Goal: Information Seeking & Learning: Learn about a topic

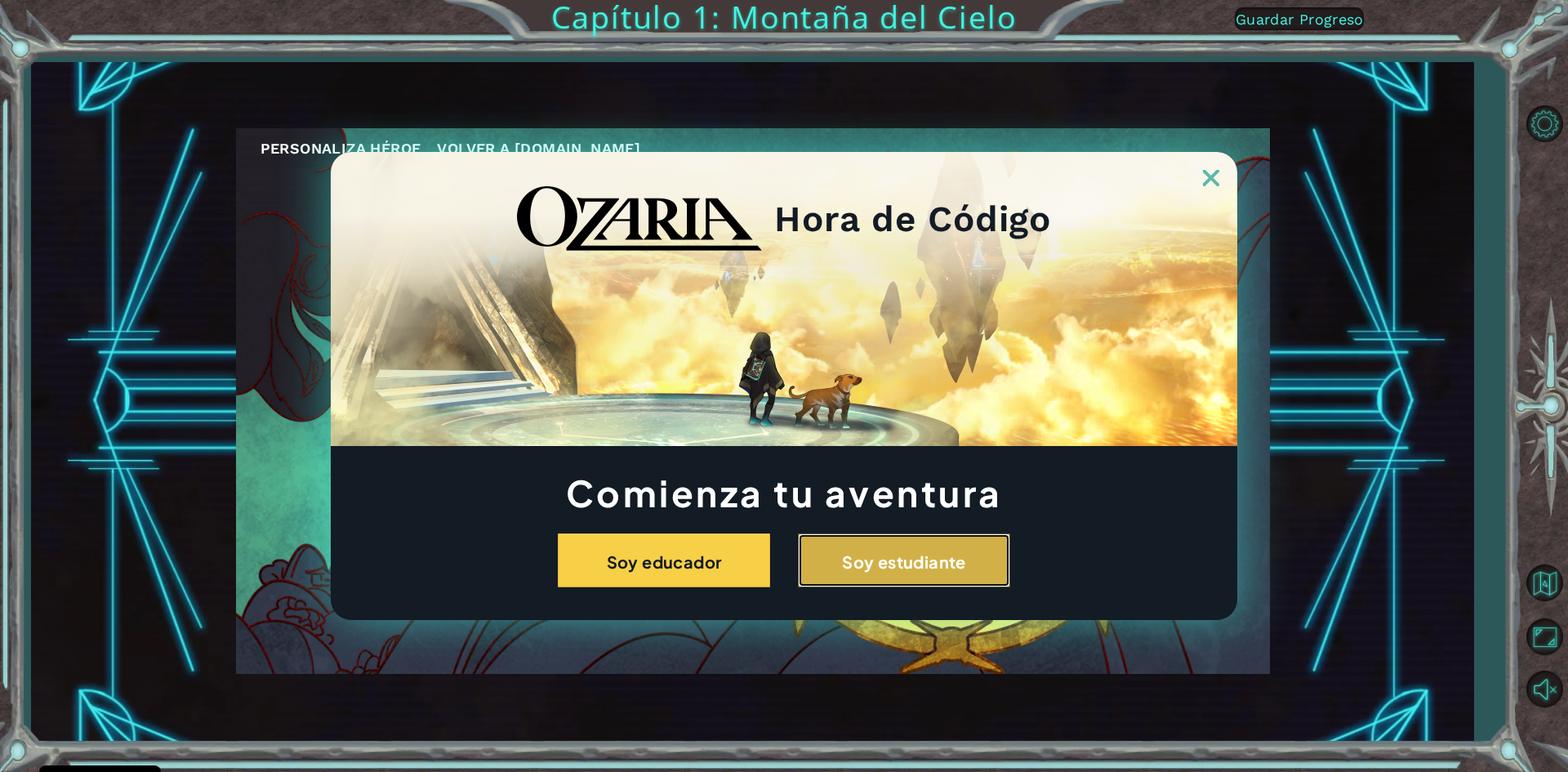
click at [962, 575] on button "Soy estudiante" at bounding box center [904, 560] width 213 height 54
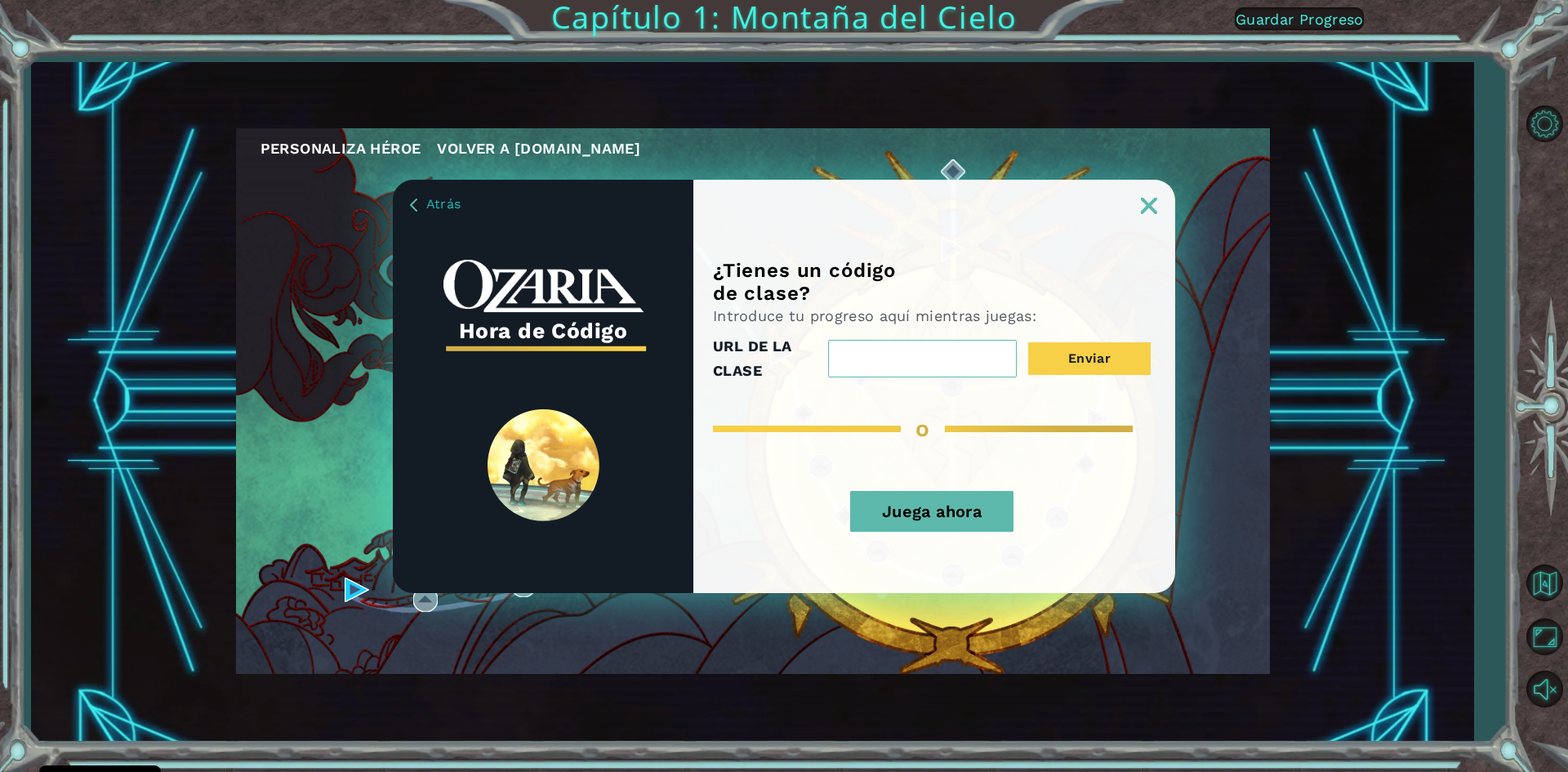
click at [1154, 214] on div "¿Tienes un código de clase? Introduce tu progreso aquí mientras juegas: URL DE …" at bounding box center [934, 386] width 482 height 413
click at [1158, 214] on div "¿Tienes un código de clase? Introduce tu progreso aquí mientras juegas: URL DE …" at bounding box center [934, 386] width 482 height 413
click at [1152, 209] on img at bounding box center [1149, 206] width 17 height 17
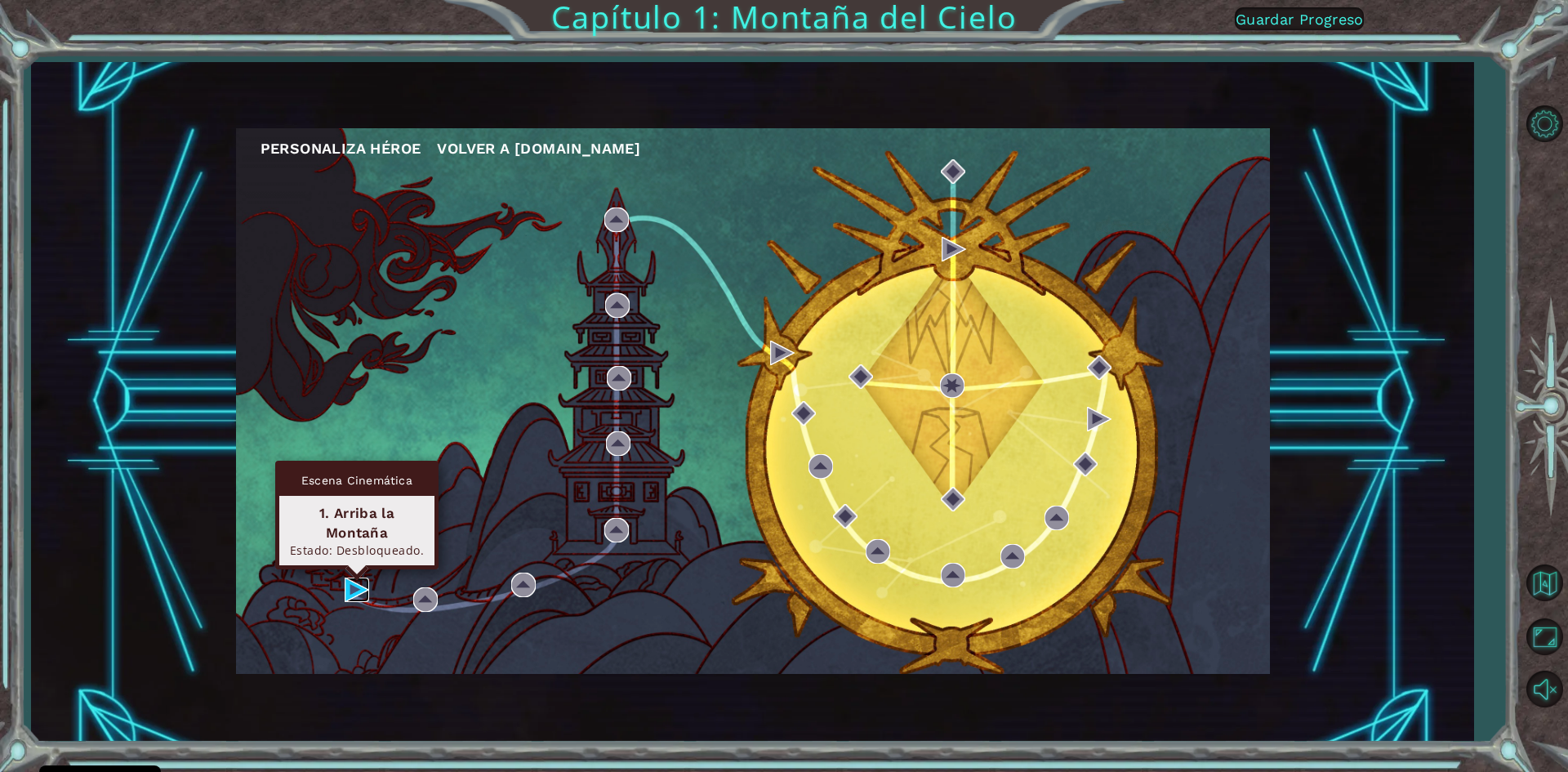
click at [347, 583] on img at bounding box center [357, 590] width 24 height 25
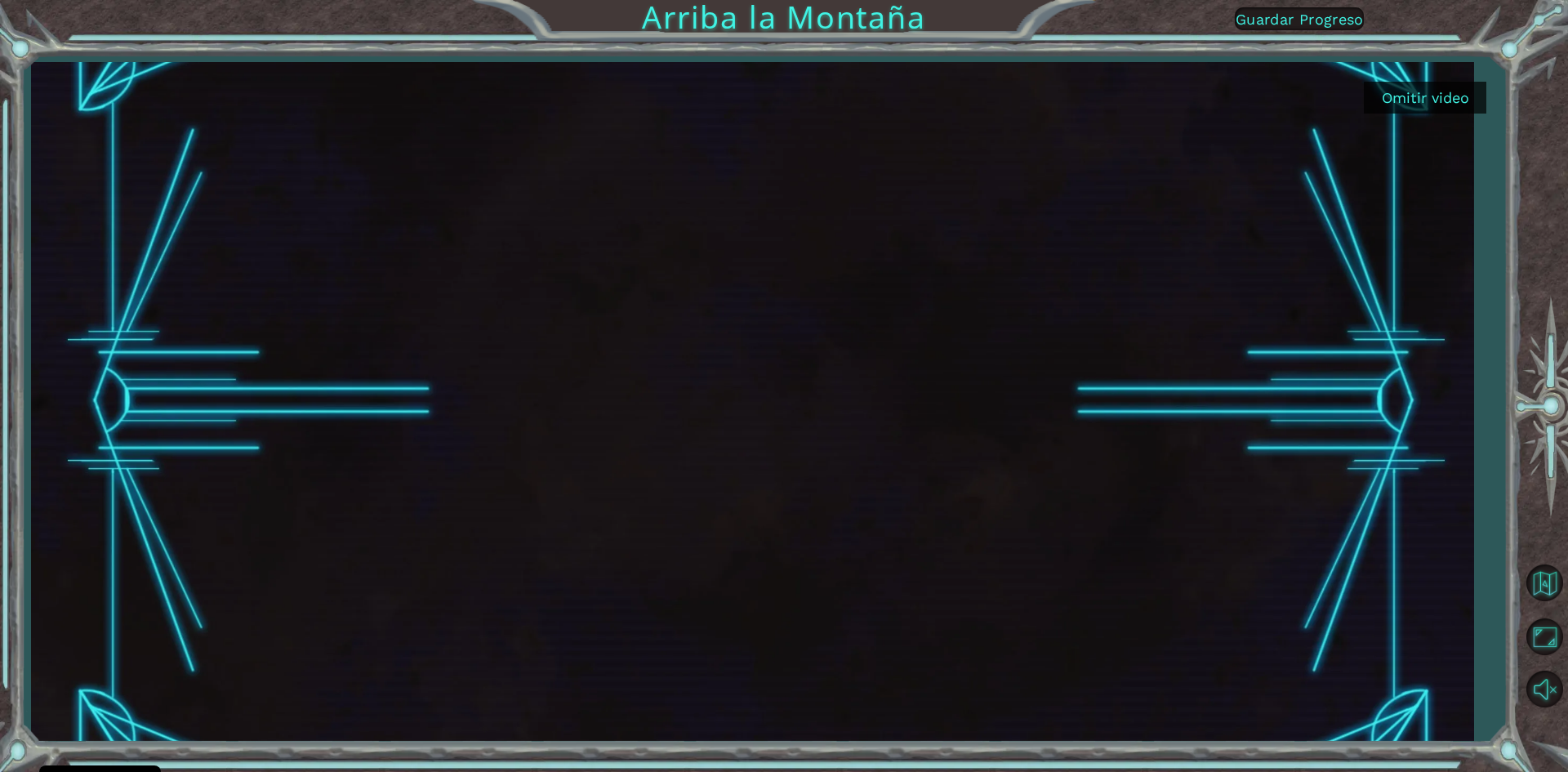
click at [1394, 100] on font "Omitir video" at bounding box center [1425, 98] width 88 height 18
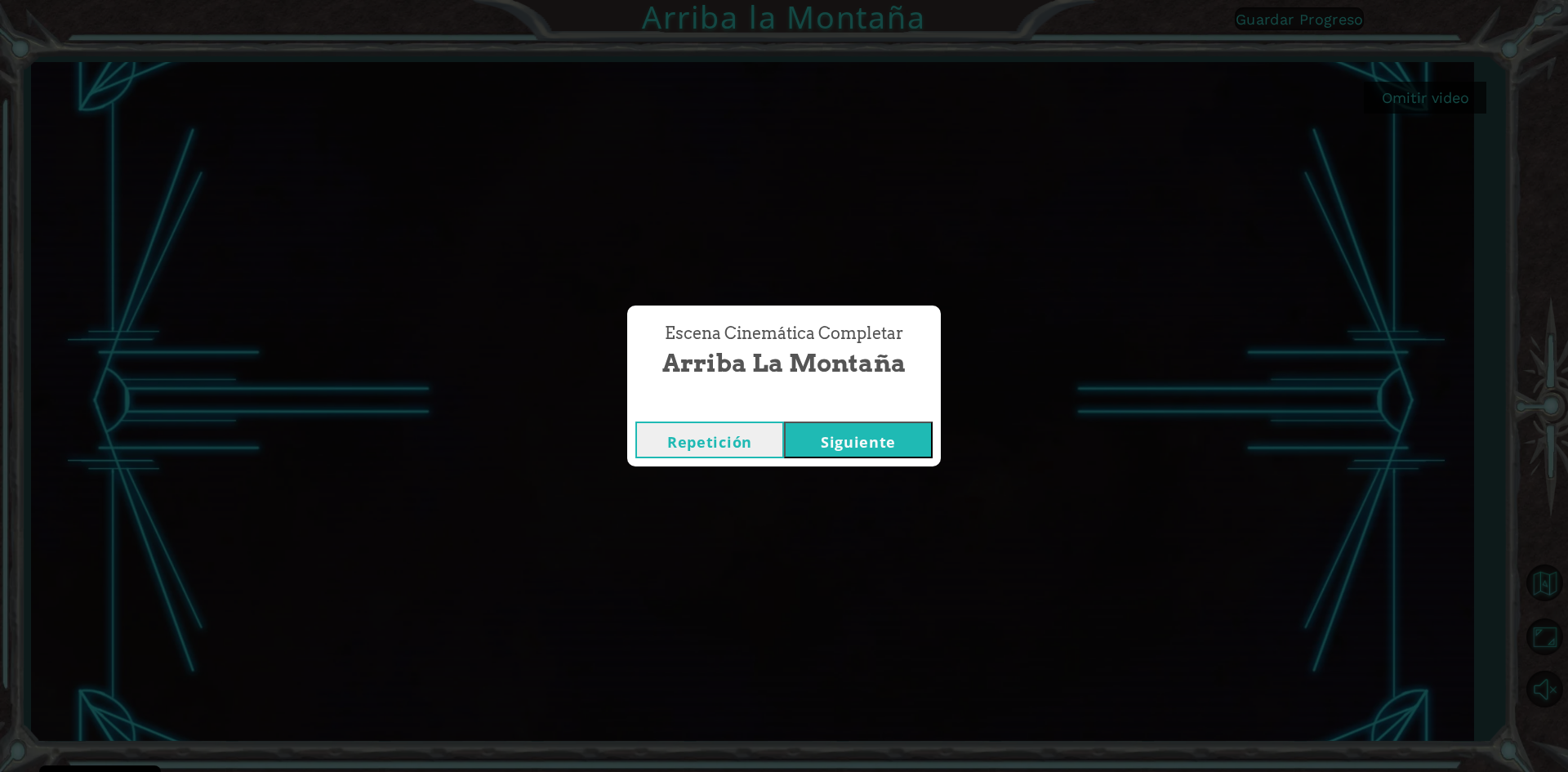
click at [863, 446] on font "Siguiente" at bounding box center [858, 442] width 75 height 19
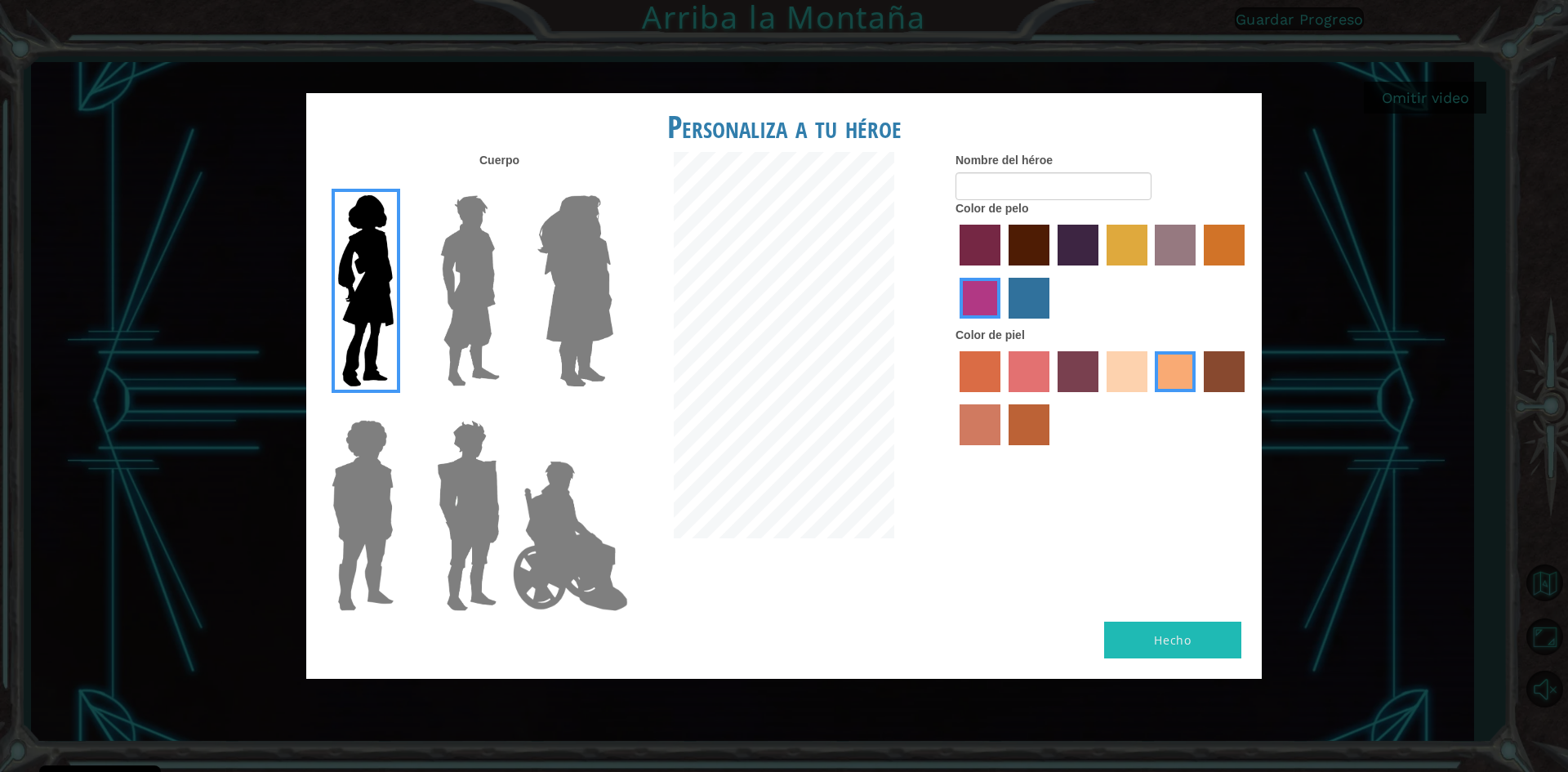
click at [1036, 291] on label "color de cabello lachmara" at bounding box center [1029, 298] width 41 height 41
click at [1003, 325] on input "color de cabello lachmara" at bounding box center [1003, 325] width 0 height 0
drag, startPoint x: 449, startPoint y: 279, endPoint x: 482, endPoint y: 272, distance: 33.7
click at [450, 278] on img at bounding box center [470, 291] width 73 height 204
click at [507, 185] on input "El héroe Lars" at bounding box center [507, 185] width 0 height 0
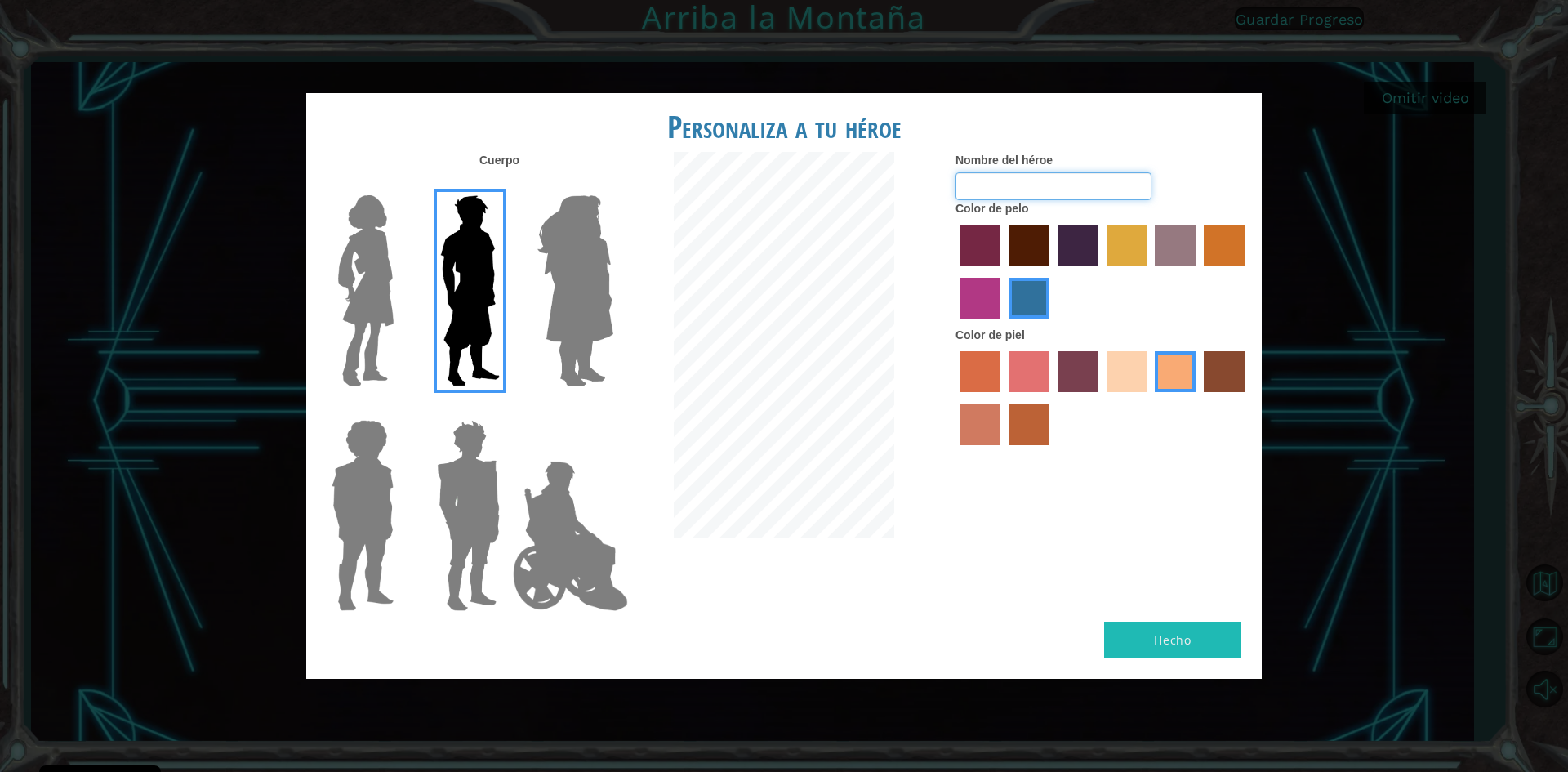
click at [1131, 174] on input "Nombre del héroe" at bounding box center [1054, 186] width 196 height 28
type input "[PERSON_NAME]"
click at [1181, 650] on button "Hecho" at bounding box center [1172, 640] width 137 height 37
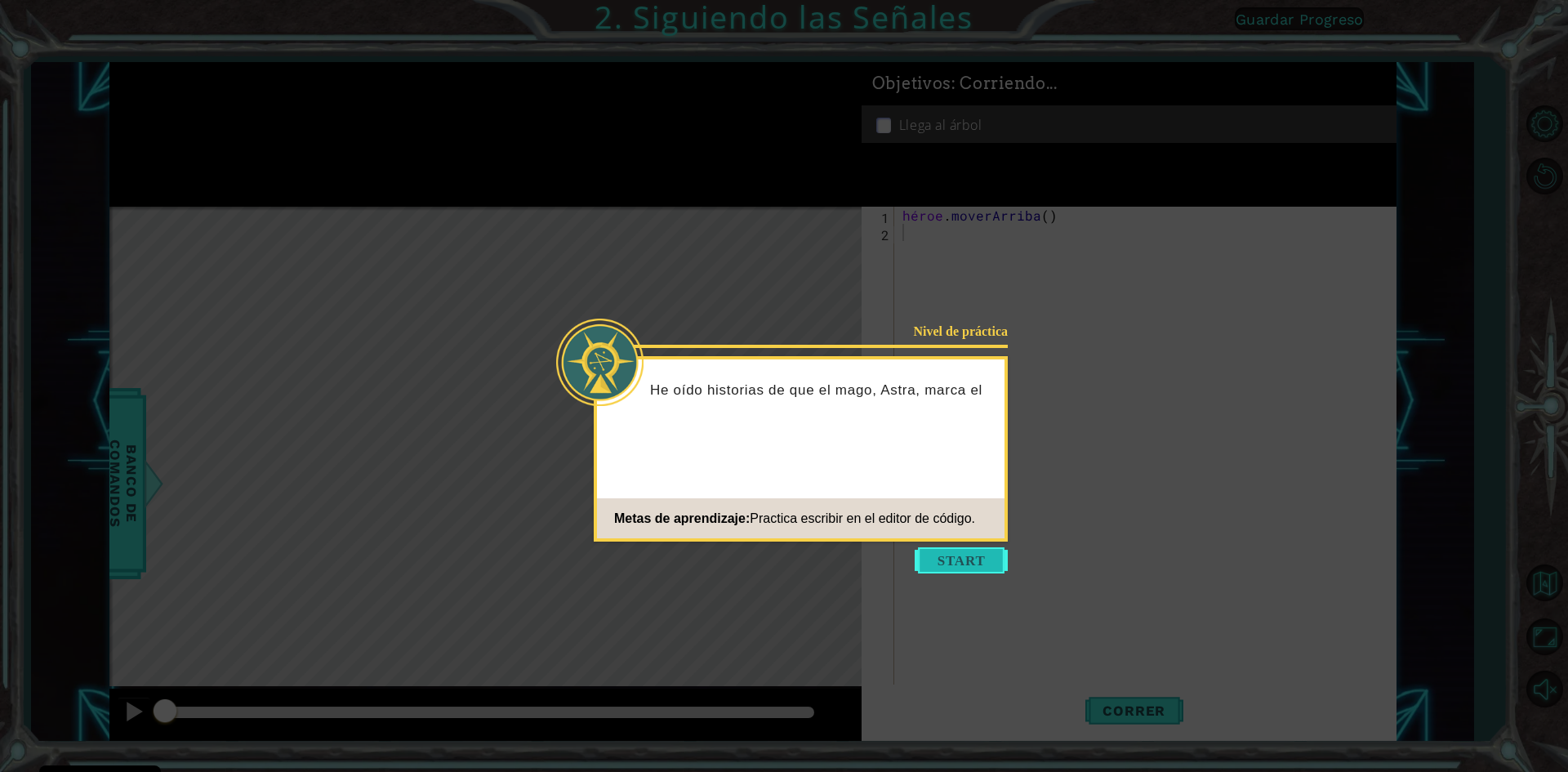
click at [990, 562] on button "Comenzar" at bounding box center [961, 560] width 93 height 26
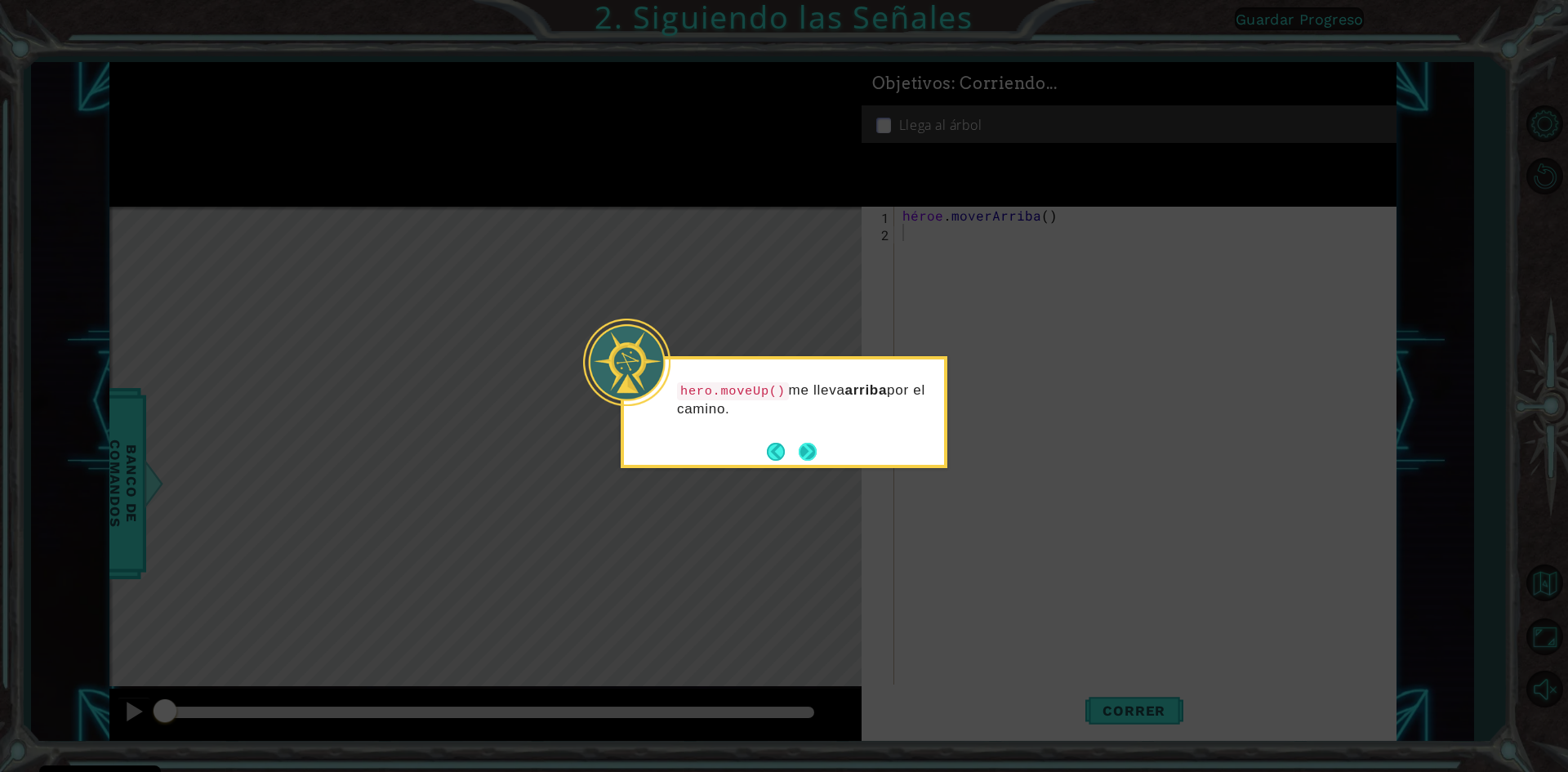
click at [815, 460] on button "Próximo" at bounding box center [808, 452] width 18 height 18
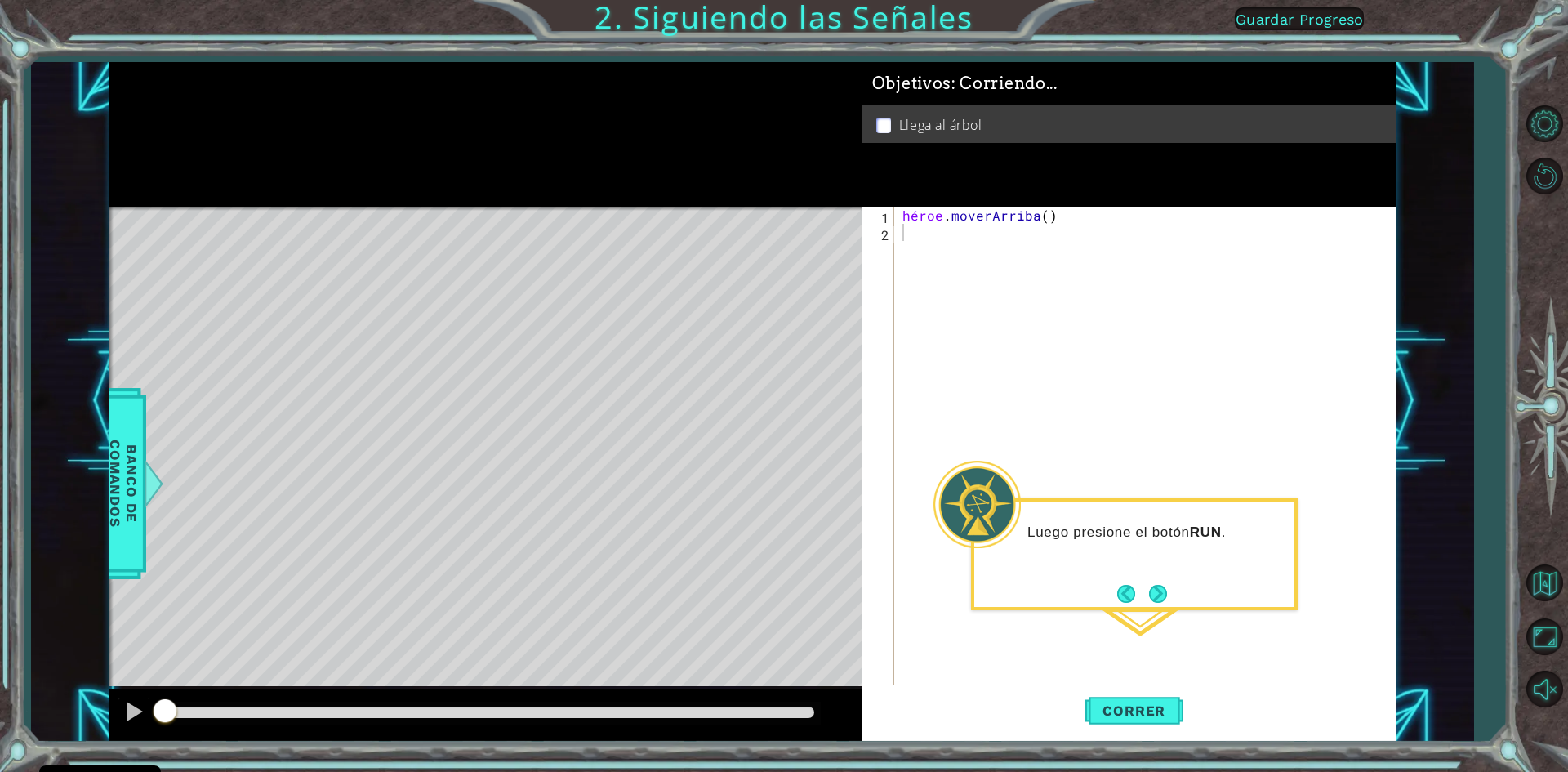
click at [1172, 598] on div "Luego presione el botón RUN ." at bounding box center [1134, 554] width 326 height 112
click at [1159, 600] on button "Próximo" at bounding box center [1158, 593] width 18 height 18
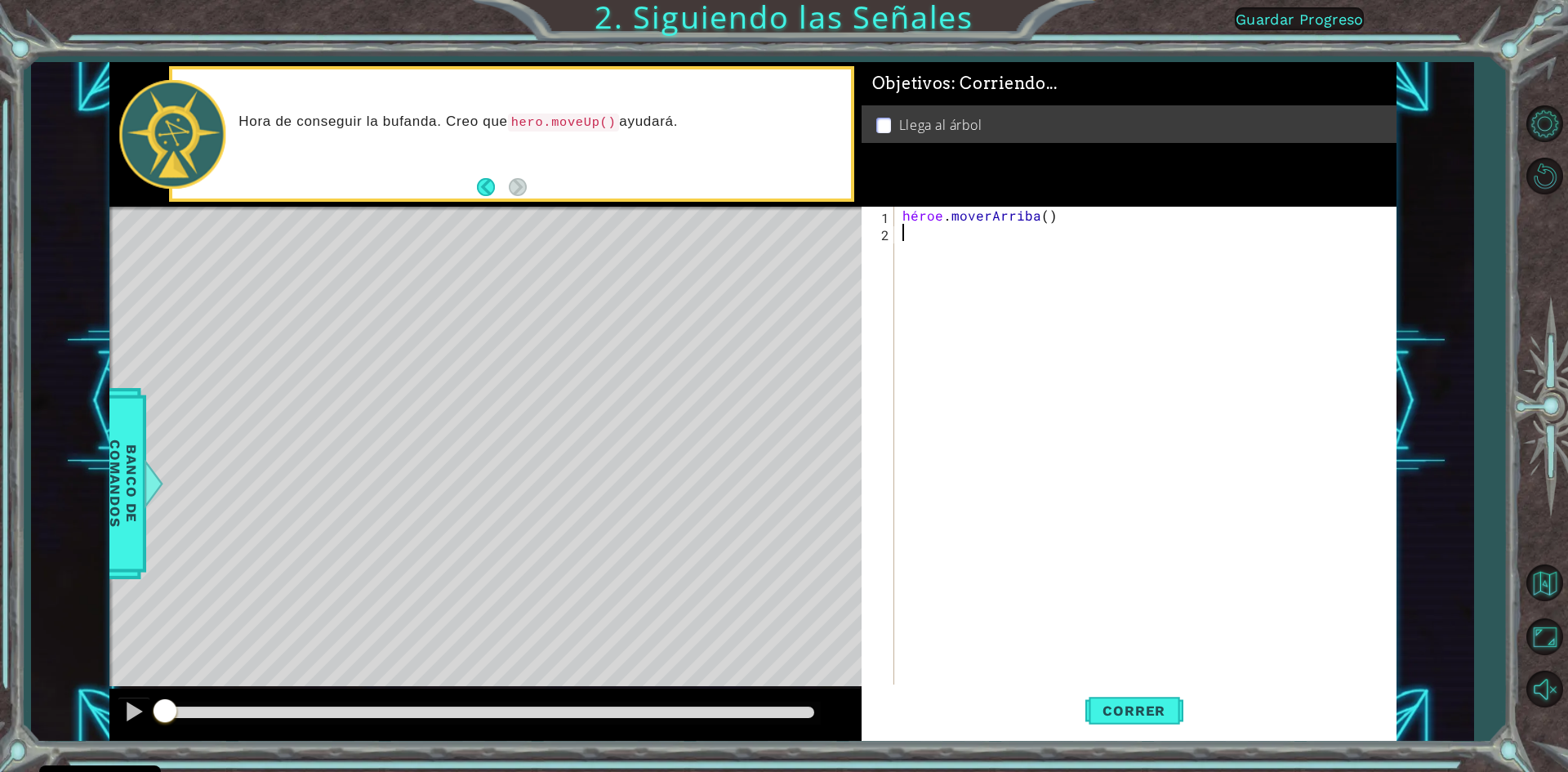
type textarea "up"
click at [1162, 708] on font "Correr" at bounding box center [1134, 711] width 63 height 17
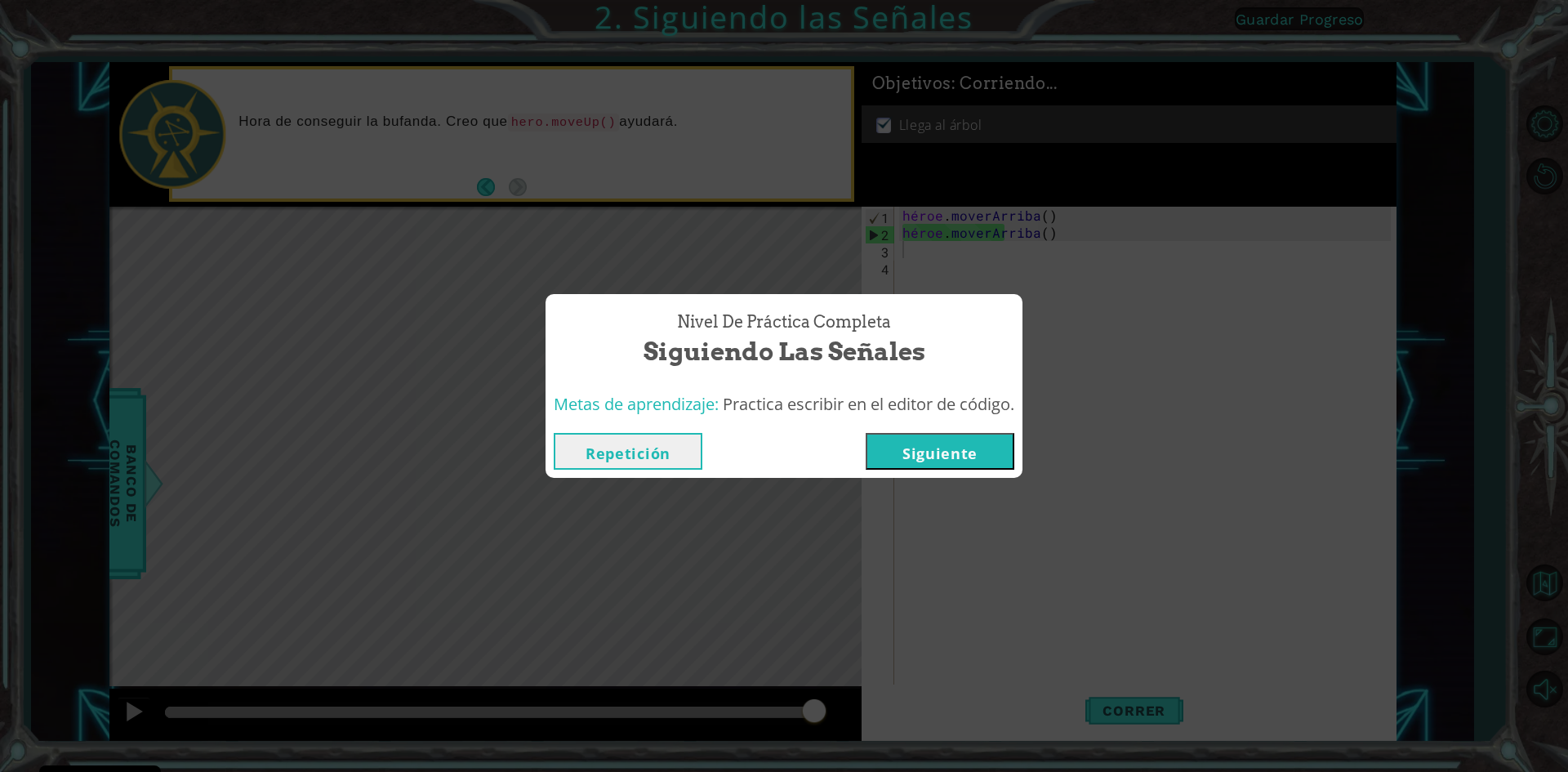
click at [895, 472] on div "Repetición [GEOGRAPHIC_DATA]" at bounding box center [784, 451] width 477 height 53
click at [886, 457] on button "Siguiente" at bounding box center [940, 452] width 149 height 37
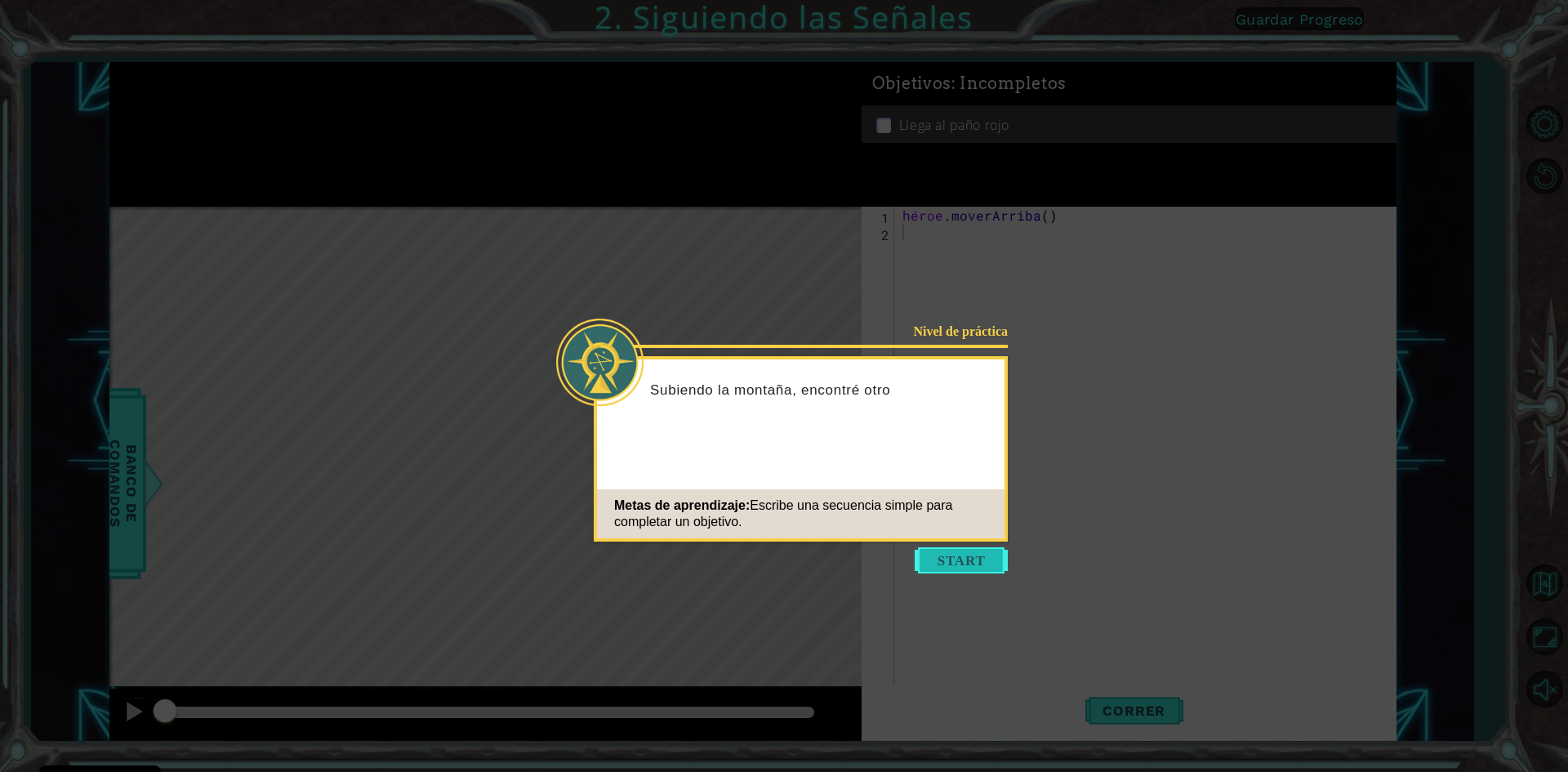
click at [924, 549] on button "Comenzar" at bounding box center [961, 560] width 93 height 26
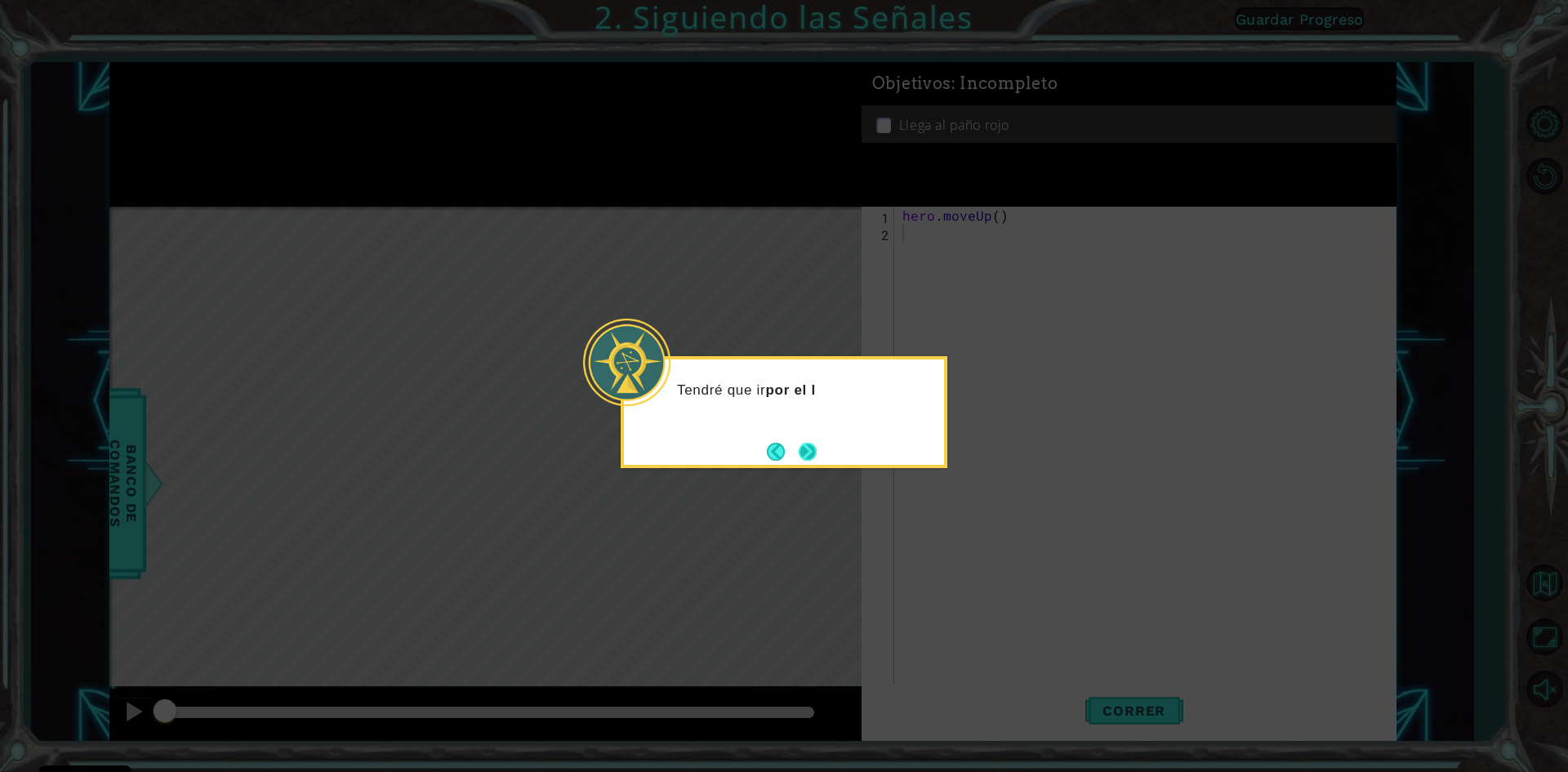
click at [803, 452] on button "Next" at bounding box center [808, 452] width 18 height 18
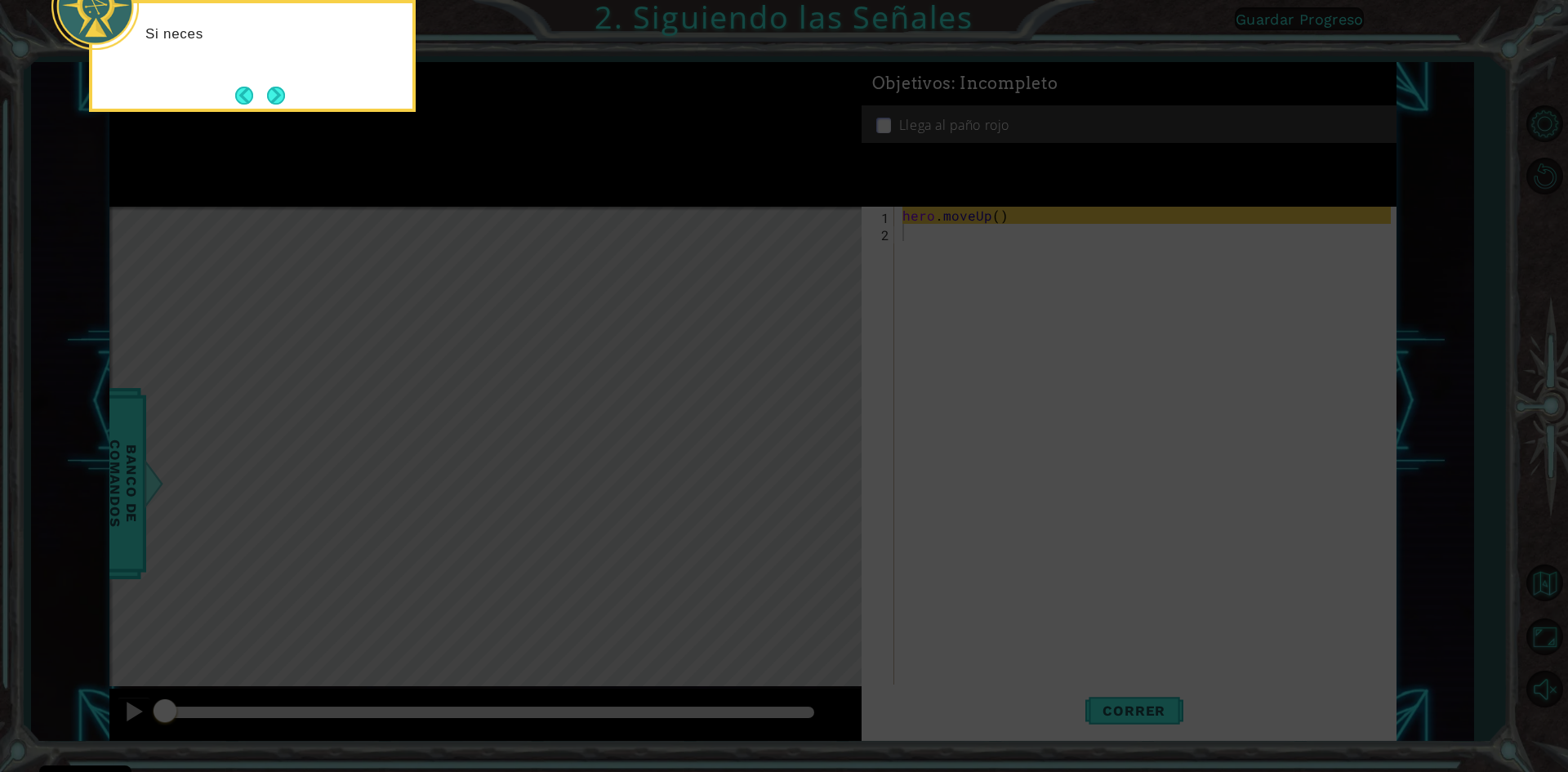
click at [981, 206] on icon at bounding box center [784, 116] width 1568 height 1313
click at [998, 214] on icon at bounding box center [784, 116] width 1568 height 1313
click at [288, 100] on div "Si necesito moverme hacia arriba , puedo usar hero.moveUp() ." at bounding box center [252, 56] width 326 height 112
click at [282, 100] on button "Next" at bounding box center [276, 95] width 18 height 18
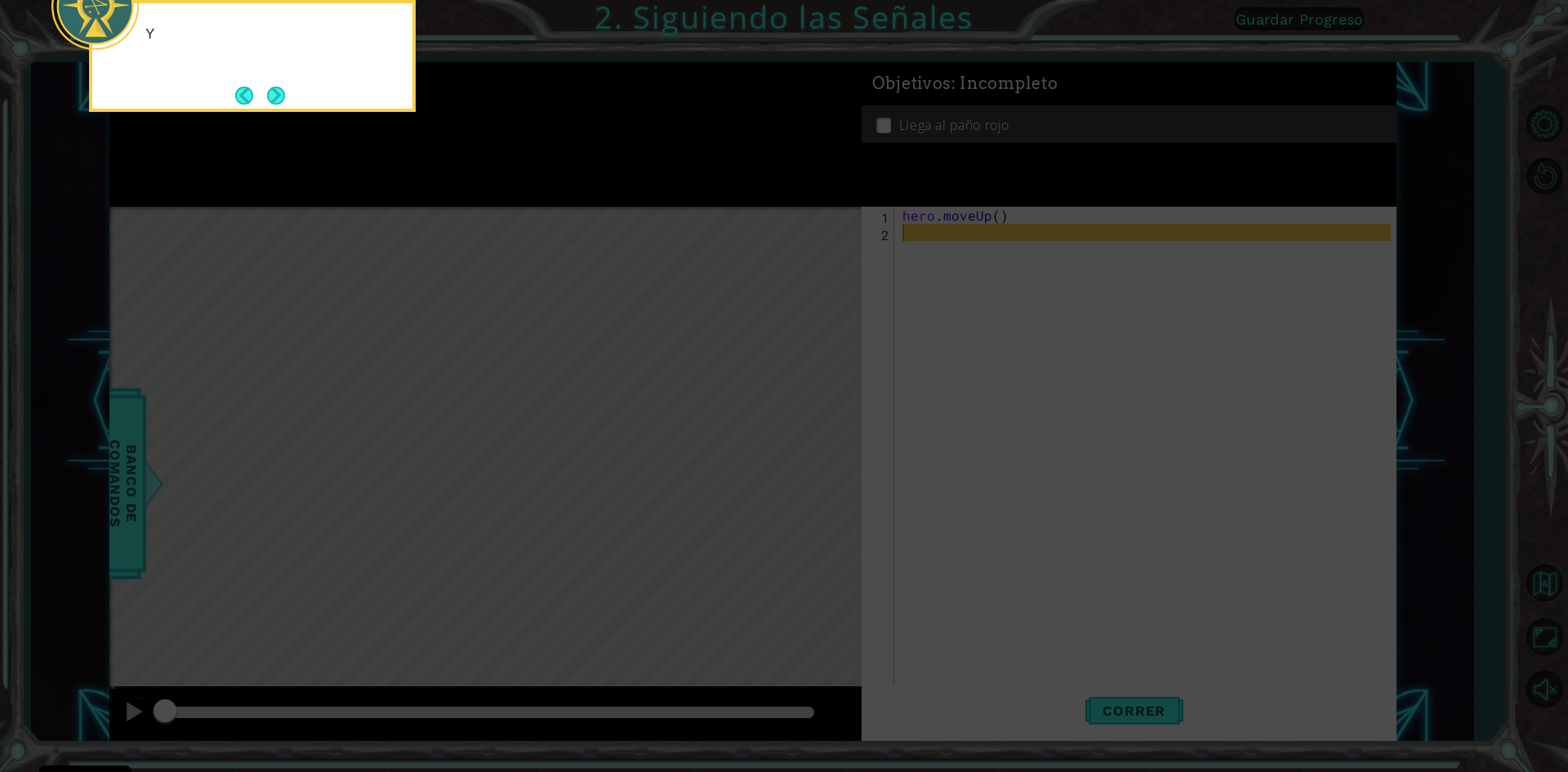
click at [282, 100] on button "Next" at bounding box center [276, 95] width 18 height 18
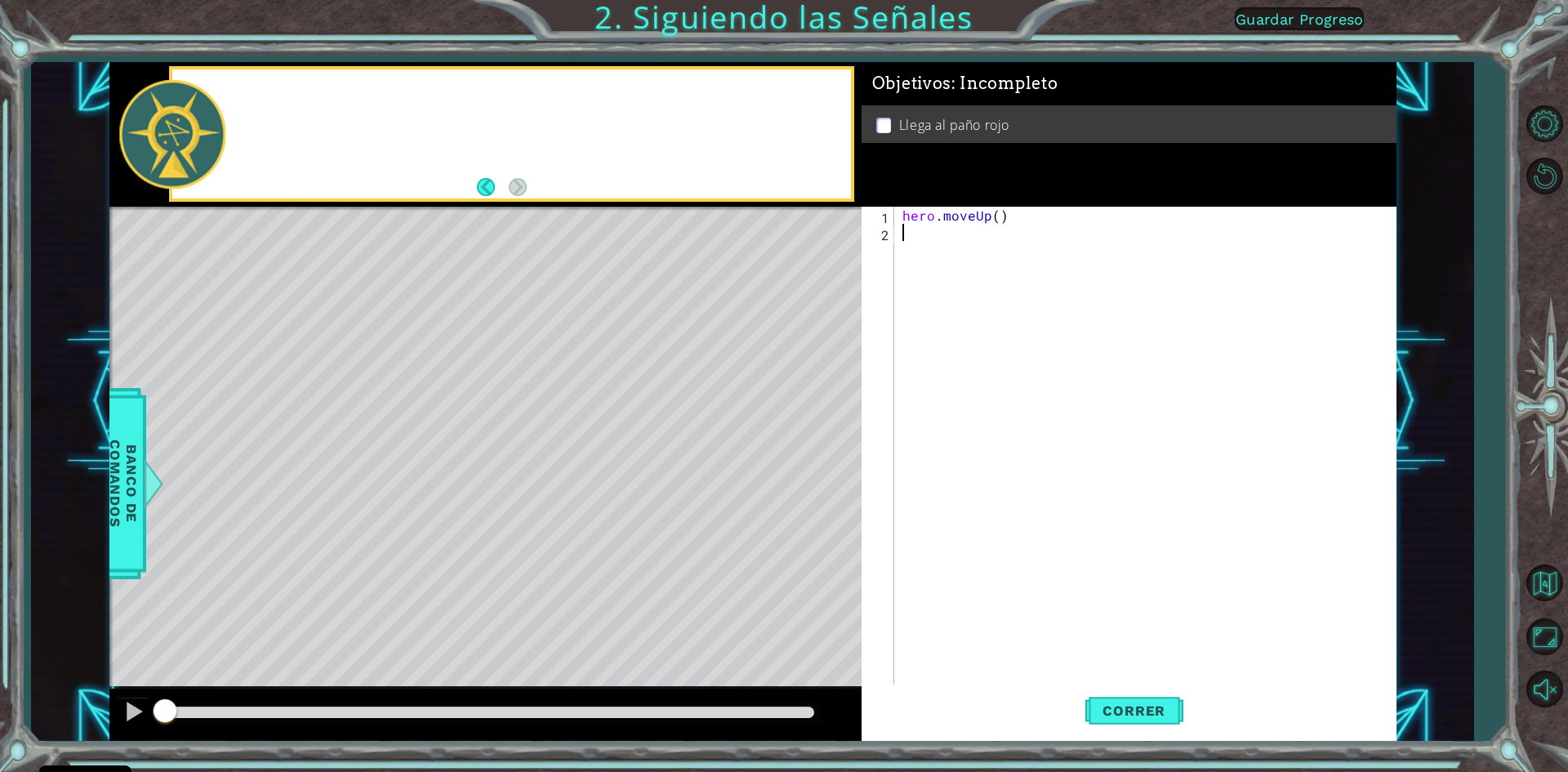
click at [282, 100] on div at bounding box center [511, 133] width 678 height 129
click at [995, 214] on div "hero . moveUp ( )" at bounding box center [1149, 464] width 500 height 515
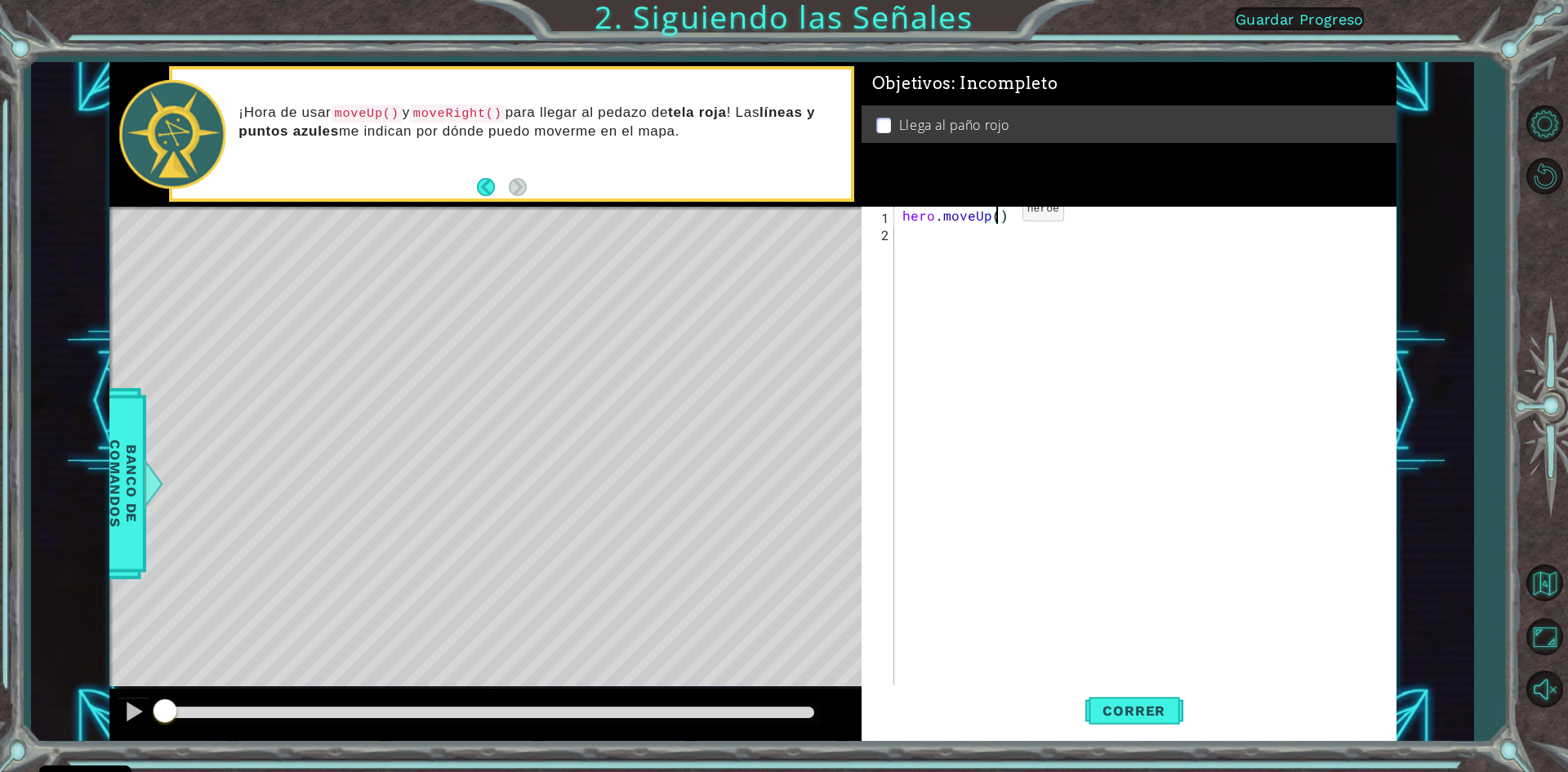
type textarea "hero.moveUp(2)"
click at [914, 245] on div "hero . moveUp ( 2 )" at bounding box center [1149, 464] width 500 height 515
type textarea "r"
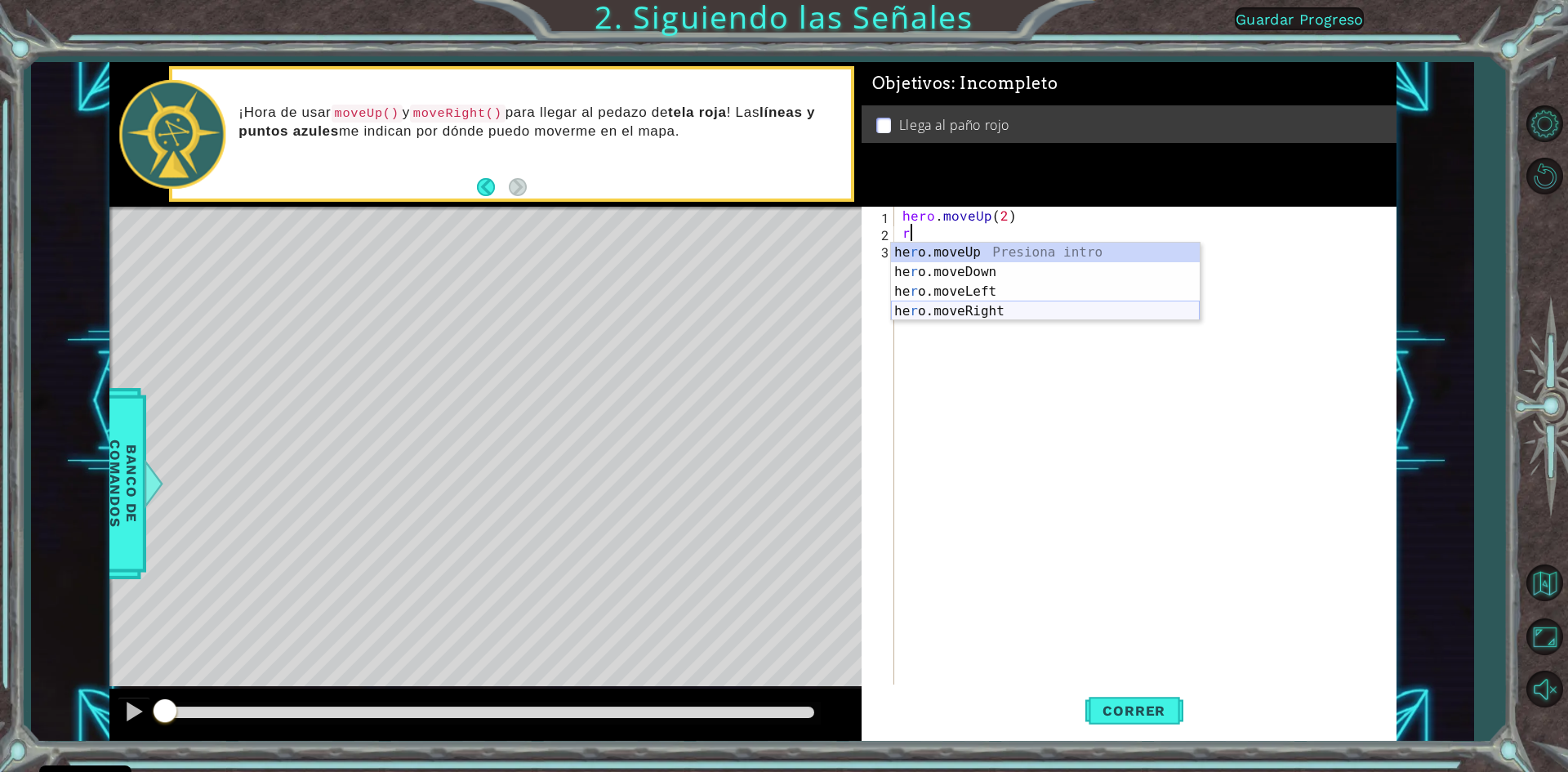
click at [980, 312] on div "he r o.moveUp Presiona intro he r o.moveDown Presiona intro he r o.moveLeft Pre…" at bounding box center [1045, 301] width 309 height 117
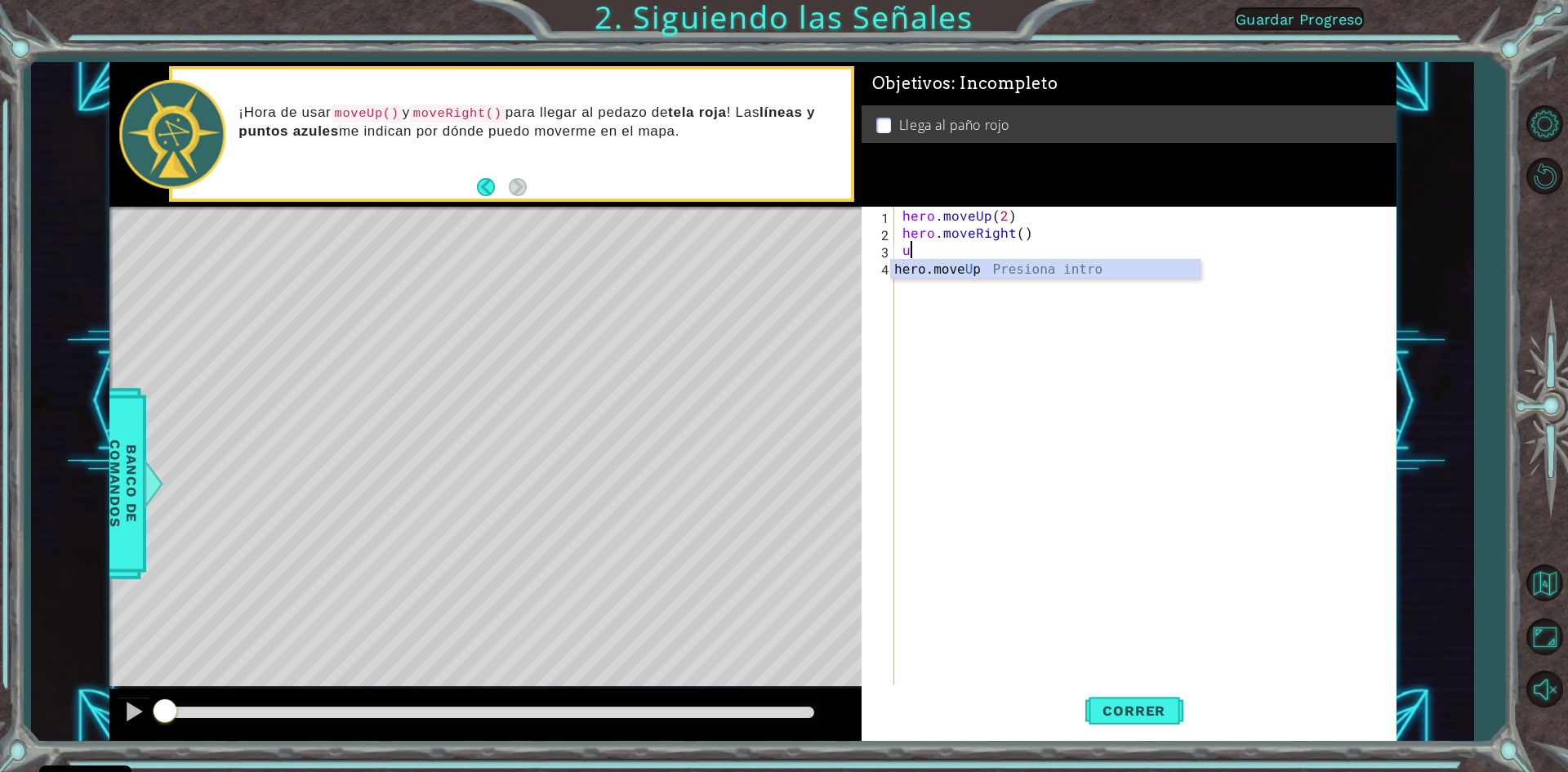
type textarea "up"
click at [1165, 704] on span "Correr" at bounding box center [1133, 711] width 95 height 17
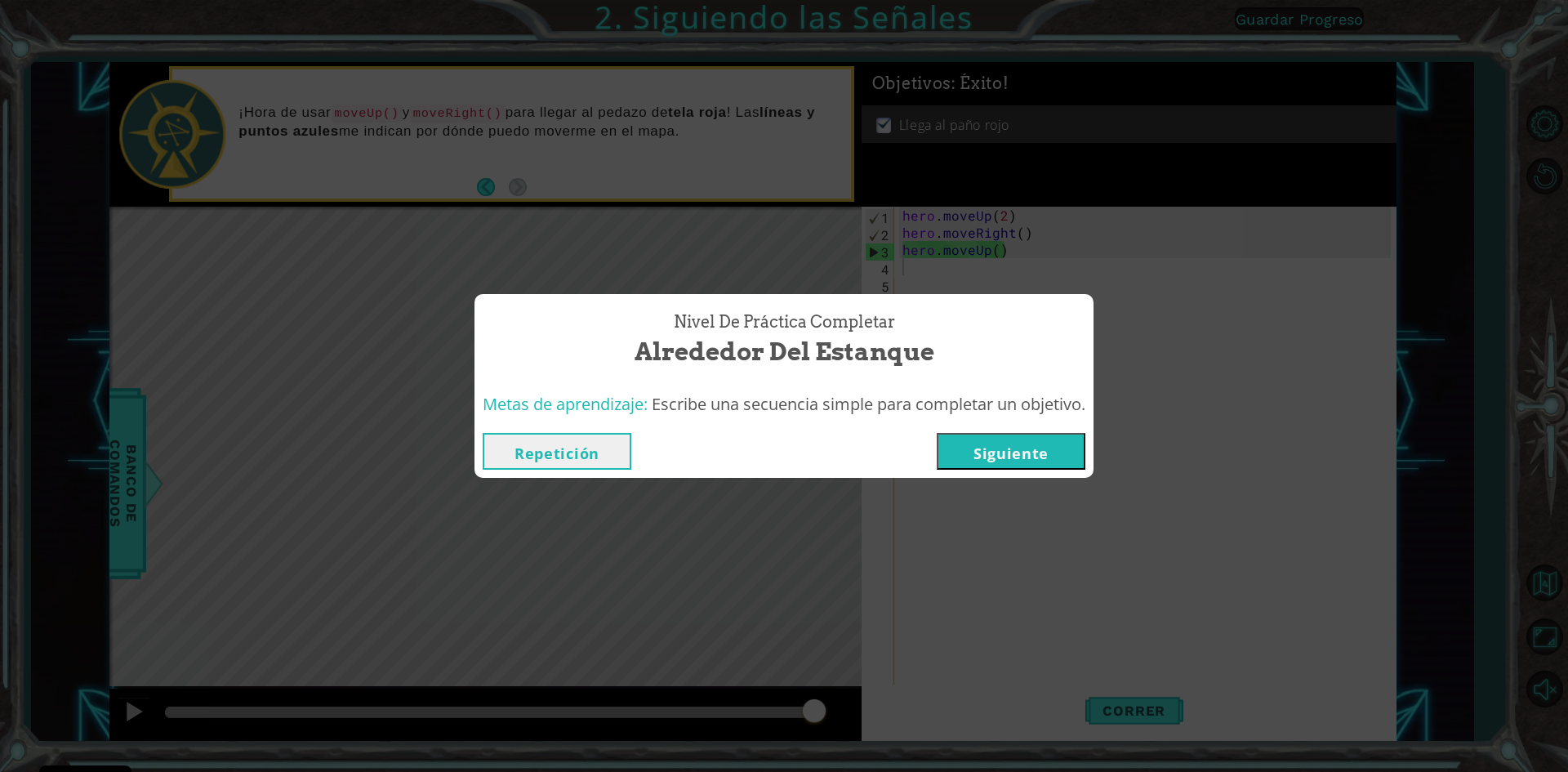
click at [1031, 459] on button "Siguiente" at bounding box center [1012, 452] width 149 height 37
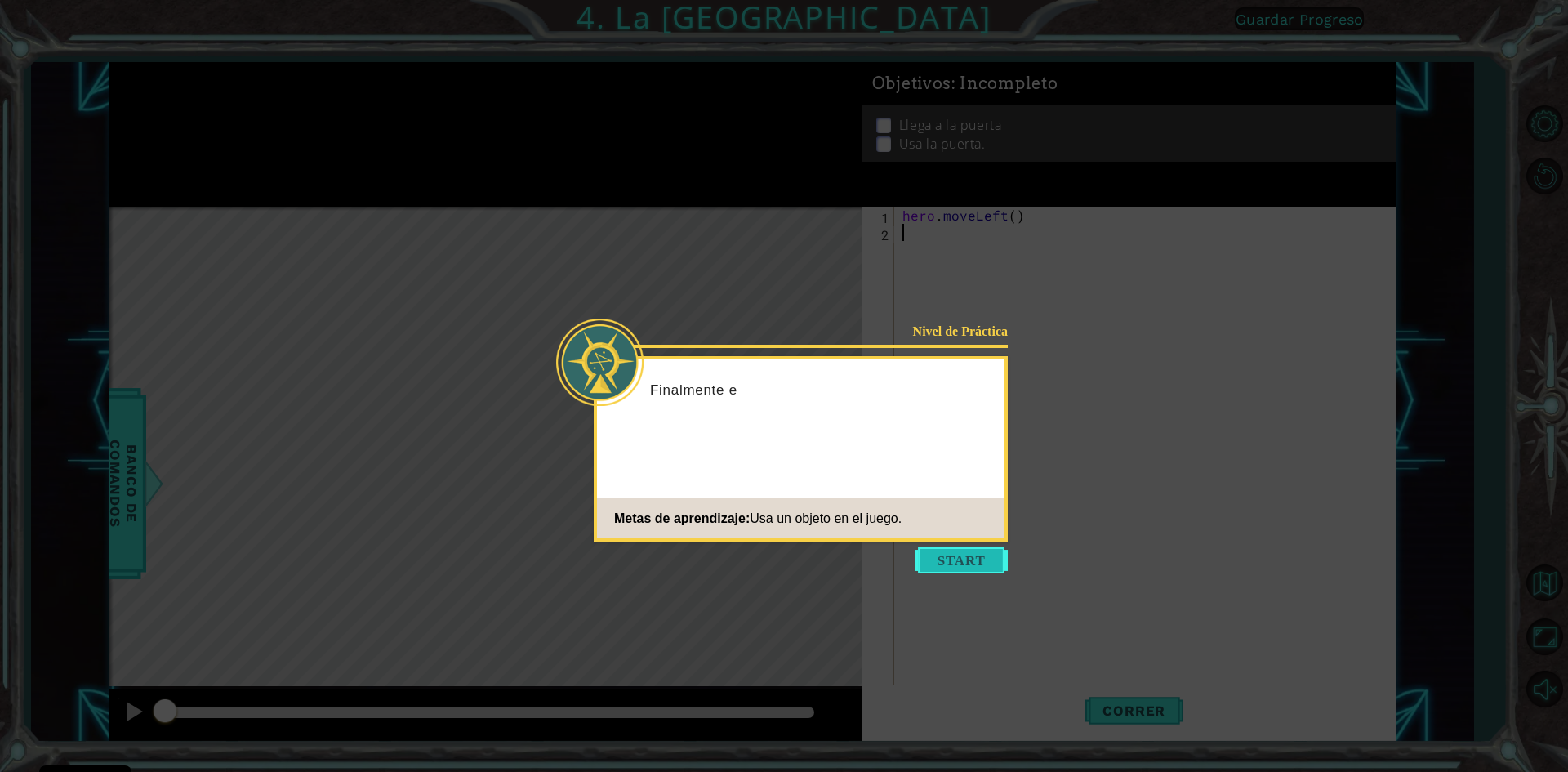
click at [978, 548] on button "Start" at bounding box center [961, 560] width 93 height 26
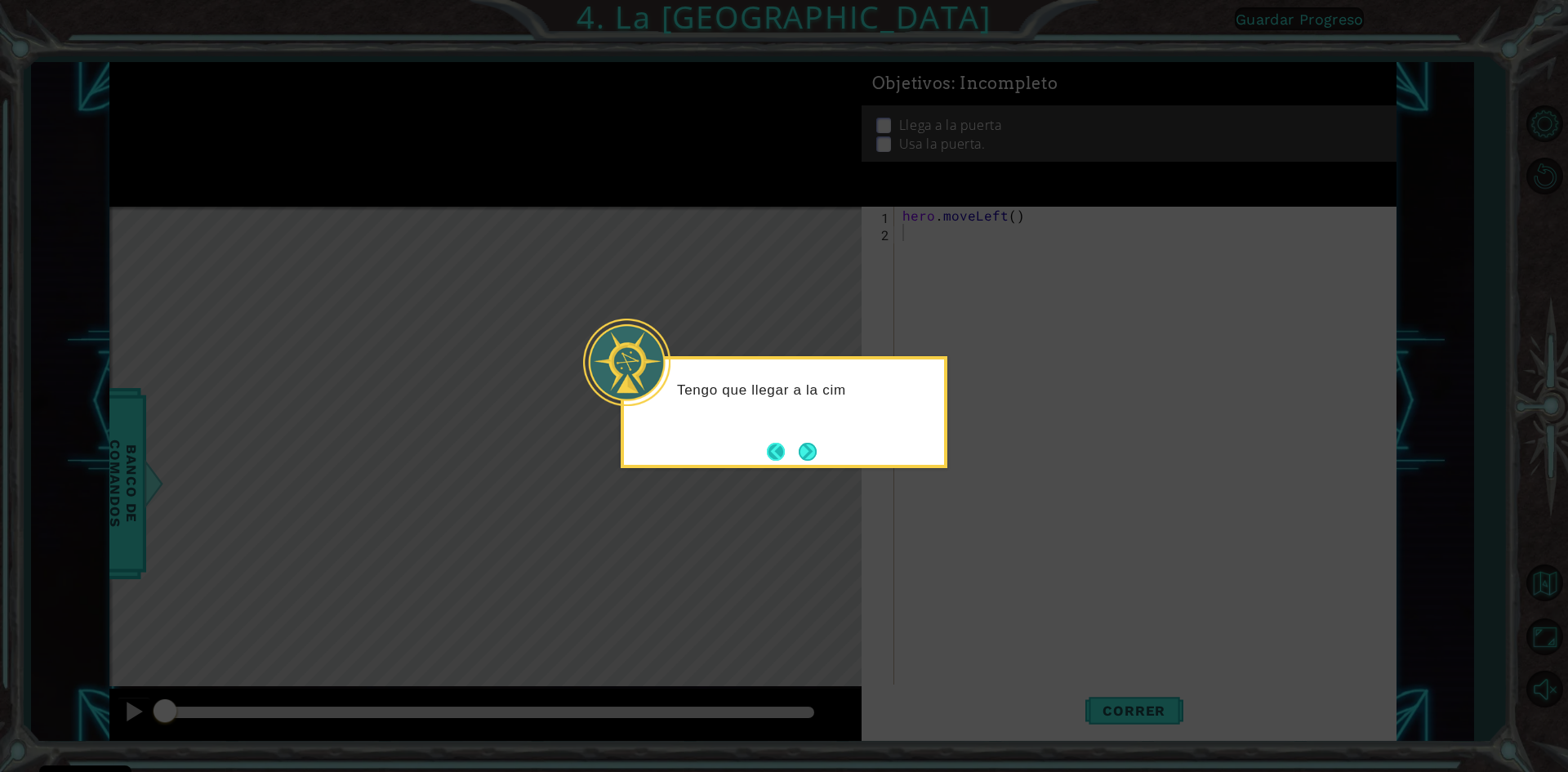
click at [768, 449] on button "Back" at bounding box center [782, 452] width 32 height 18
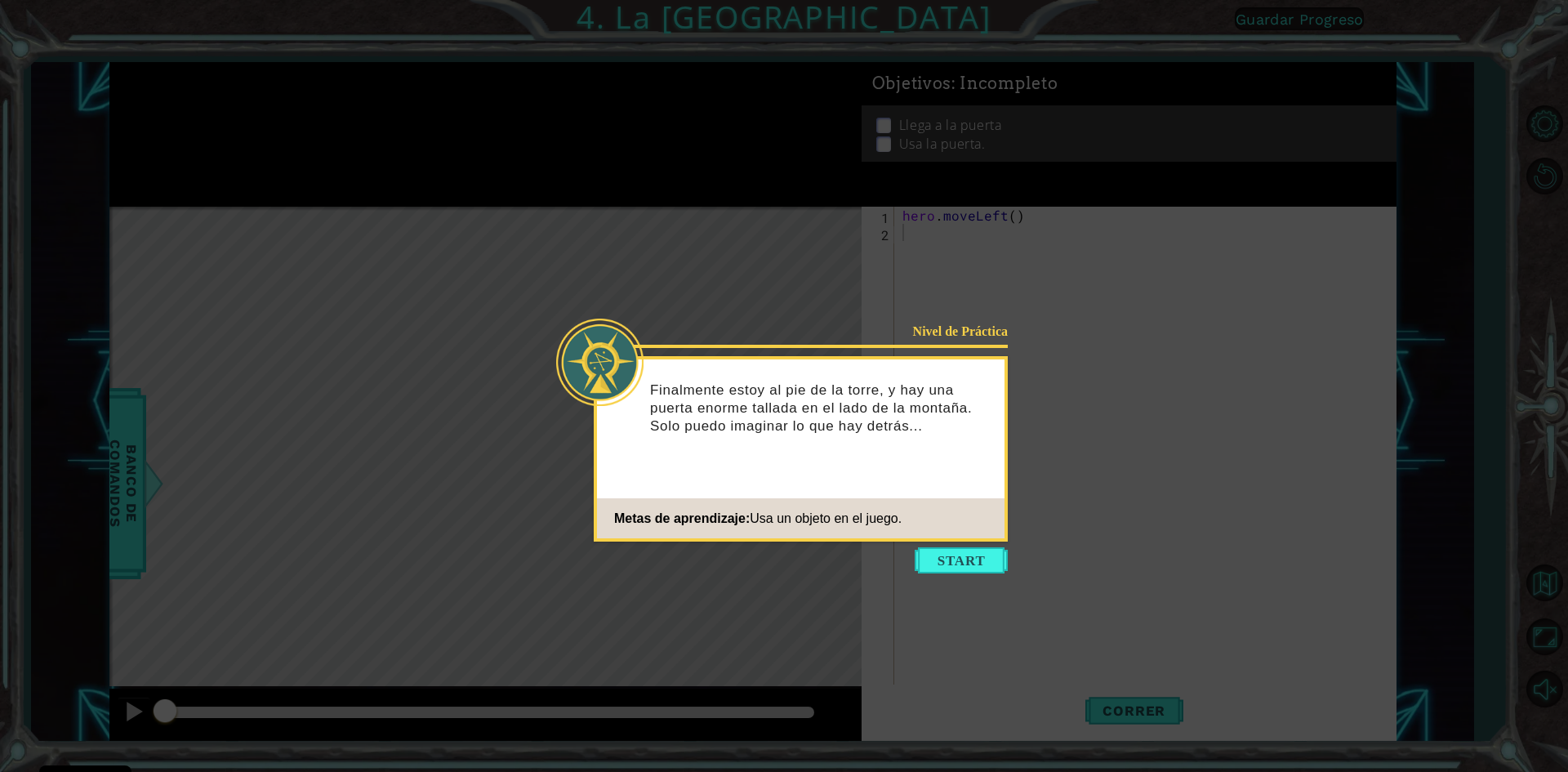
click at [949, 551] on button "Start" at bounding box center [961, 560] width 93 height 26
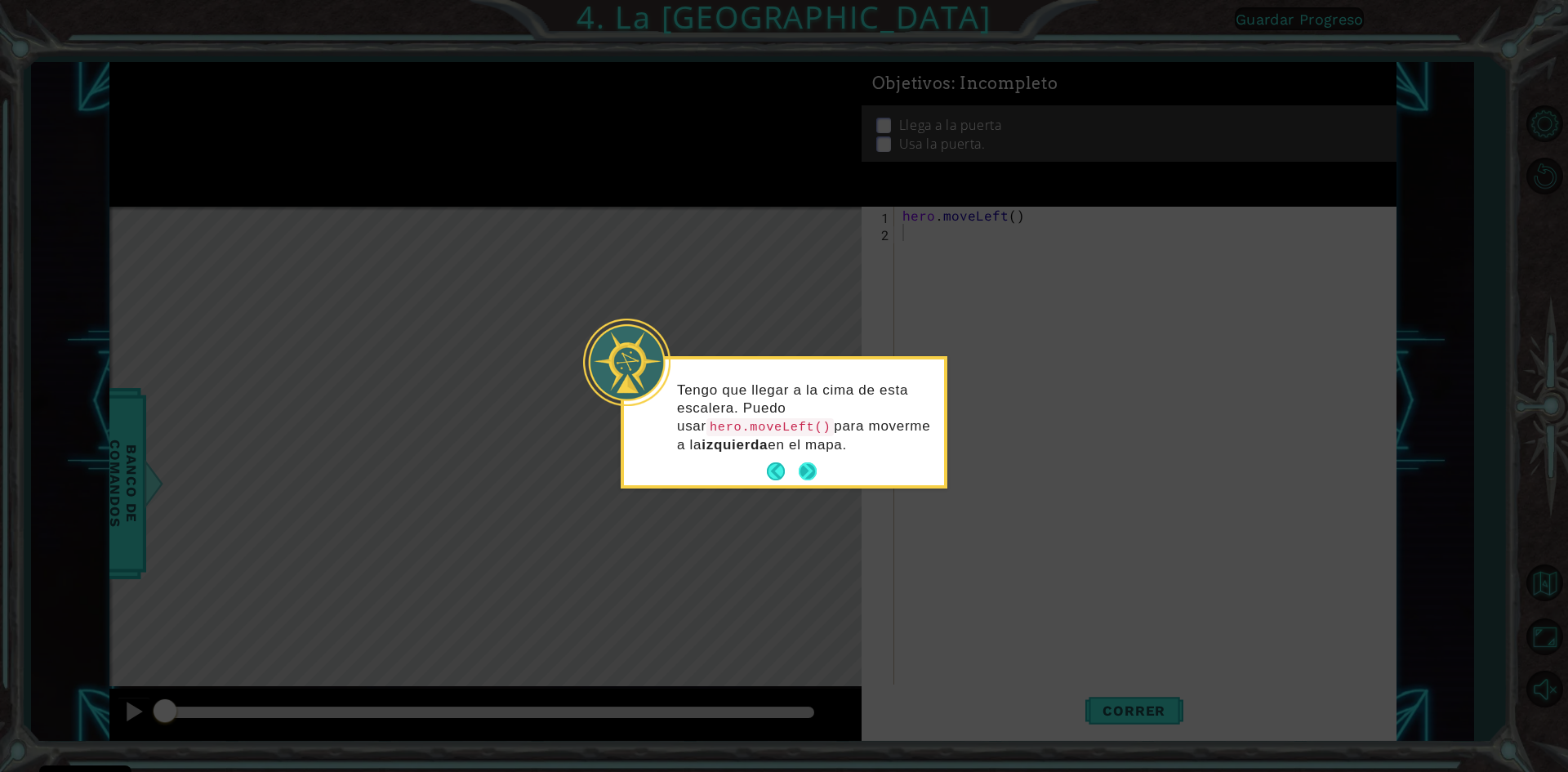
click at [799, 467] on button "Next" at bounding box center [808, 471] width 18 height 18
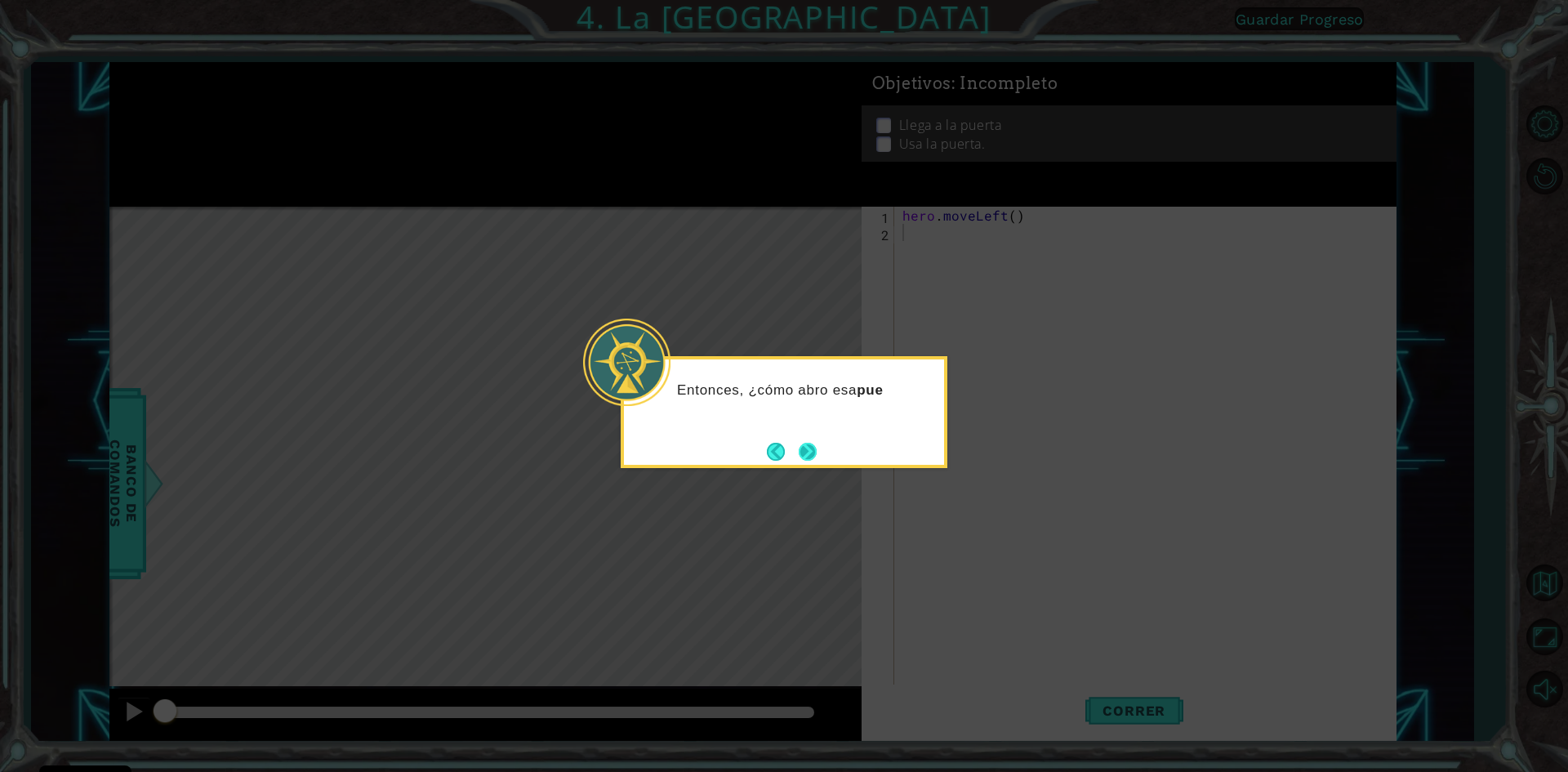
click at [816, 445] on button "Next" at bounding box center [808, 452] width 18 height 18
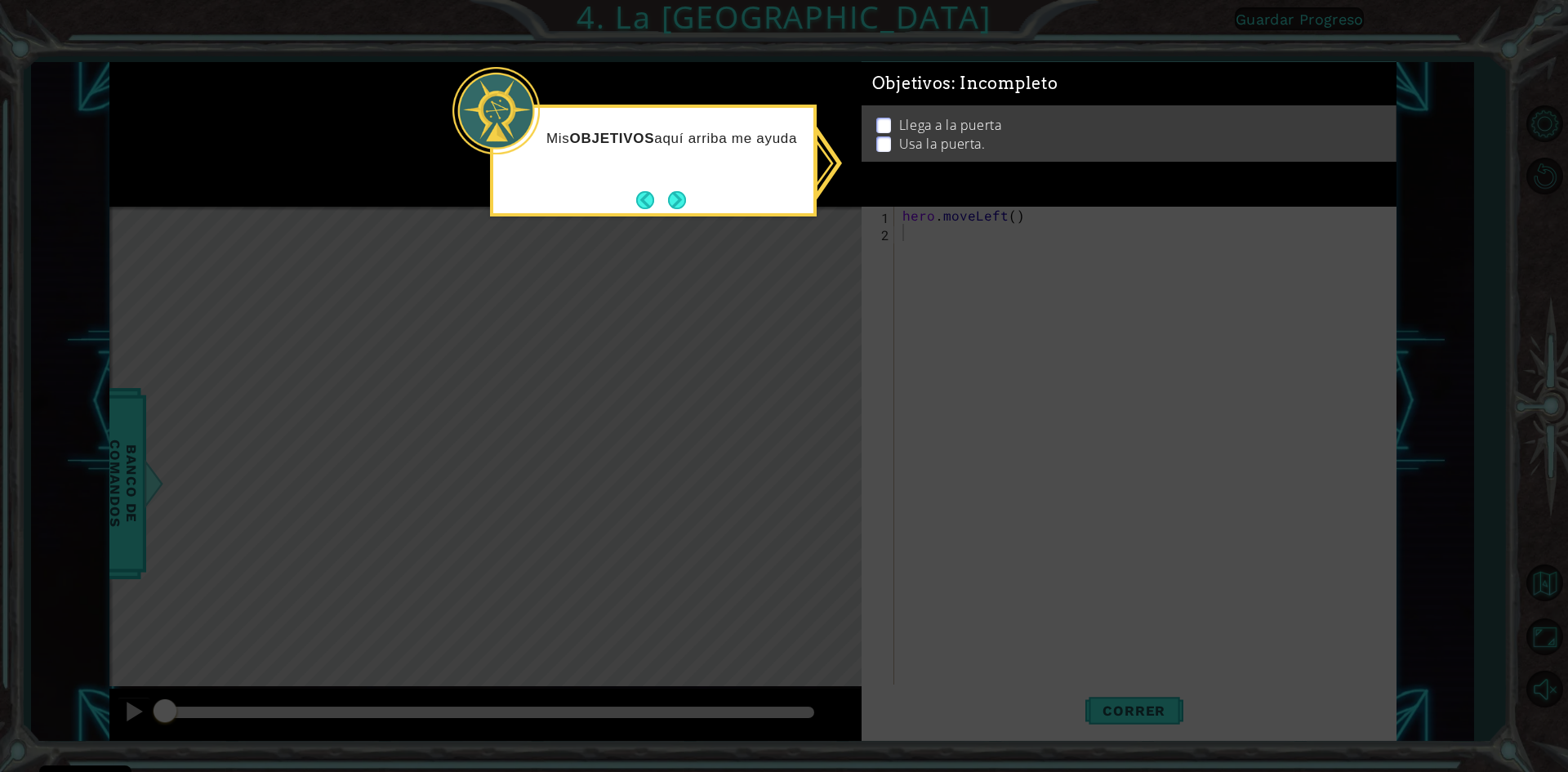
click at [948, 221] on icon at bounding box center [784, 386] width 1568 height 772
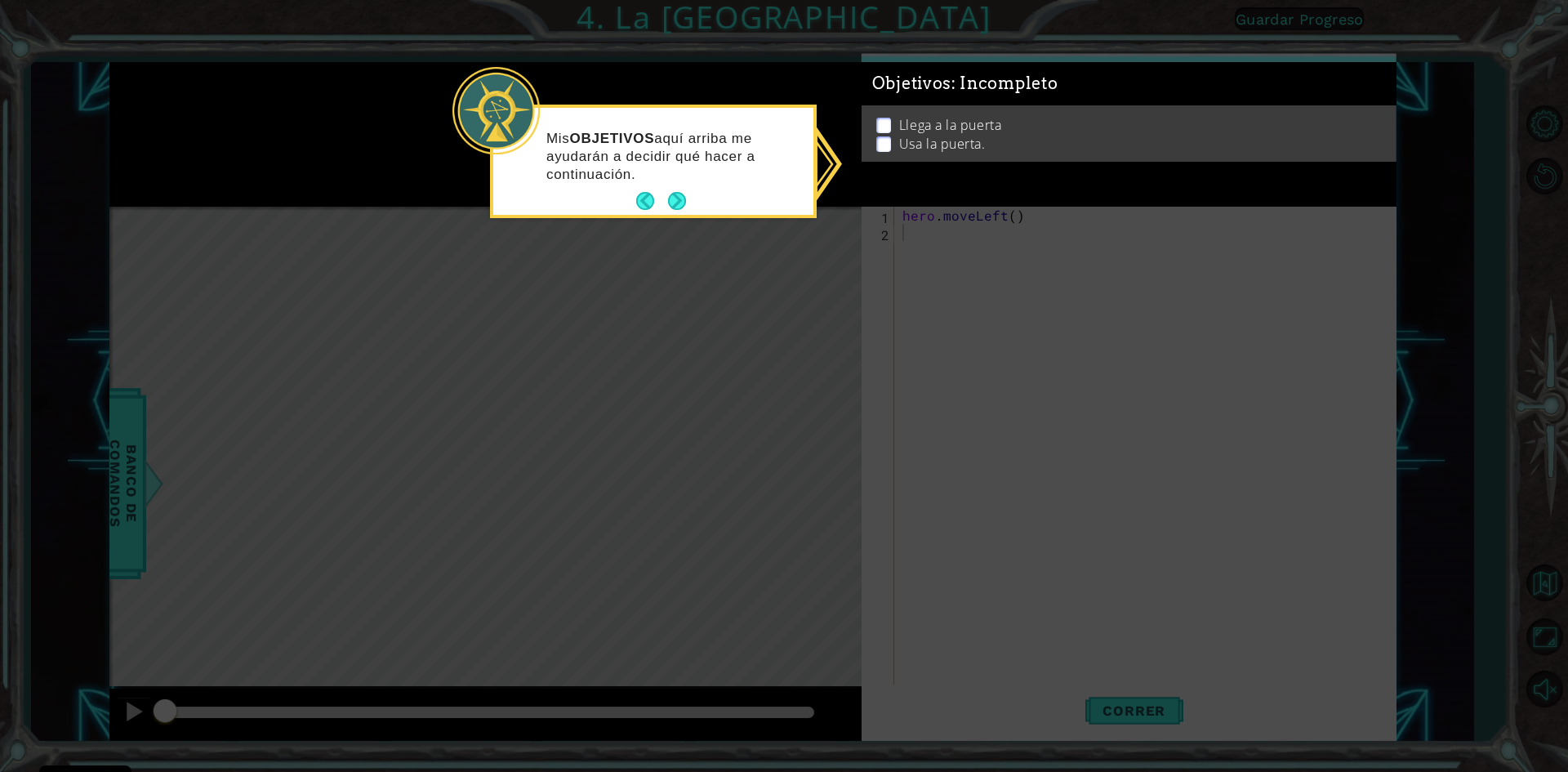
click at [687, 203] on div "Mis OBJETIVOS aquí arriba me ayudarán a decidir qué hacer a continuación." at bounding box center [654, 165] width 320 height 101
click at [687, 203] on div "Mis OBJETIVOS aquí arriba me ayudarán a decidir qué hacer a continuación." at bounding box center [654, 161] width 320 height 107
click at [686, 203] on button "Next" at bounding box center [677, 200] width 18 height 18
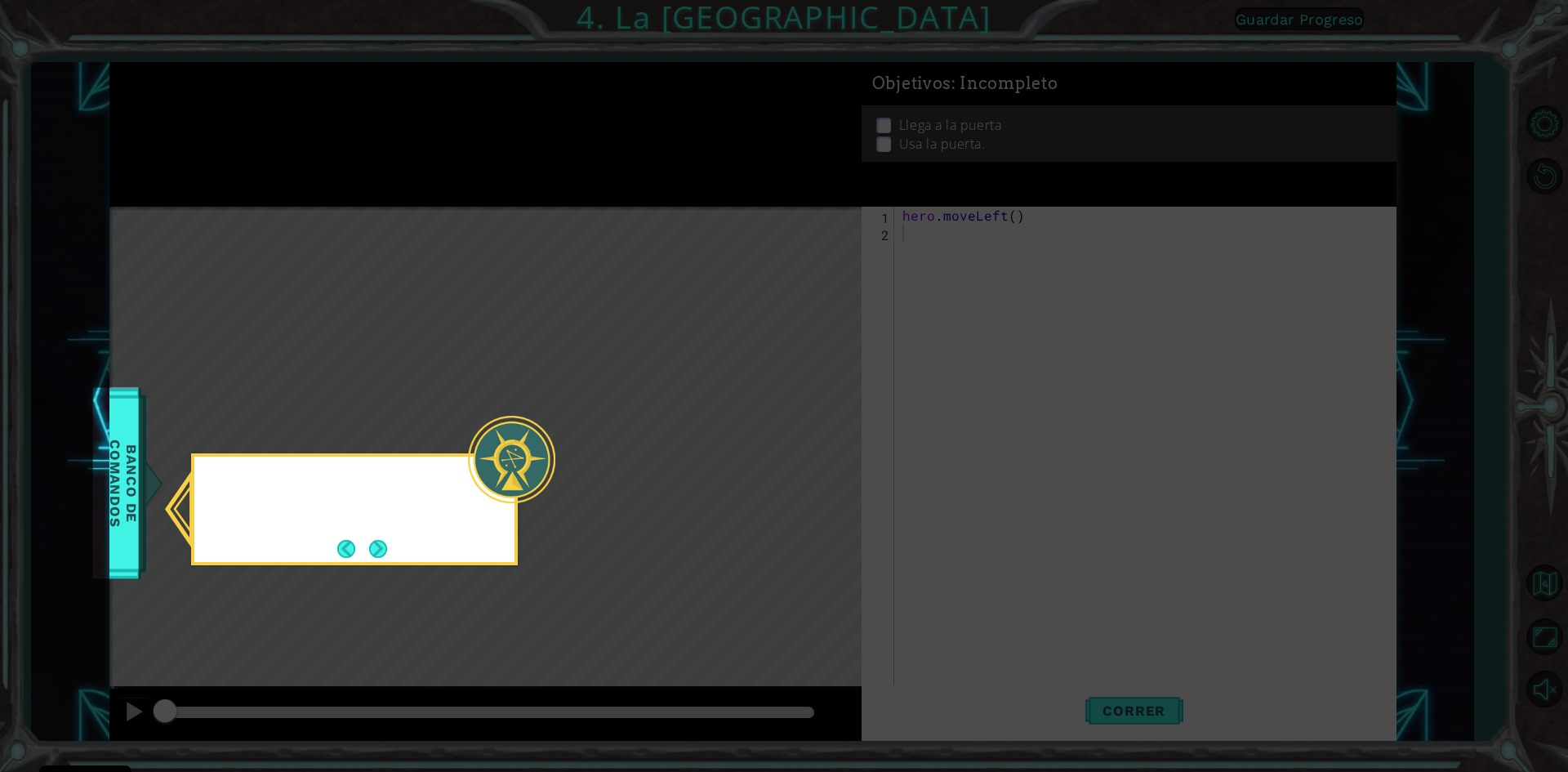
click at [687, 203] on icon at bounding box center [784, 386] width 1568 height 772
click at [387, 542] on button "Next" at bounding box center [378, 549] width 18 height 18
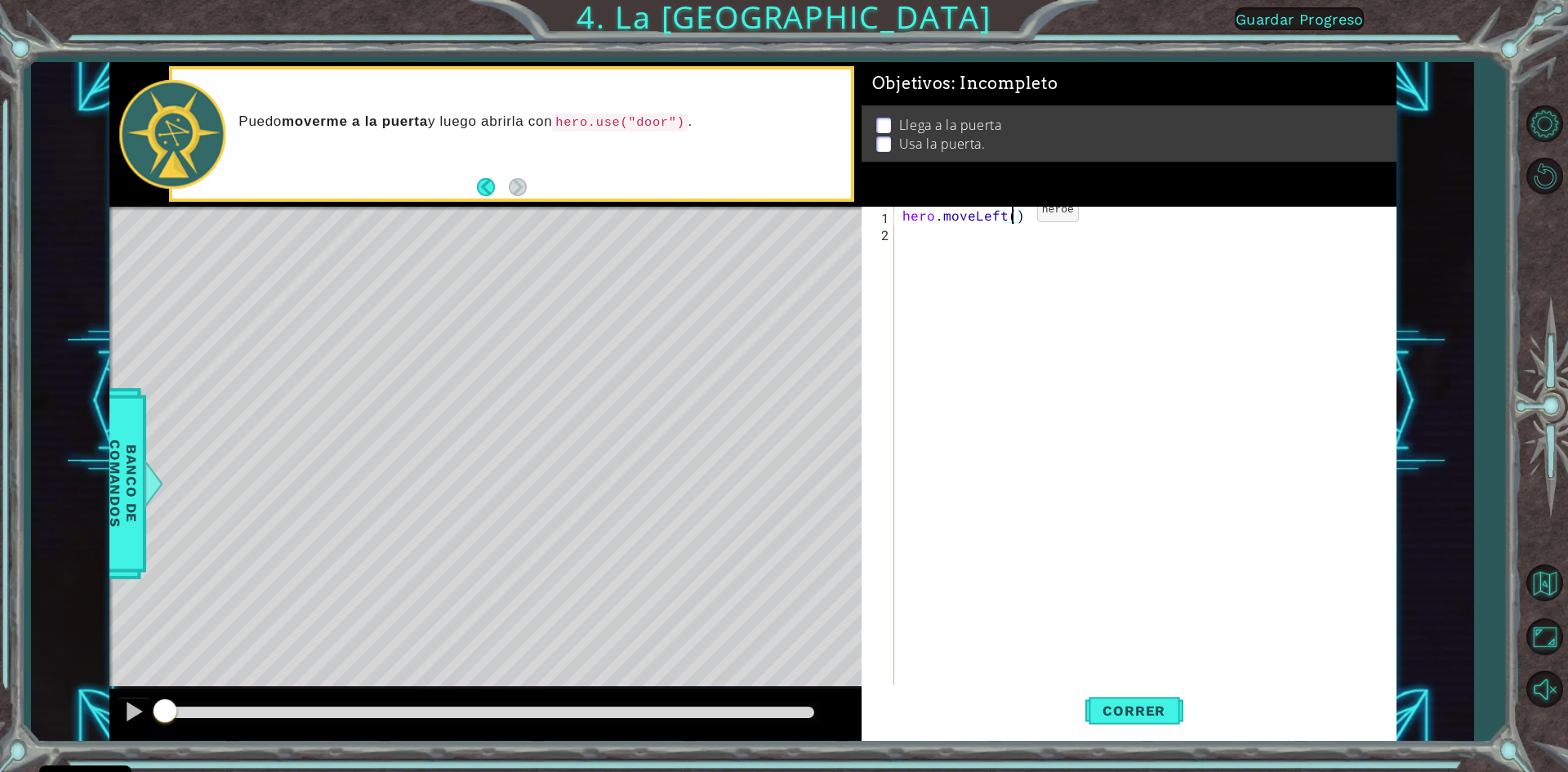
drag, startPoint x: 1010, startPoint y: 214, endPoint x: 998, endPoint y: 216, distance: 12.2
click at [1003, 215] on div "hero . moveLeft ( )" at bounding box center [1149, 464] width 500 height 515
type textarea "hero.moveLeft()"
click at [1033, 235] on div "hero . moveLeft ( )" at bounding box center [1149, 464] width 500 height 515
click at [1012, 213] on div "hero . moveLeft ( )" at bounding box center [1149, 464] width 500 height 515
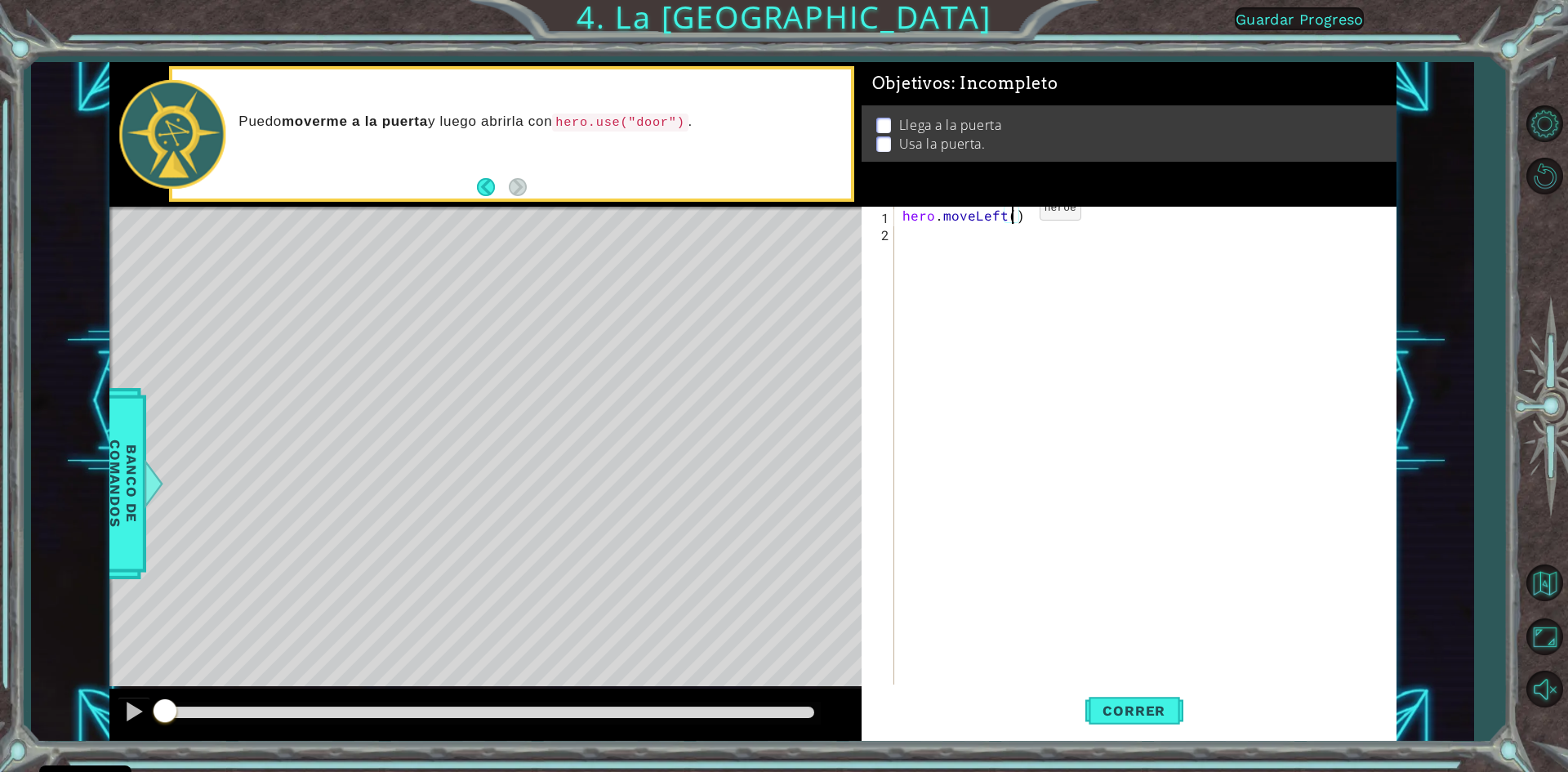
type textarea "hero.moveLeft(2)"
click at [966, 283] on div "hero . moveLeft ( 2 )" at bounding box center [1149, 464] width 500 height 515
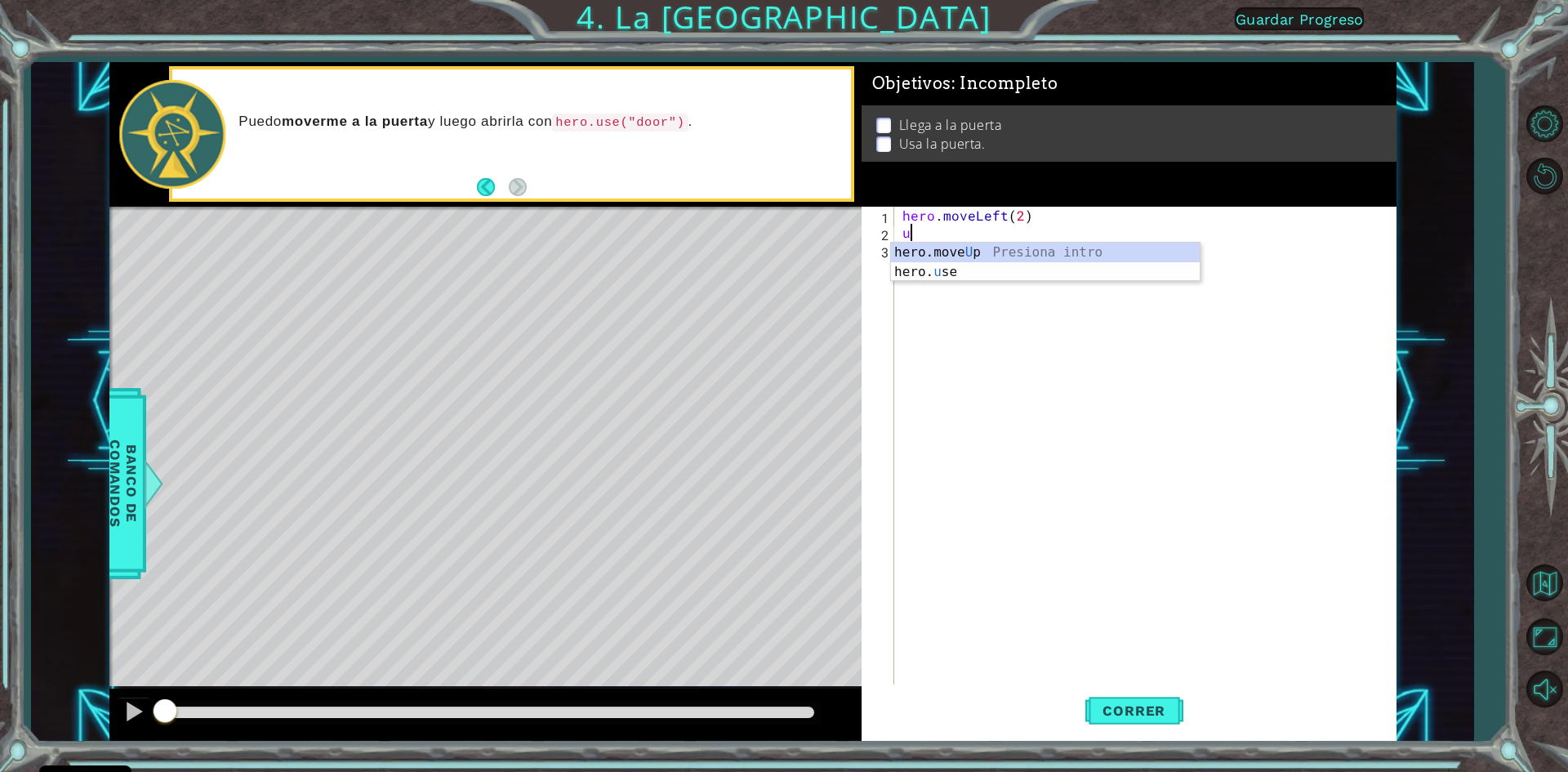
type textarea "up"
click at [997, 238] on div "hero . moveLeft ( 2 ) hero . moveUp ( )" at bounding box center [1149, 464] width 500 height 515
type textarea "hero.moveUp(2)"
click at [984, 271] on div "hero . moveLeft ( 2 ) hero . moveUp ( 2 )" at bounding box center [1149, 464] width 500 height 515
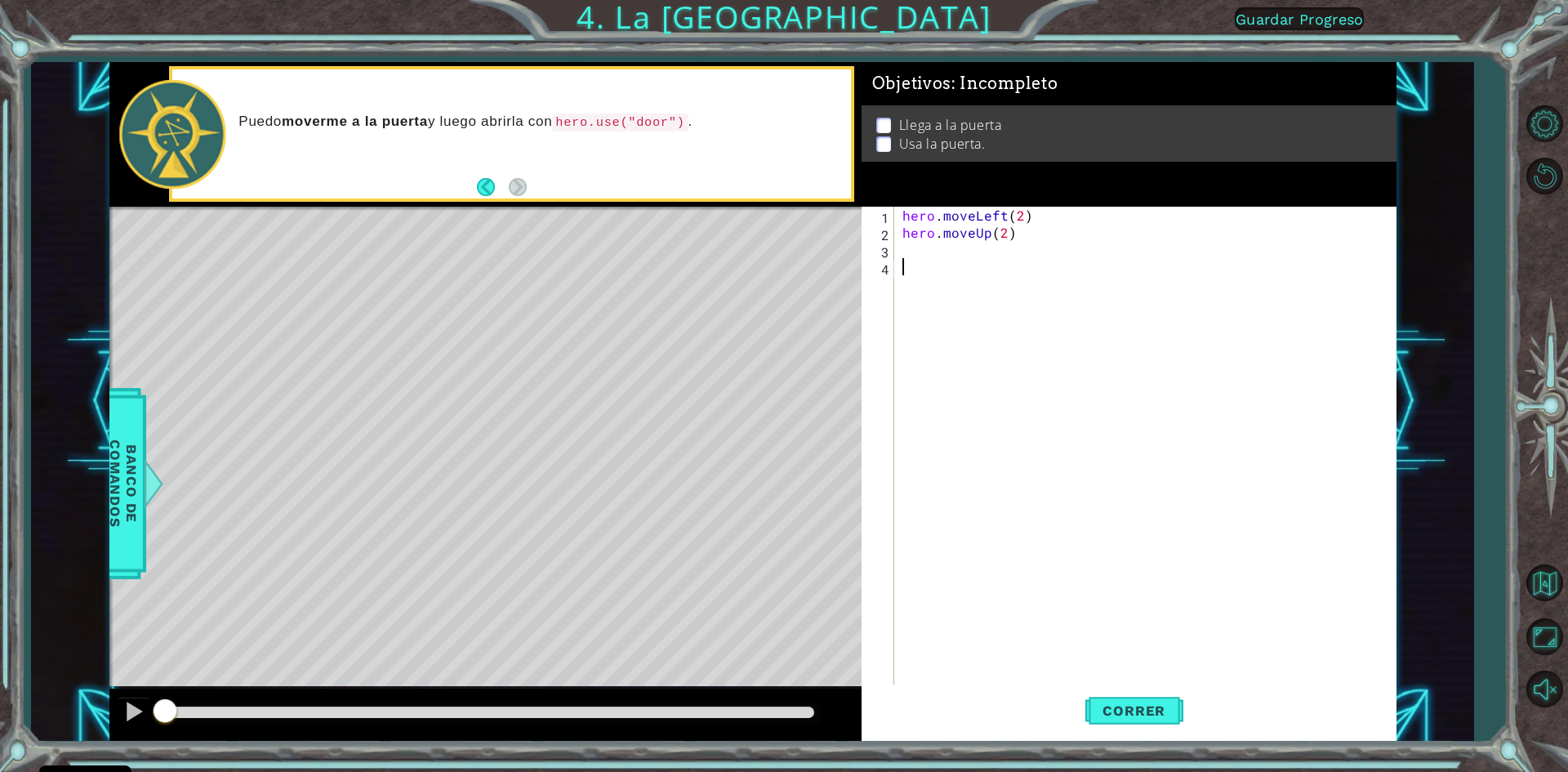
scroll to position [0, 0]
type textarea "right"
drag, startPoint x: 1027, startPoint y: 269, endPoint x: 904, endPoint y: 267, distance: 123.0
click at [904, 267] on div "hero . moveLeft ( 2 ) hero . moveUp ( 2 ) hero . moveRight ( )" at bounding box center [1149, 464] width 500 height 515
type textarea "hero.moveRight()"
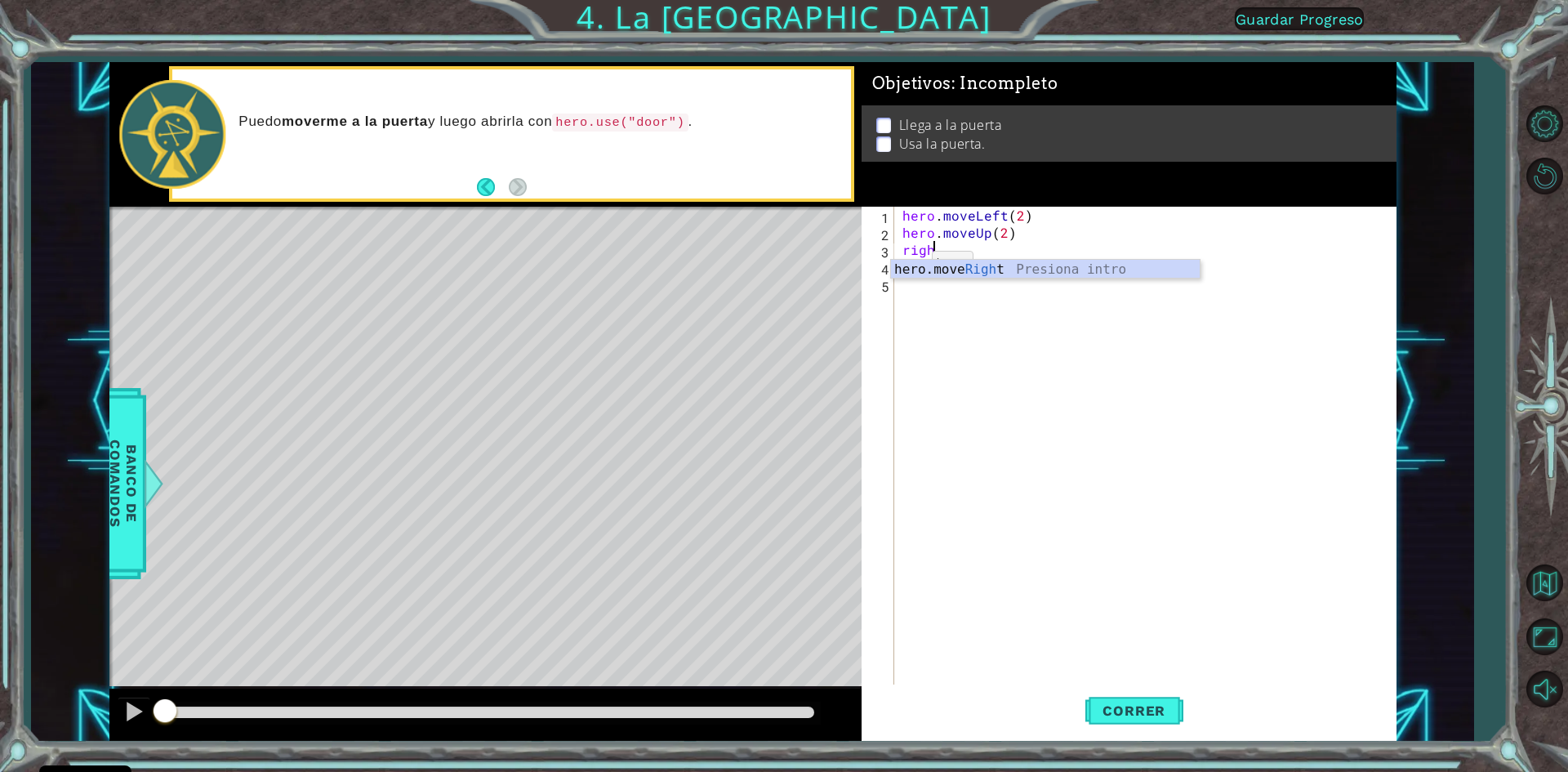
type textarea "righyt"
drag, startPoint x: 950, startPoint y: 251, endPoint x: 938, endPoint y: 252, distance: 12.0
click at [938, 252] on div "hero . moveLeft ( 2 ) hero . moveUp ( 2 ) righyt" at bounding box center [1149, 464] width 500 height 515
type textarea "righty"
click at [963, 260] on div "hero . moveLeft ( 2 ) hero . moveUp ( 2 ) righty" at bounding box center [1149, 464] width 500 height 515
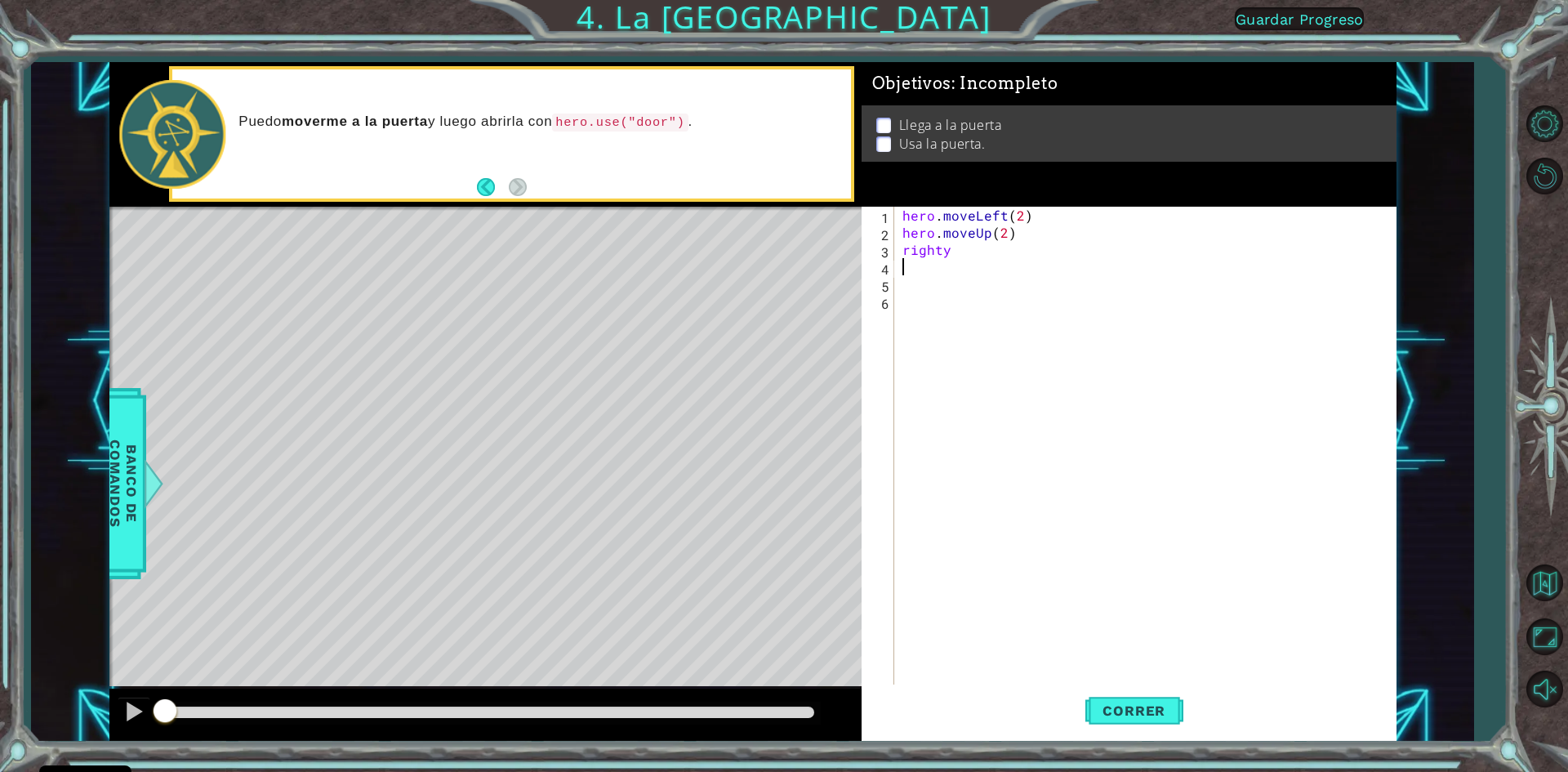
click at [963, 260] on div "hero . moveLeft ( 2 ) hero . moveUp ( 2 ) righty" at bounding box center [1149, 464] width 500 height 515
click at [953, 248] on div "hero . moveLeft ( 2 ) hero . moveUp ( 2 ) righty" at bounding box center [1149, 464] width 500 height 515
type textarea "right"
click at [1022, 243] on div "hero . moveLeft ( 2 ) hero . moveUp ( 2 ) hero . moveRight ( )" at bounding box center [1149, 464] width 500 height 515
type textarea "hero.moveRight(2)"
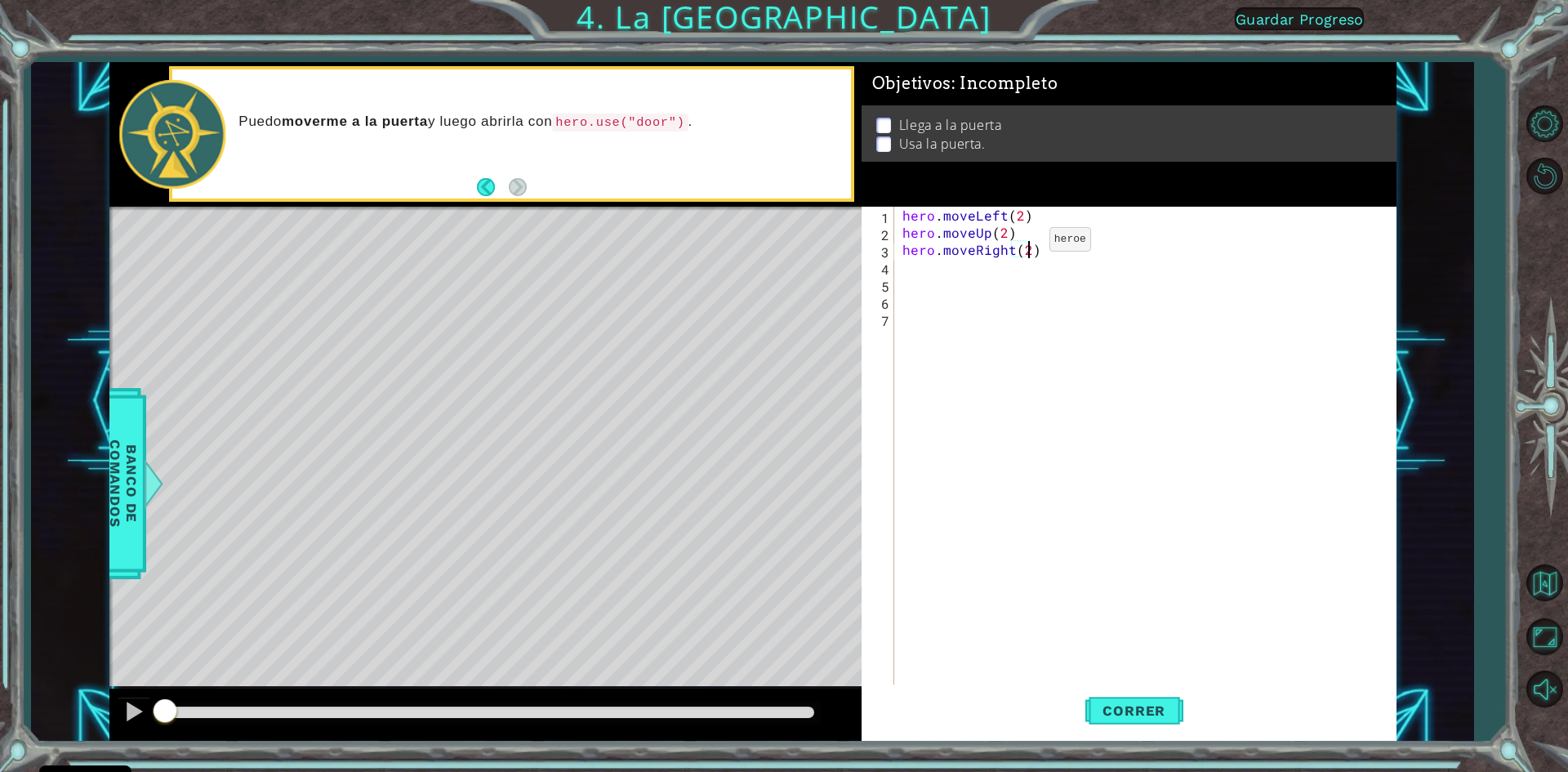
scroll to position [0, 7]
click at [943, 276] on div "hero . moveLeft ( 2 ) hero . moveUp ( 2 ) hero . moveRight ( 2 )" at bounding box center [1149, 464] width 500 height 515
click at [896, 255] on div "1 2 3 4 5 6 7 hero . moveLeft ( 2 ) hero . moveUp ( 2 ) hero . moveRight ( 2 ) …" at bounding box center [1126, 446] width 529 height 481
click at [908, 269] on div "hero . moveLeft ( 2 ) hero . moveUp ( 2 ) hero . moveRight ( 2 )" at bounding box center [1149, 464] width 500 height 515
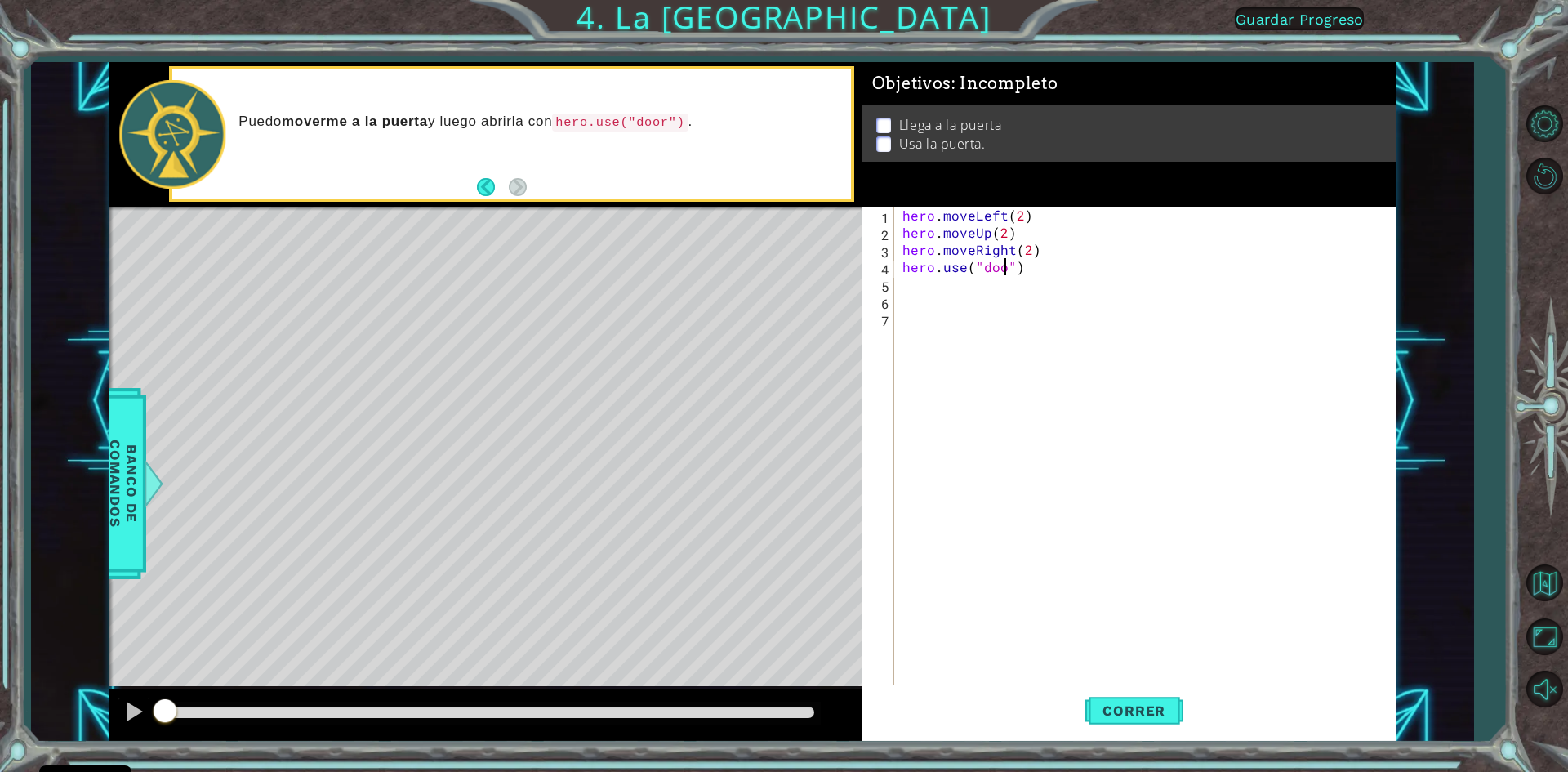
type textarea "hero.use("door")"
click at [1161, 727] on button "Correr" at bounding box center [1134, 711] width 98 height 53
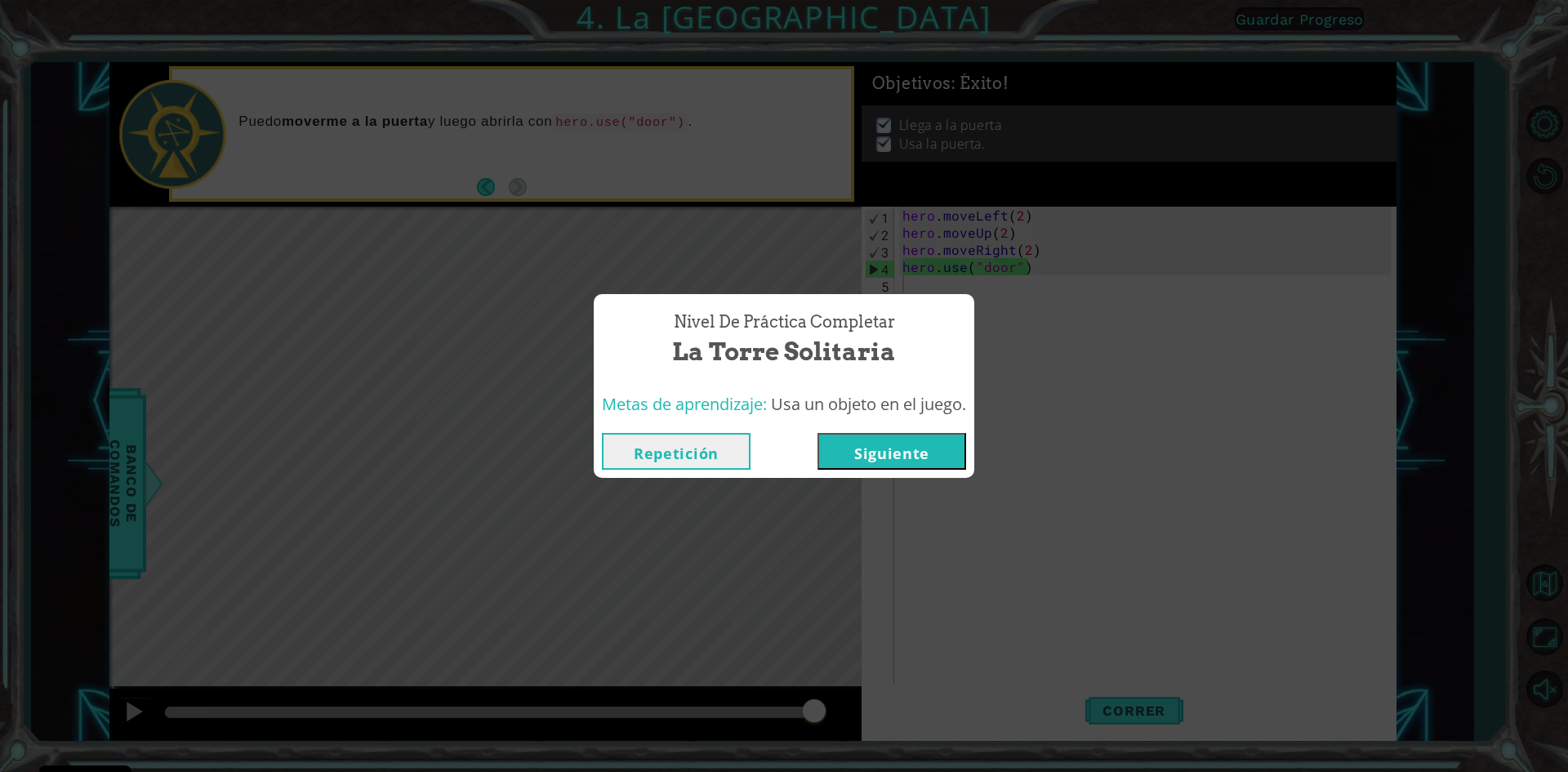
click at [921, 423] on div "Metas de aprendizaje: Usa un objeto en el juego." at bounding box center [784, 405] width 381 height 40
click at [929, 439] on button "Siguiente" at bounding box center [892, 452] width 149 height 37
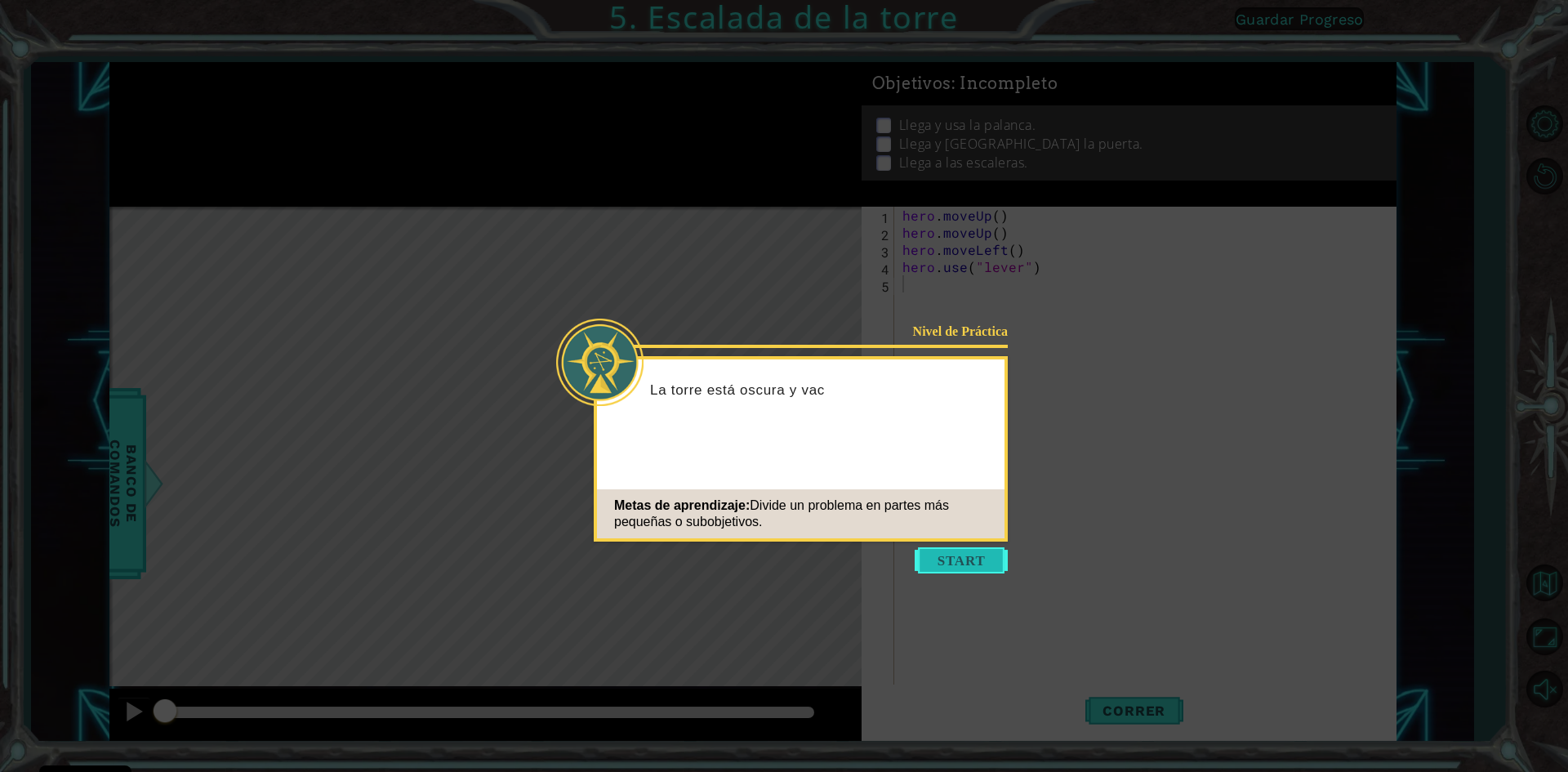
click at [962, 548] on button "Start" at bounding box center [961, 560] width 93 height 26
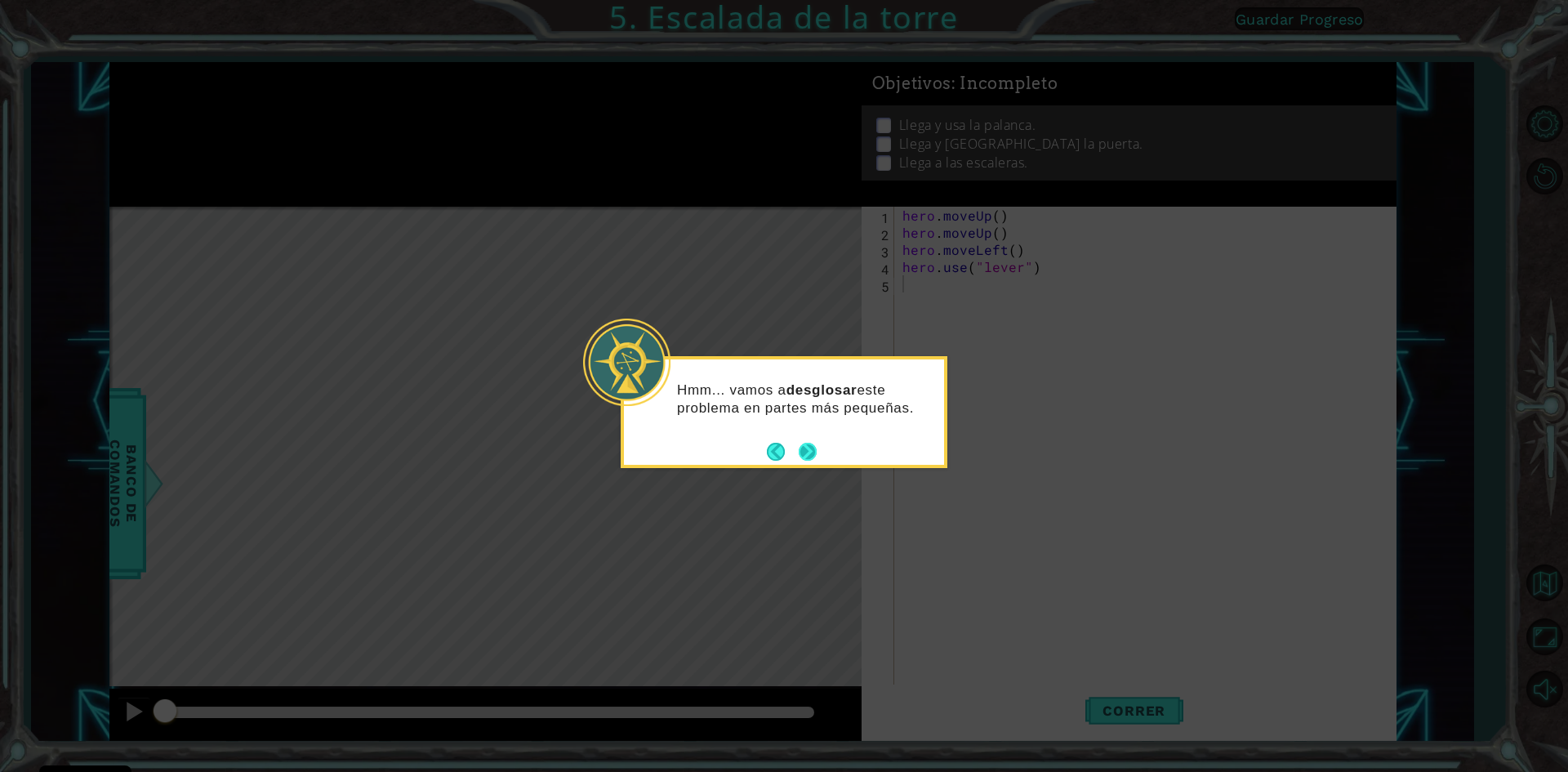
click at [808, 447] on button "Next" at bounding box center [808, 452] width 18 height 18
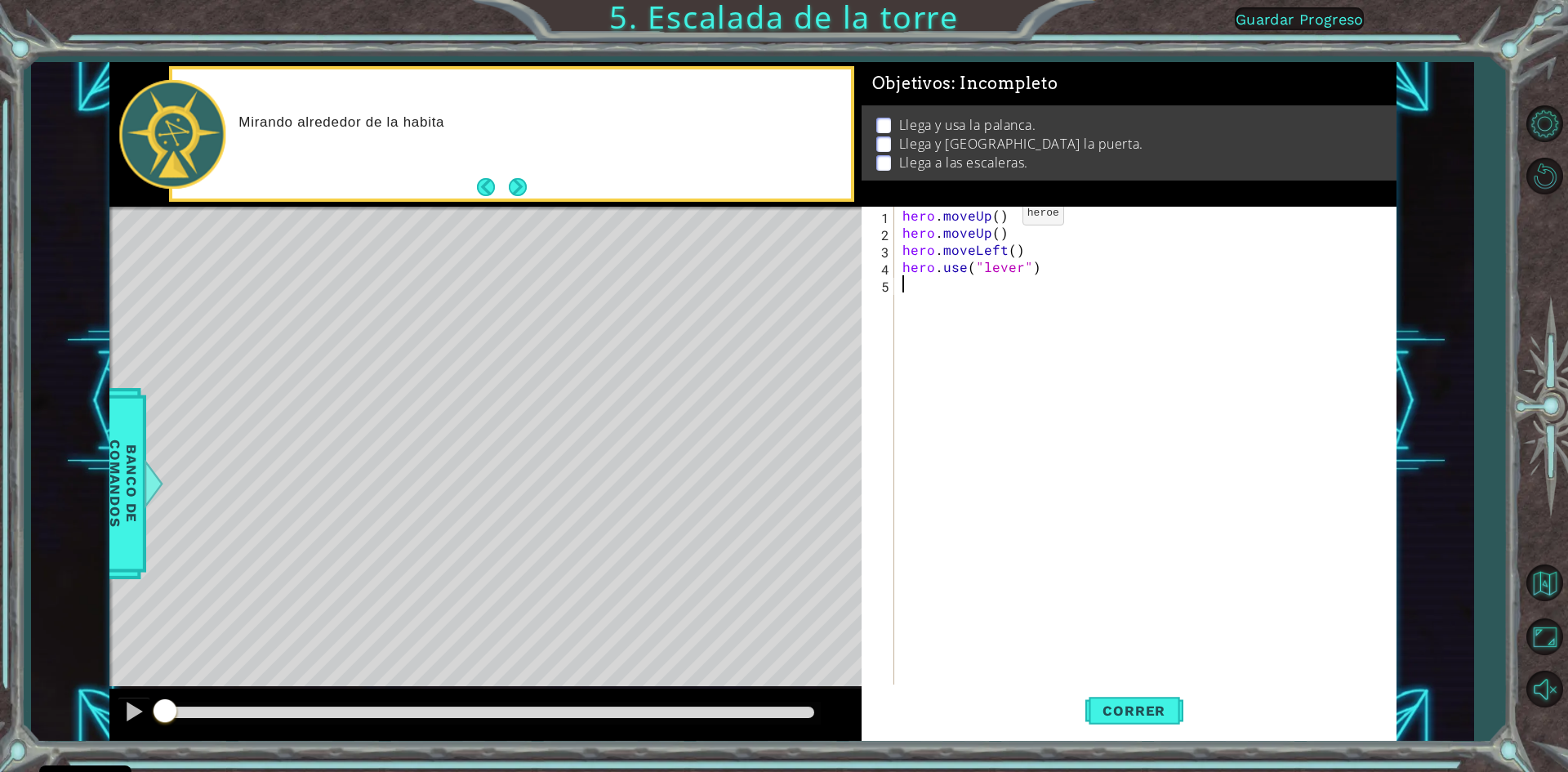
click at [995, 217] on div "hero . moveUp ( ) hero . moveUp ( ) hero . moveLeft ( ) hero . use ( "lever" )" at bounding box center [1149, 464] width 500 height 515
type textarea "hero.moveUp()"
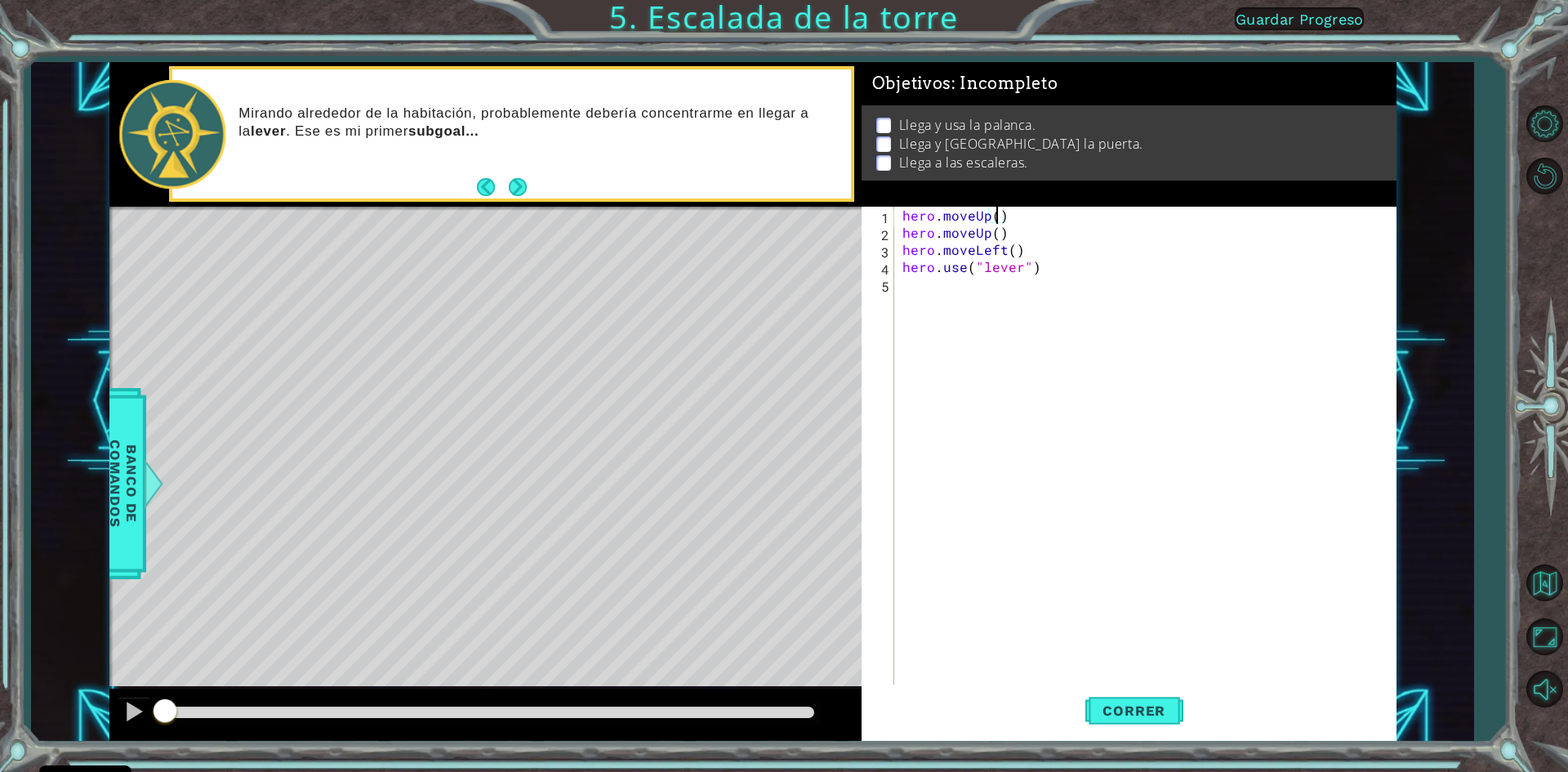
click at [1030, 389] on div "hero . moveUp ( ) hero . moveUp ( ) hero . moveLeft ( ) hero . use ( "lever" )" at bounding box center [1149, 464] width 500 height 515
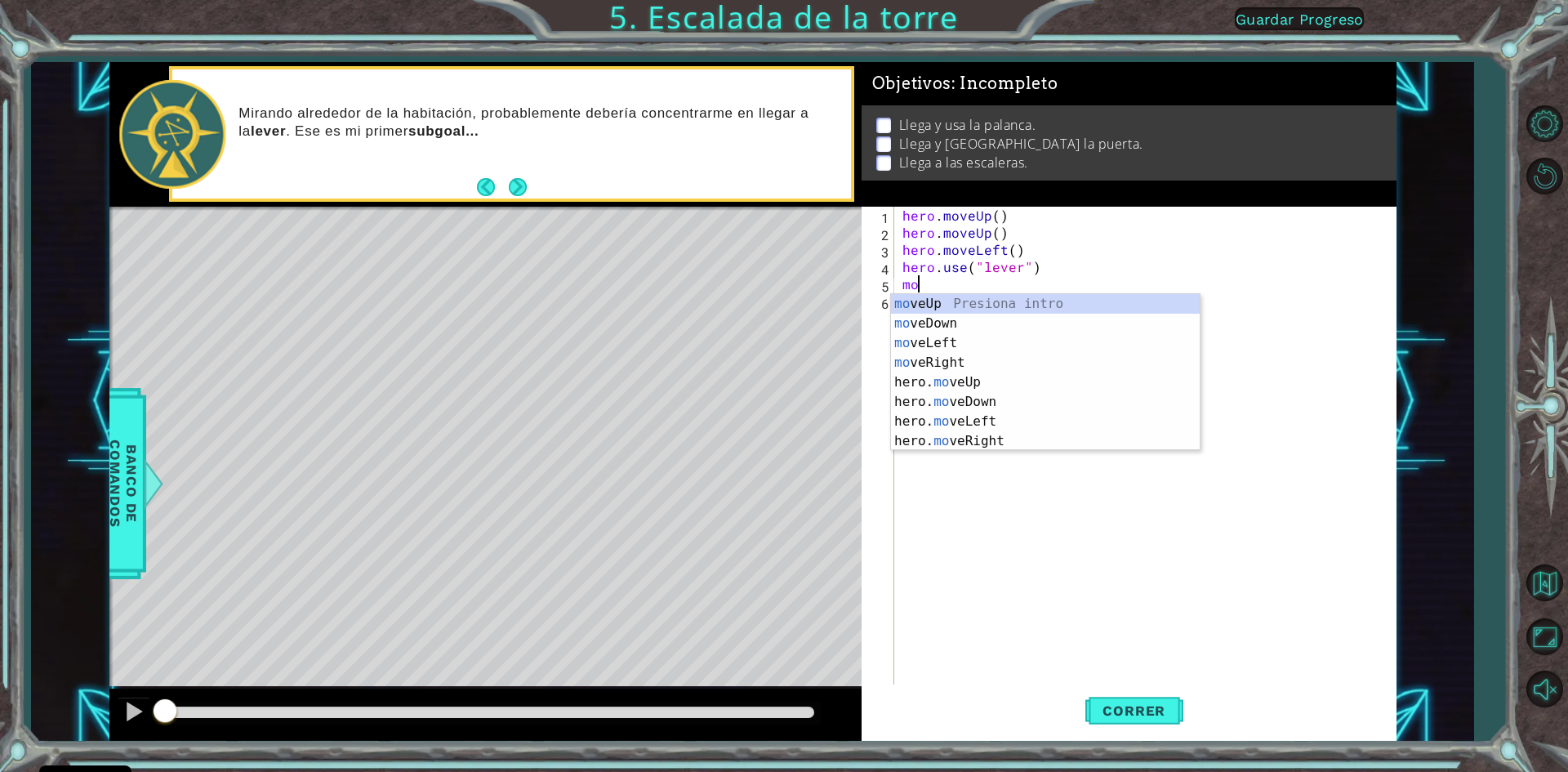
type textarea "move"
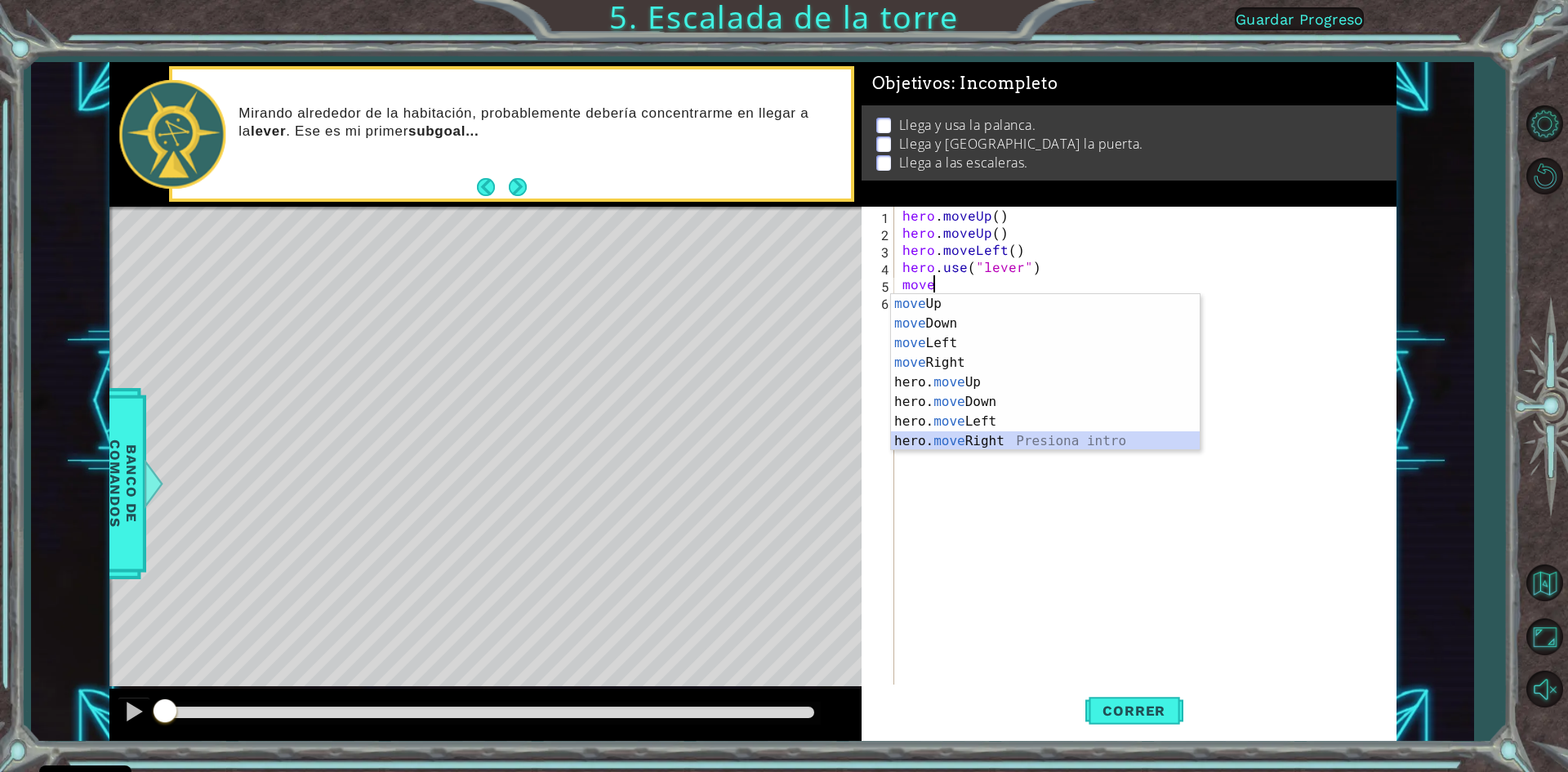
click at [1057, 439] on div "move Up Presiona intro move Down Presiona intro move Left Presiona intro move R…" at bounding box center [1045, 392] width 309 height 196
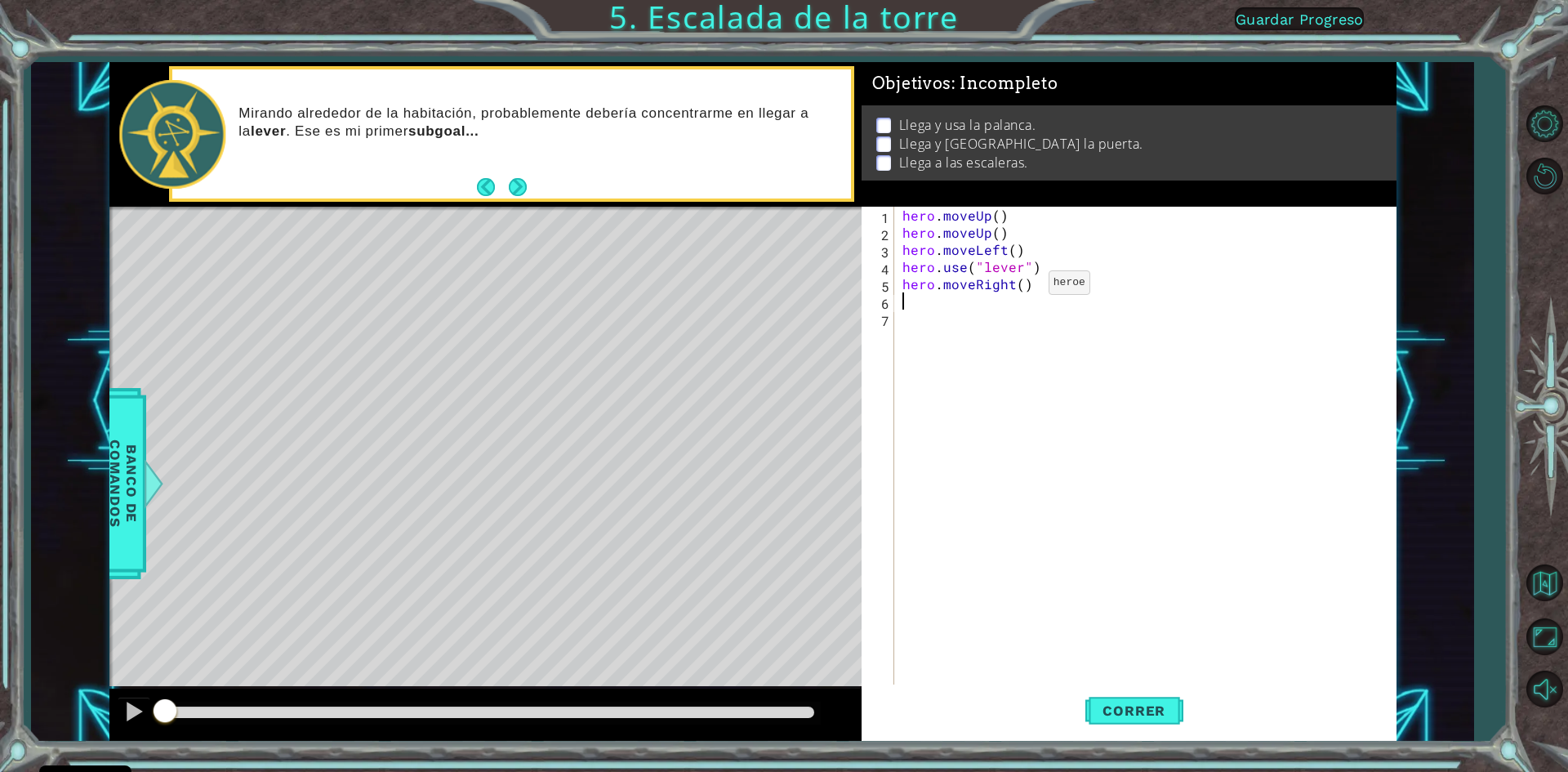
click at [1021, 287] on div "hero . moveUp ( ) hero . moveUp ( ) hero . moveLeft ( ) hero . use ( "lever" ) …" at bounding box center [1149, 464] width 500 height 515
type textarea "hero.moveRight(3)"
type textarea "hero.use("door")"
type textarea "o"
type textarea "up"
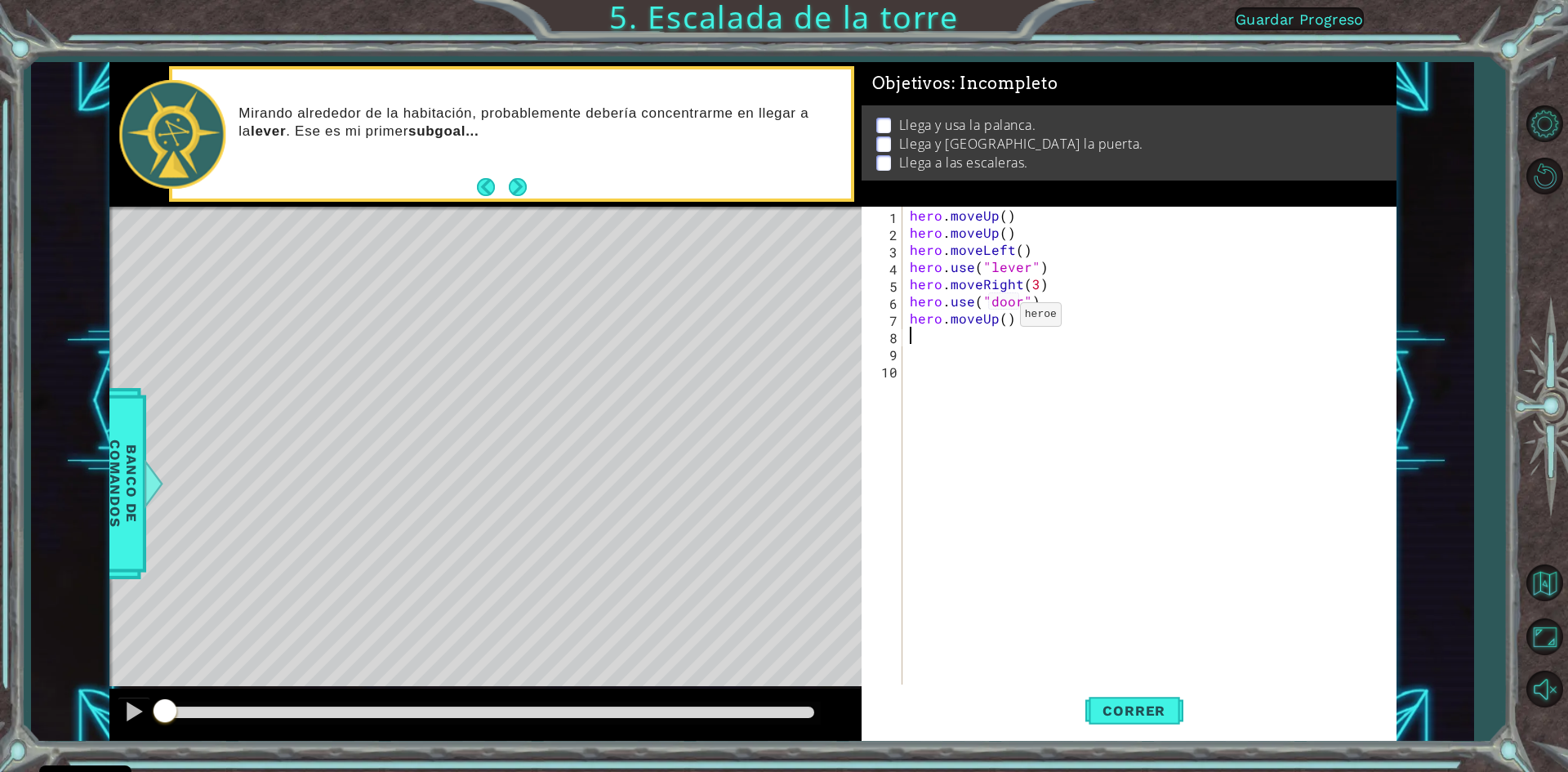
click at [999, 319] on div "hero . moveUp ( ) hero . moveUp ( ) hero . moveLeft ( ) hero . use ( "lever" ) …" at bounding box center [1152, 464] width 493 height 515
click at [1003, 318] on div "hero . moveUp ( ) hero . moveUp ( ) hero . moveLeft ( ) hero . use ( "lever" ) …" at bounding box center [1152, 464] width 493 height 515
type textarea "hero.moveUp(2)"
type textarea "lef"
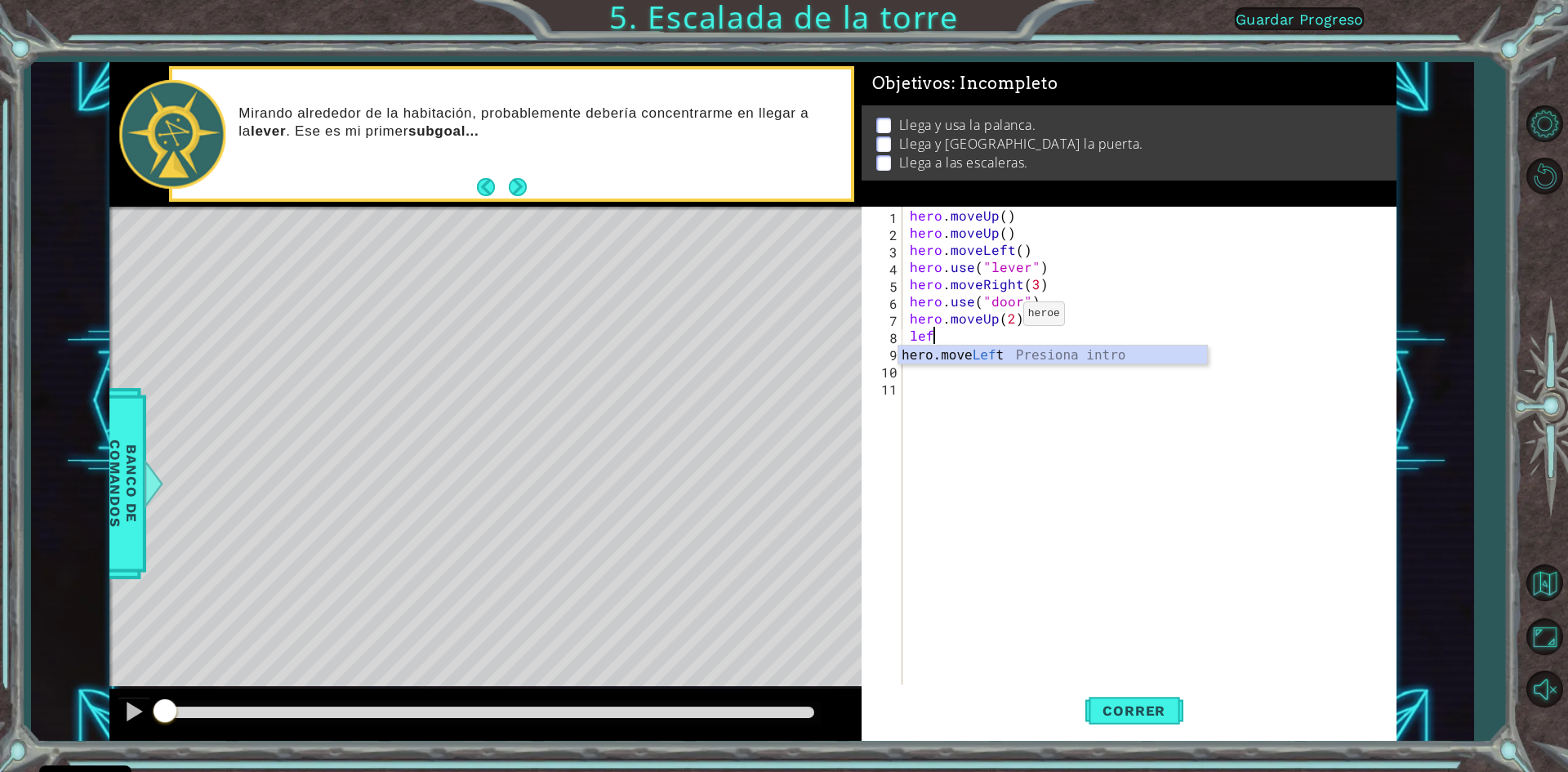
scroll to position [0, 0]
click at [1019, 328] on div "hero . moveUp ( ) hero . moveUp ( ) hero . moveLeft ( ) hero . use ( "lever" ) …" at bounding box center [1152, 464] width 493 height 515
type textarea "hero.moveLeft(3)"
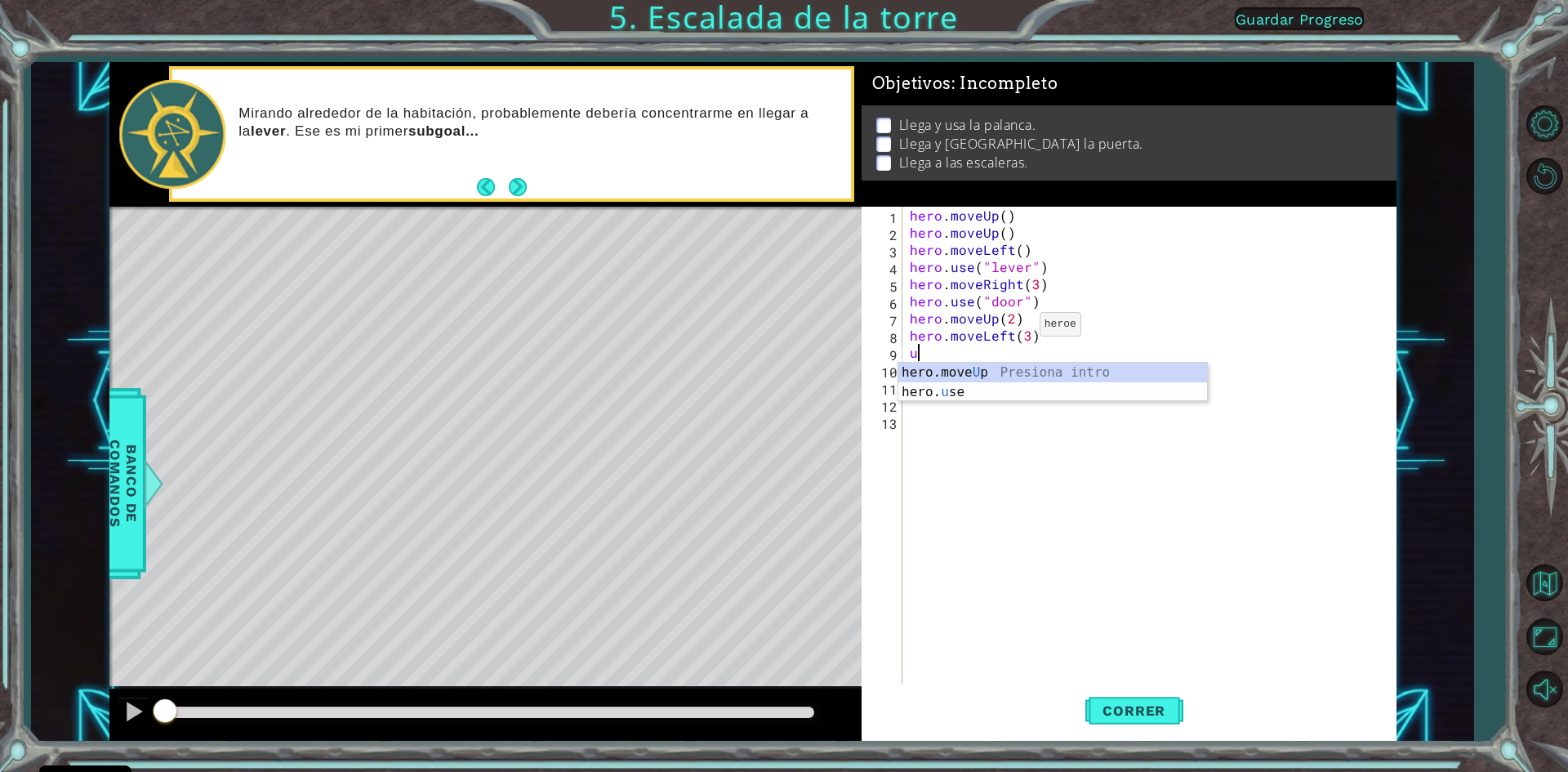
type textarea "up"
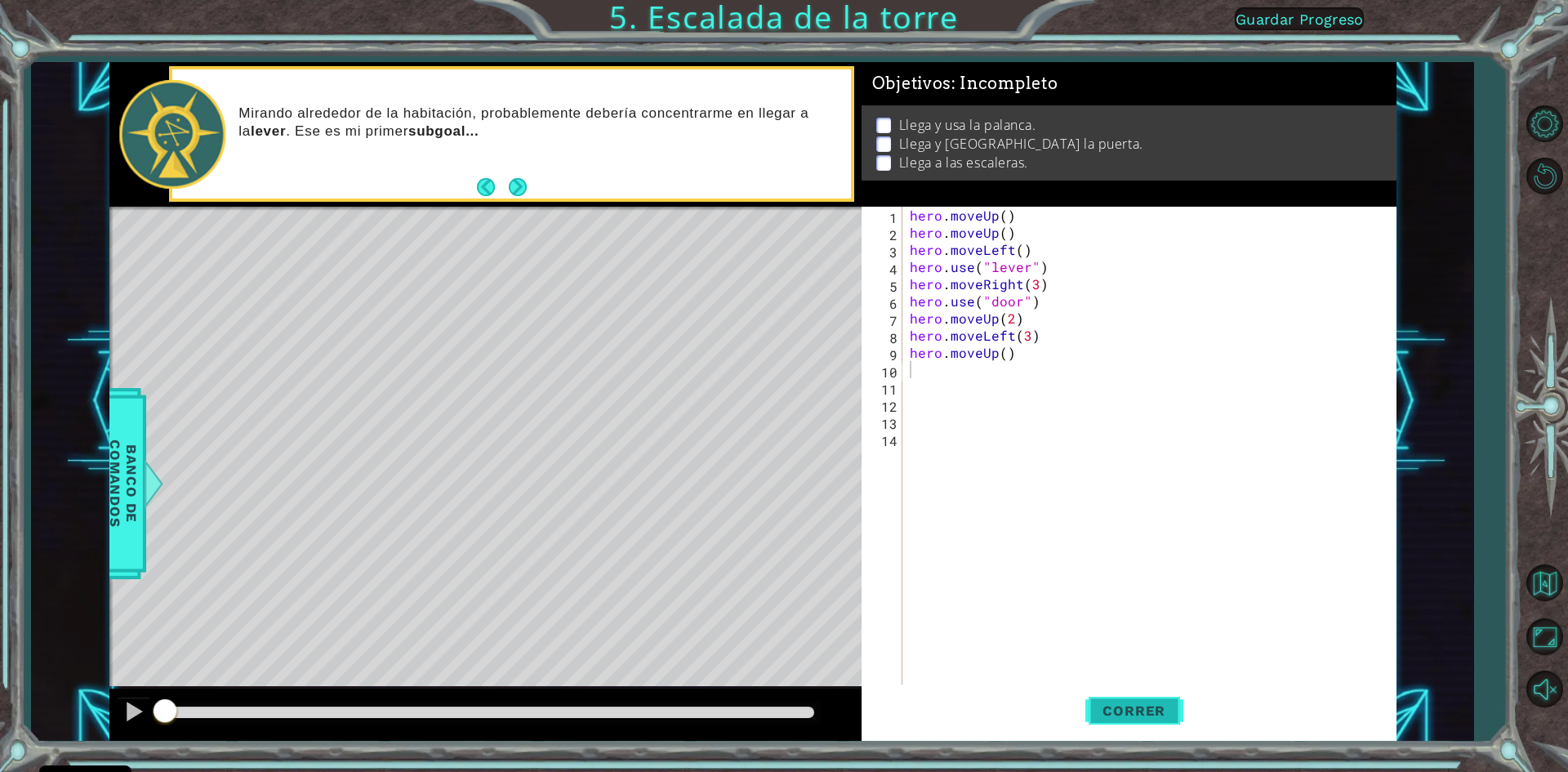
click at [1110, 687] on button "Correr" at bounding box center [1134, 711] width 98 height 53
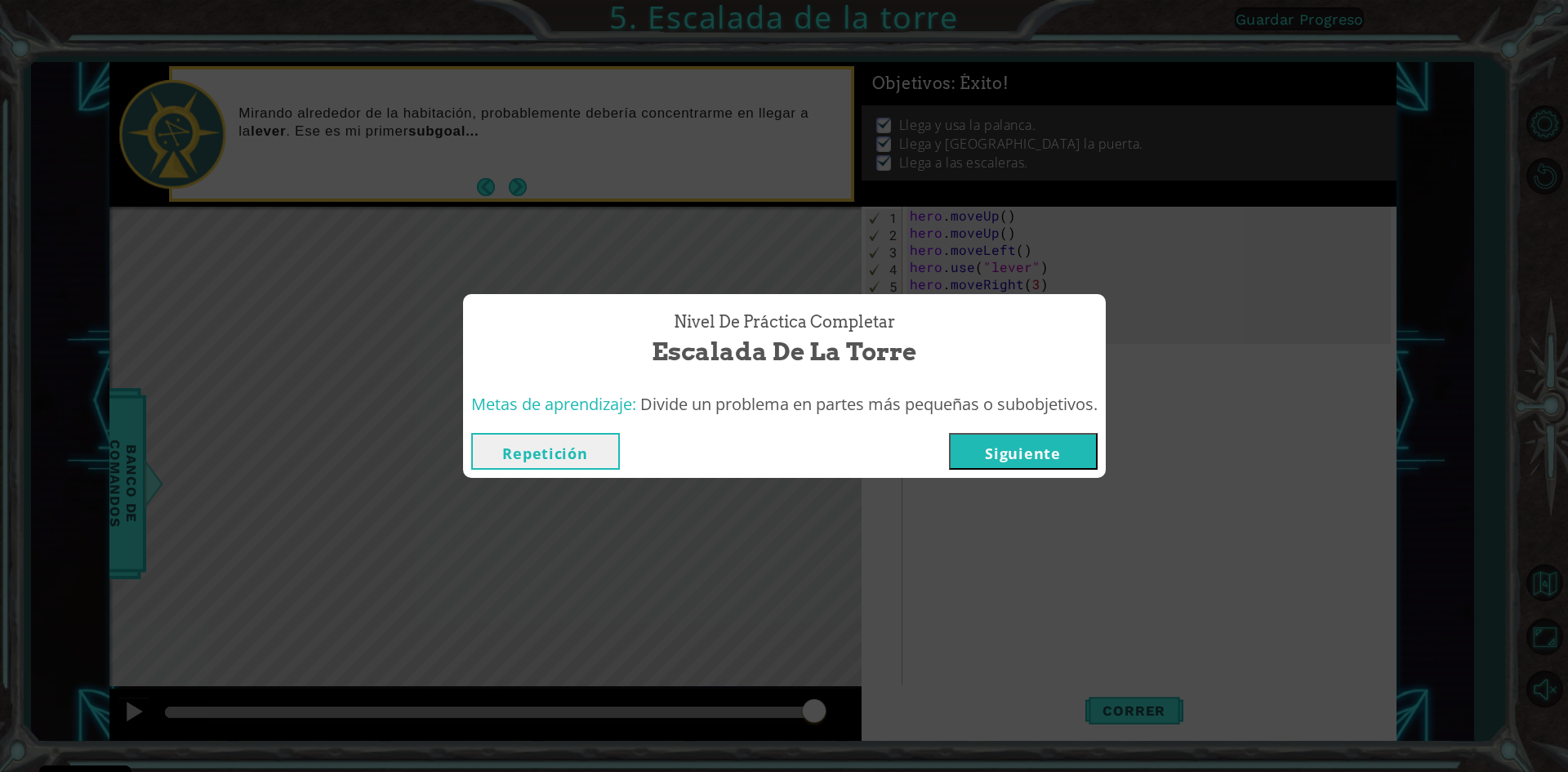
click at [1068, 456] on button "Siguiente" at bounding box center [1024, 452] width 149 height 37
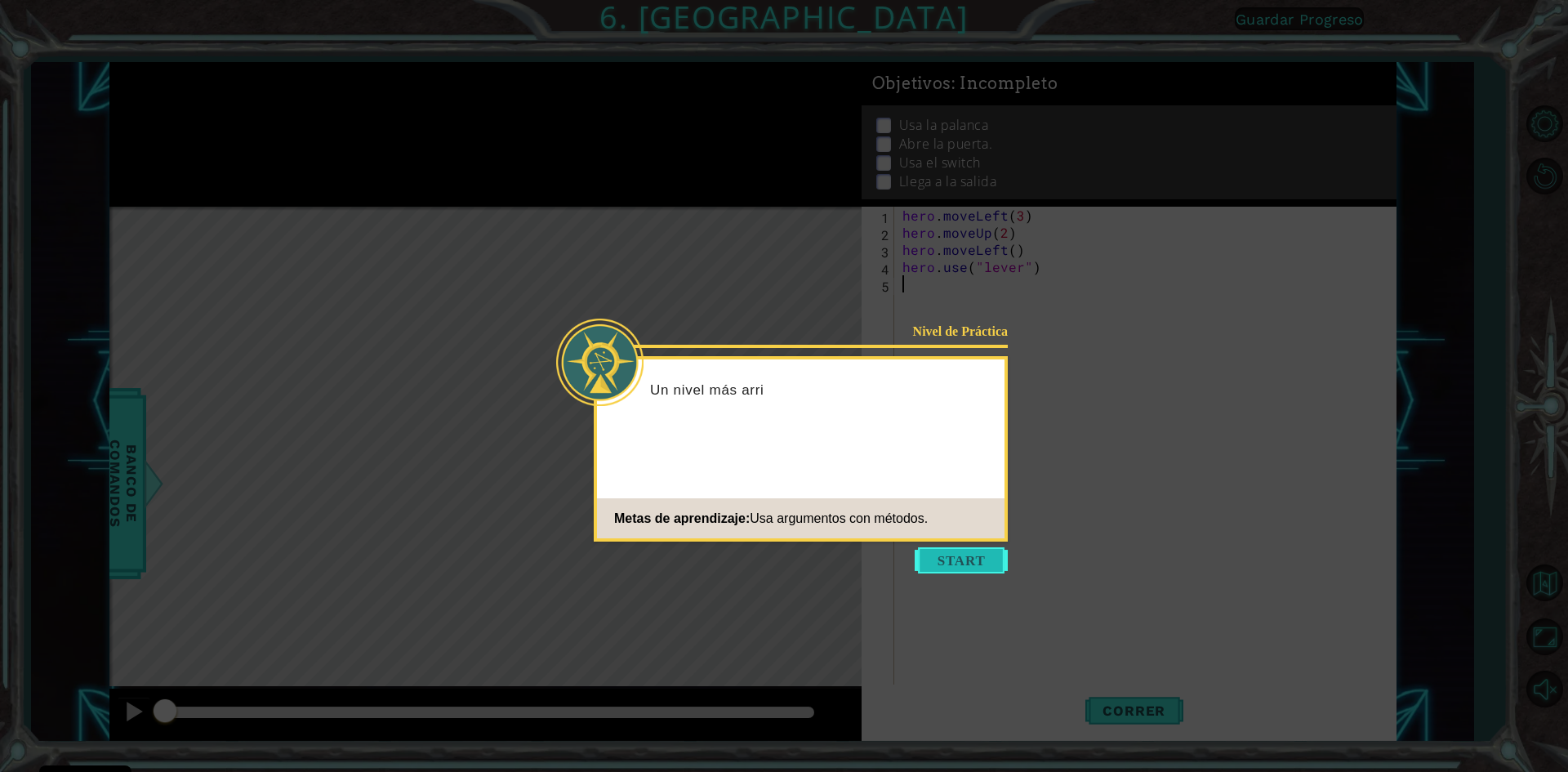
click at [990, 558] on button "Start" at bounding box center [961, 560] width 93 height 26
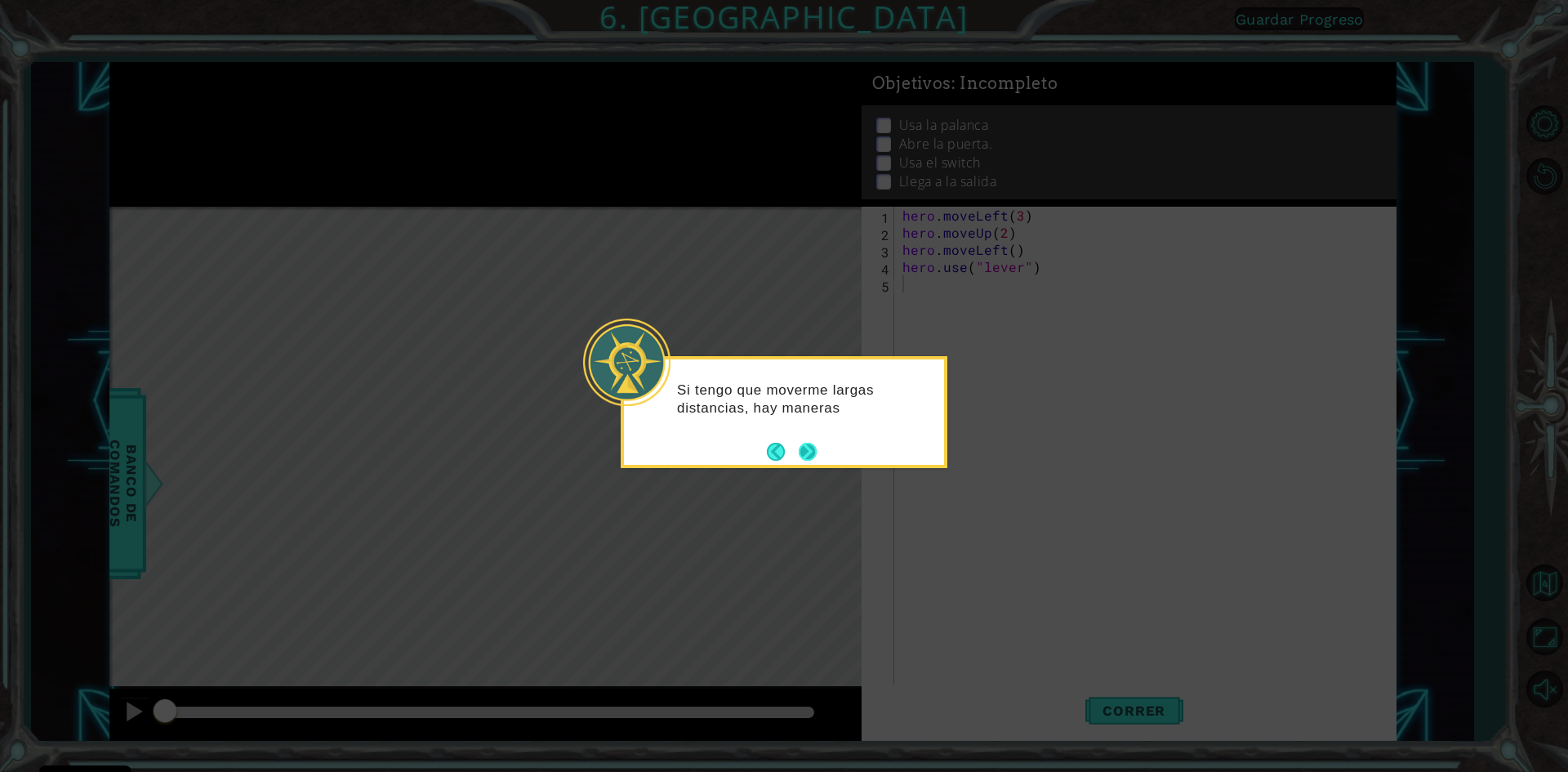
click at [799, 459] on button "Next" at bounding box center [808, 452] width 18 height 18
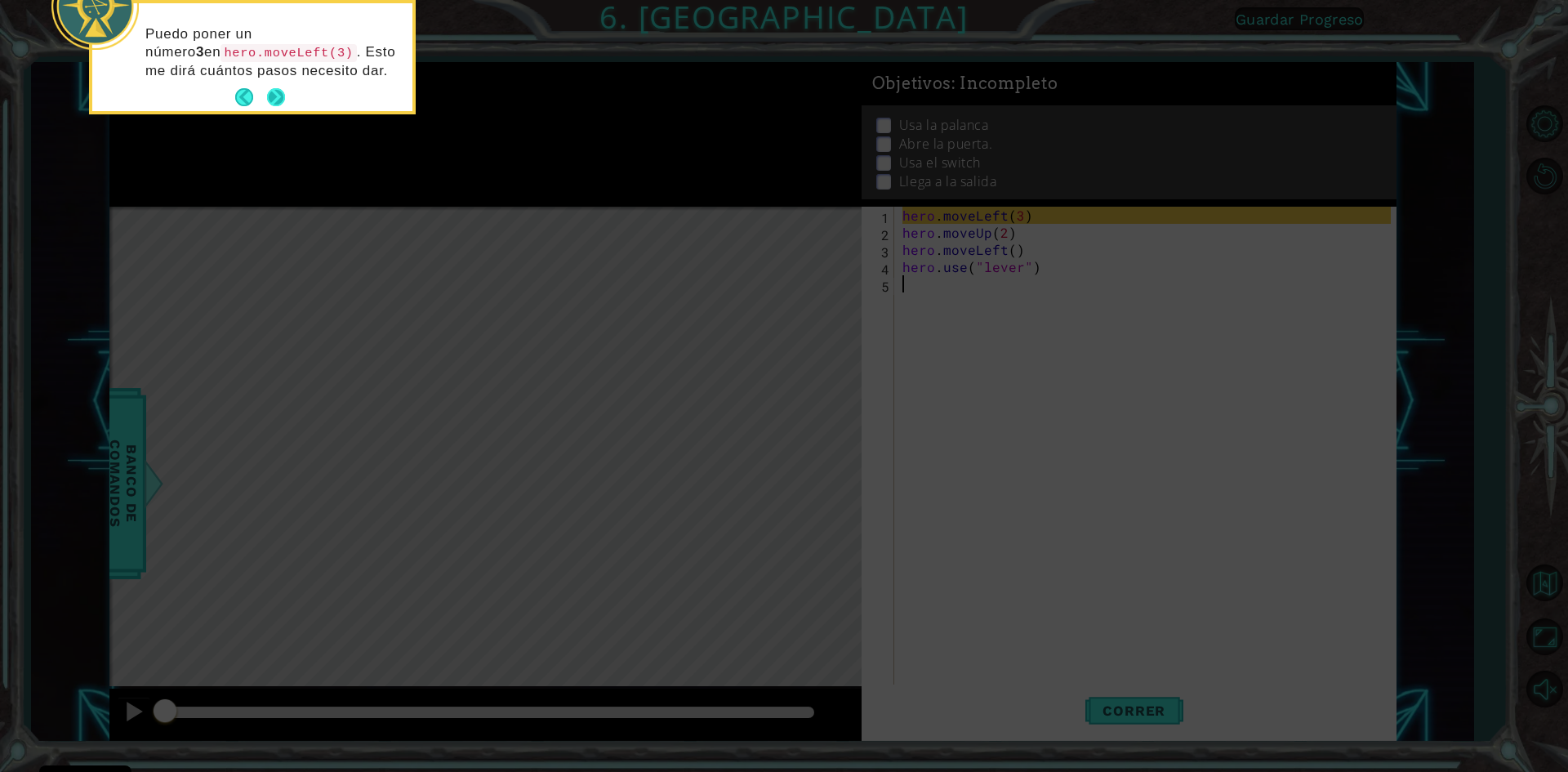
click at [273, 92] on button "Next" at bounding box center [276, 97] width 18 height 18
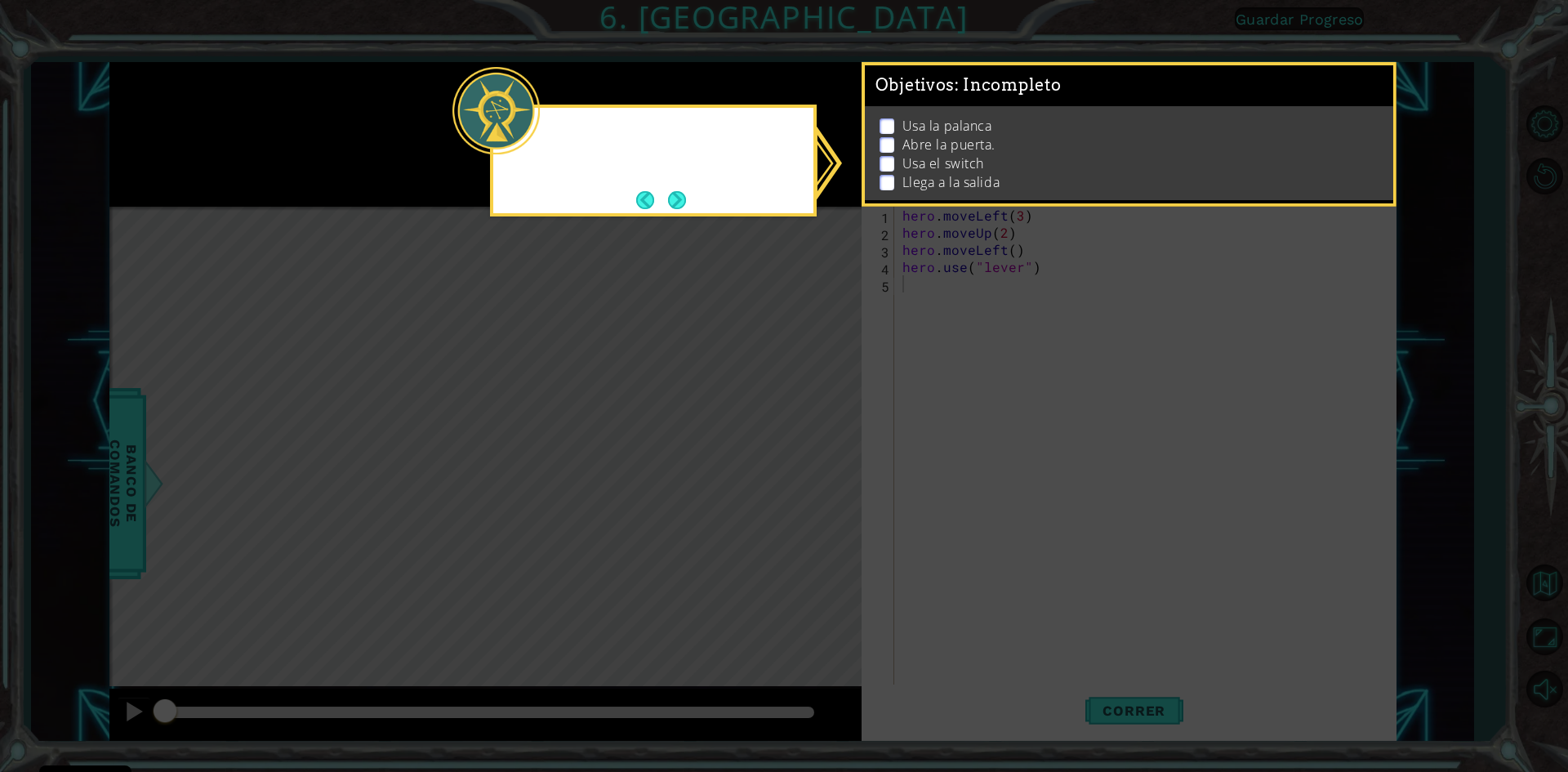
click at [273, 92] on icon at bounding box center [784, 386] width 1568 height 772
click at [689, 216] on icon at bounding box center [784, 386] width 1568 height 772
click at [683, 197] on button "Next" at bounding box center [677, 200] width 18 height 18
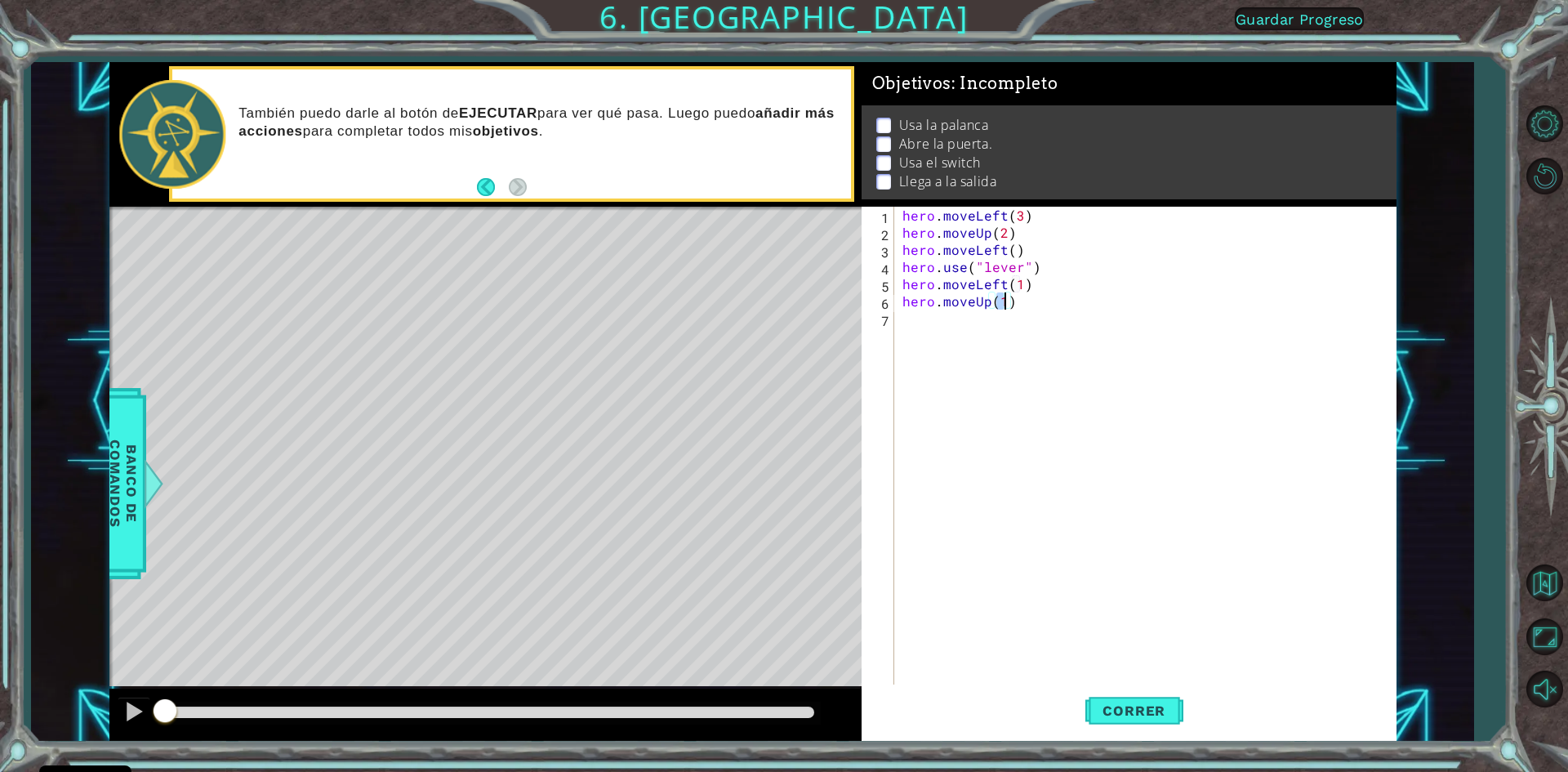
scroll to position [0, 6]
type textarea "hero.moveUp(2)"
type textarea "hero.moveRight(2)"
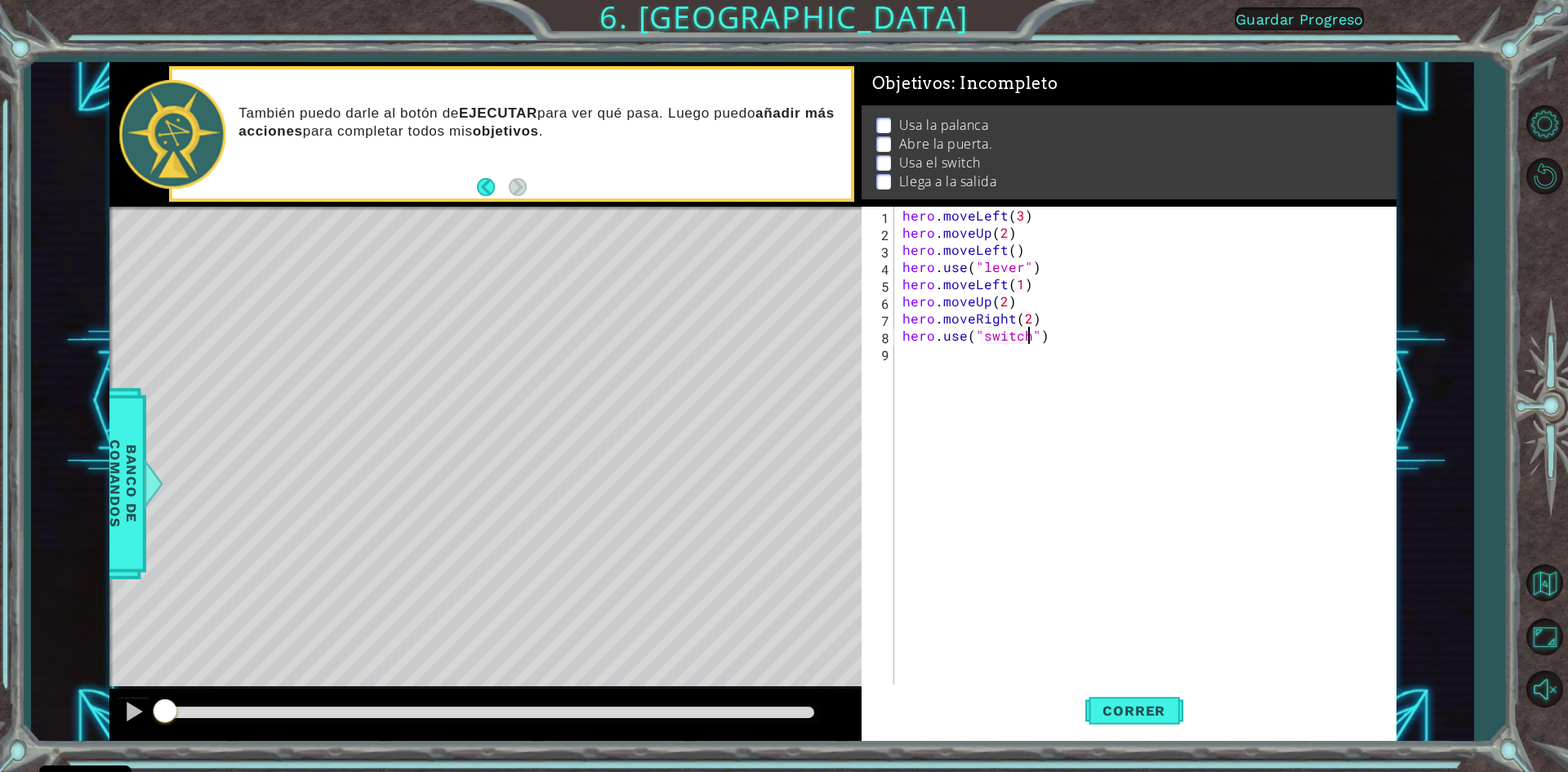
type textarea "hero.use("switcht")"
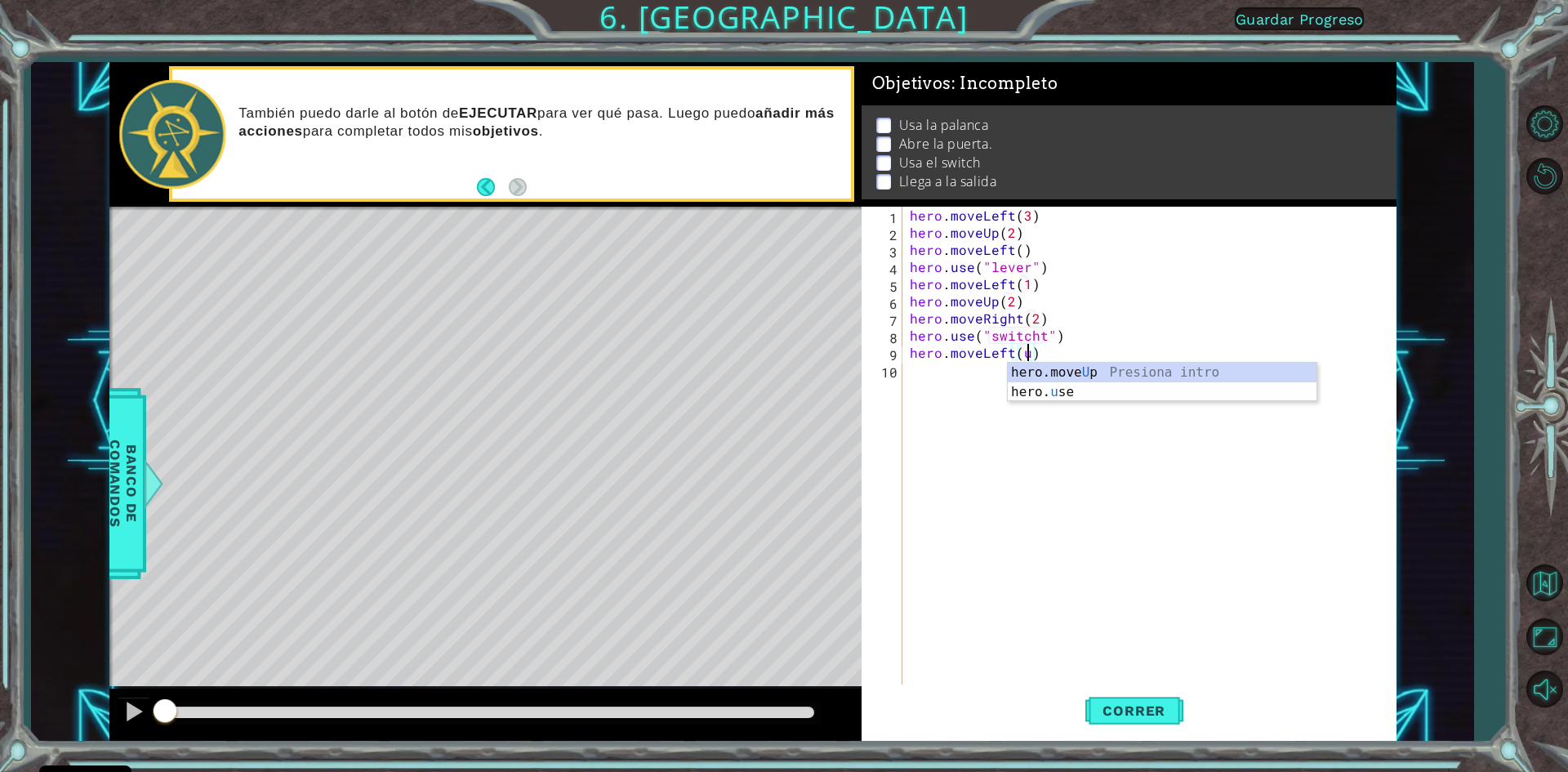
scroll to position [0, 7]
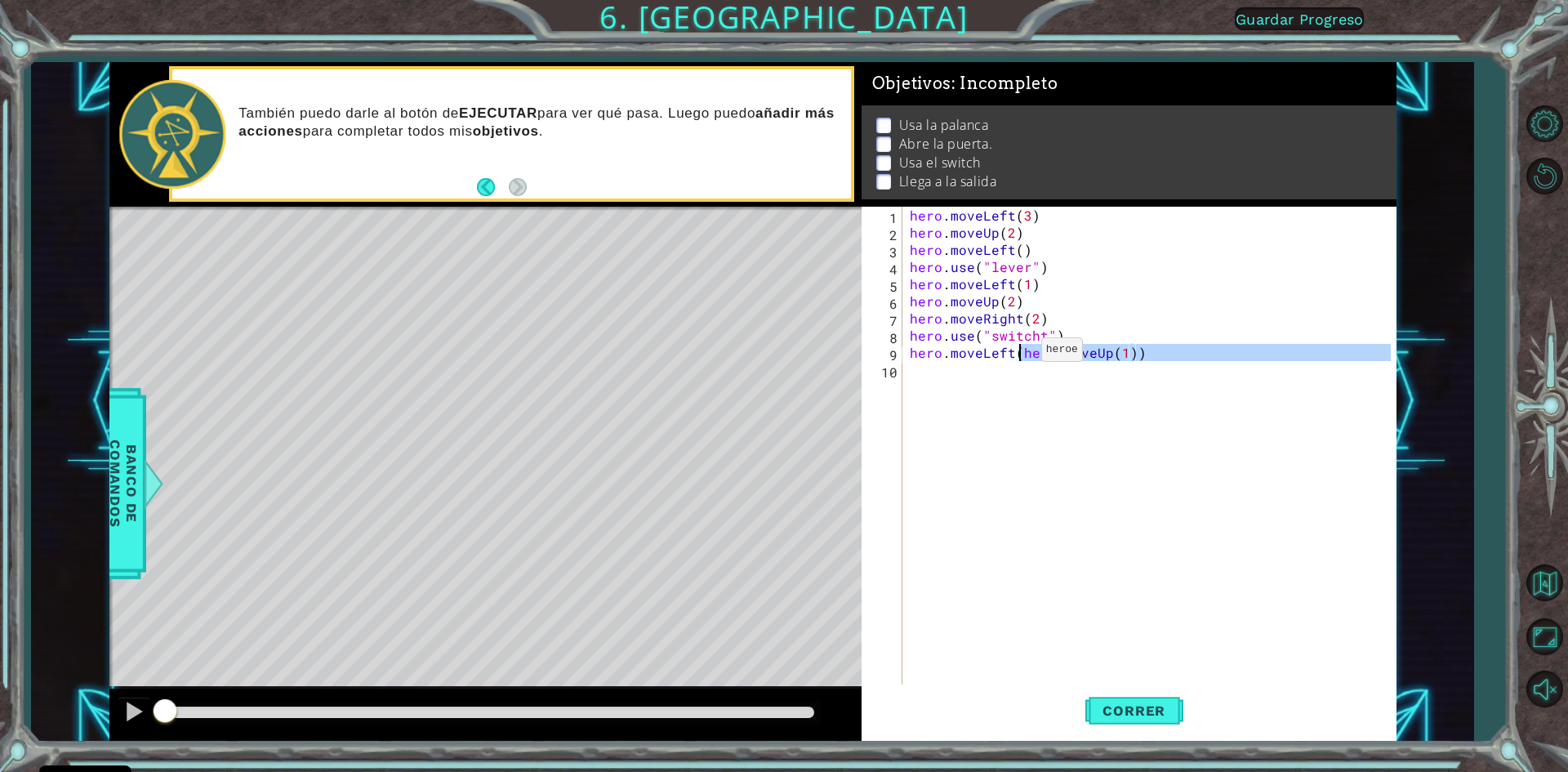
drag, startPoint x: 1130, startPoint y: 361, endPoint x: 1021, endPoint y: 354, distance: 109.2
click at [1021, 354] on div "hero . moveLeft ( 3 ) hero . moveUp ( 2 ) hero . moveLeft ( ) hero . use ( "lev…" at bounding box center [1152, 464] width 493 height 515
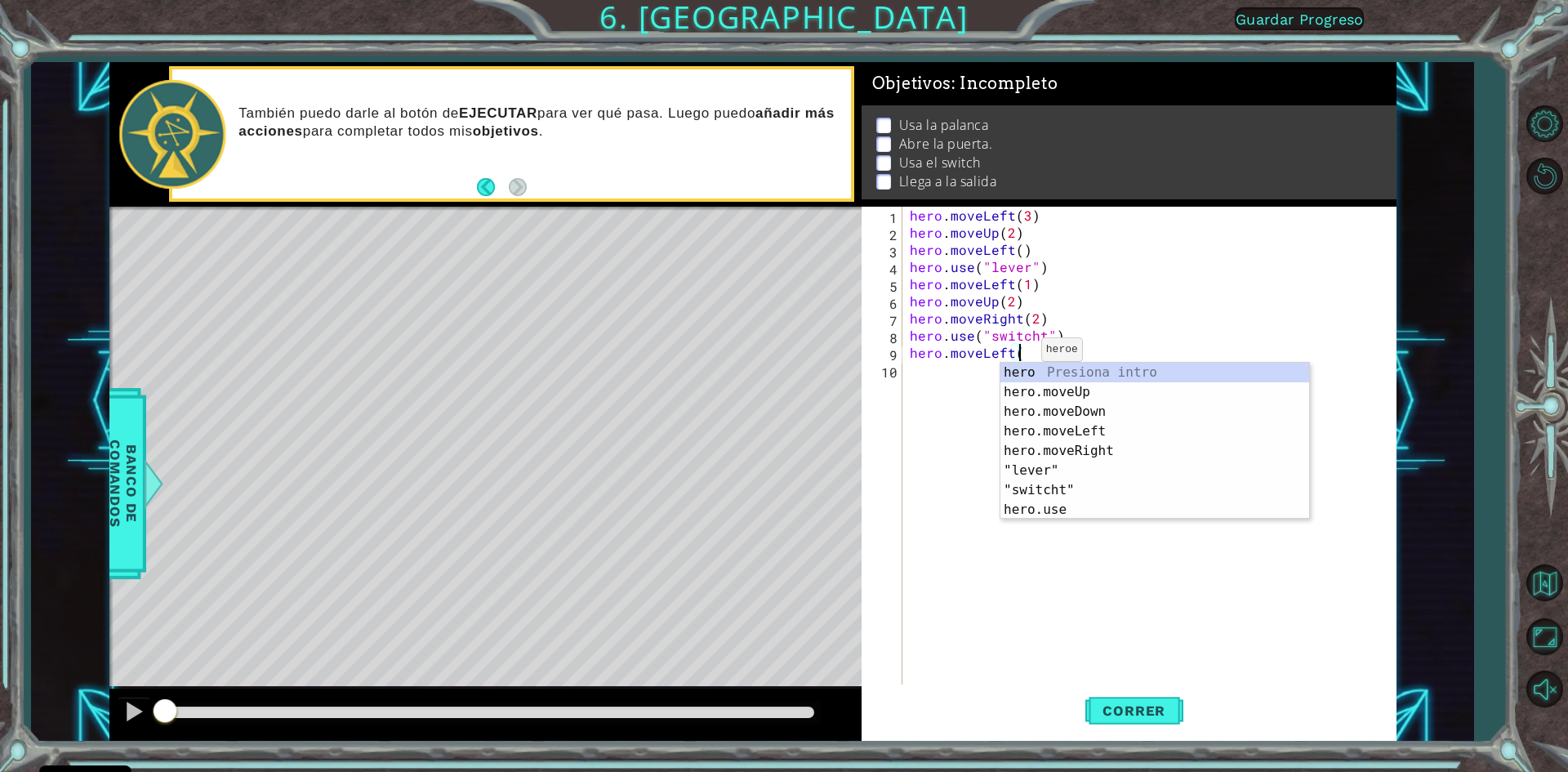
scroll to position [0, 6]
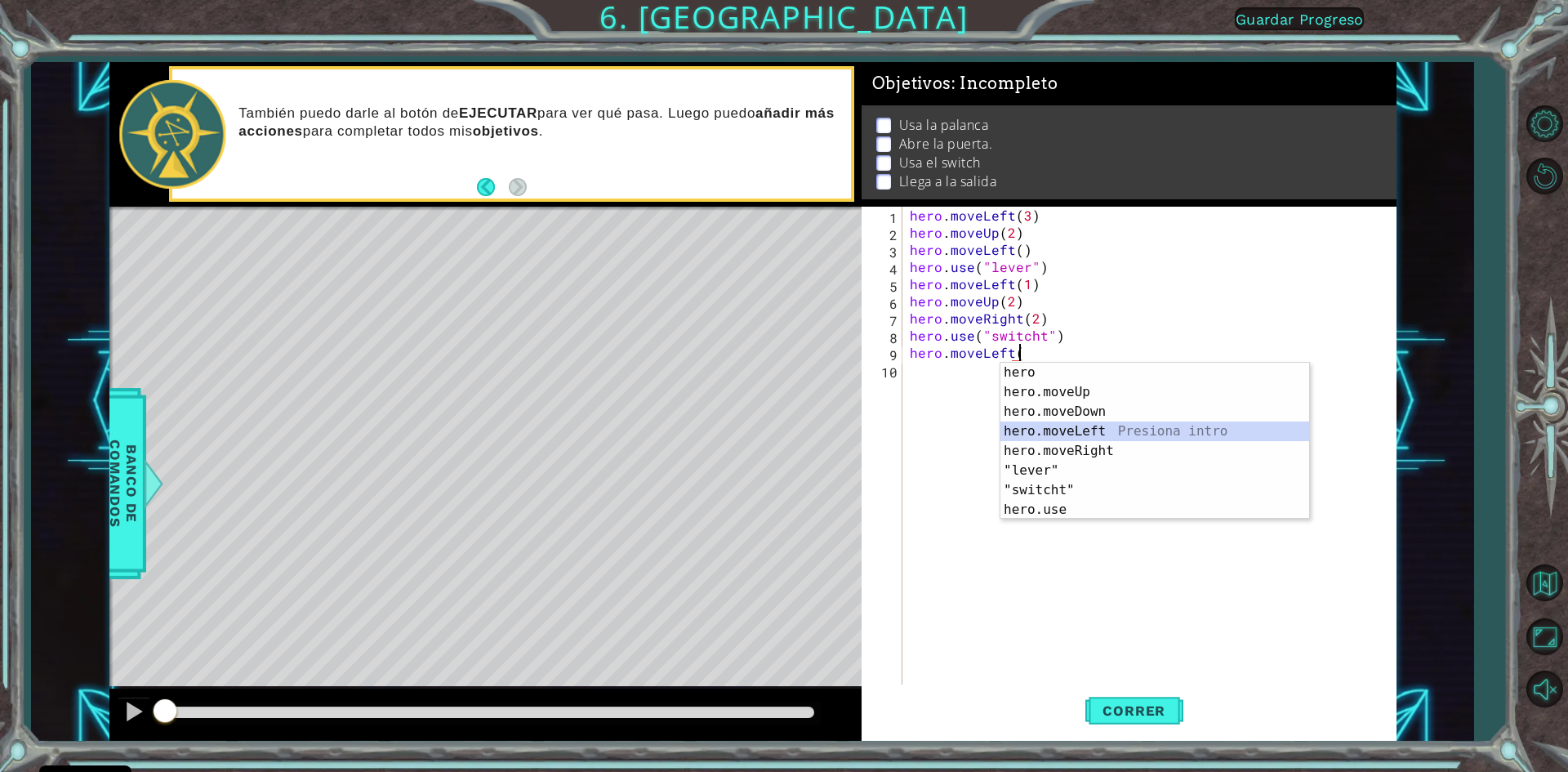
click at [1068, 439] on div "hero Presiona intro hero.moveUp Presiona intro hero.moveDown Presiona intro her…" at bounding box center [1154, 460] width 309 height 196
type textarea "hero.moveLeft(1)"
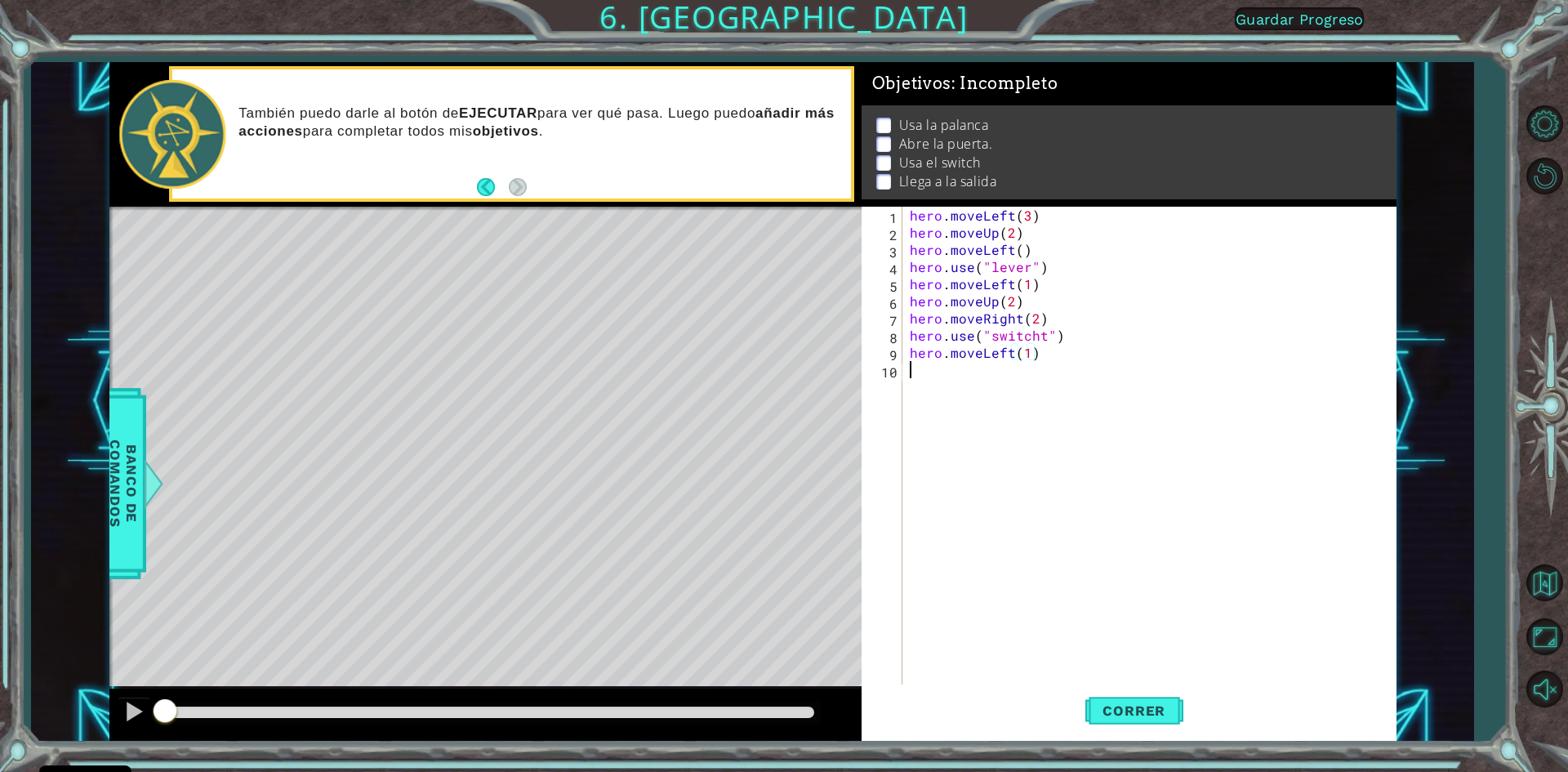
click at [1058, 382] on div "hero . moveLeft ( 3 ) hero . moveUp ( 2 ) hero . moveLeft ( ) hero . use ( "lev…" at bounding box center [1152, 464] width 493 height 515
click at [1130, 719] on button "Correr" at bounding box center [1134, 711] width 98 height 53
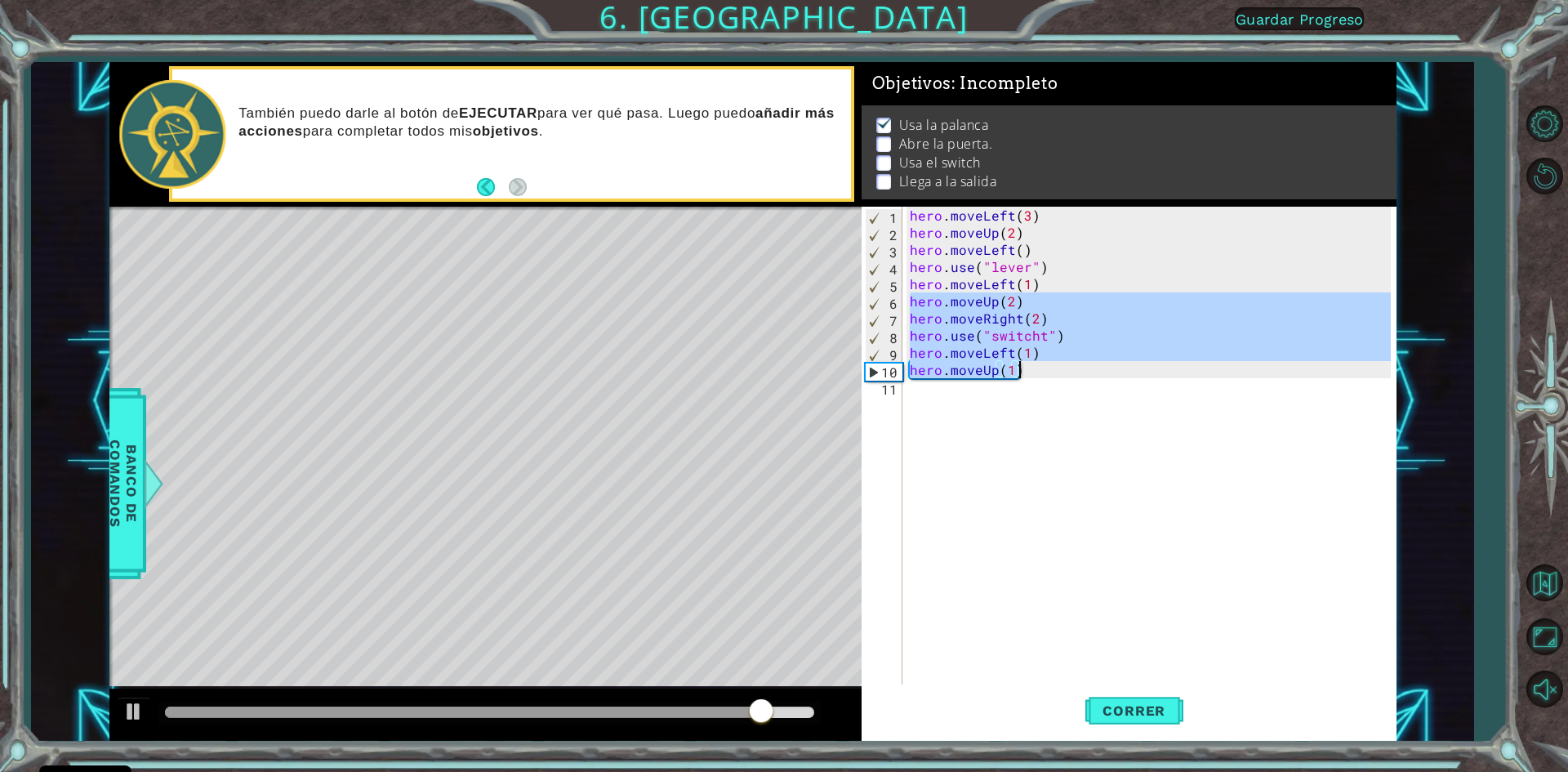
drag, startPoint x: 906, startPoint y: 301, endPoint x: 1032, endPoint y: 374, distance: 145.6
click at [1032, 374] on div "hero . moveLeft ( 3 ) hero . moveUp ( 2 ) hero . moveLeft ( ) hero . use ( "lev…" at bounding box center [1152, 464] width 493 height 515
type textarea "hero.moveLeft(1) hero.moveUp(1)"
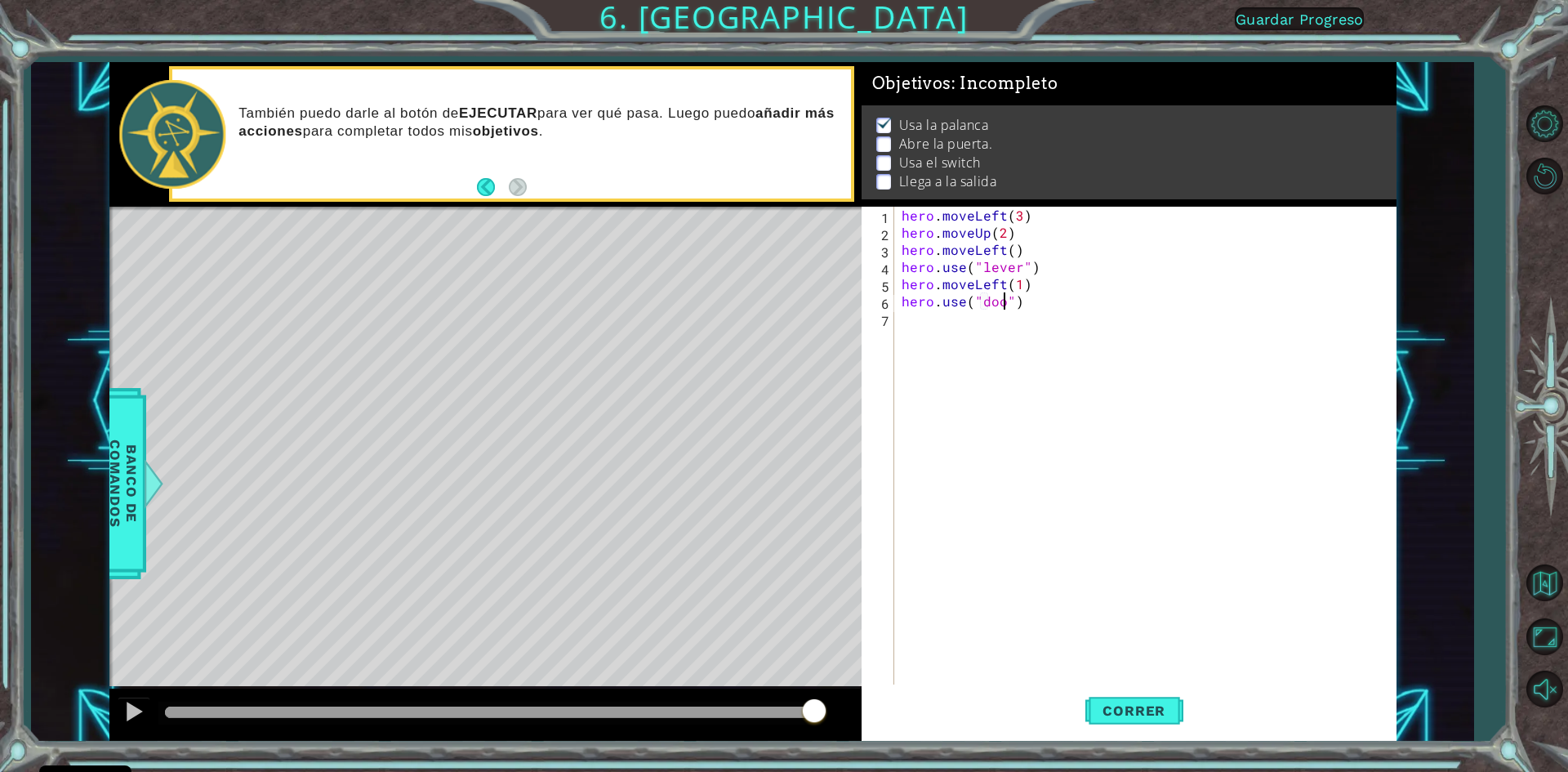
type textarea "hero.use("door")"
type textarea "hero.moveUp(2)"
type textarea "hero.moveLeft(2)"
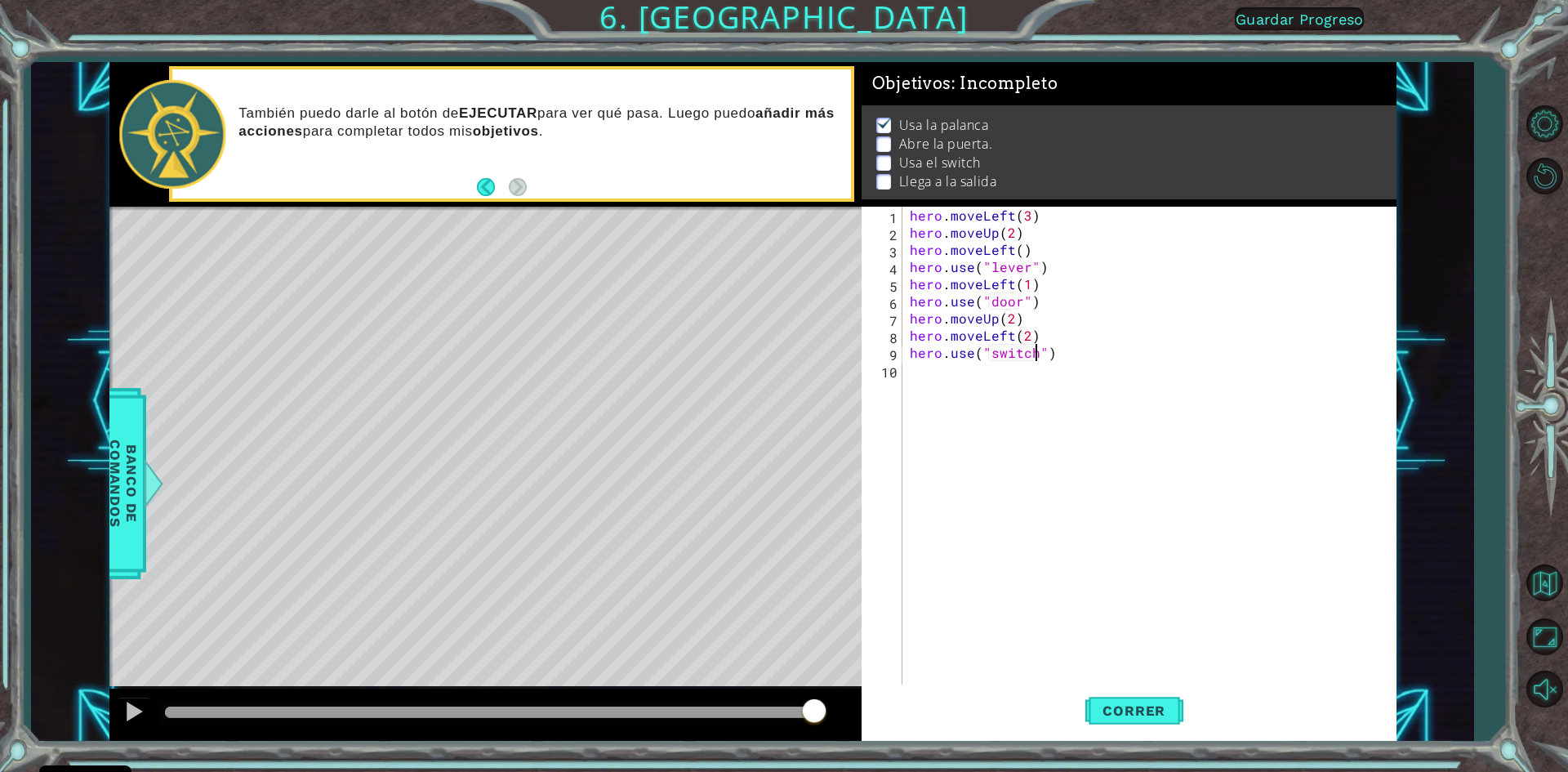
scroll to position [0, 8]
type textarea "hero.use("switch")"
click at [1110, 712] on span "Correr" at bounding box center [1133, 711] width 95 height 17
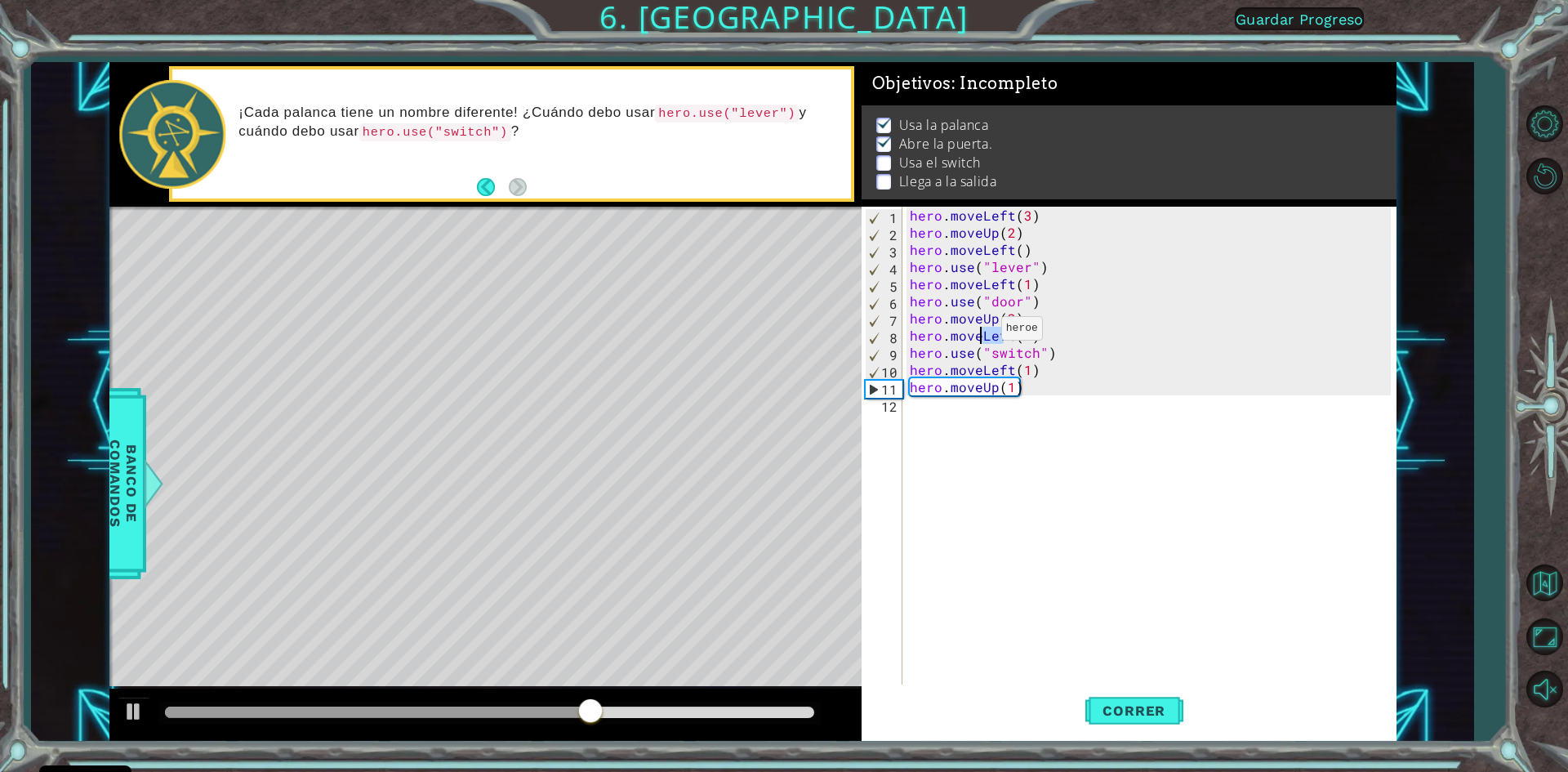
drag, startPoint x: 1007, startPoint y: 337, endPoint x: 981, endPoint y: 333, distance: 26.3
click at [981, 333] on div "hero . moveLeft ( 3 ) hero . moveUp ( 2 ) hero . moveLeft ( ) hero . use ( "lev…" at bounding box center [1152, 464] width 493 height 515
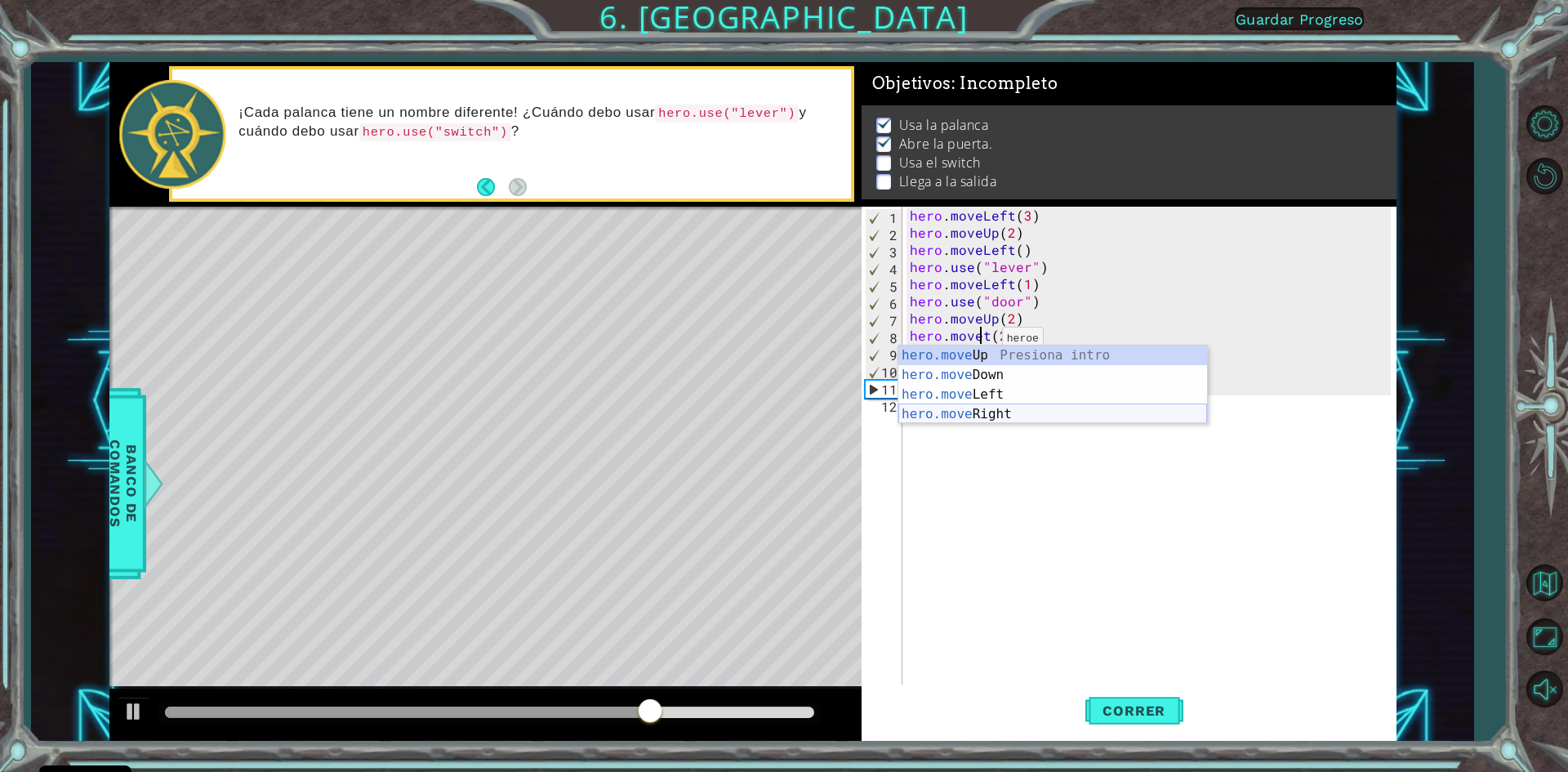
click at [1014, 412] on div "hero.move Up Presiona intro hero.move Down Presiona intro hero.move Left Presio…" at bounding box center [1053, 404] width 309 height 117
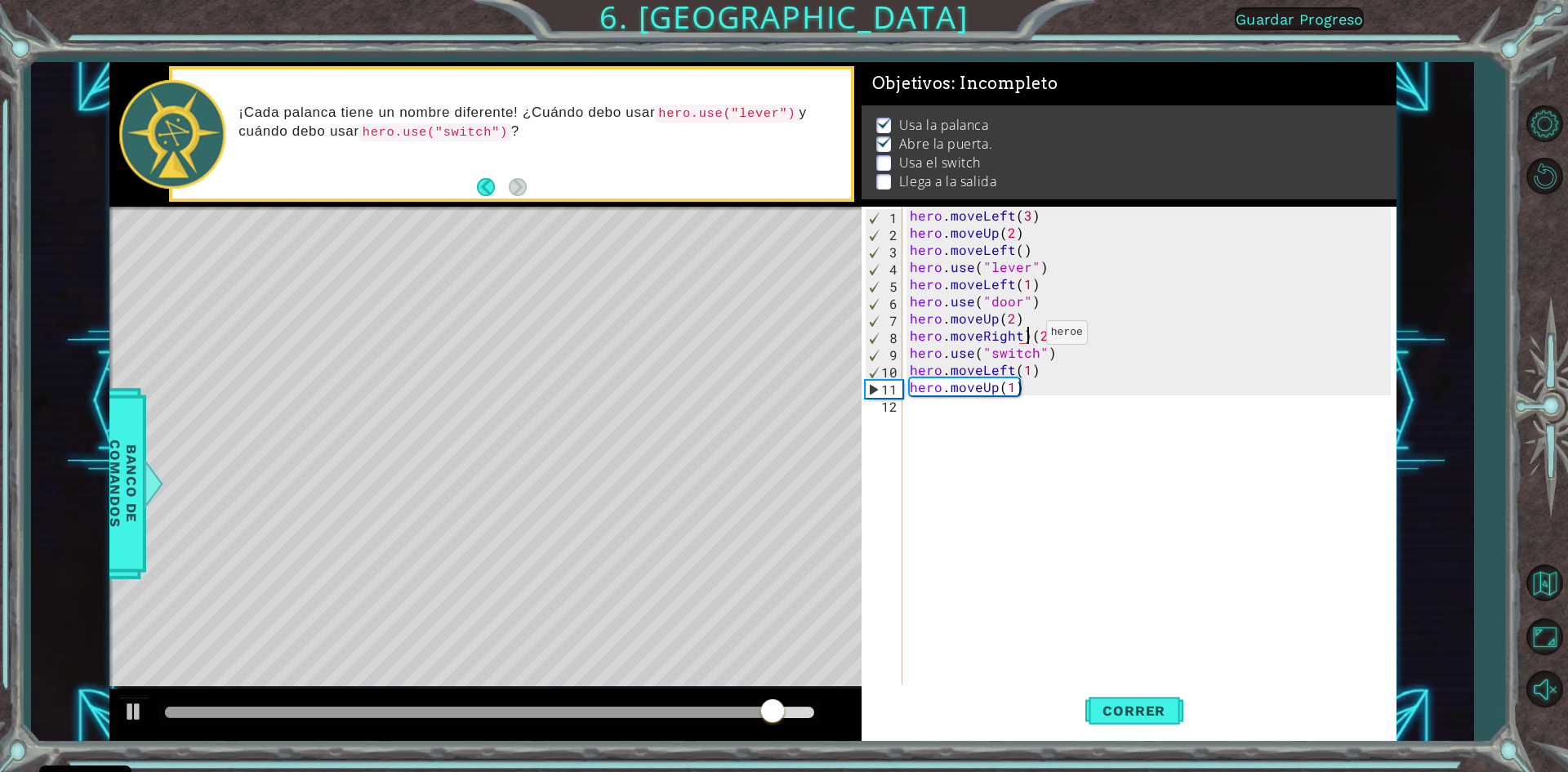
click at [1026, 337] on div "hero . moveLeft ( 3 ) hero . moveUp ( 2 ) hero . moveLeft ( ) hero . use ( "lev…" at bounding box center [1152, 464] width 493 height 515
click at [1116, 716] on span "Correr" at bounding box center [1133, 711] width 95 height 17
drag, startPoint x: 1009, startPoint y: 369, endPoint x: 980, endPoint y: 368, distance: 29.0
click at [980, 368] on div "hero . moveLeft ( 3 ) hero . moveUp ( 2 ) hero . moveLeft ( ) hero . use ( "lev…" at bounding box center [1152, 464] width 493 height 515
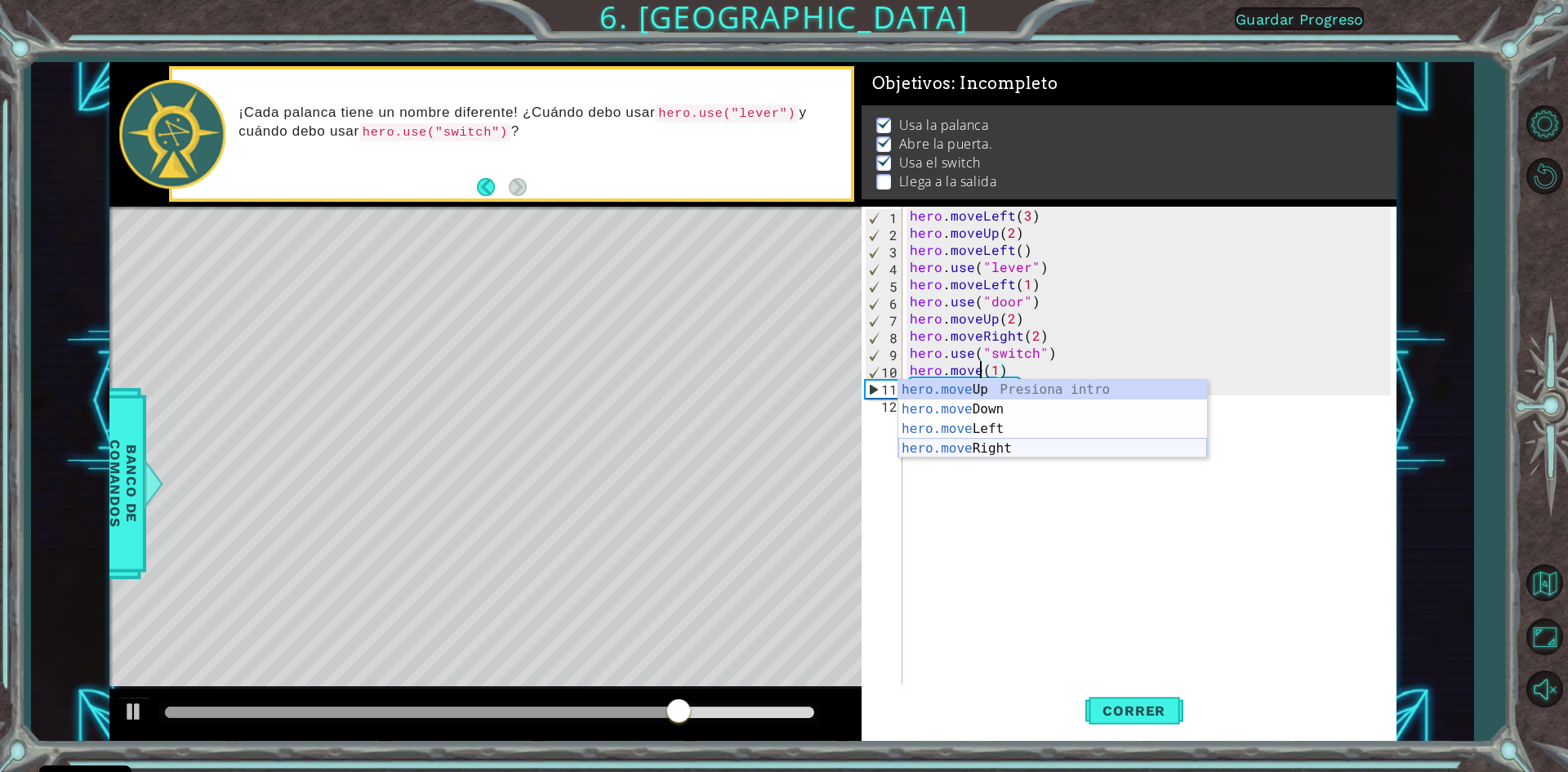
click at [982, 441] on div "hero.move Up Presiona intro hero.move Down Presiona intro hero.move Left Presio…" at bounding box center [1053, 439] width 309 height 117
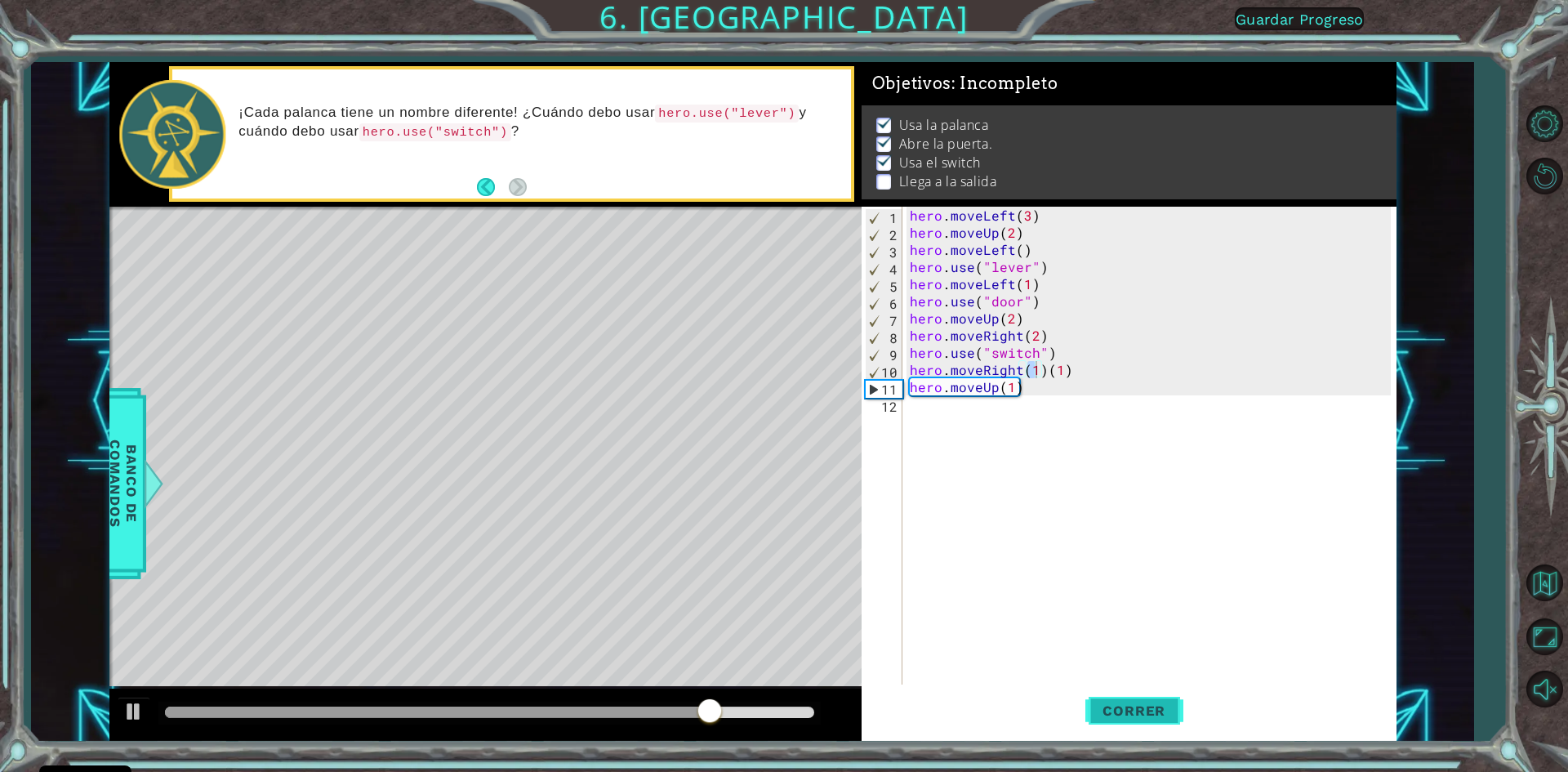
click at [1108, 718] on span "Correr" at bounding box center [1133, 711] width 95 height 17
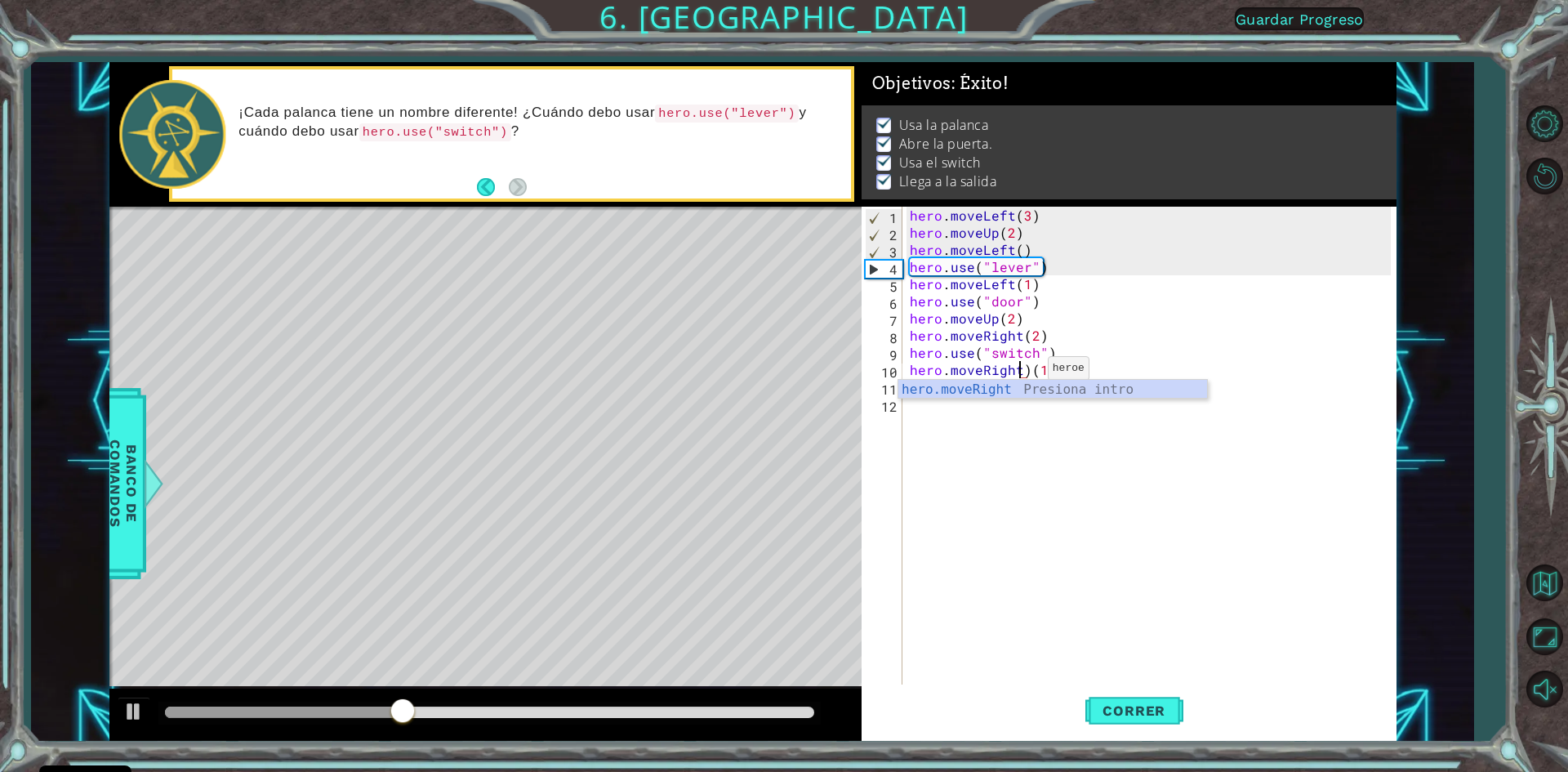
click at [1027, 373] on div "hero . moveLeft ( 3 ) hero . moveUp ( 2 ) hero . moveLeft ( ) hero . use ( "lev…" at bounding box center [1152, 464] width 493 height 515
type textarea "hero.moveRight(1)"
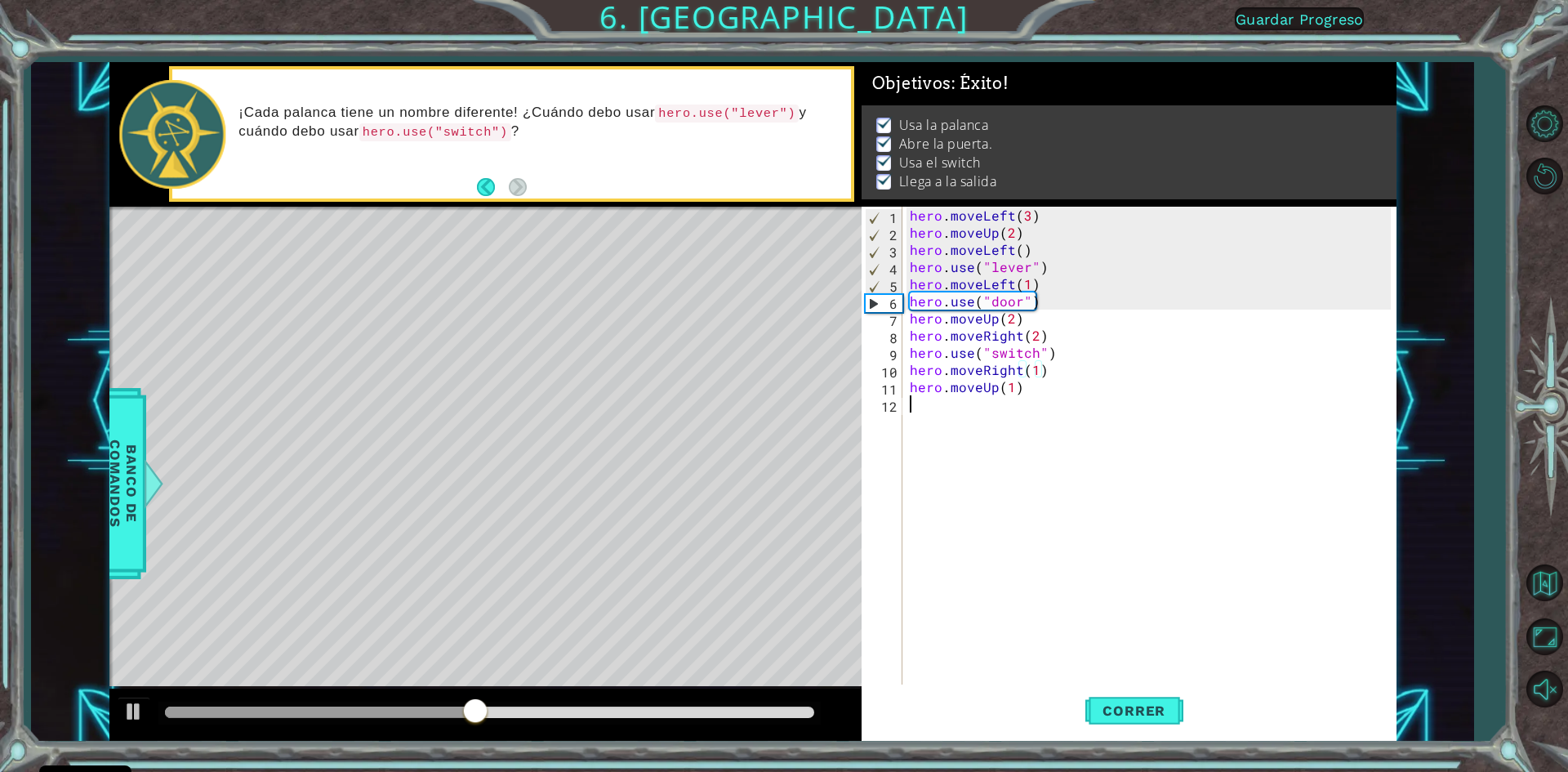
drag, startPoint x: 1146, startPoint y: 446, endPoint x: 1142, endPoint y: 485, distance: 39.2
click at [1143, 485] on div "hero . moveLeft ( 3 ) hero . moveUp ( 2 ) hero . moveLeft ( ) hero . use ( "lev…" at bounding box center [1152, 464] width 493 height 515
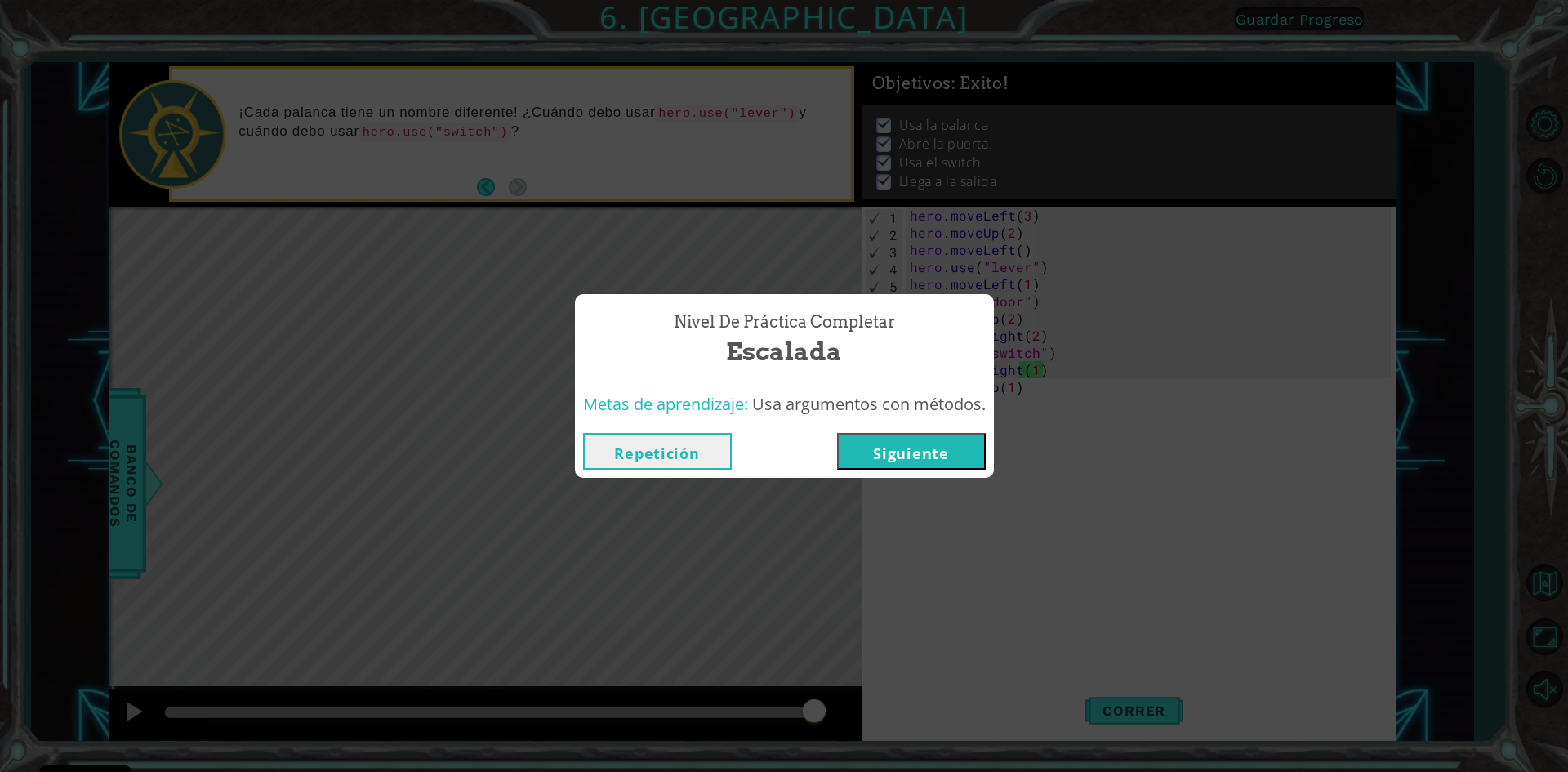
click at [914, 452] on button "Siguiente" at bounding box center [912, 452] width 149 height 37
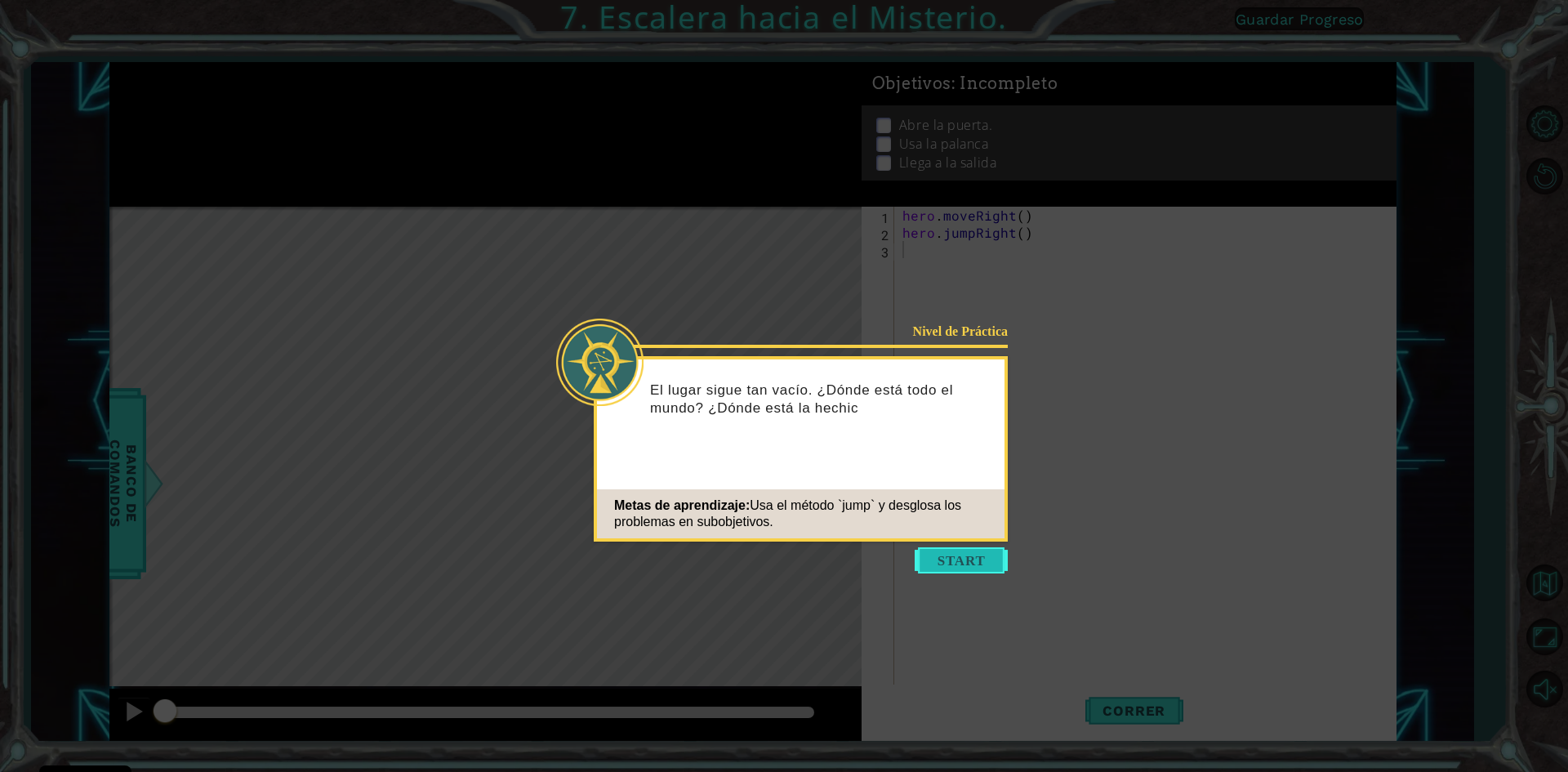
click at [962, 556] on button "Start" at bounding box center [961, 560] width 93 height 26
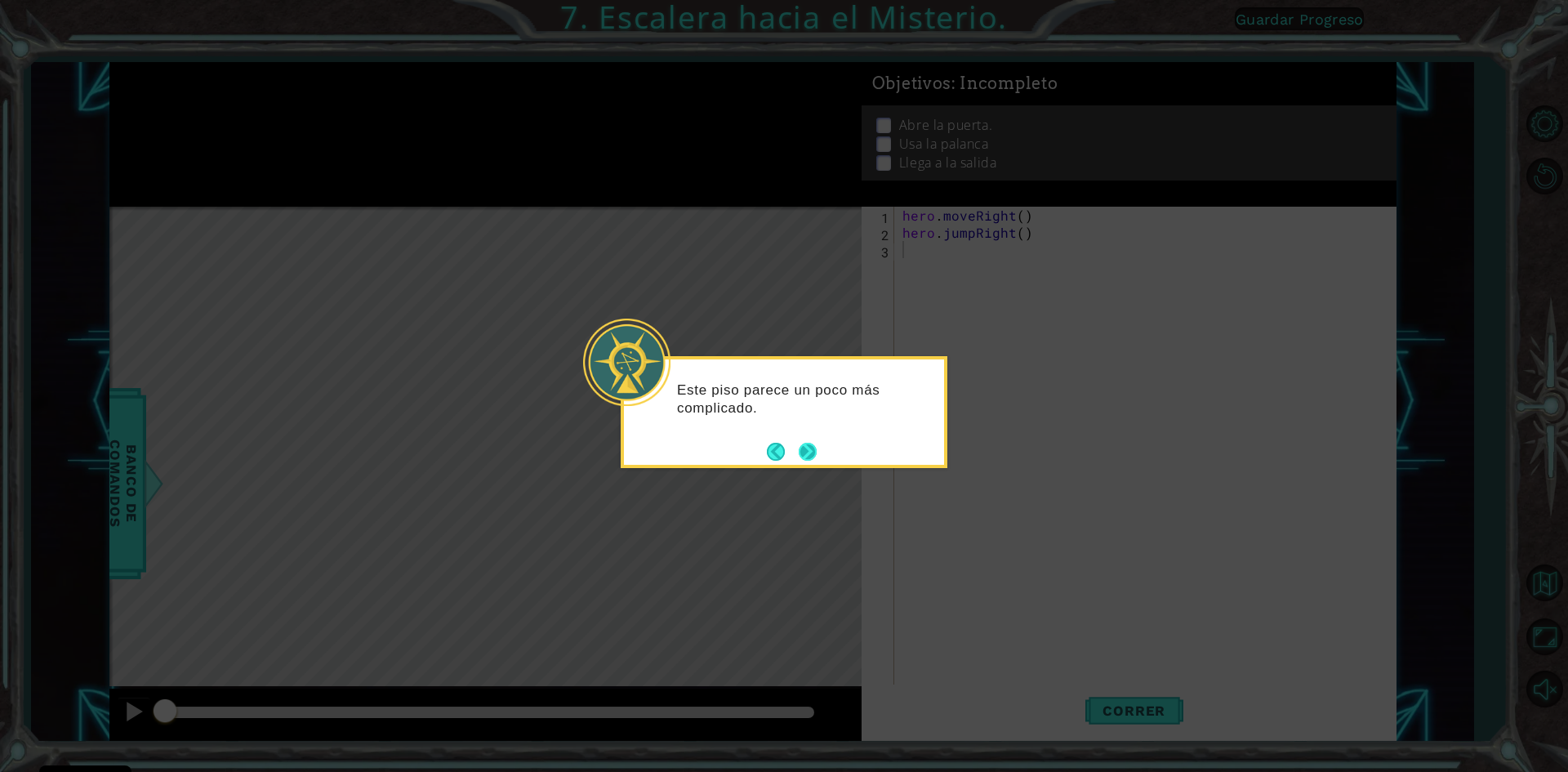
click at [814, 461] on footer at bounding box center [791, 452] width 50 height 25
click at [816, 443] on button "Next" at bounding box center [808, 452] width 18 height 18
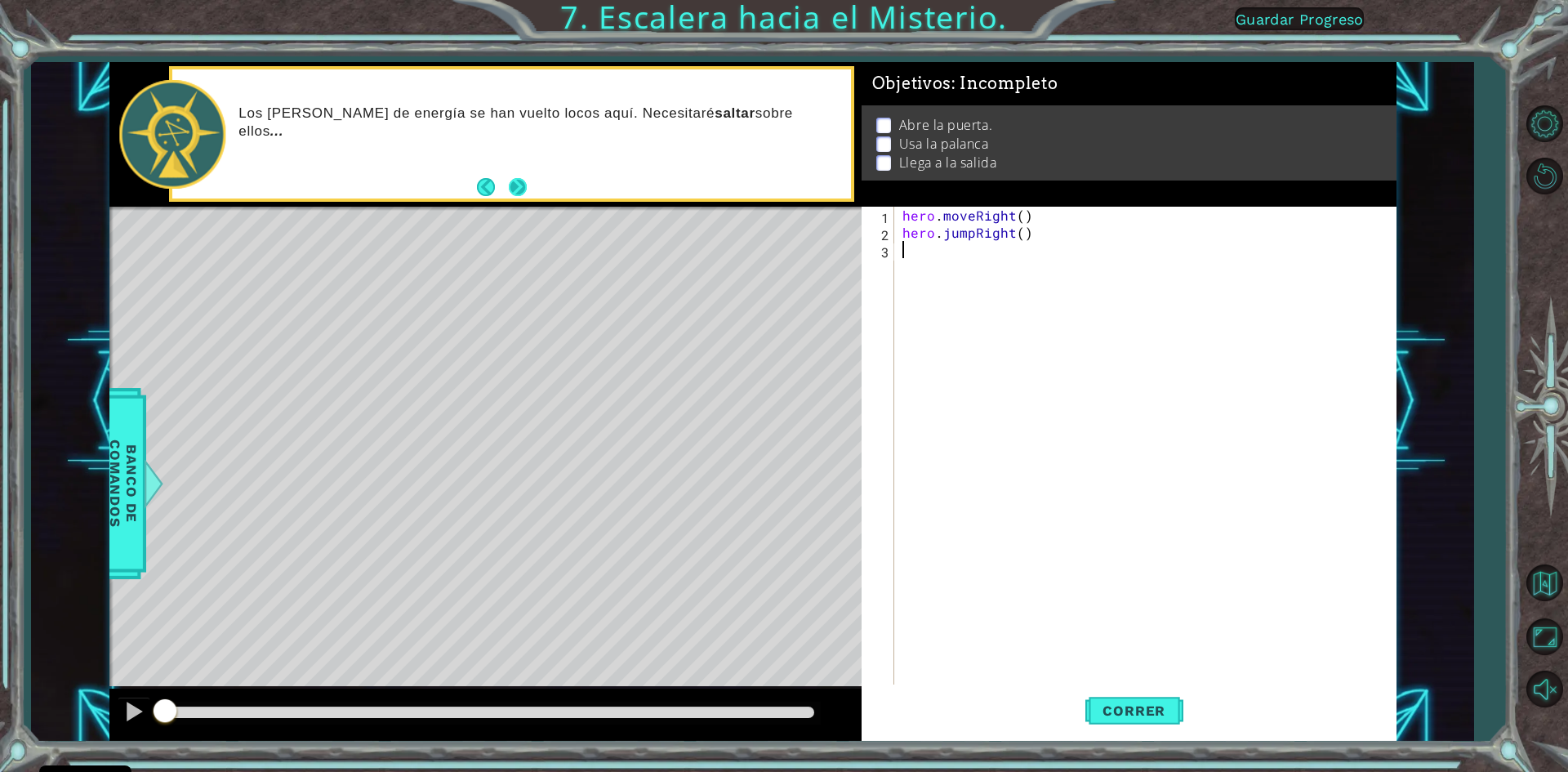
click at [508, 178] on button "Next" at bounding box center [517, 186] width 18 height 18
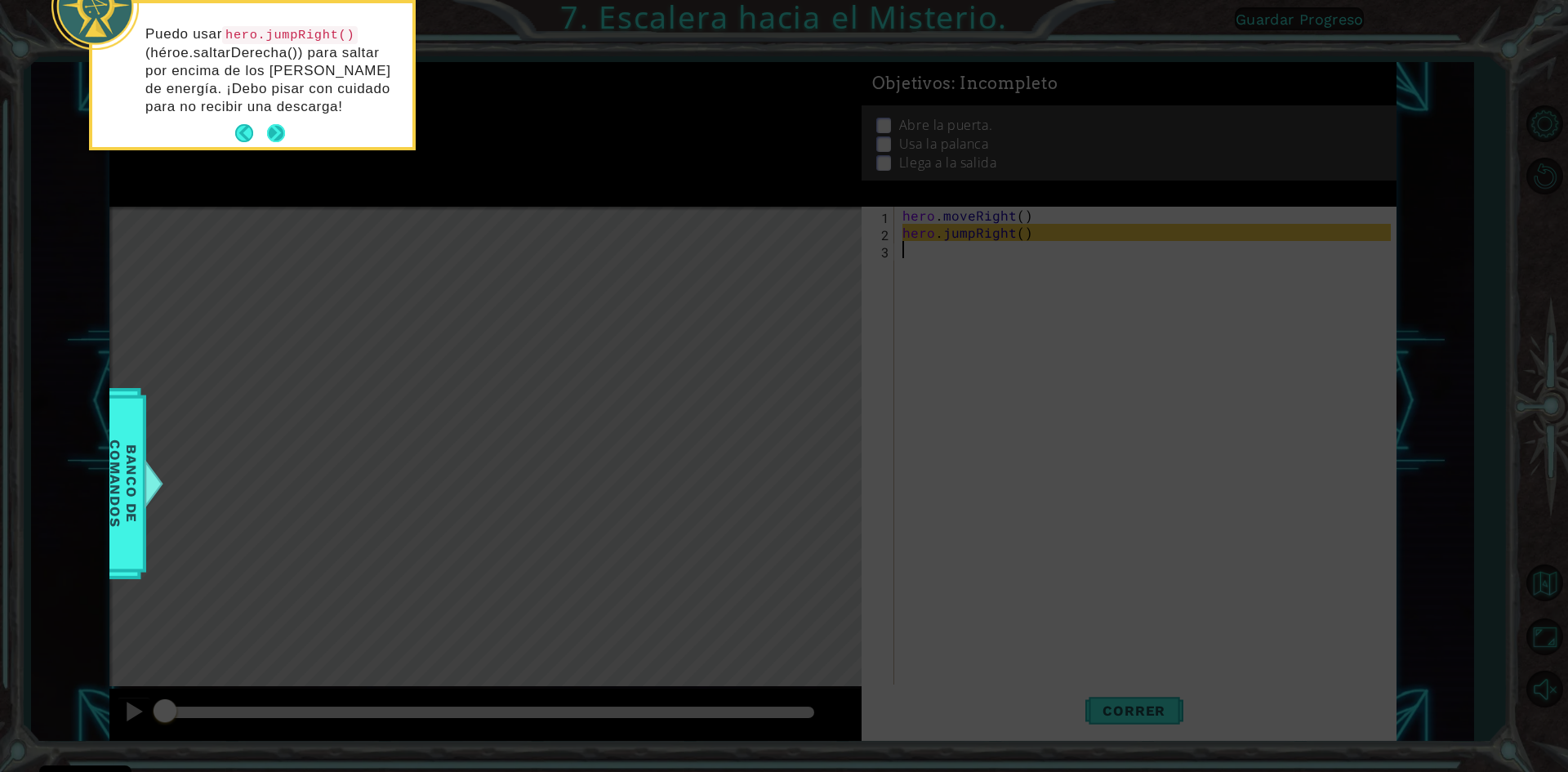
click at [268, 129] on button "Next" at bounding box center [276, 133] width 19 height 19
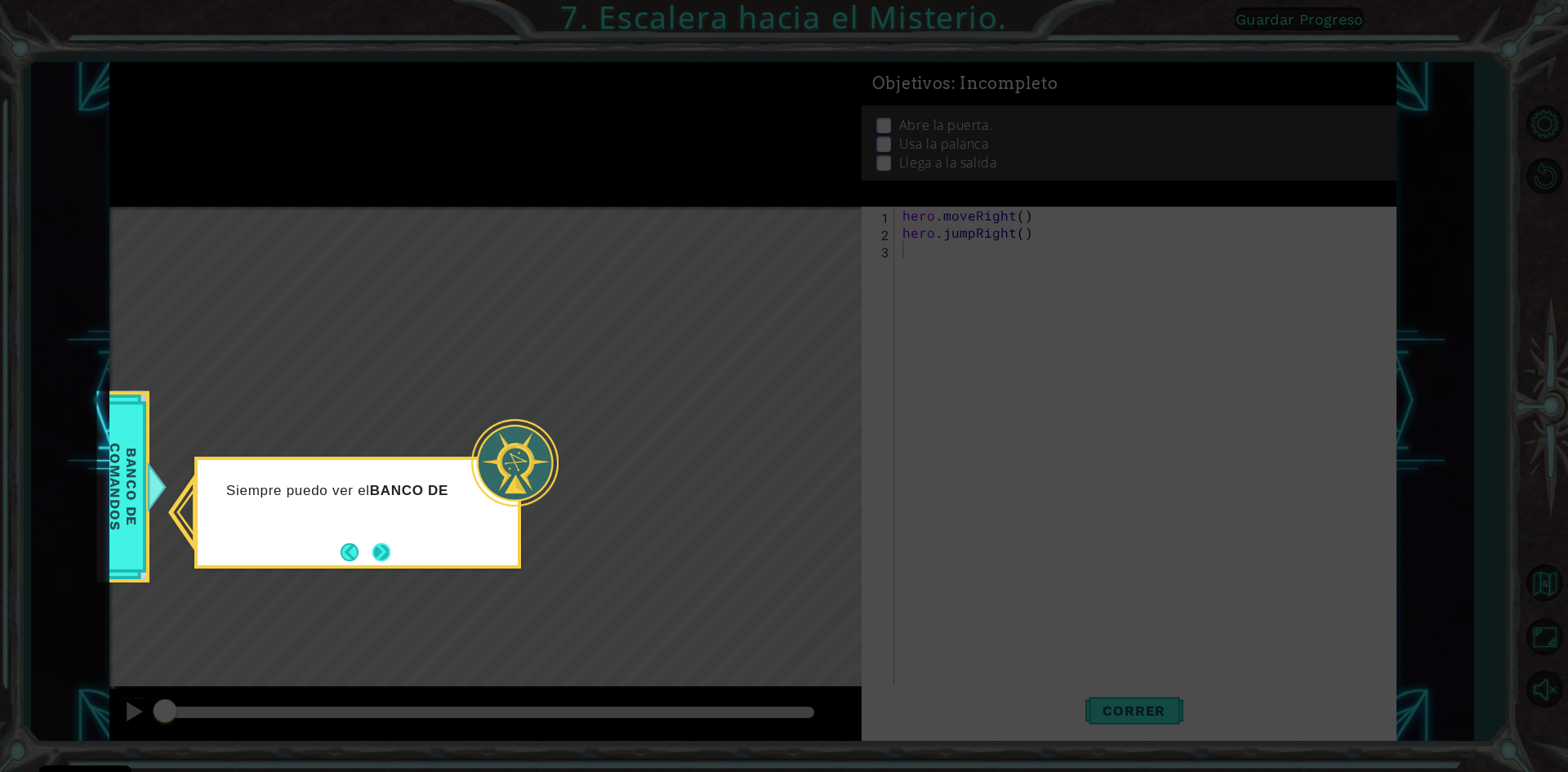
click at [388, 548] on button "Next" at bounding box center [382, 552] width 18 height 18
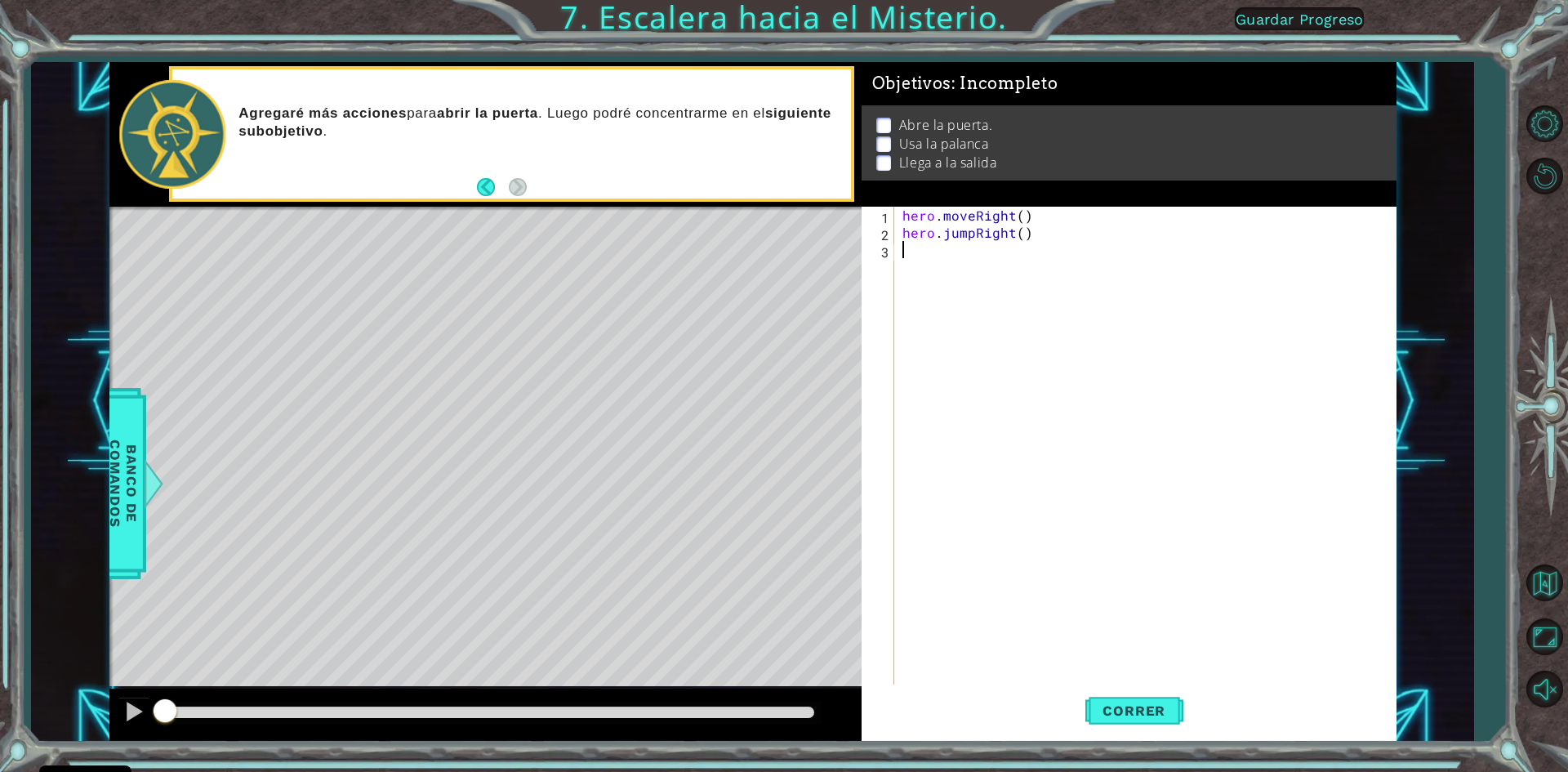
type textarea "r"
drag, startPoint x: 1001, startPoint y: 251, endPoint x: 903, endPoint y: 251, distance: 98.0
click at [903, 251] on div "hero . moveRight ( ) hero . jumpRight ( ) hero . jumpUp ( )" at bounding box center [1149, 464] width 500 height 515
type textarea "hero.jumpUp()"
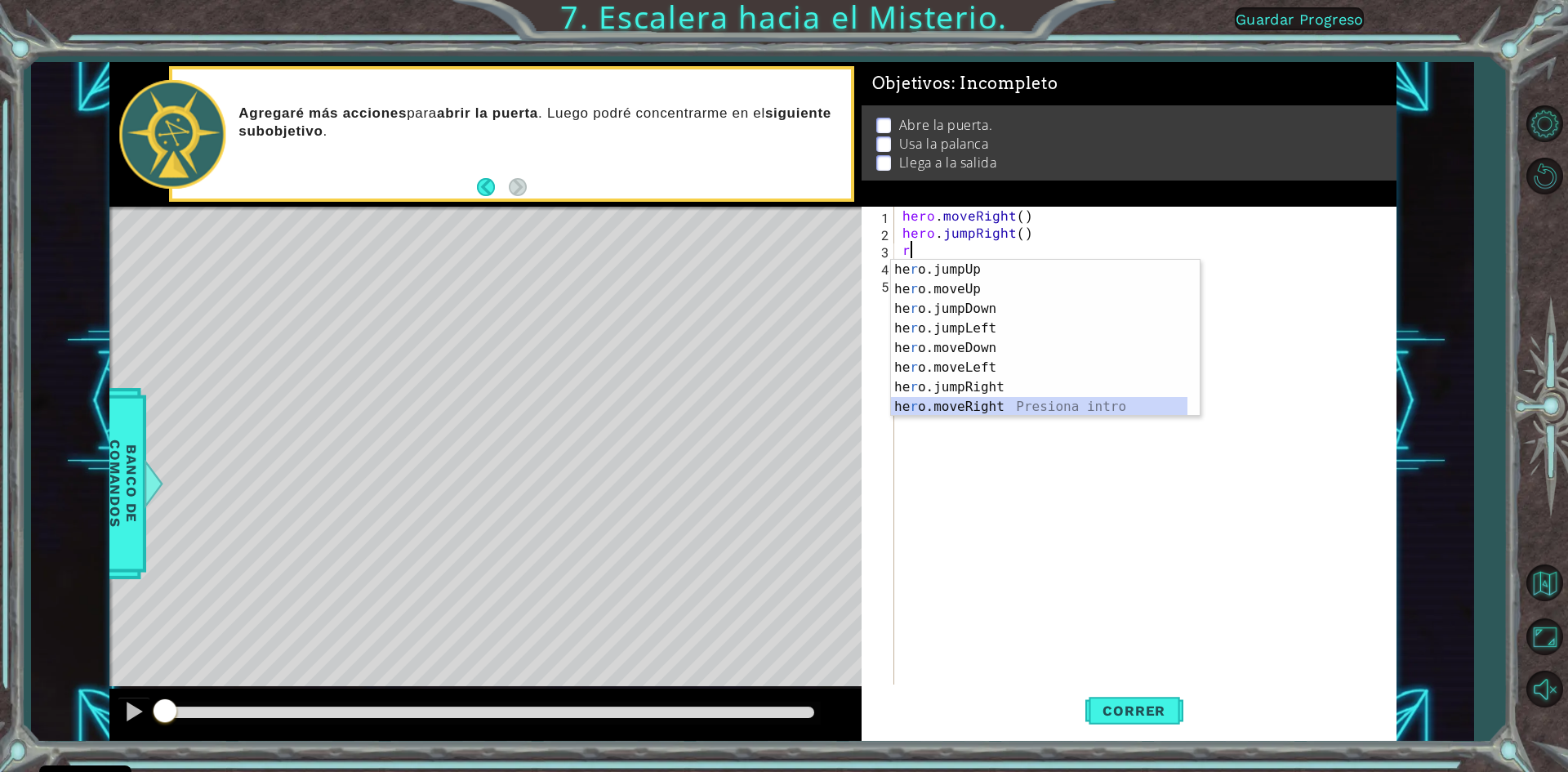
click at [956, 408] on div "he r o.jumpUp Presiona intro he r o.moveUp Presiona intro he r o.jumpDown Presi…" at bounding box center [1039, 358] width 297 height 196
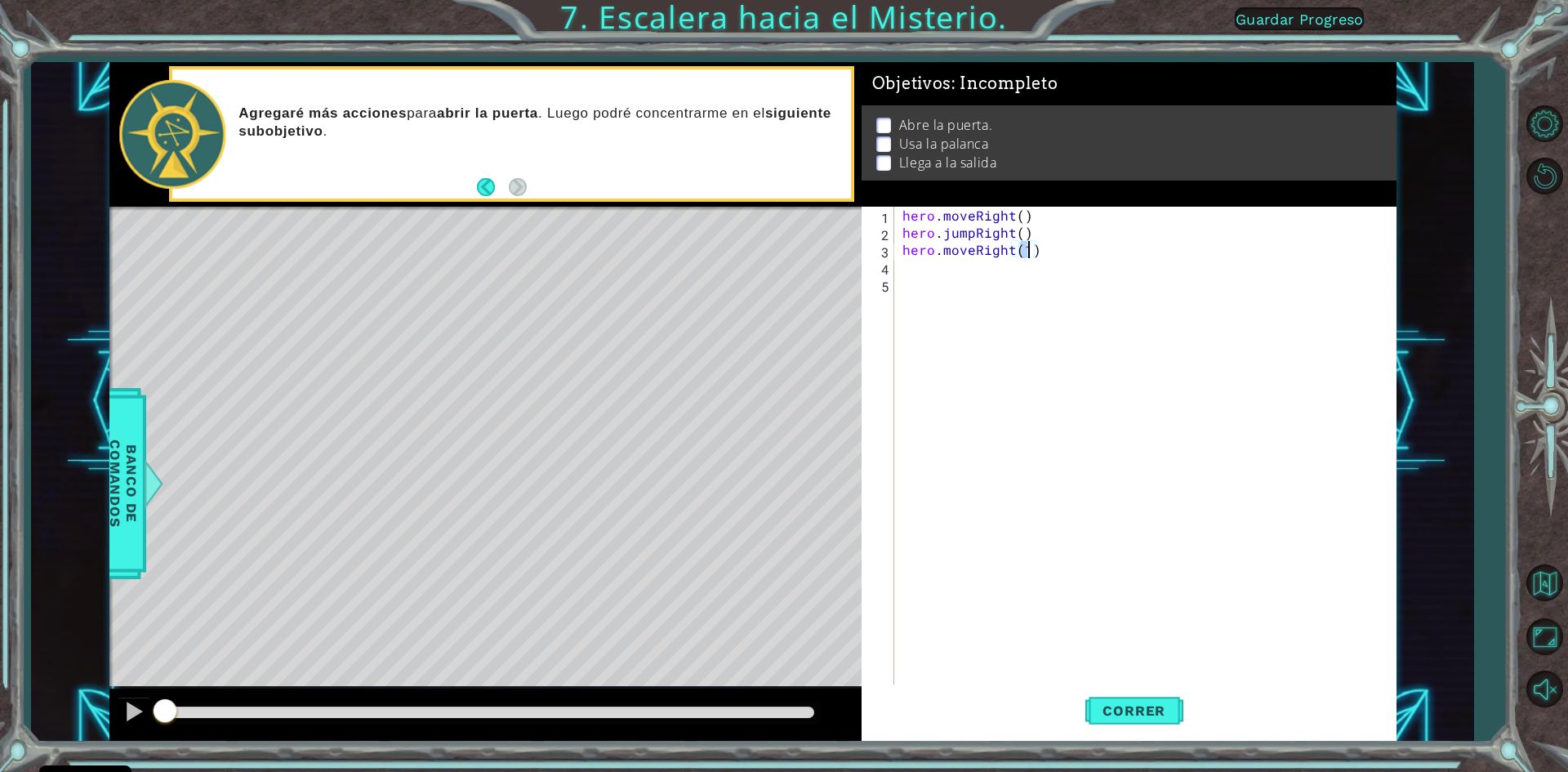
type textarea "hero.moveRight()"
type textarea "hero.moveUp()"
type textarea "hero.use("door")"
type textarea "hero.moveUp(2)"
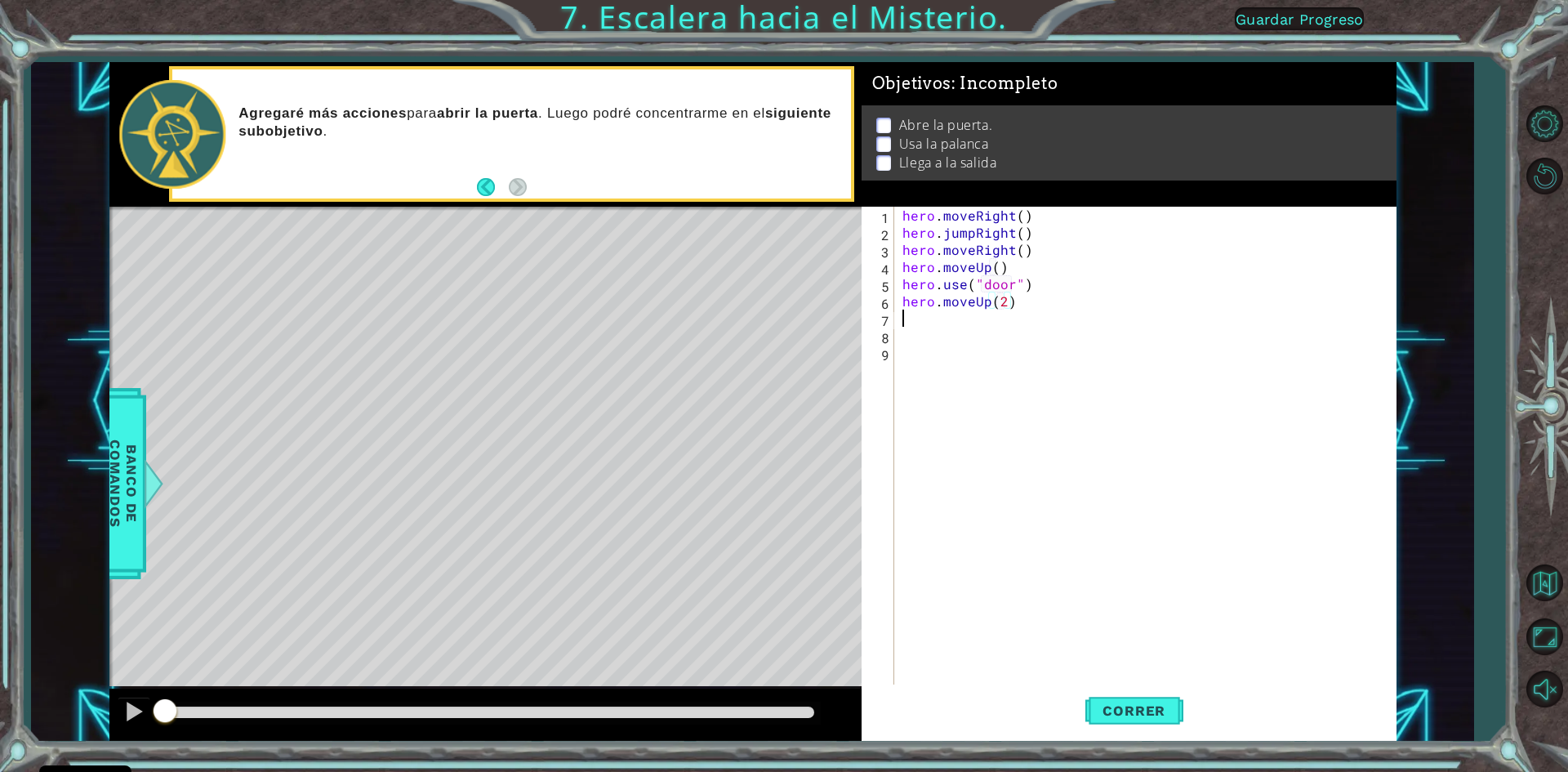
scroll to position [0, 0]
type textarea "hero.moveLeft()"
type textarea "hero.use("")"
drag, startPoint x: 1004, startPoint y: 341, endPoint x: 914, endPoint y: 326, distance: 91.2
click at [914, 326] on div "hero . moveRight ( ) hero . jumpRight ( ) hero . moveRight ( ) hero . moveUp ( …" at bounding box center [1152, 464] width 493 height 515
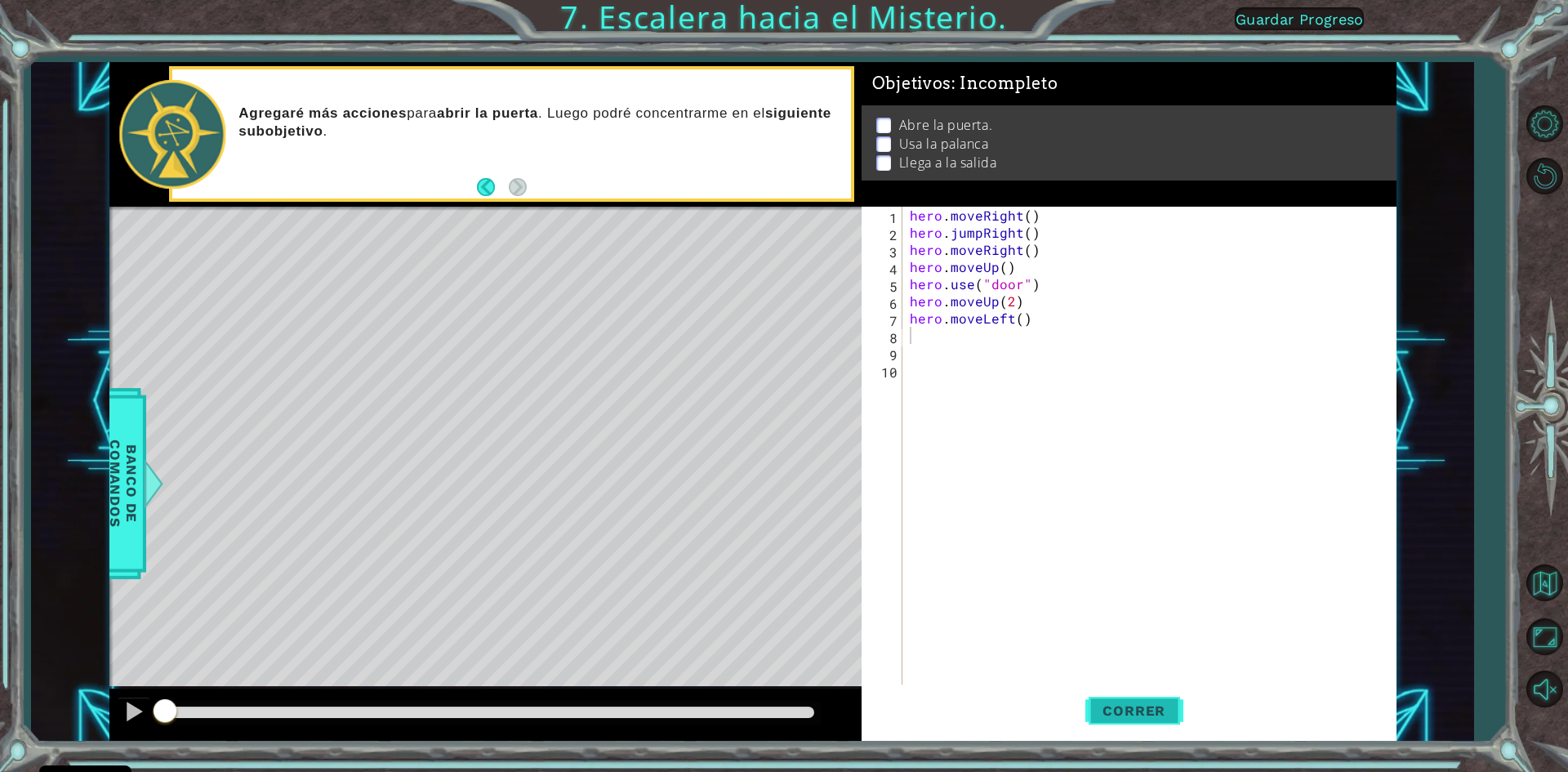
click at [1133, 718] on span "Correr" at bounding box center [1133, 711] width 95 height 17
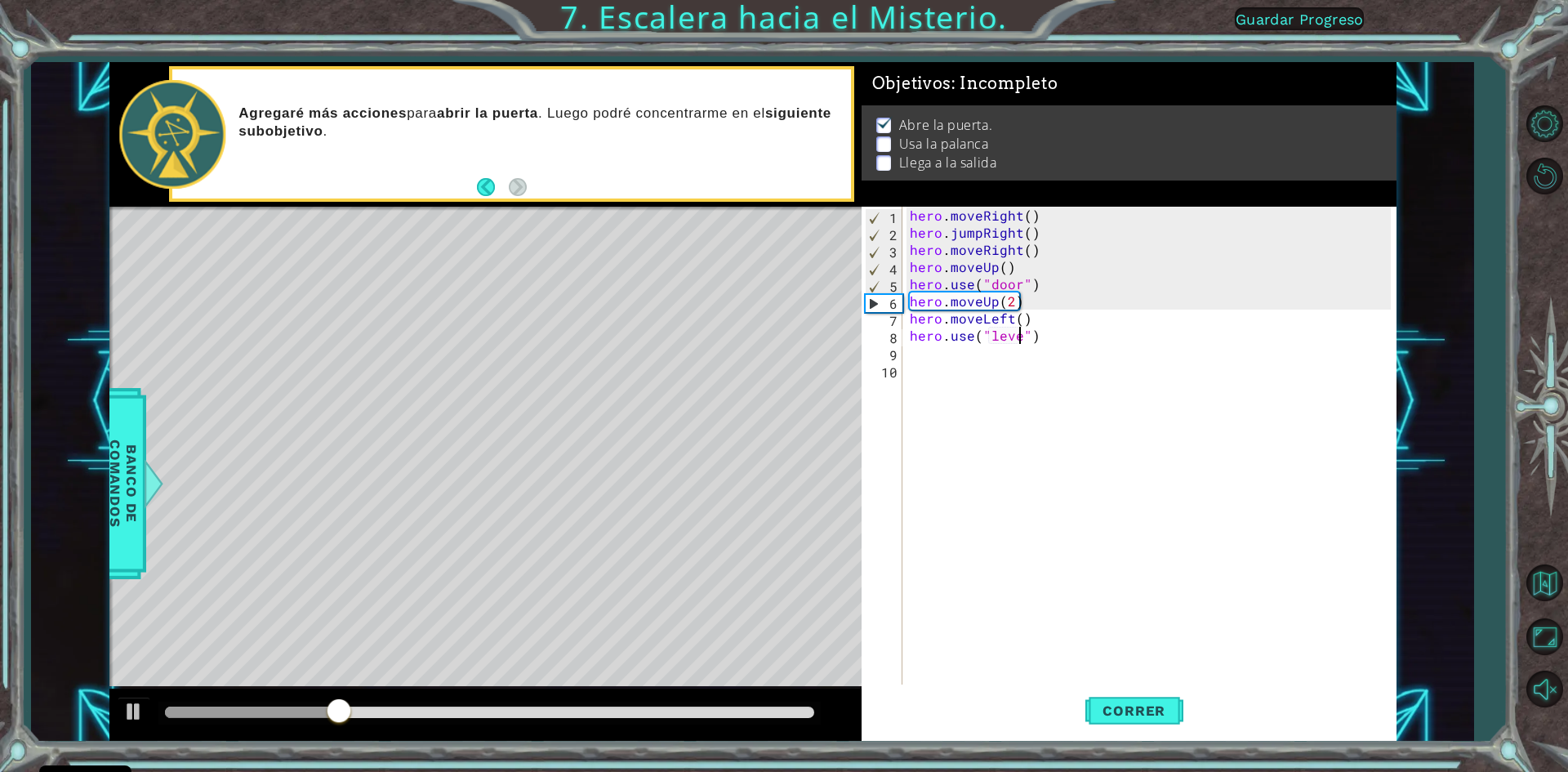
type textarea "hero.use("lever")"
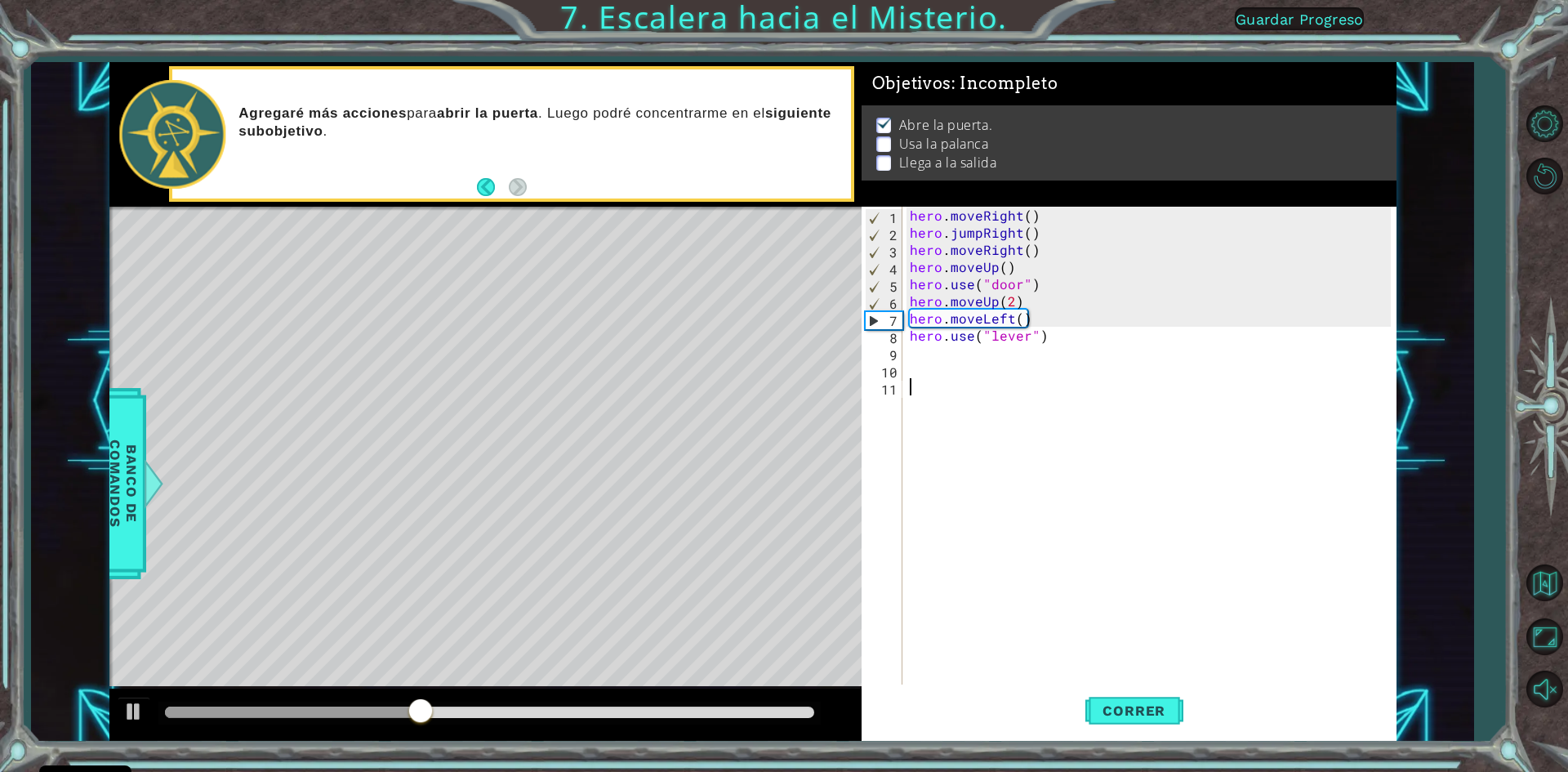
click at [1018, 398] on div "hero . moveRight ( ) hero . jumpRight ( ) hero . moveRight ( ) hero . moveUp ( …" at bounding box center [1152, 464] width 493 height 515
click at [917, 368] on div "hero . moveRight ( ) hero . jumpRight ( ) hero . moveRight ( ) hero . moveUp ( …" at bounding box center [1152, 464] width 493 height 515
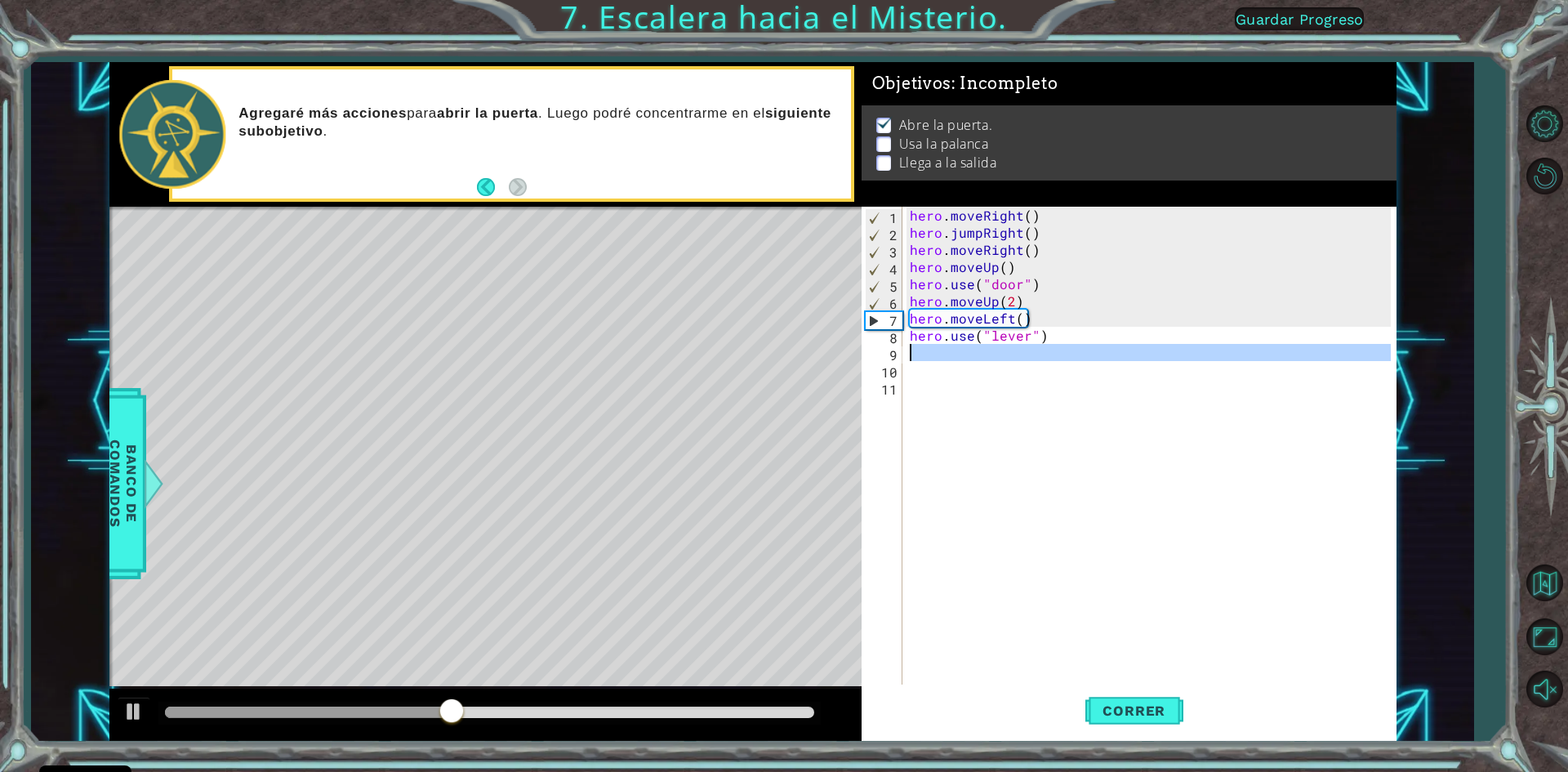
click at [897, 345] on div "8" at bounding box center [883, 338] width 38 height 18
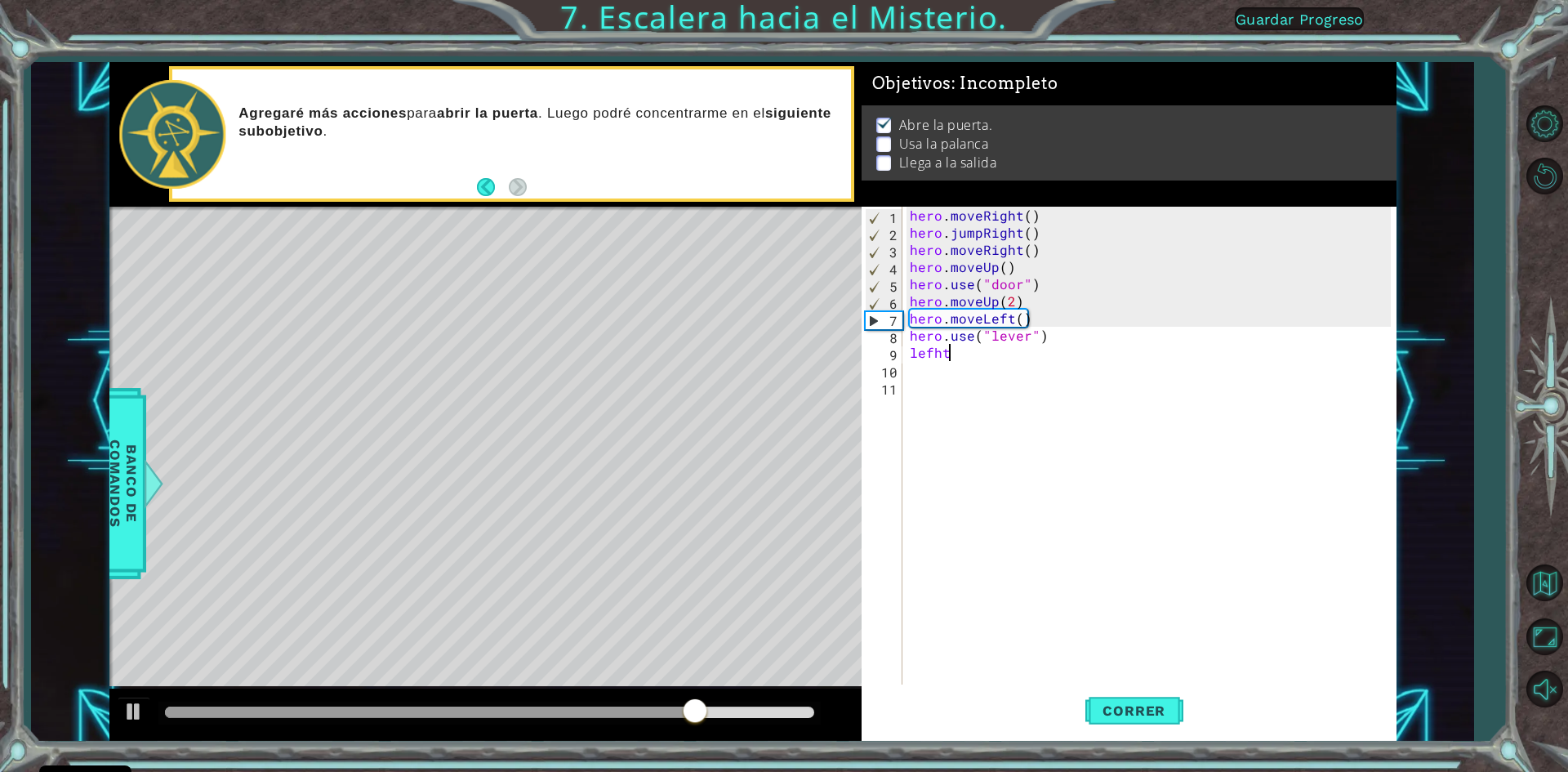
scroll to position [0, 1]
type textarea "hero.moveLeft(2)"
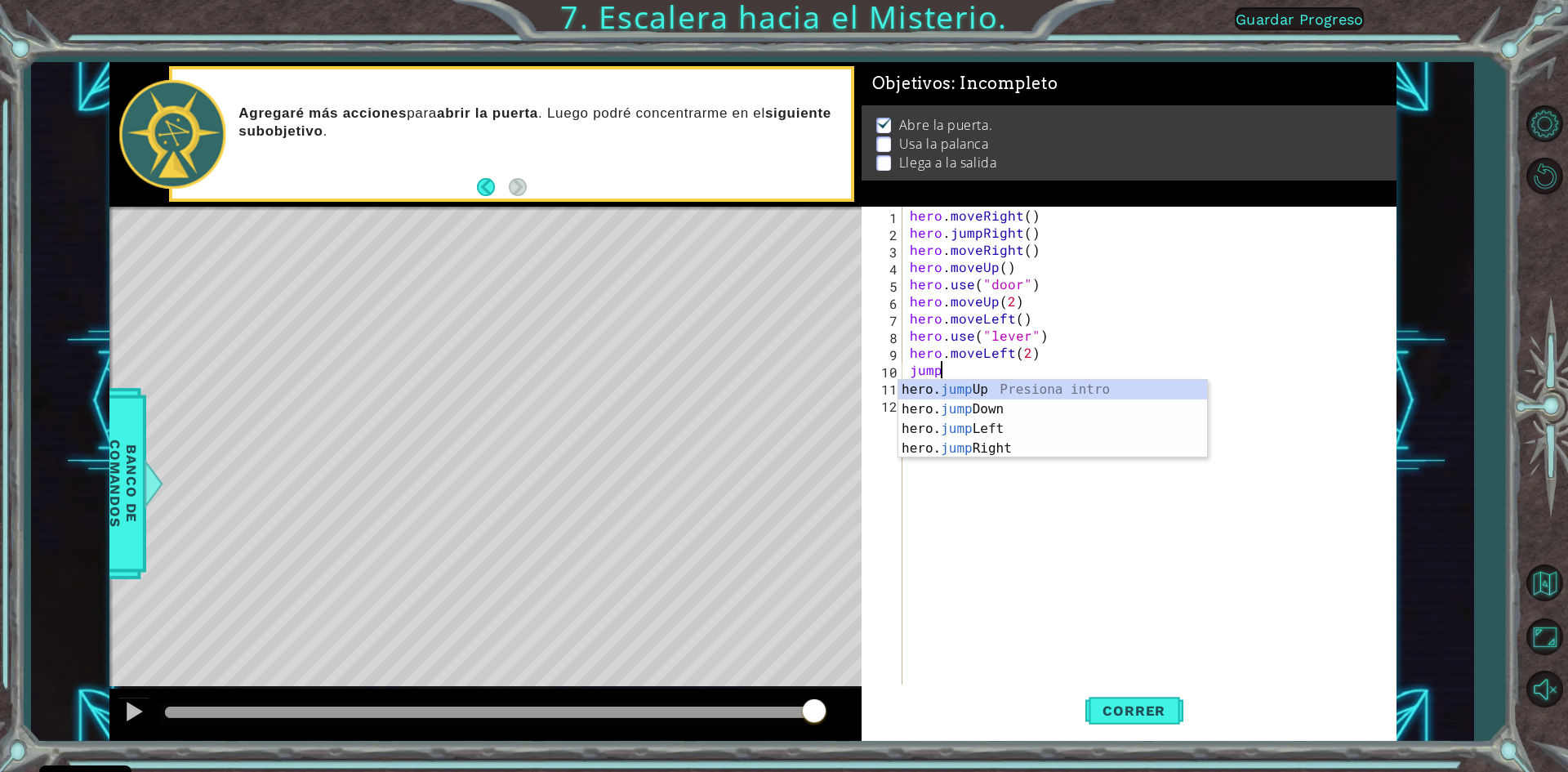
type textarea "jumpu"
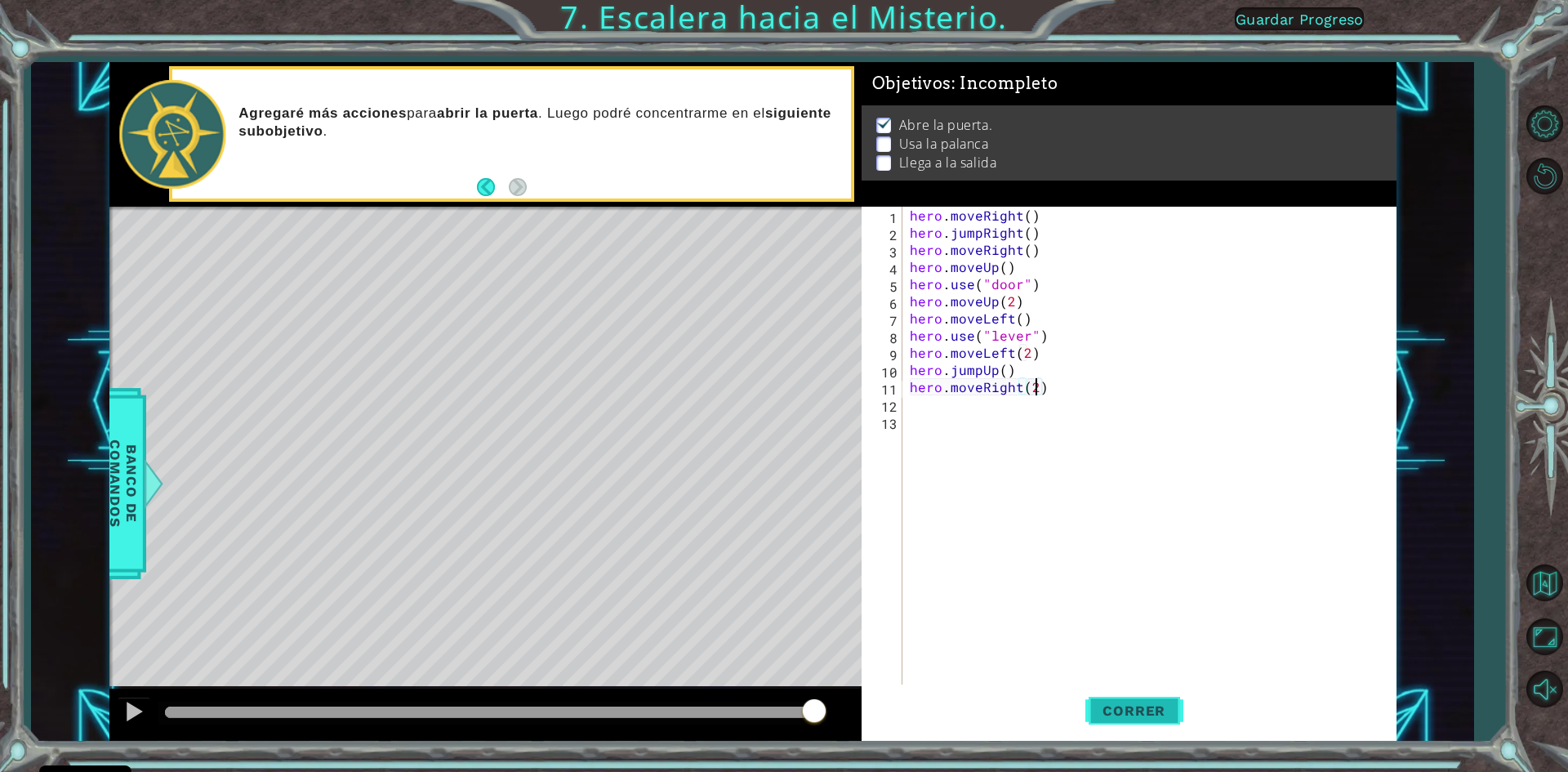
type textarea "hero.moveRight(2)"
click at [1171, 712] on span "Correr" at bounding box center [1133, 711] width 95 height 17
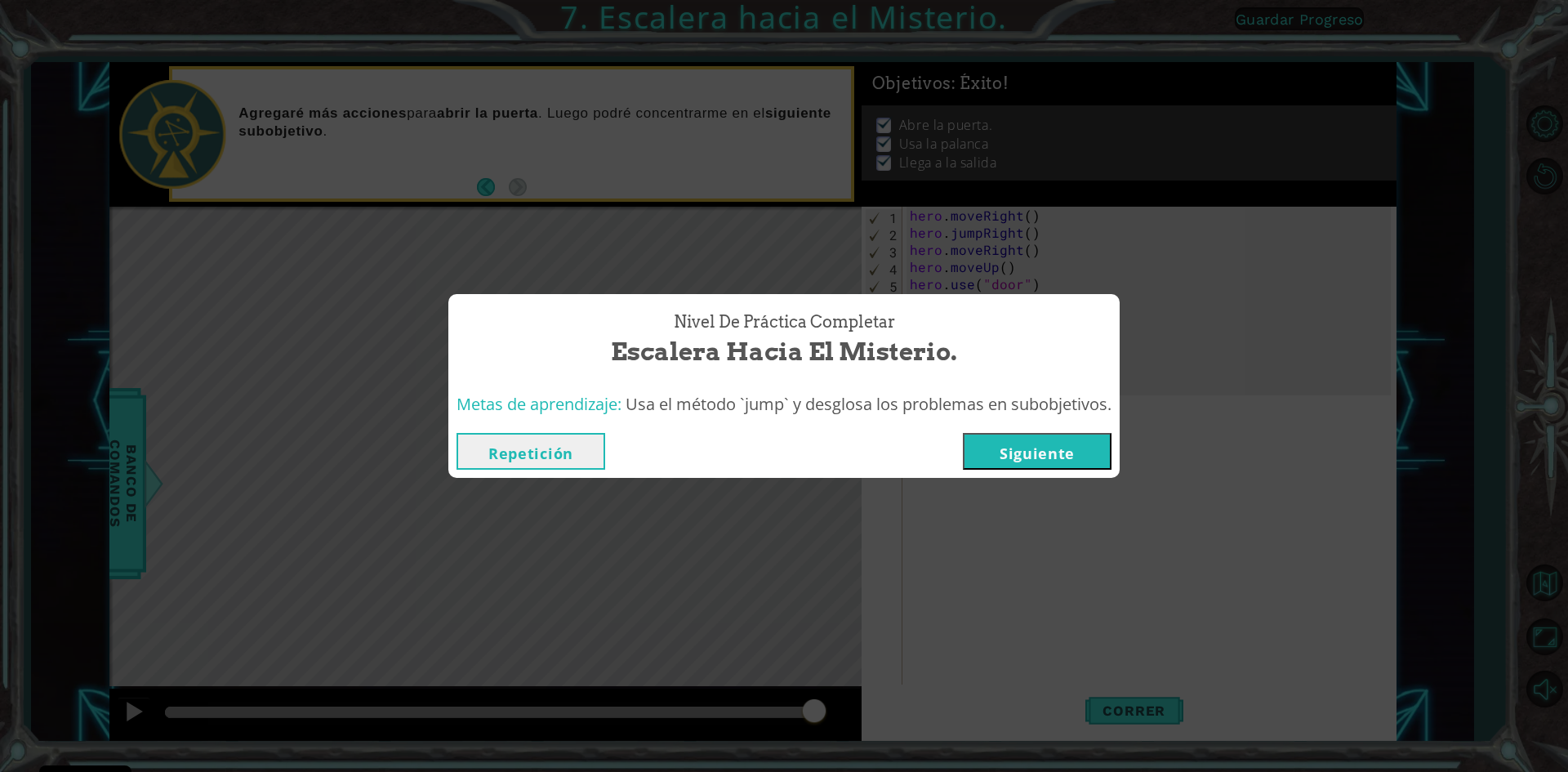
click at [551, 438] on button "Repetición" at bounding box center [531, 452] width 149 height 37
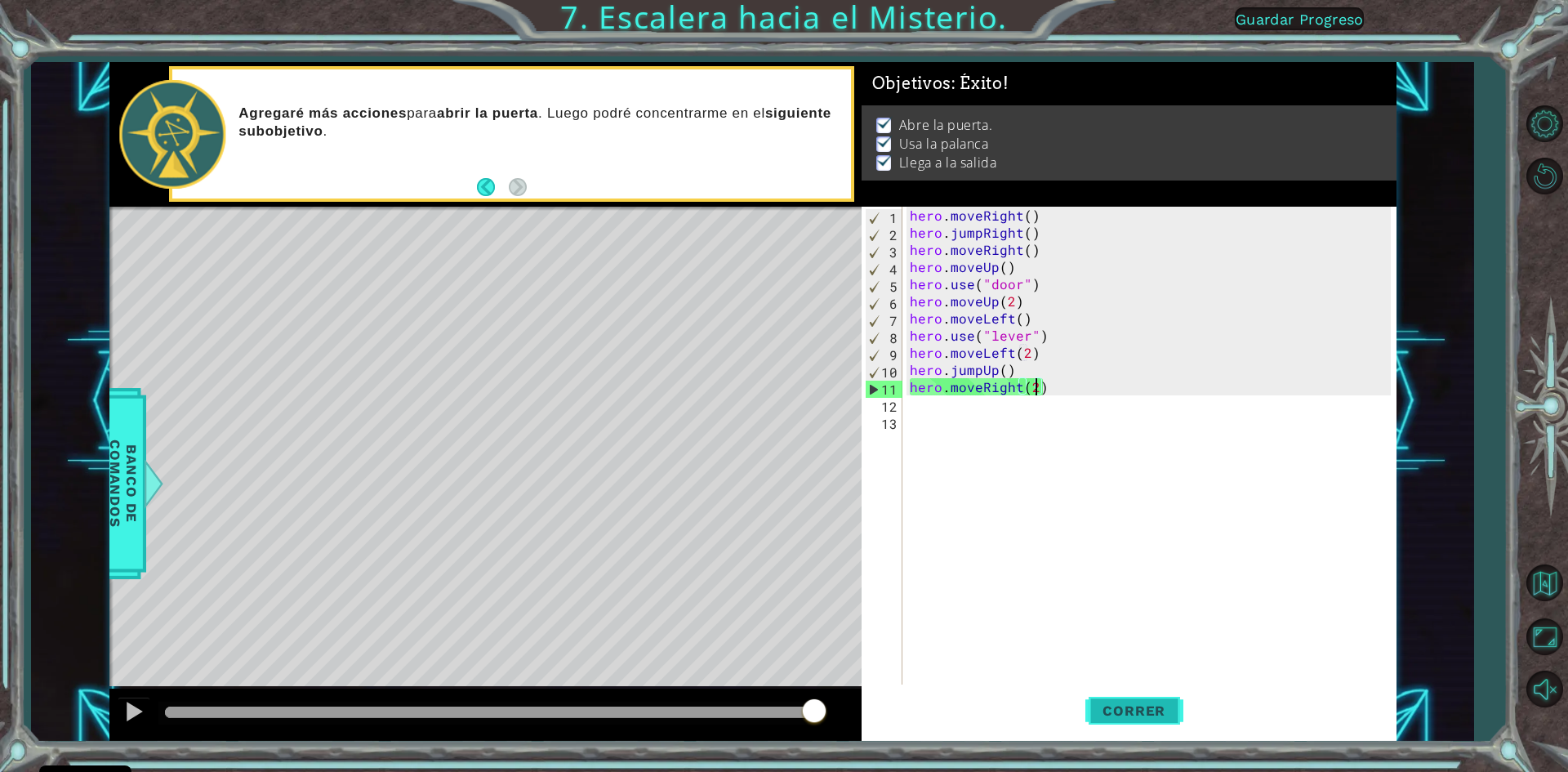
click at [1097, 705] on span "Correr" at bounding box center [1133, 711] width 95 height 17
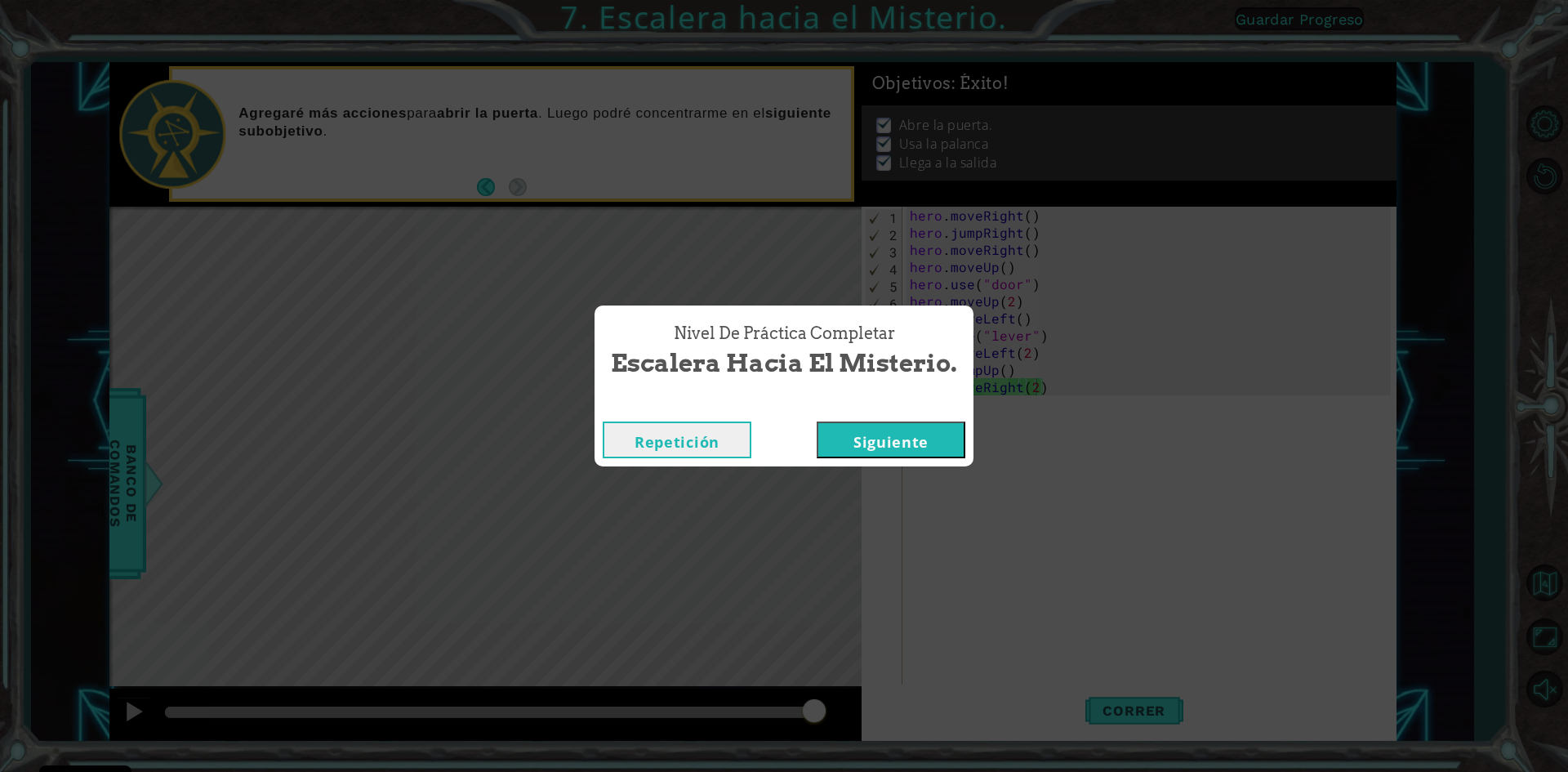
click at [886, 446] on button "Siguiente" at bounding box center [891, 440] width 149 height 37
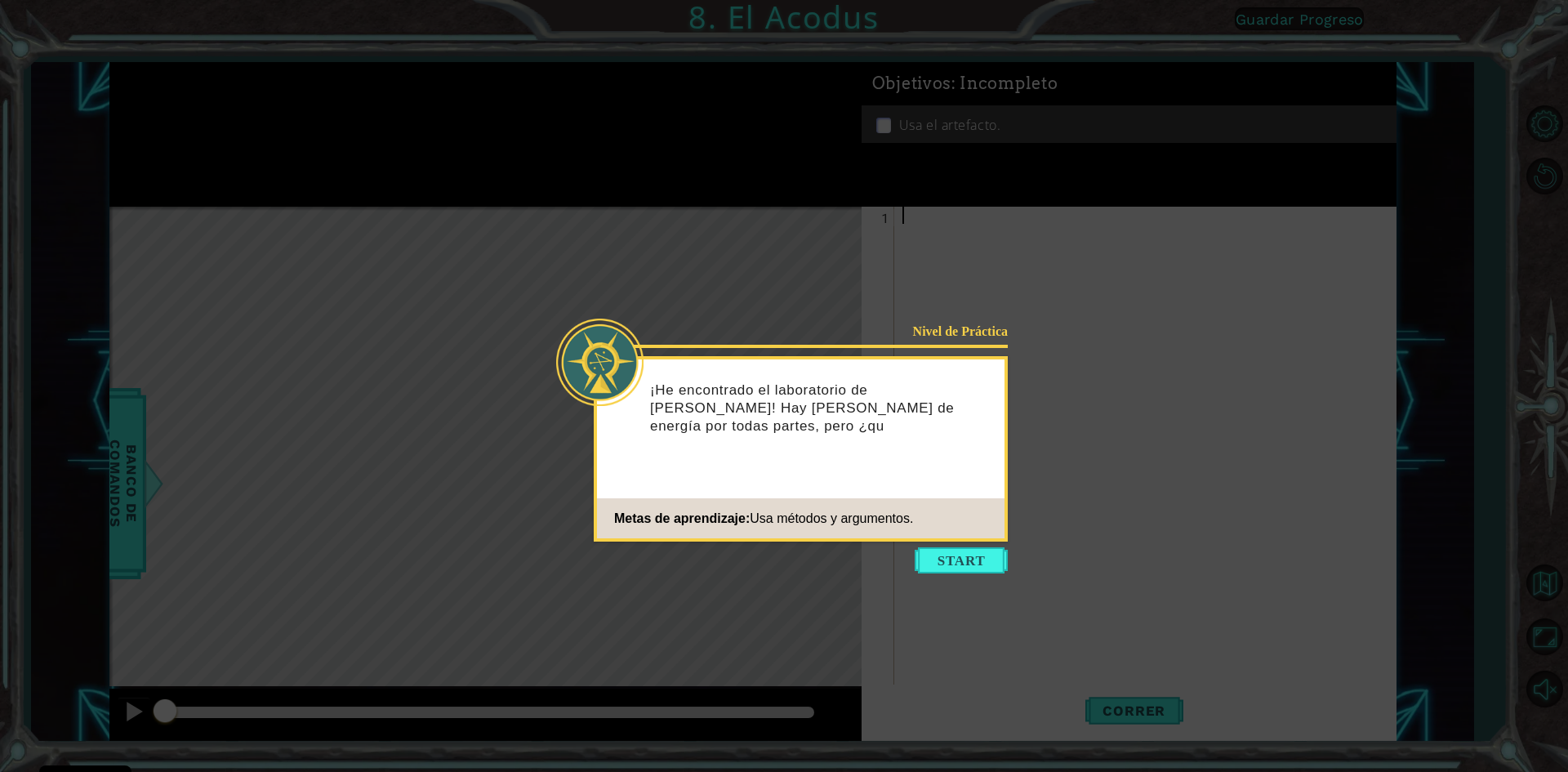
click at [940, 546] on icon at bounding box center [784, 386] width 1568 height 772
click at [944, 549] on button "Start" at bounding box center [961, 560] width 93 height 26
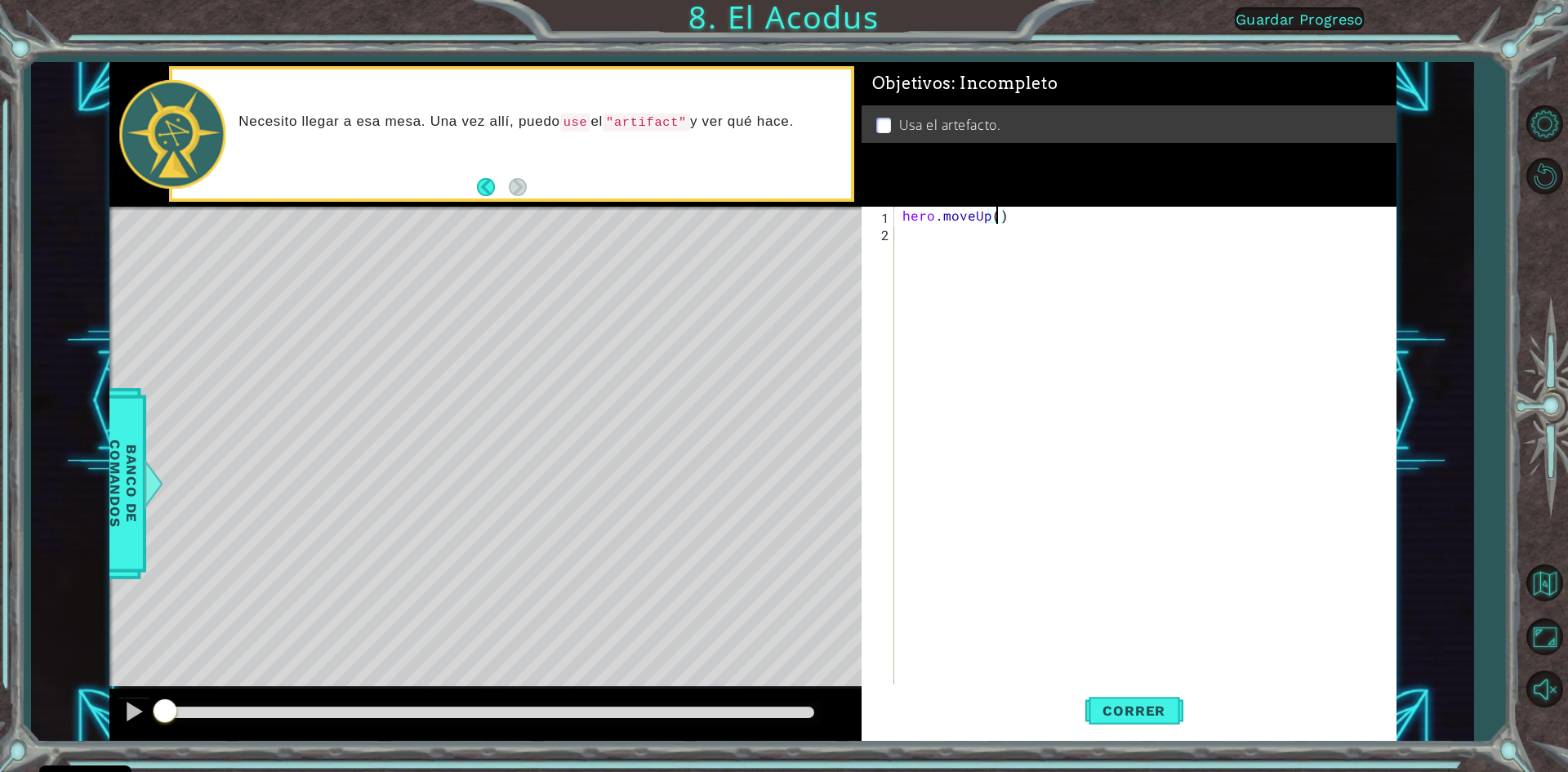
type textarea "hero.moveUp(2)"
type textarea "hero.moveLeft()"
type textarea "hero.moveDown(2)"
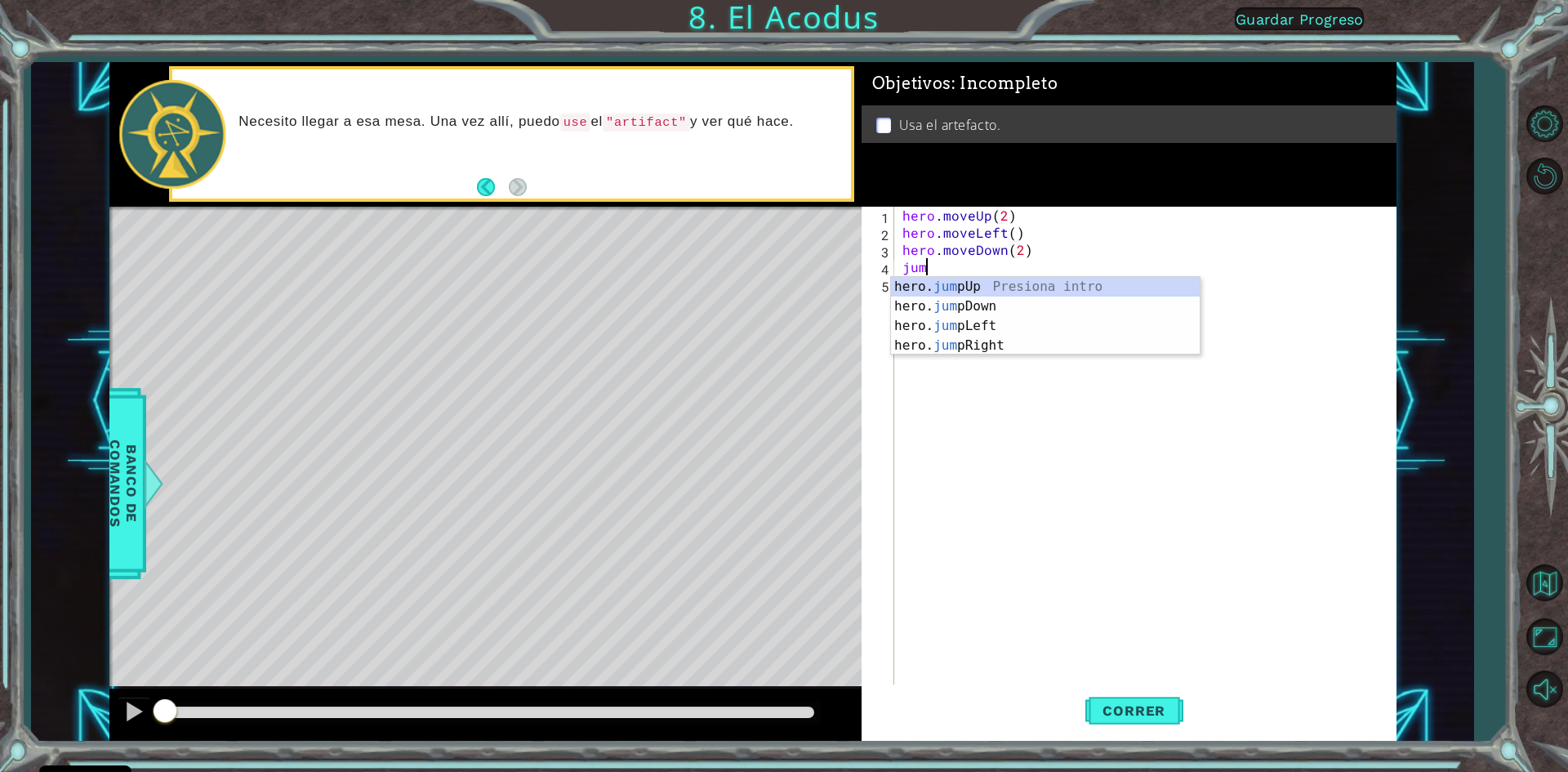
type textarea "jump"
click at [934, 330] on div "hero. jump Up Presiona intro hero. jump Down Presiona intro hero. jump Left Pre…" at bounding box center [1045, 335] width 309 height 117
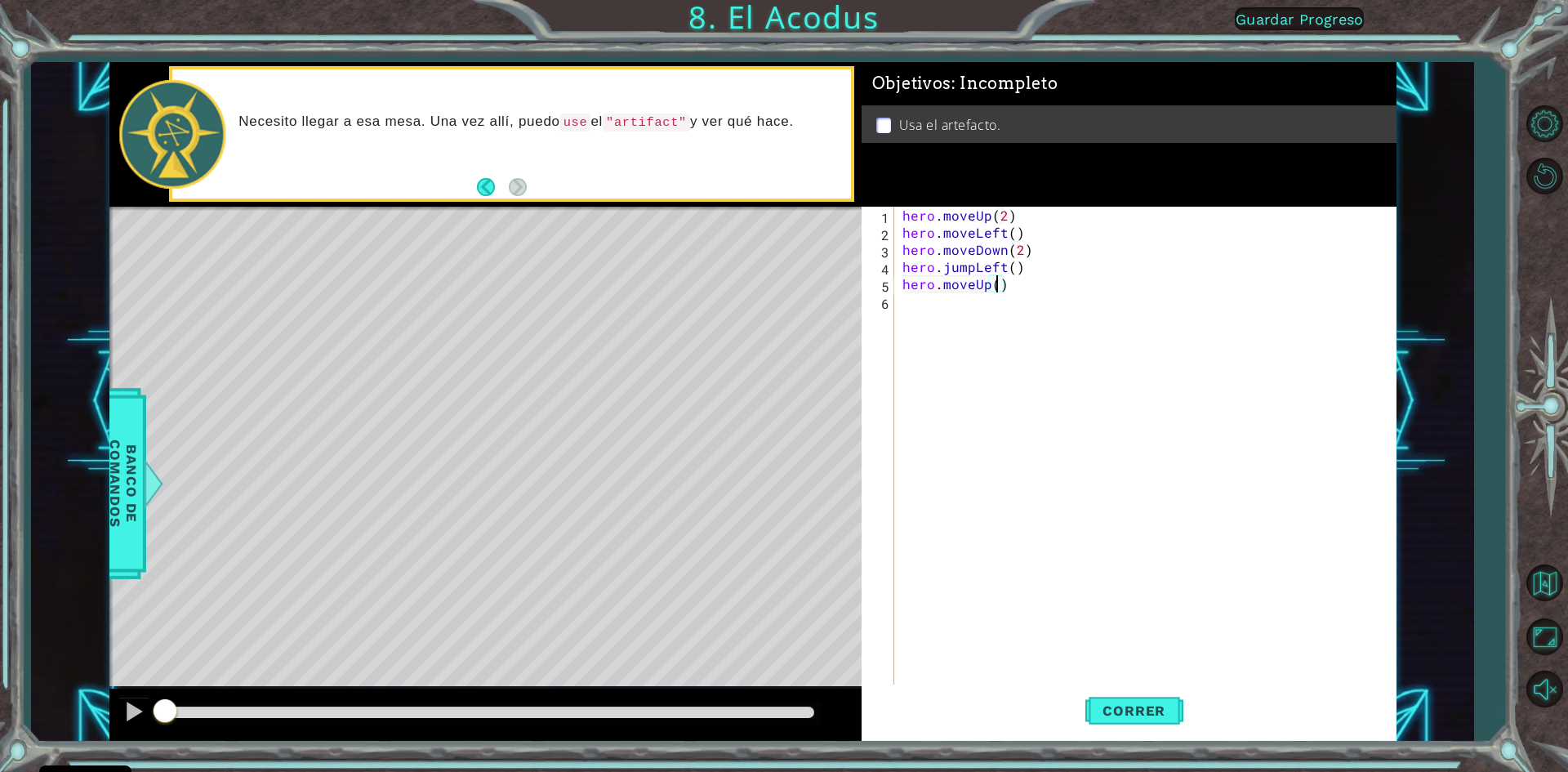
type textarea "hero.moveUp(2)"
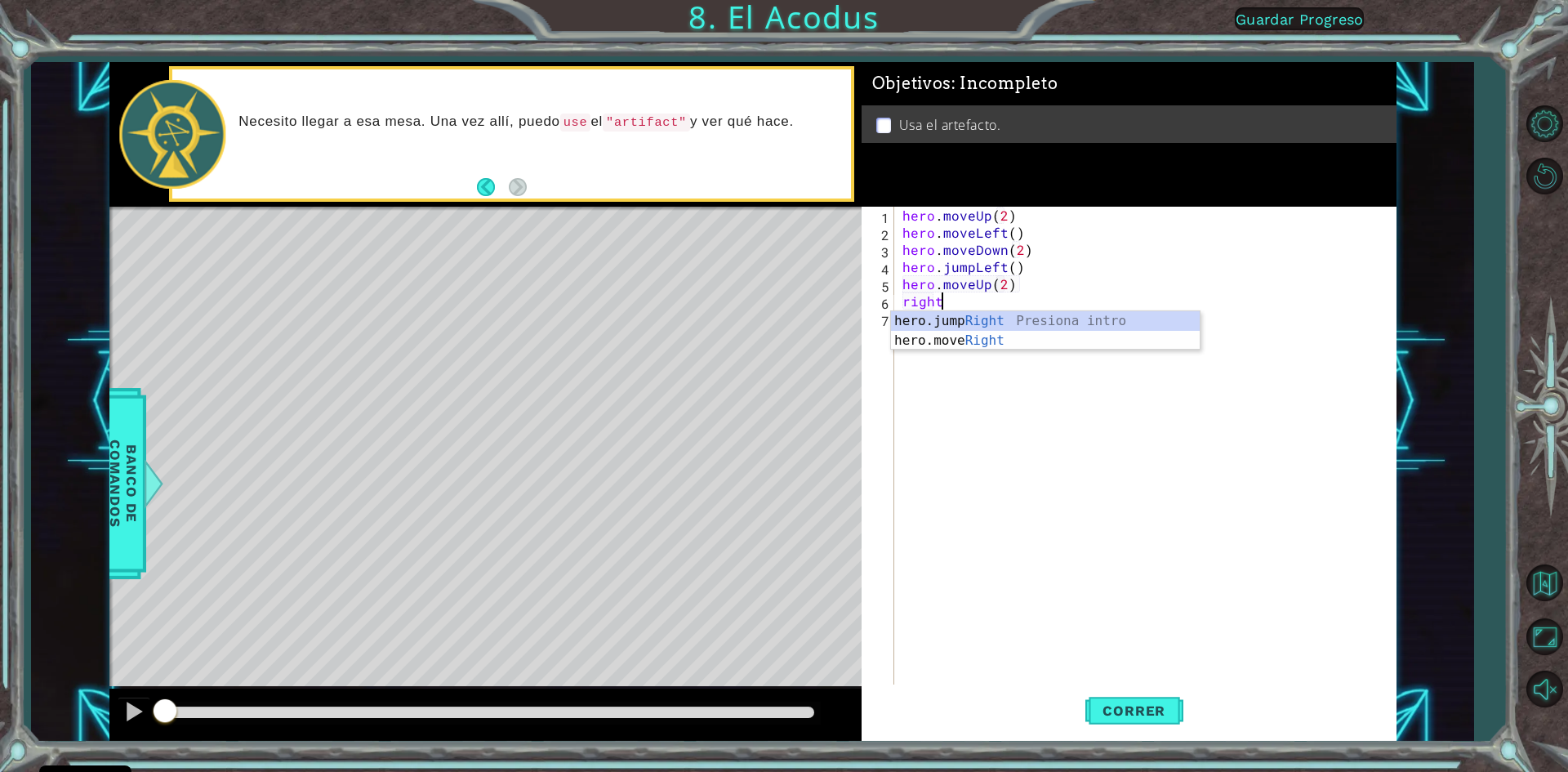
scroll to position [0, 2]
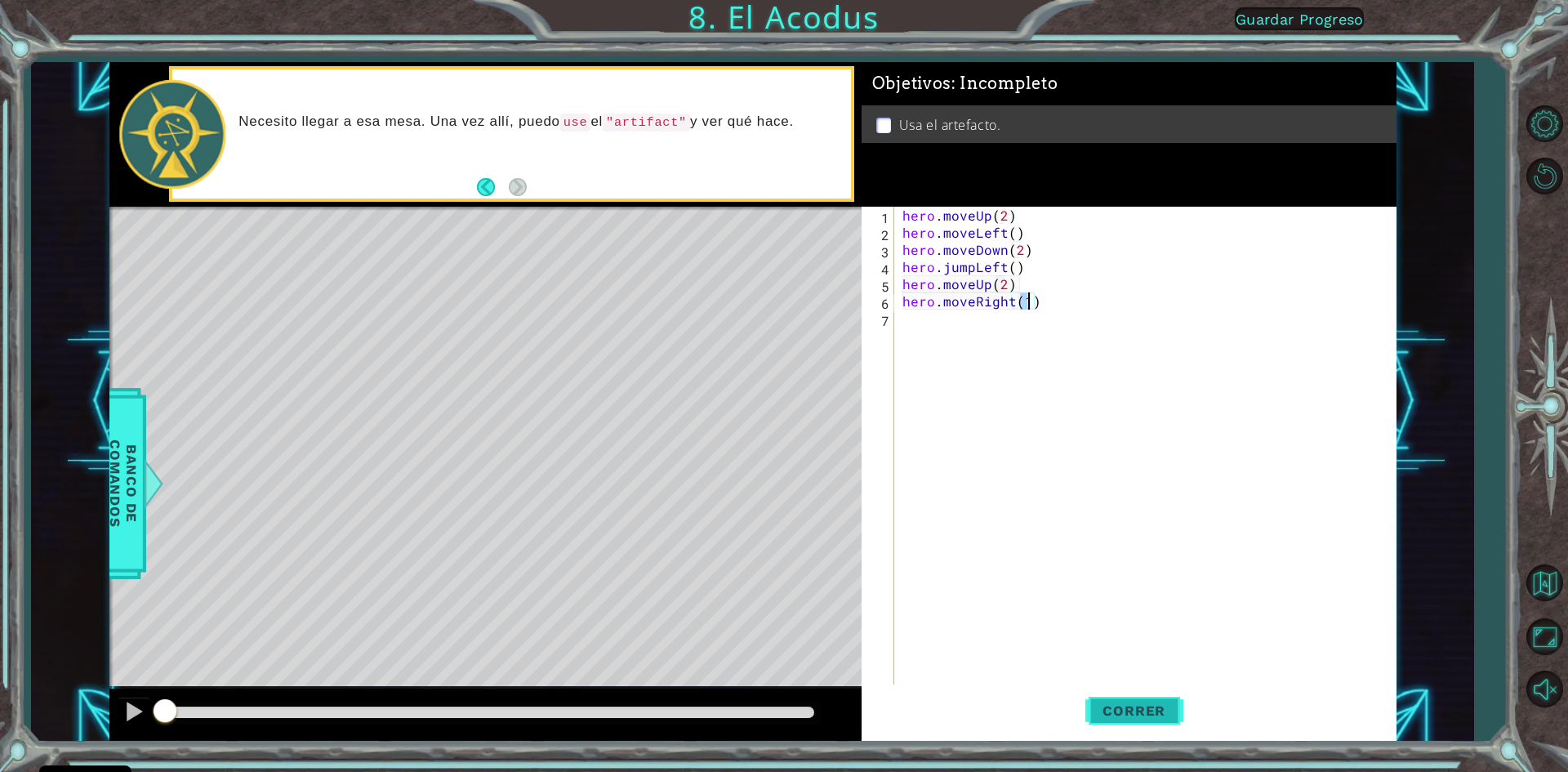
type textarea "hero.moveRight(1)"
click at [1153, 715] on span "Correr" at bounding box center [1133, 711] width 95 height 17
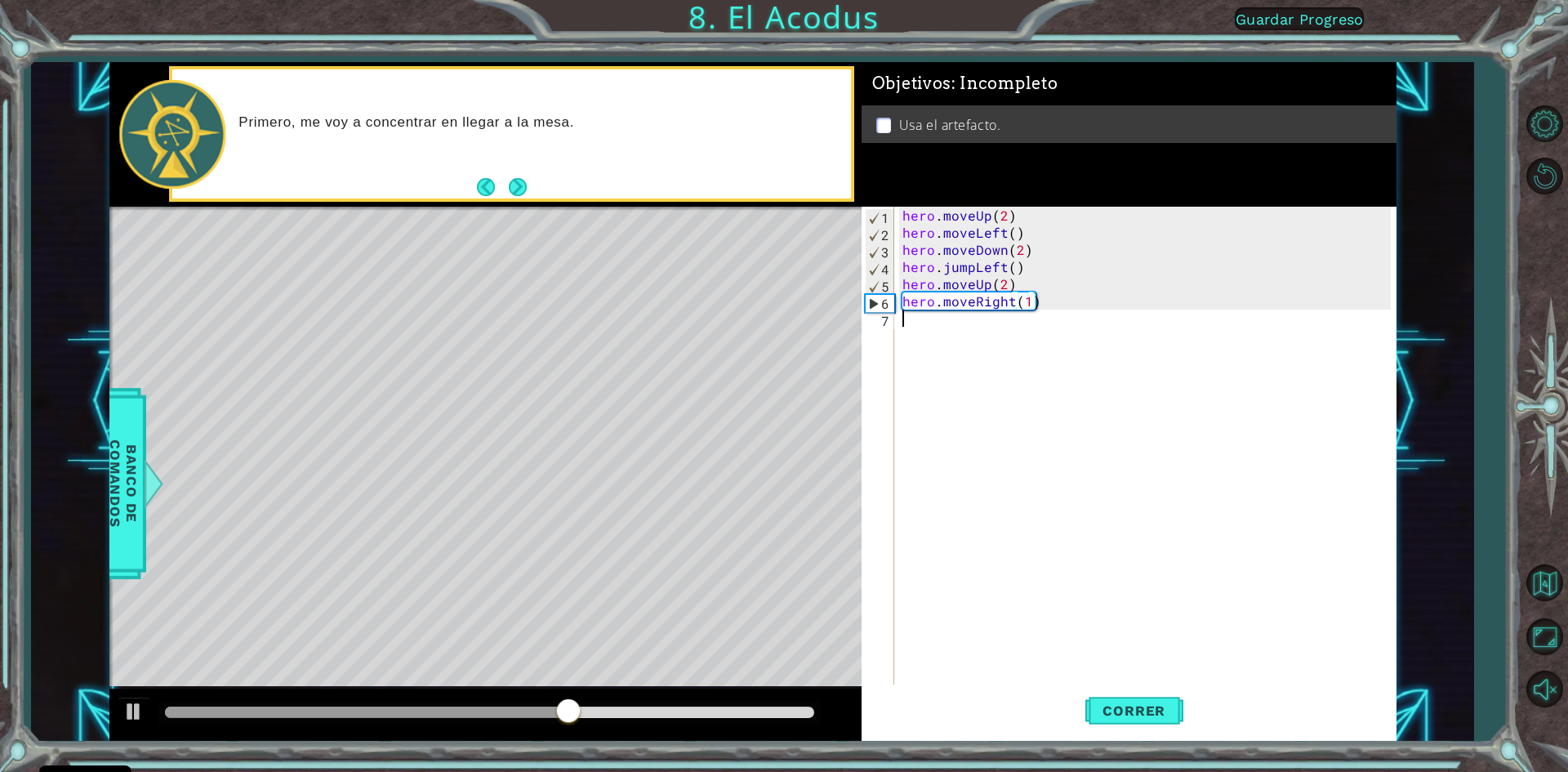
click at [912, 338] on div "hero . moveUp ( 2 ) hero . moveLeft ( ) hero . moveDown ( 2 ) hero . jumpLeft (…" at bounding box center [1149, 464] width 500 height 515
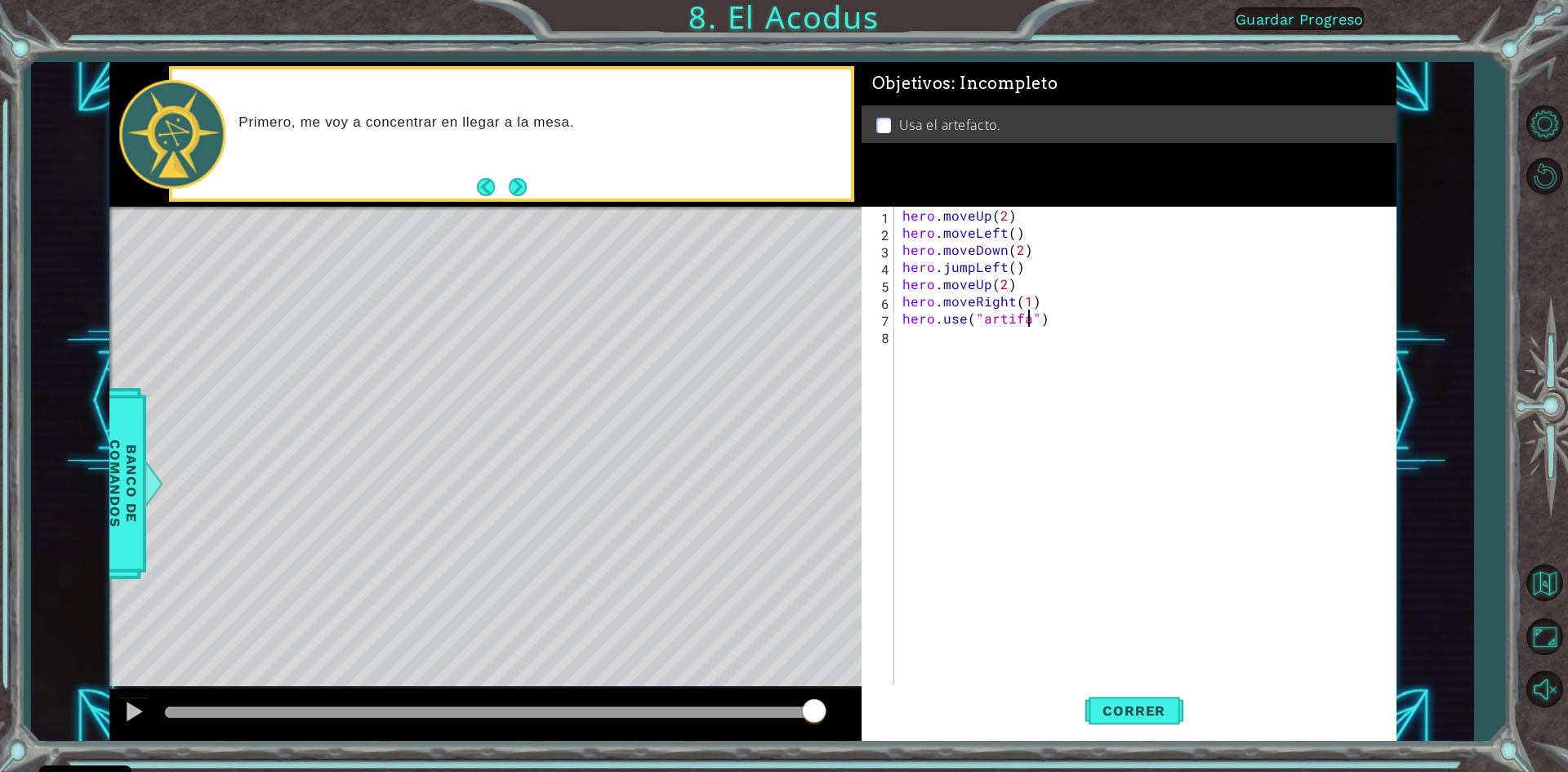
scroll to position [0, 8]
type textarea "hero.use("artifact")"
click at [1108, 693] on button "Correr" at bounding box center [1134, 711] width 98 height 53
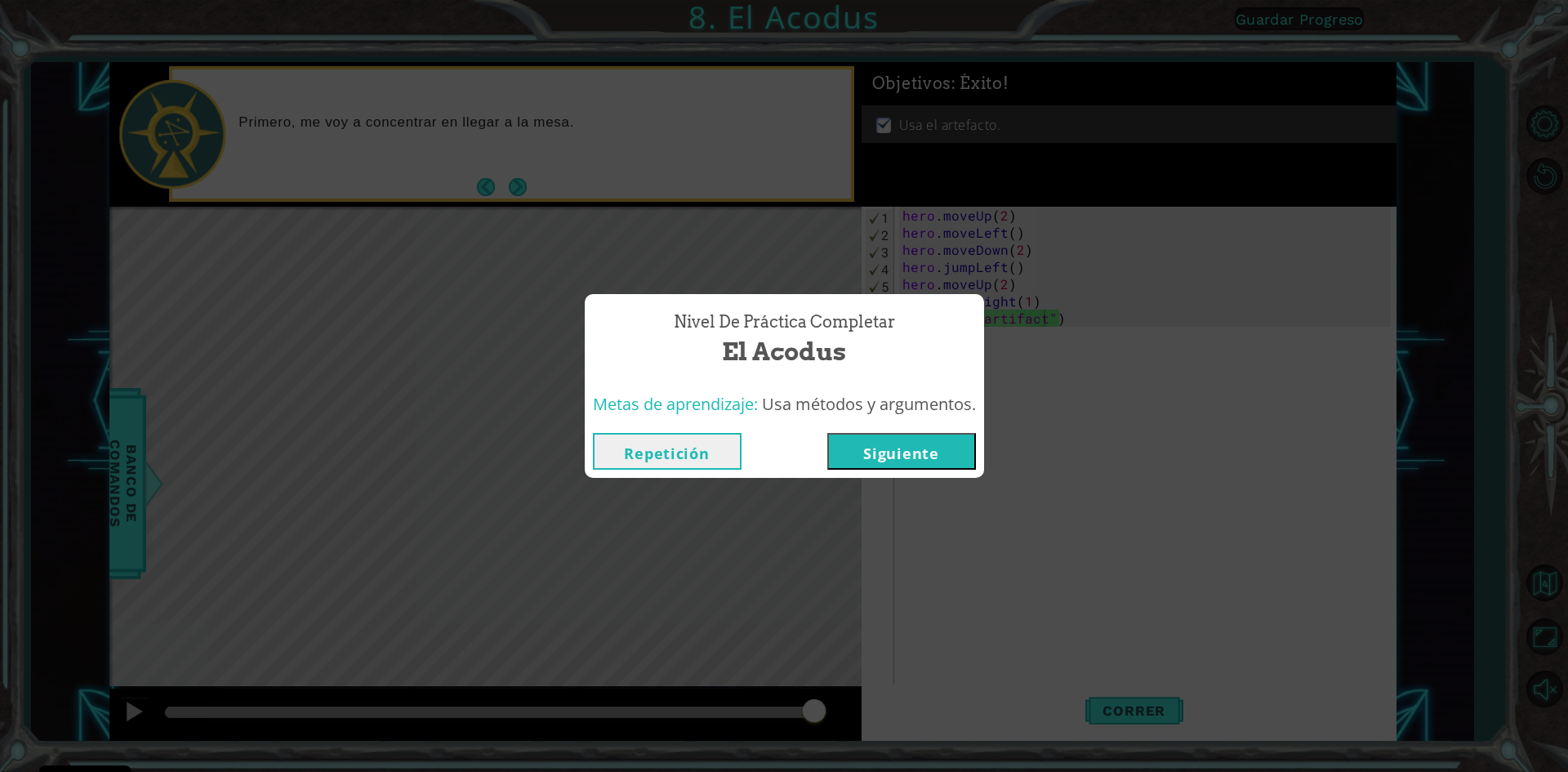
click at [885, 460] on button "Siguiente" at bounding box center [902, 452] width 149 height 37
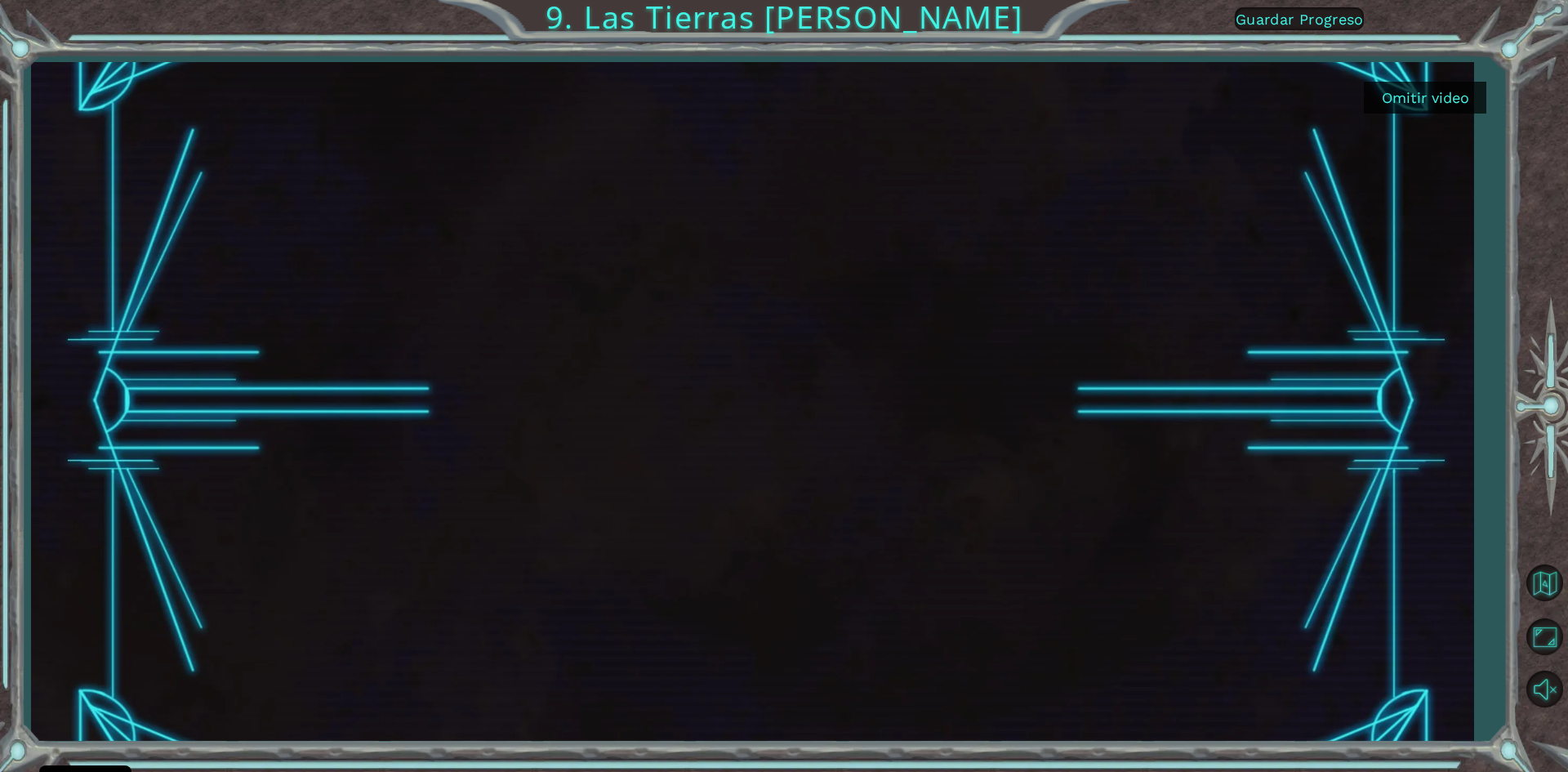
click at [1391, 96] on button "Omitir video" at bounding box center [1425, 97] width 122 height 32
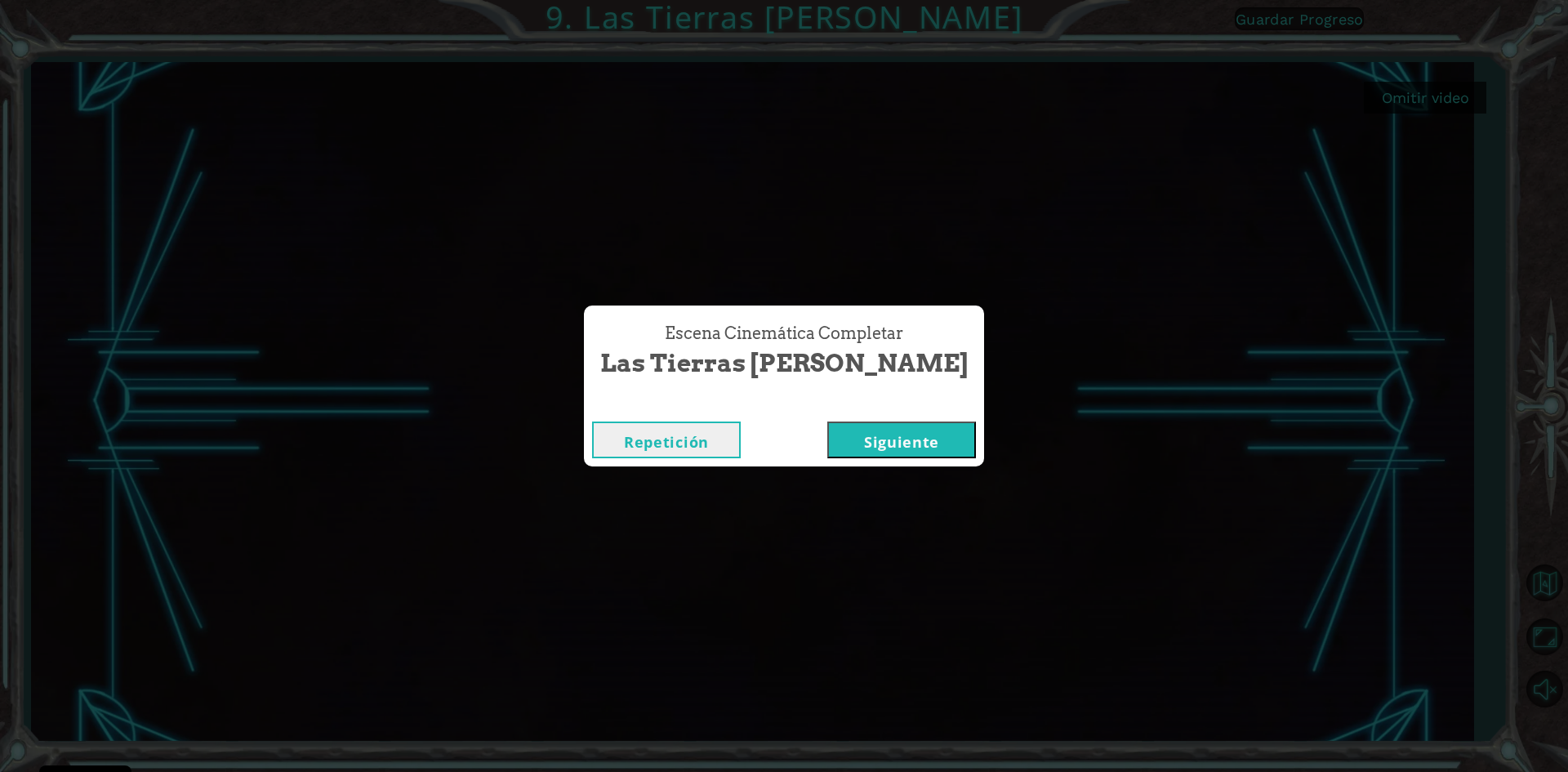
click at [910, 446] on button "Siguiente" at bounding box center [902, 440] width 149 height 37
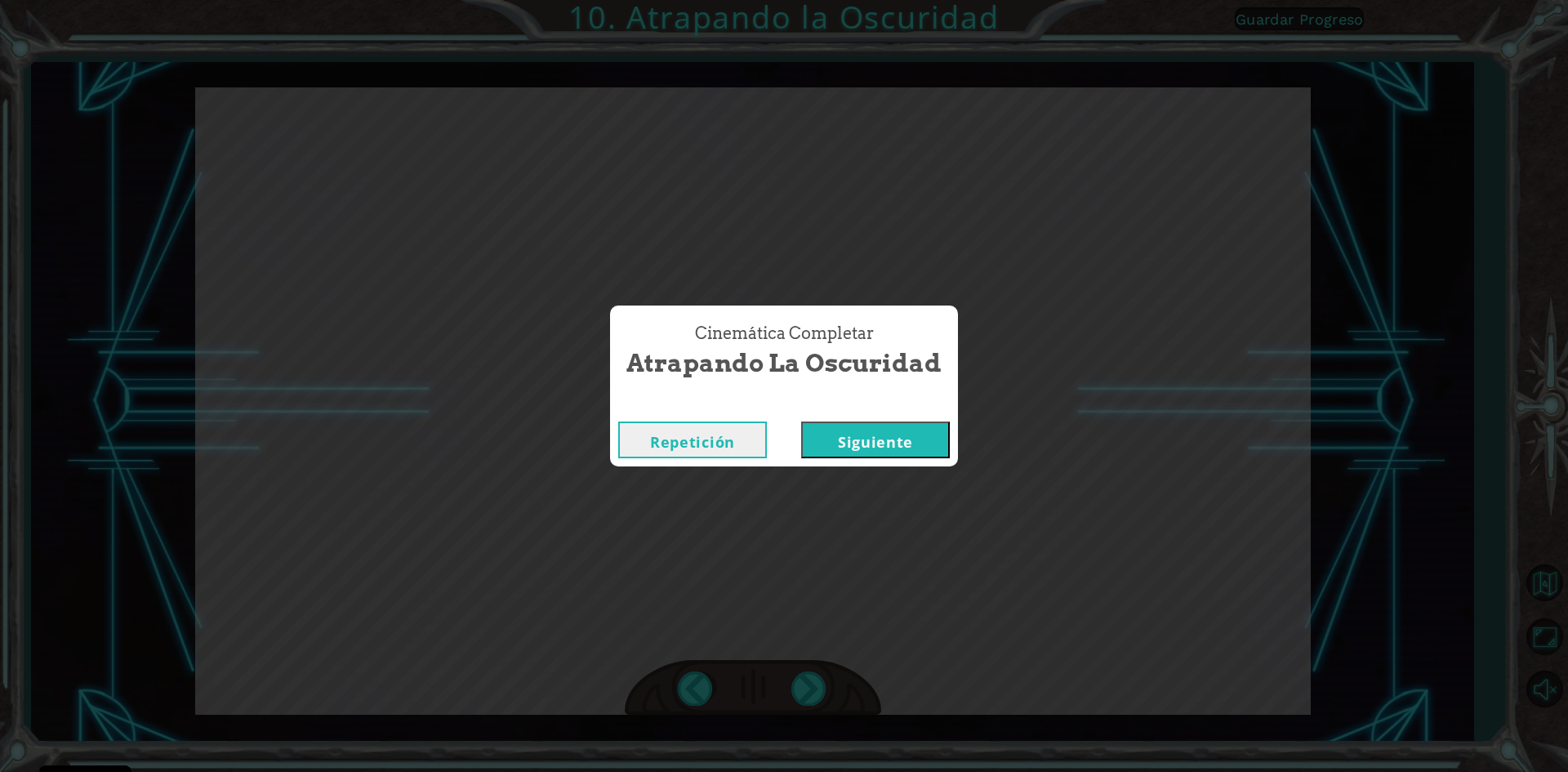
click at [877, 426] on button "Siguiente" at bounding box center [876, 440] width 149 height 37
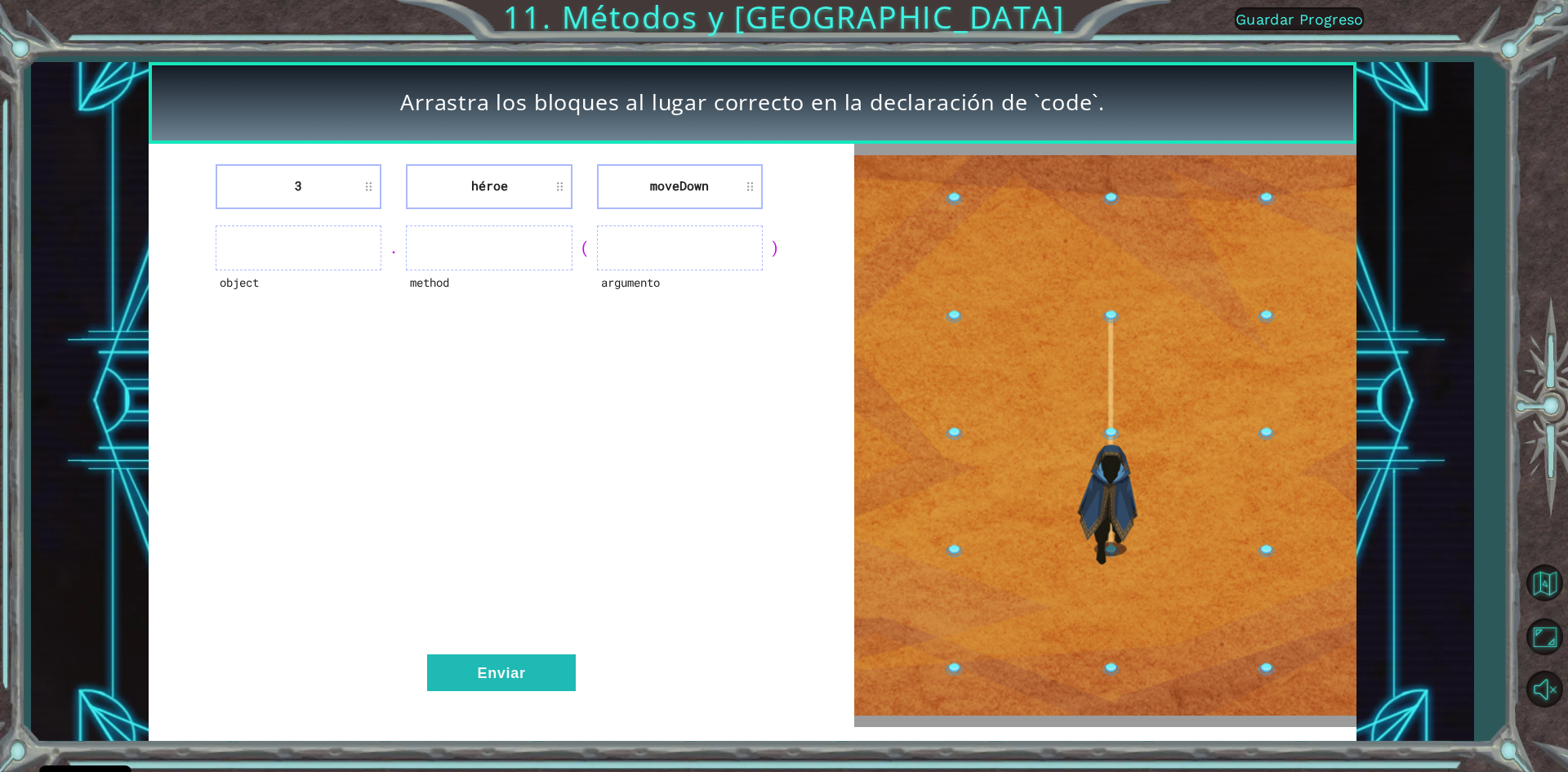
click at [281, 249] on ul at bounding box center [298, 248] width 165 height 45
click at [444, 682] on button "Enviar" at bounding box center [501, 673] width 149 height 37
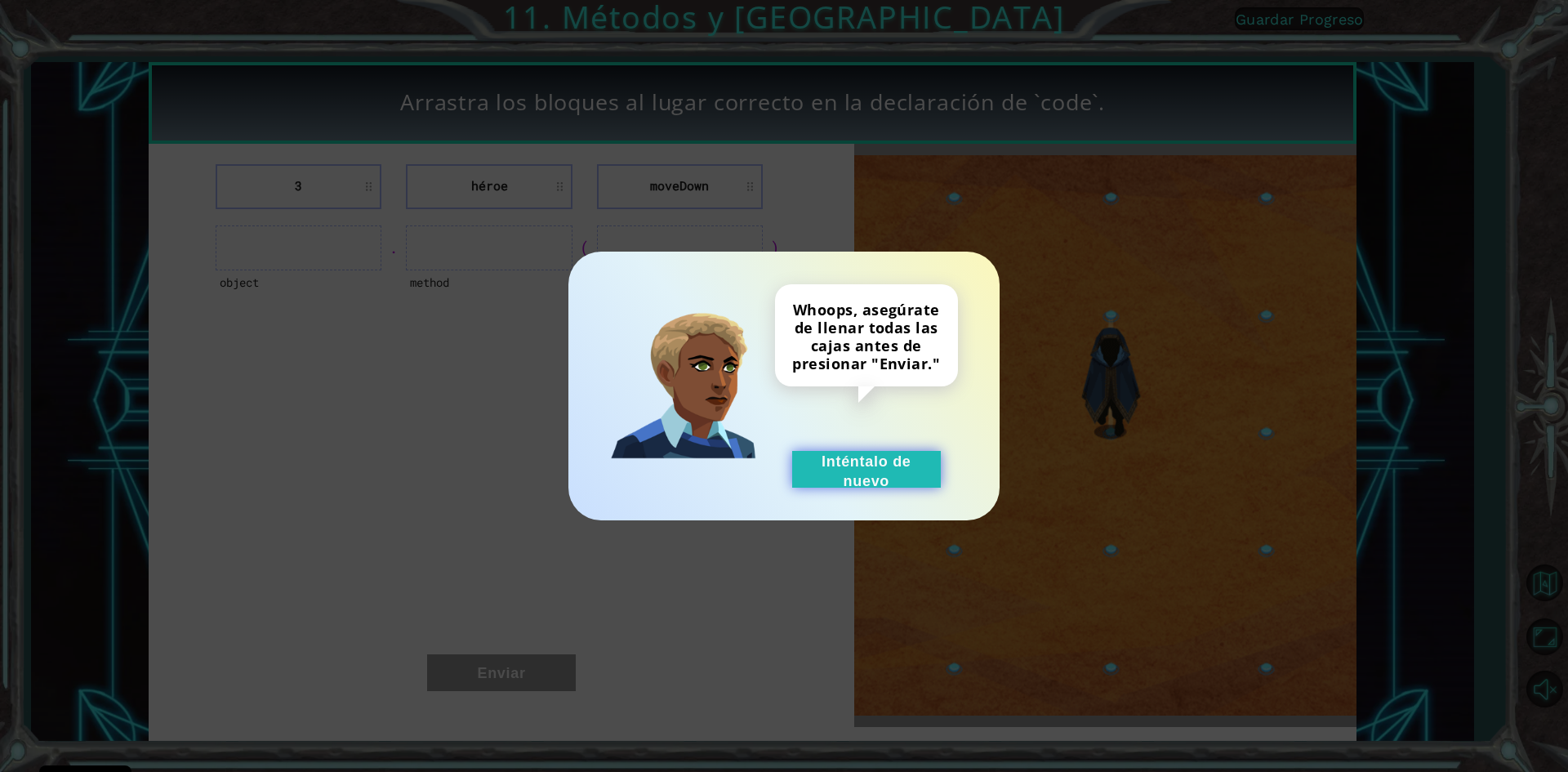
click at [893, 467] on button "Inténtalo de nuevo" at bounding box center [866, 469] width 149 height 37
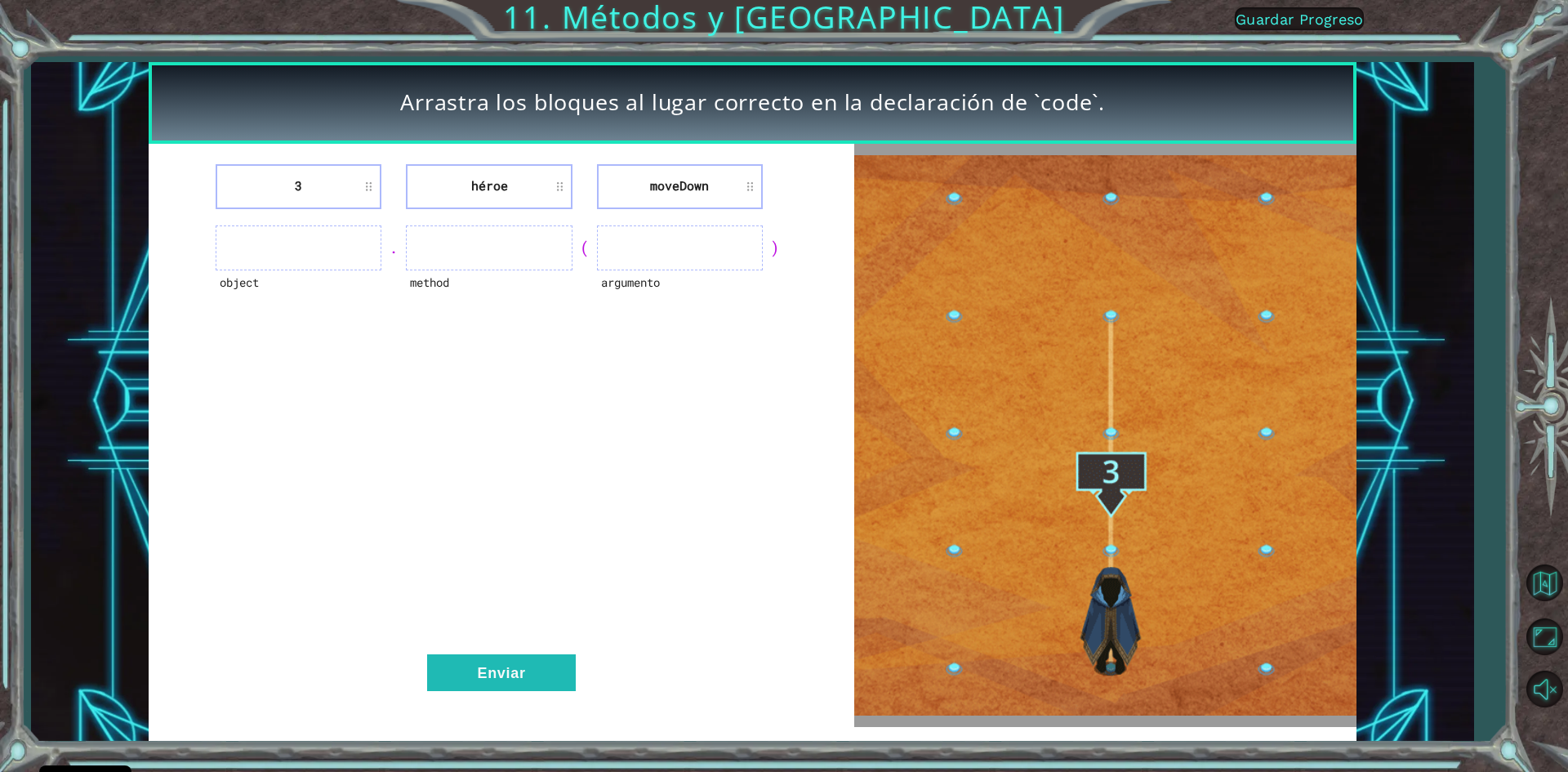
click at [268, 256] on ul at bounding box center [298, 248] width 165 height 45
click at [318, 254] on ul at bounding box center [298, 248] width 165 height 45
drag, startPoint x: 441, startPoint y: 239, endPoint x: 749, endPoint y: 240, distance: 308.0
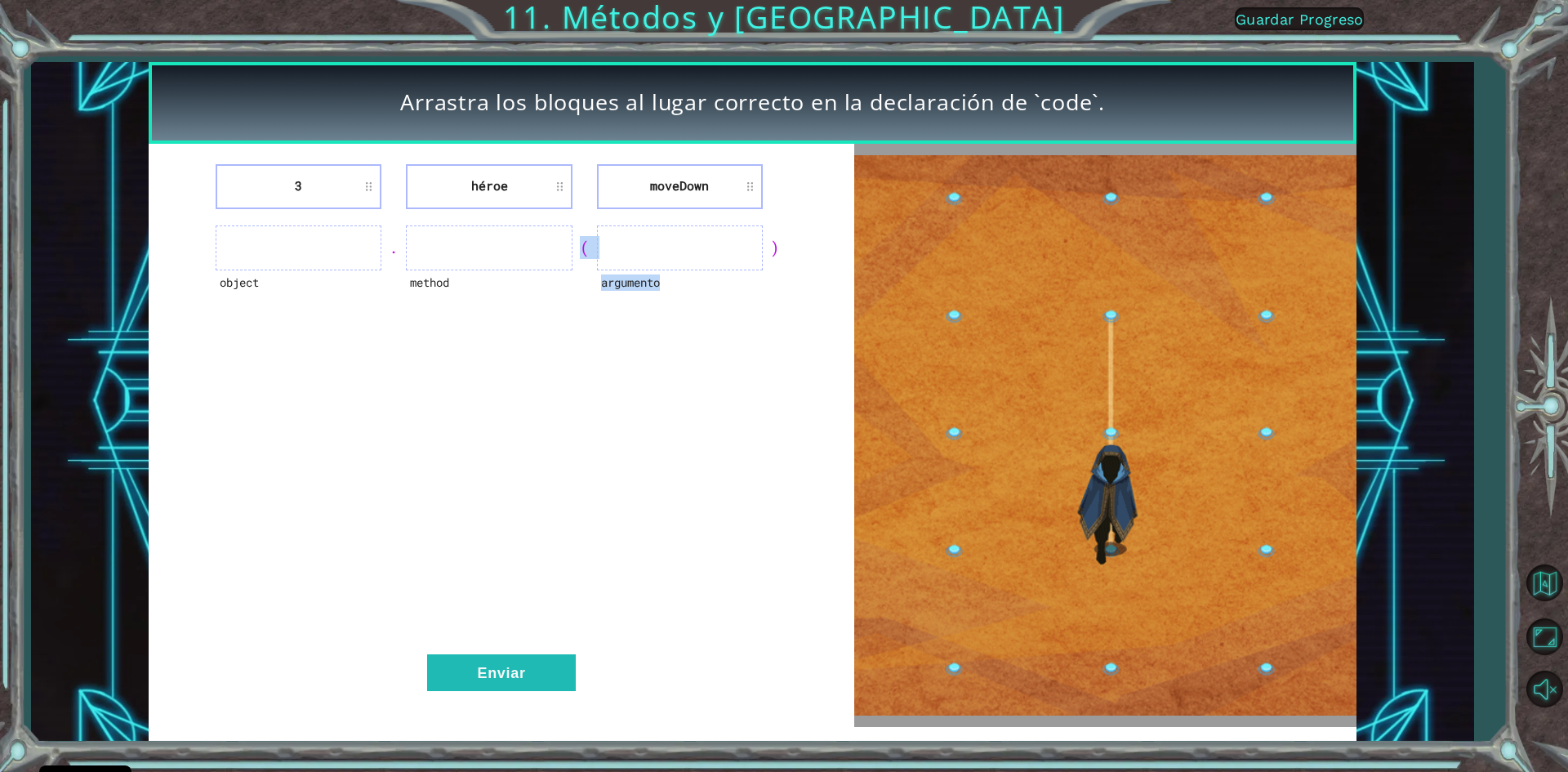
click at [749, 240] on div "object . method ( argumento )" at bounding box center [500, 248] width 664 height 45
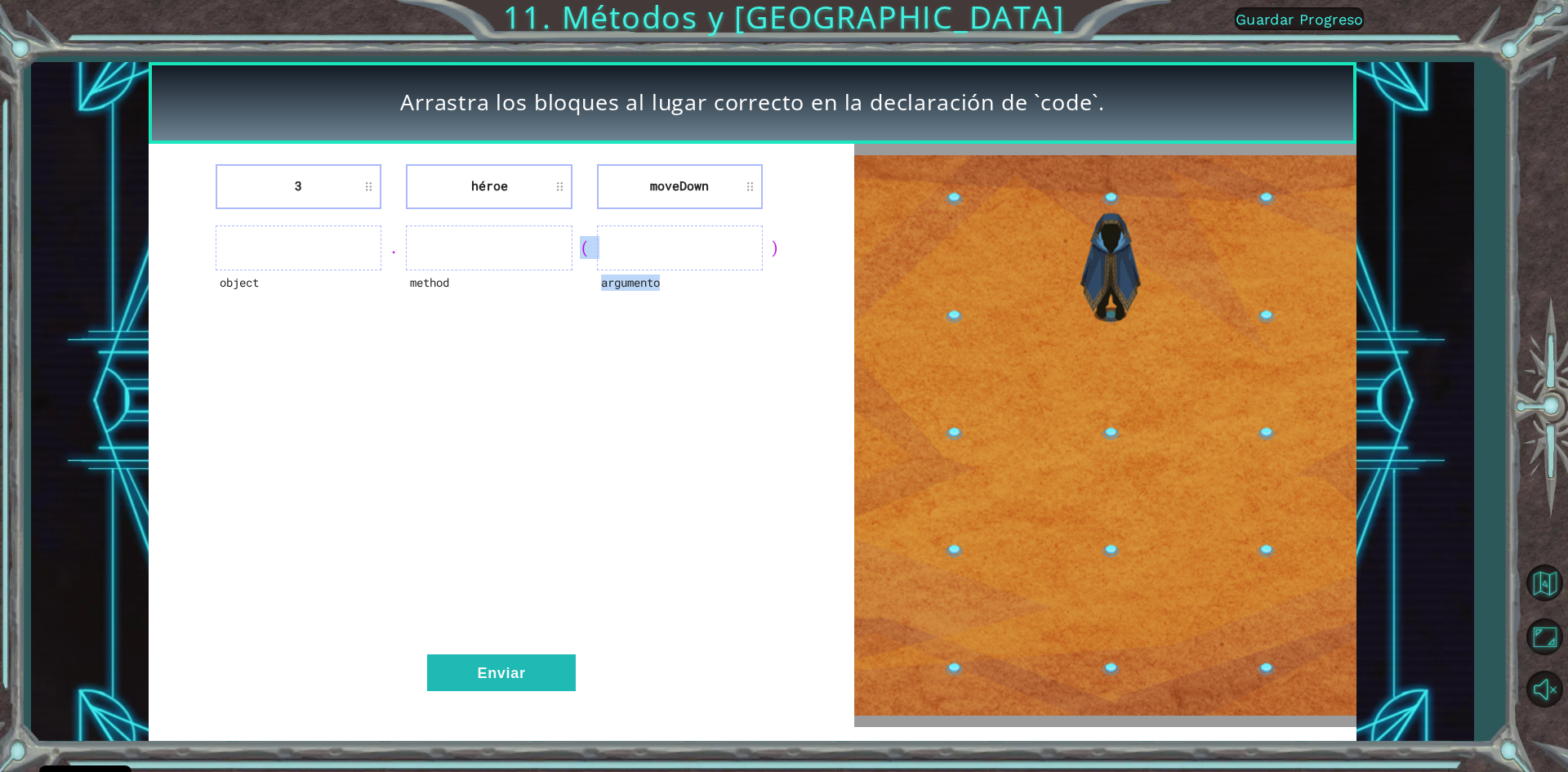
click at [712, 340] on div "3 héroe [GEOGRAPHIC_DATA] object . method ( argumento ) Enviar" at bounding box center [501, 435] width 705 height 583
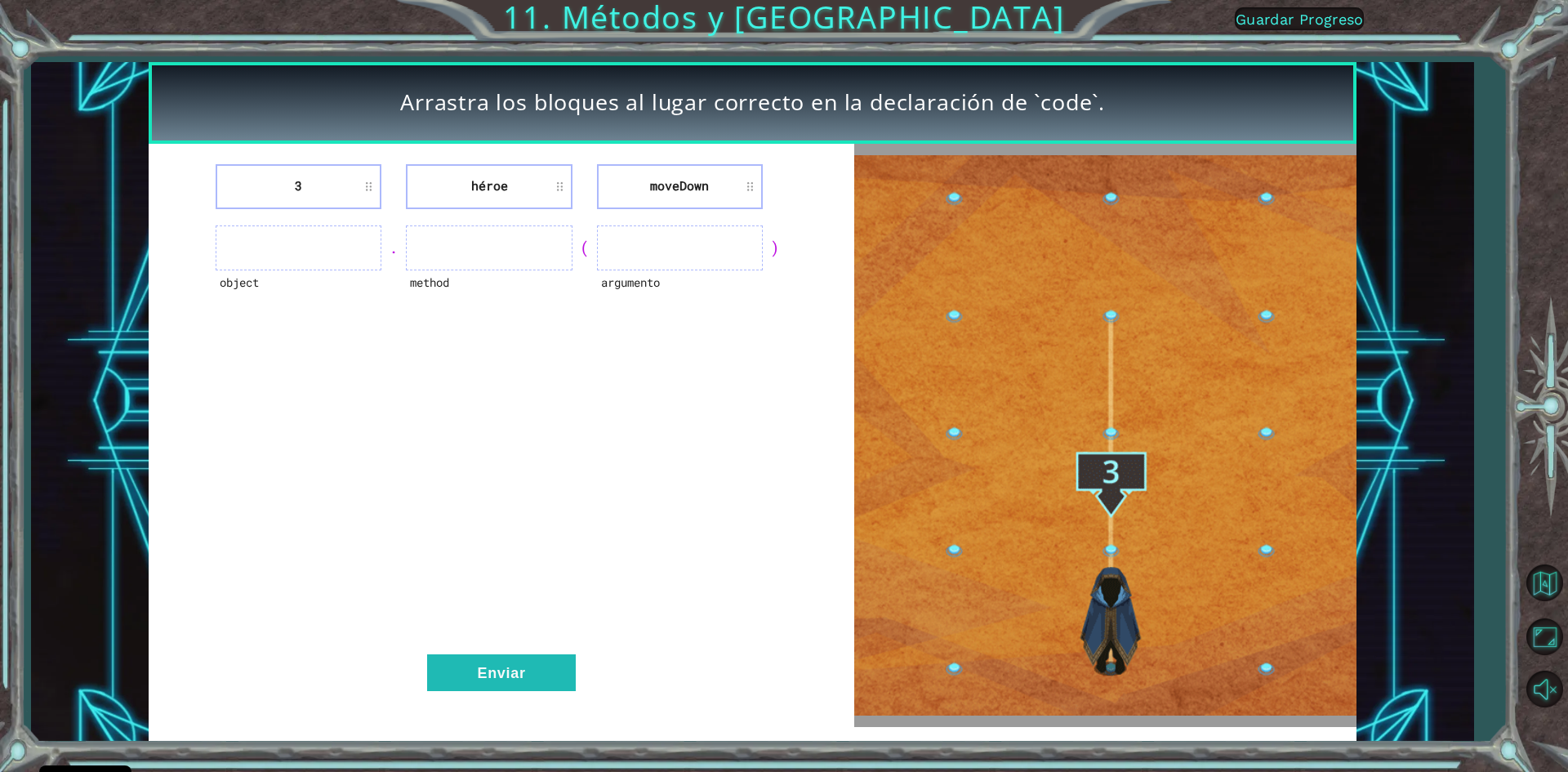
click at [717, 237] on ul at bounding box center [679, 248] width 165 height 45
click at [697, 242] on ul at bounding box center [679, 248] width 165 height 45
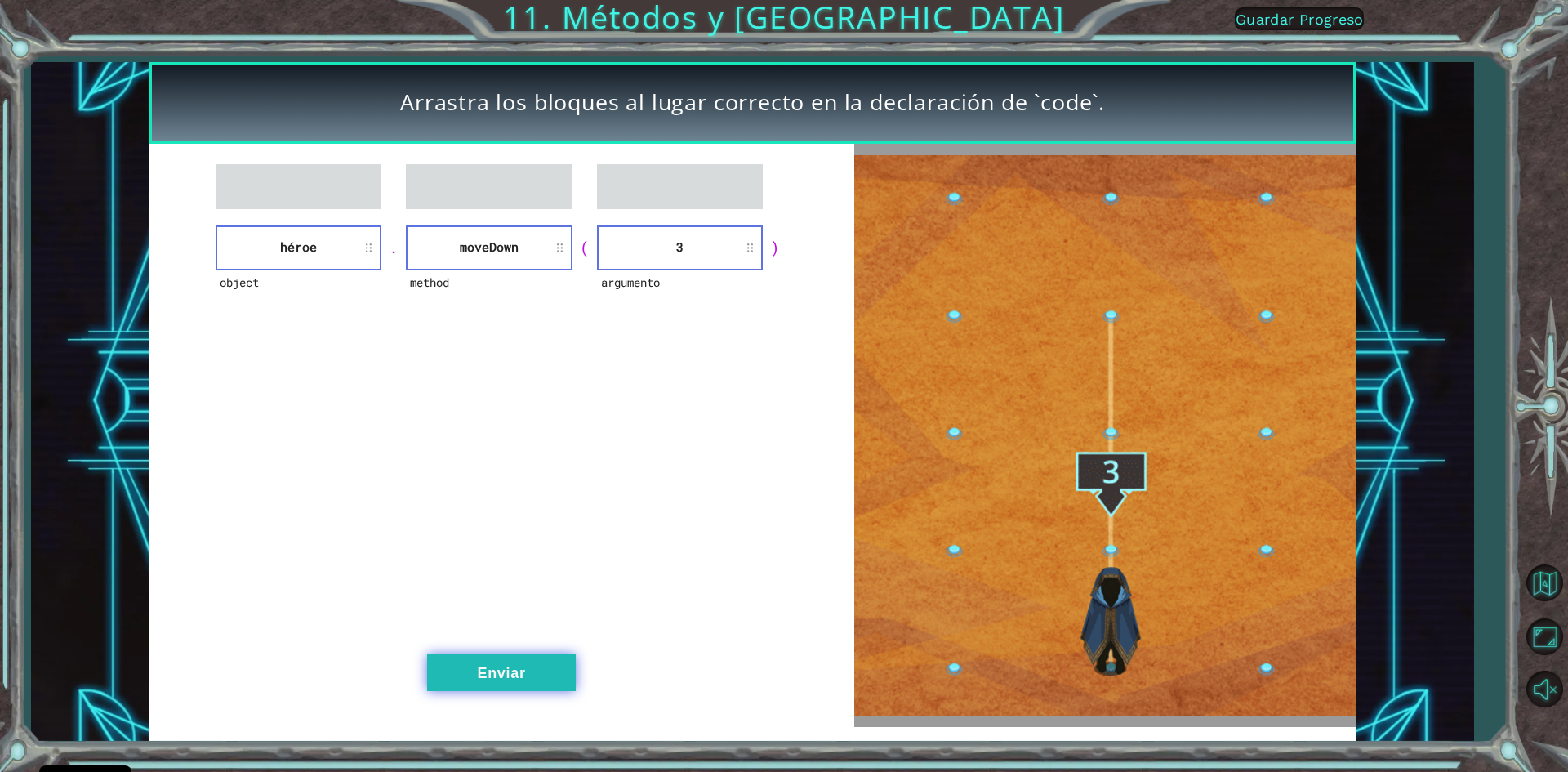
click at [549, 662] on button "Enviar" at bounding box center [501, 673] width 149 height 37
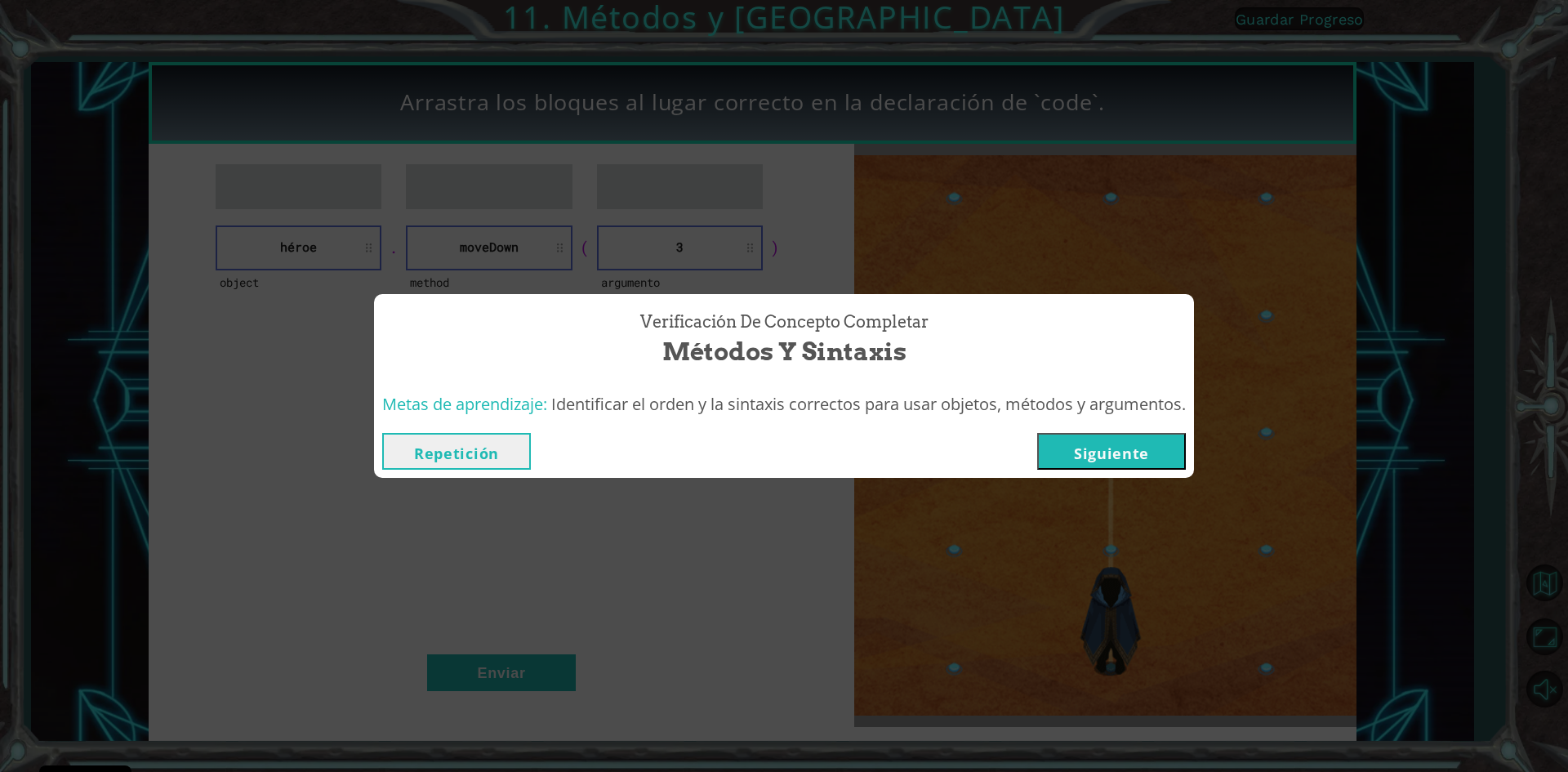
click at [1134, 447] on button "Siguiente" at bounding box center [1111, 452] width 149 height 37
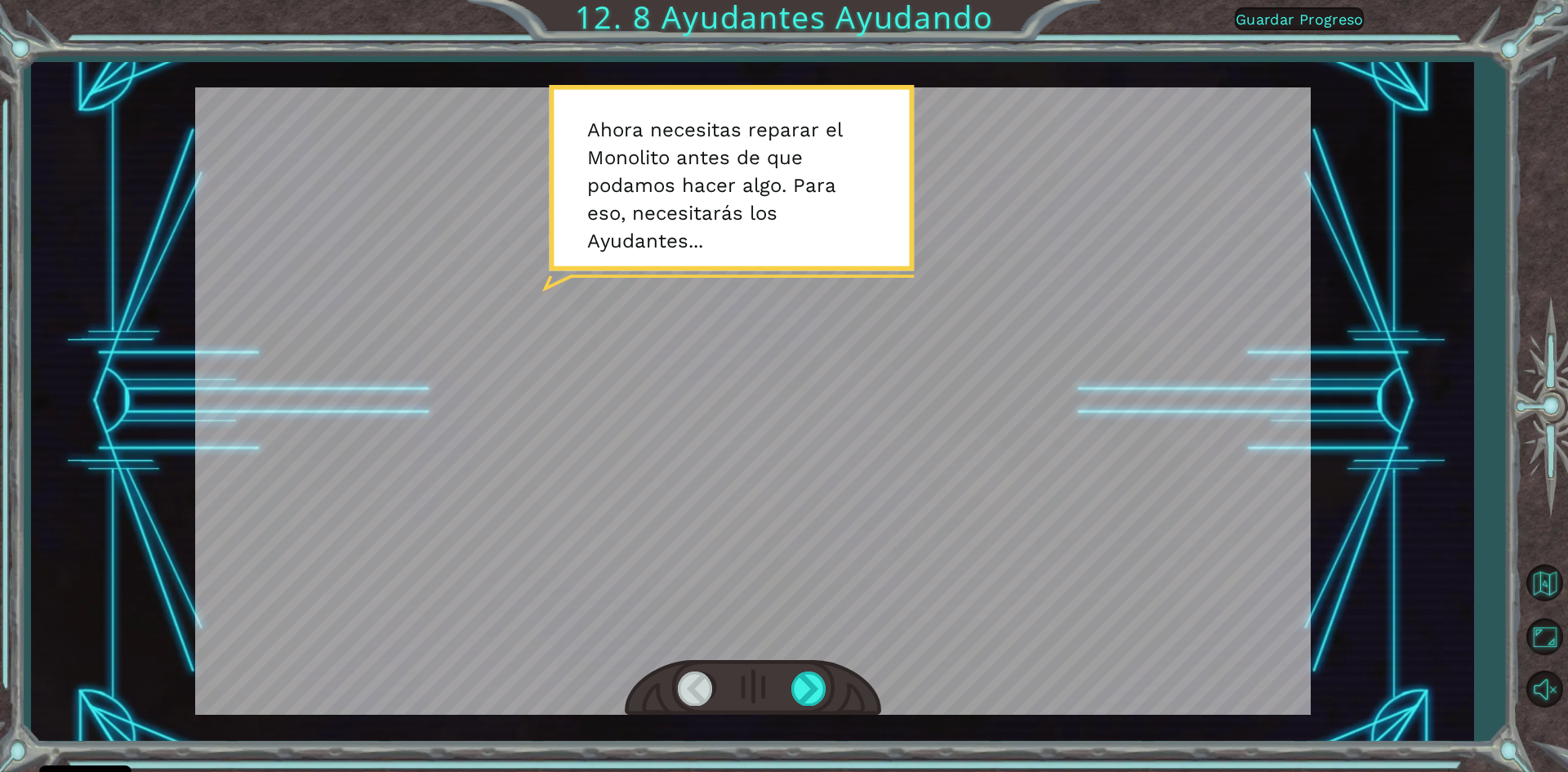
click at [831, 190] on div at bounding box center [752, 401] width 1116 height 628
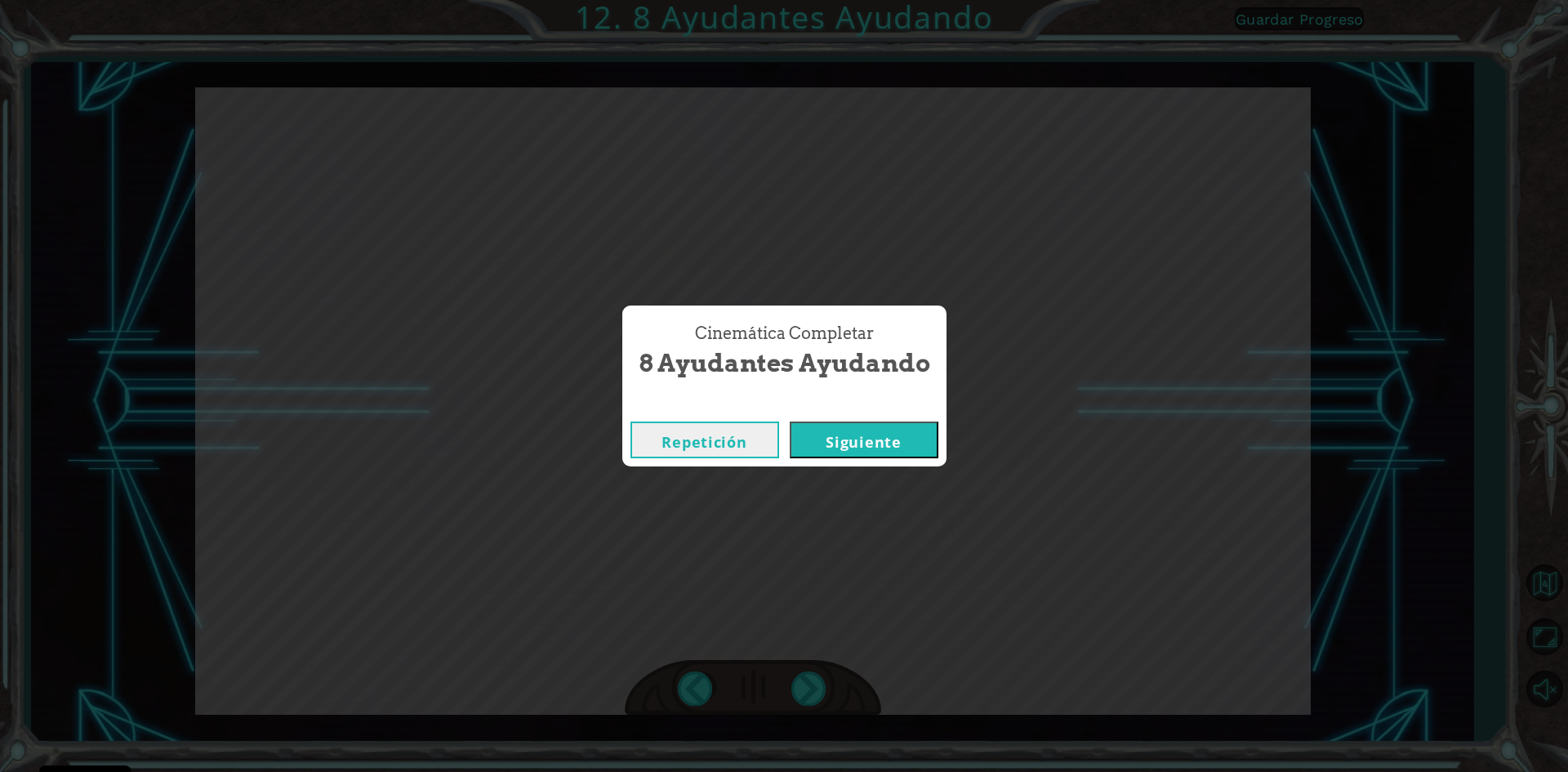
click at [860, 437] on button "Siguiente" at bounding box center [864, 440] width 149 height 37
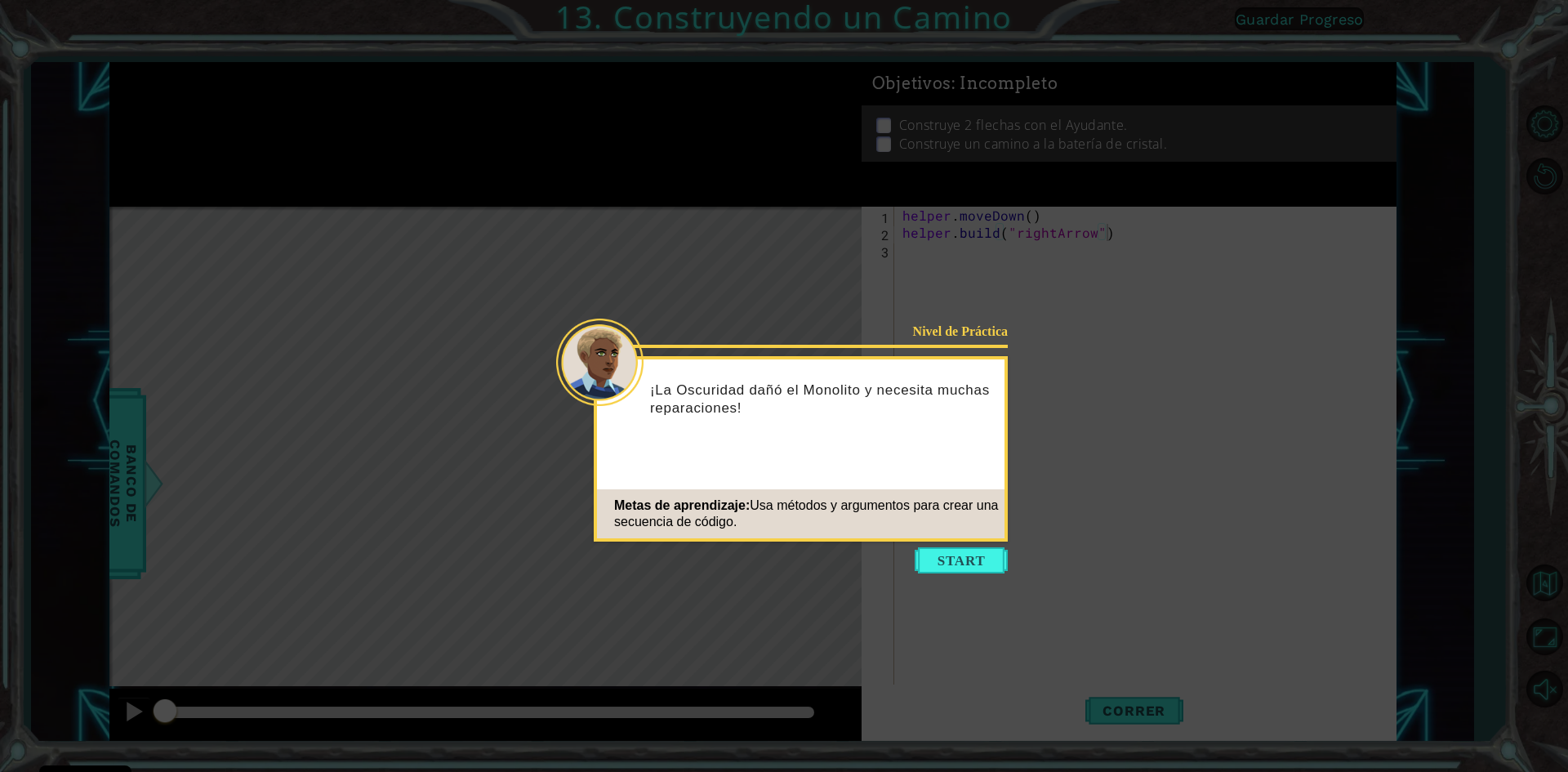
click at [962, 575] on icon at bounding box center [784, 386] width 1568 height 772
click at [969, 558] on button "Start" at bounding box center [961, 560] width 93 height 26
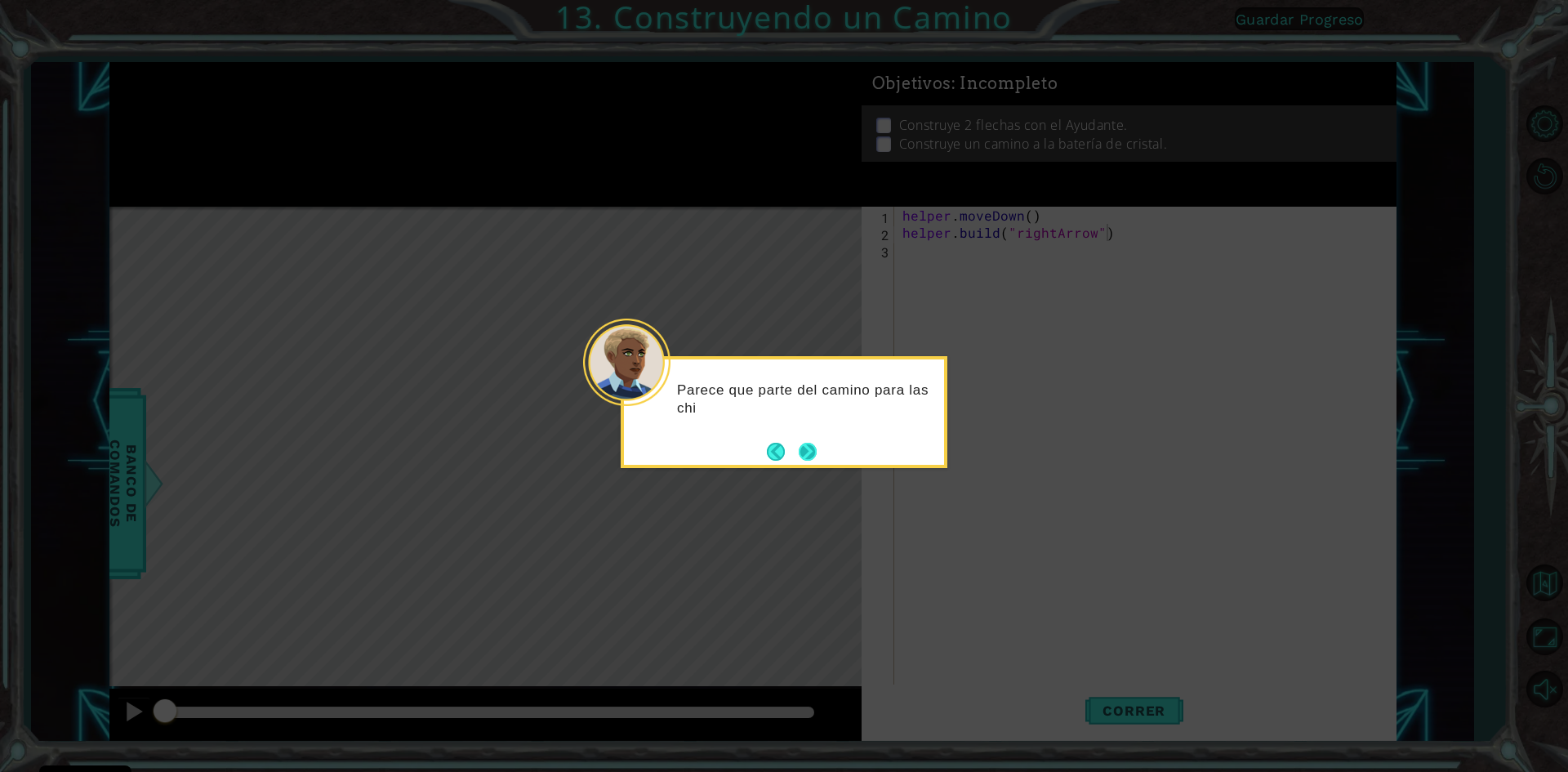
click at [806, 446] on button "Next" at bounding box center [808, 452] width 18 height 18
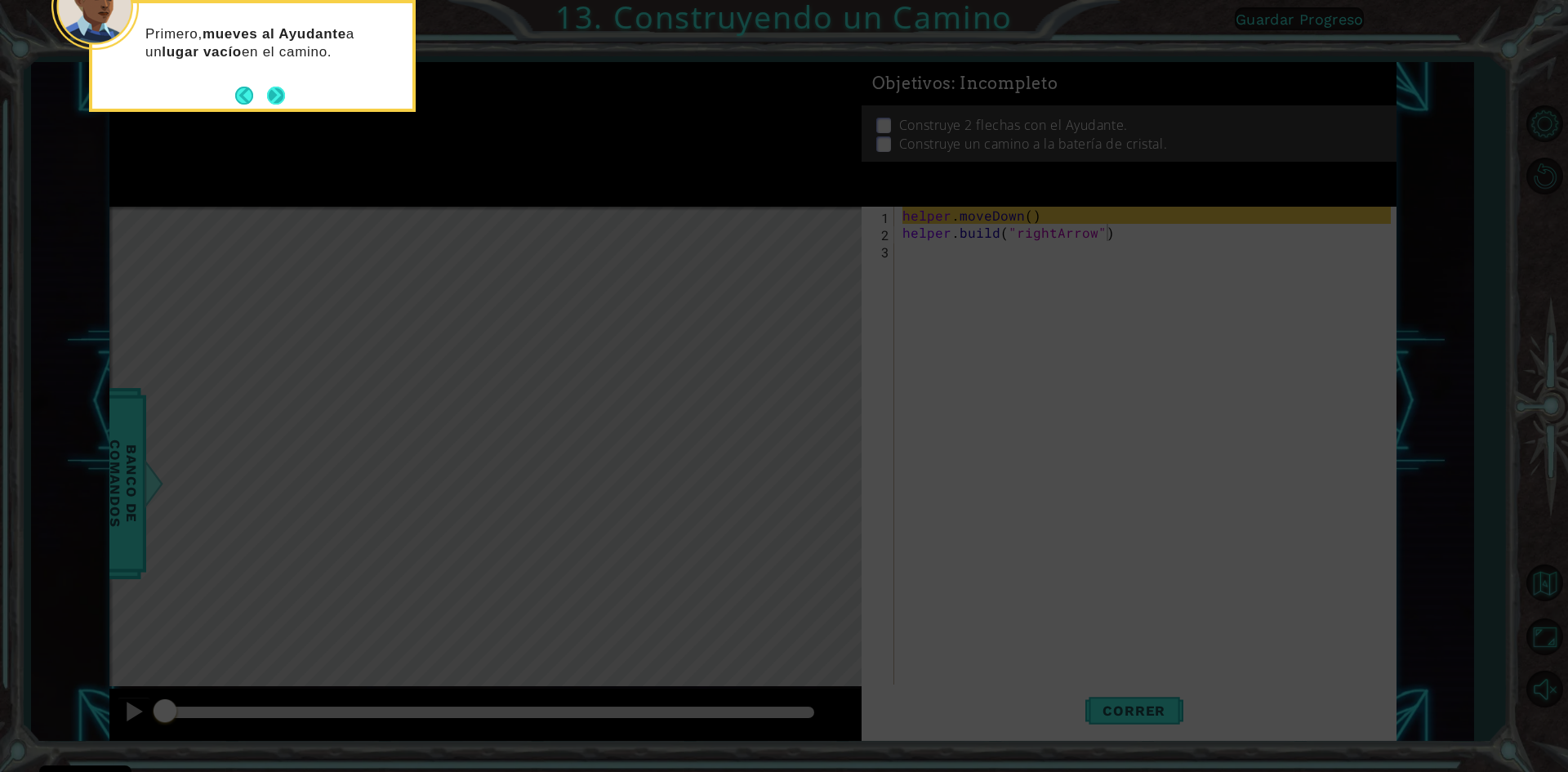
click at [281, 89] on button "Next" at bounding box center [276, 95] width 18 height 18
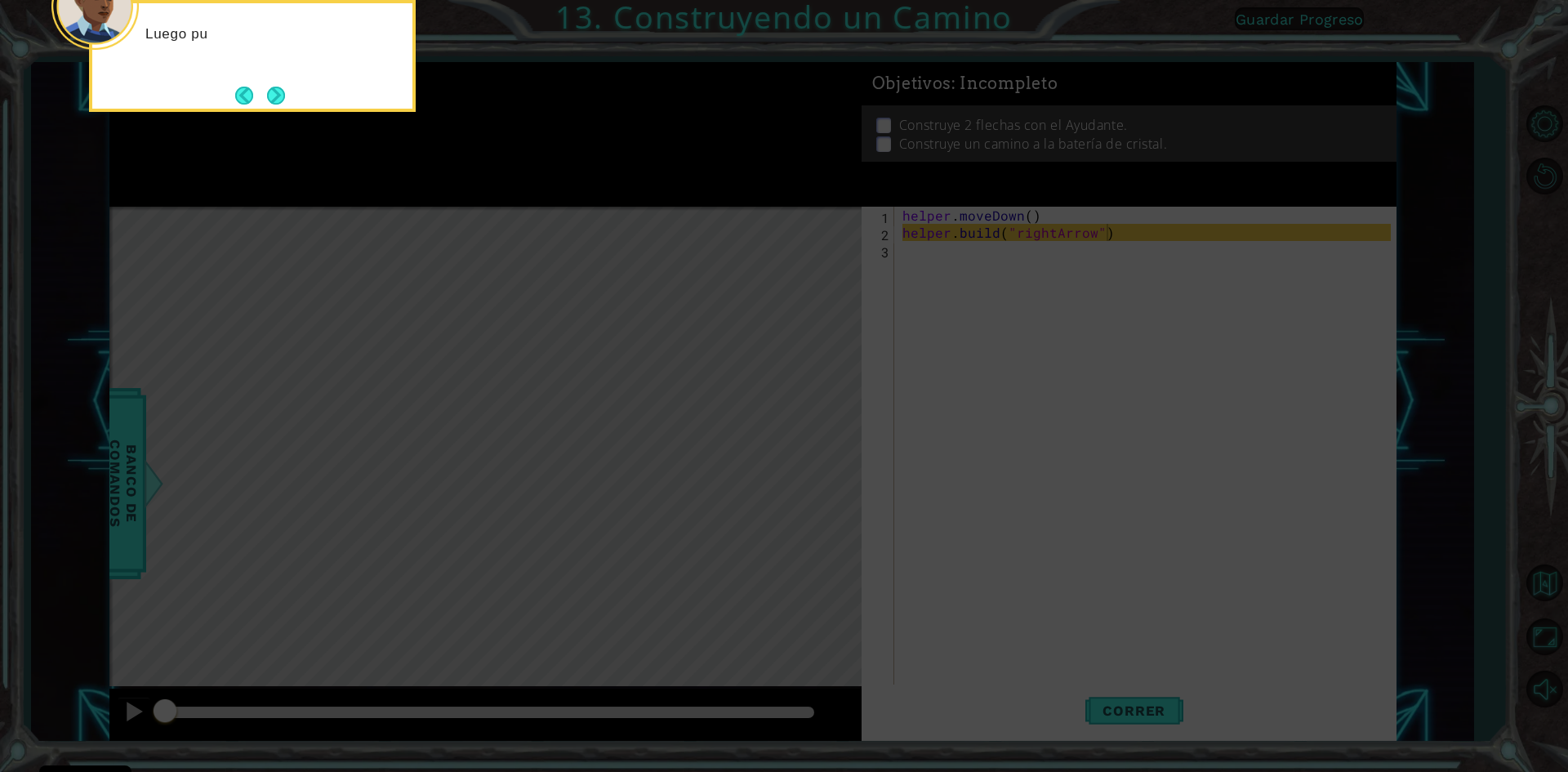
click at [281, 89] on button "Next" at bounding box center [276, 95] width 18 height 18
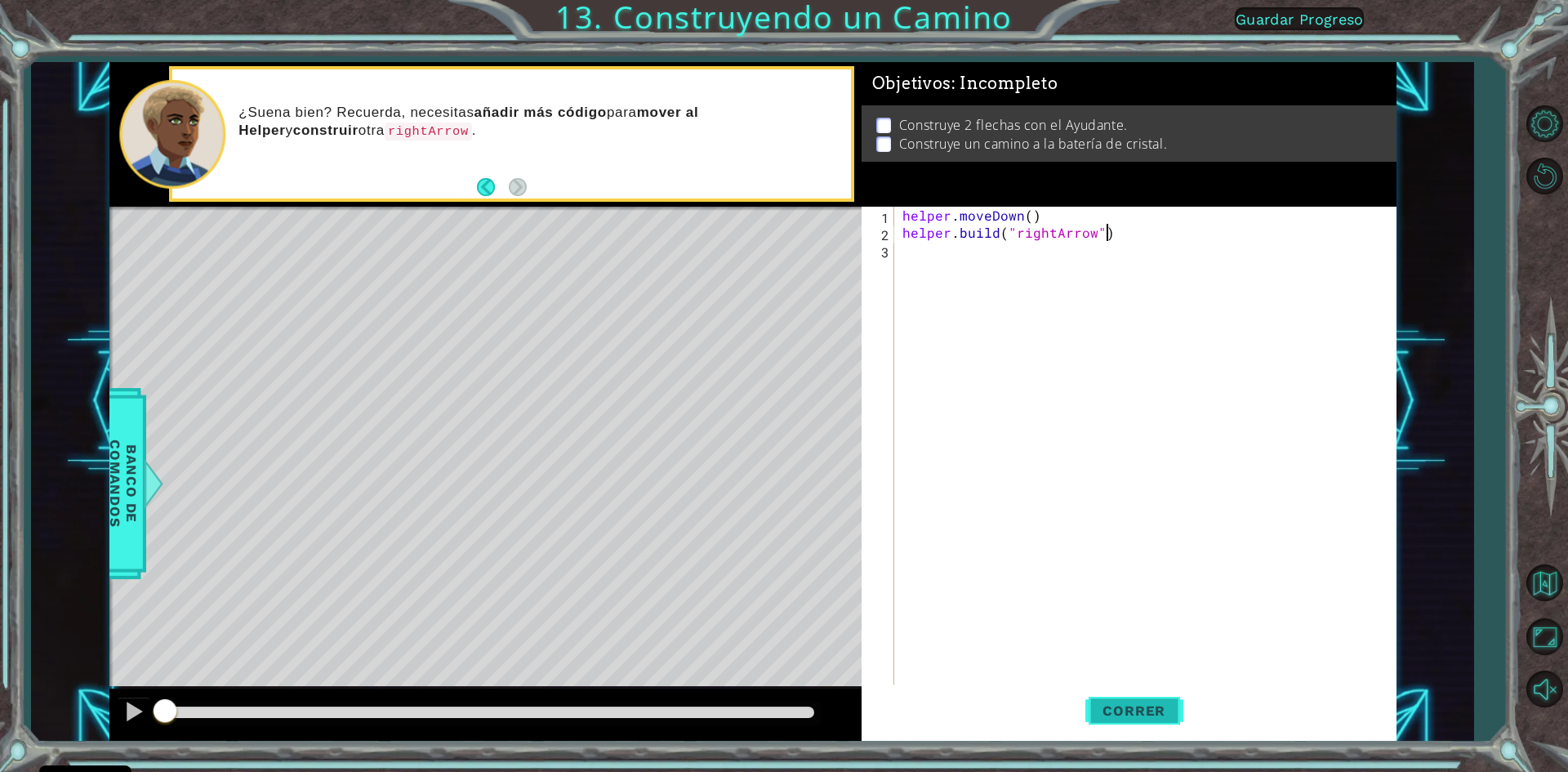
click at [1141, 723] on button "Correr" at bounding box center [1134, 711] width 98 height 53
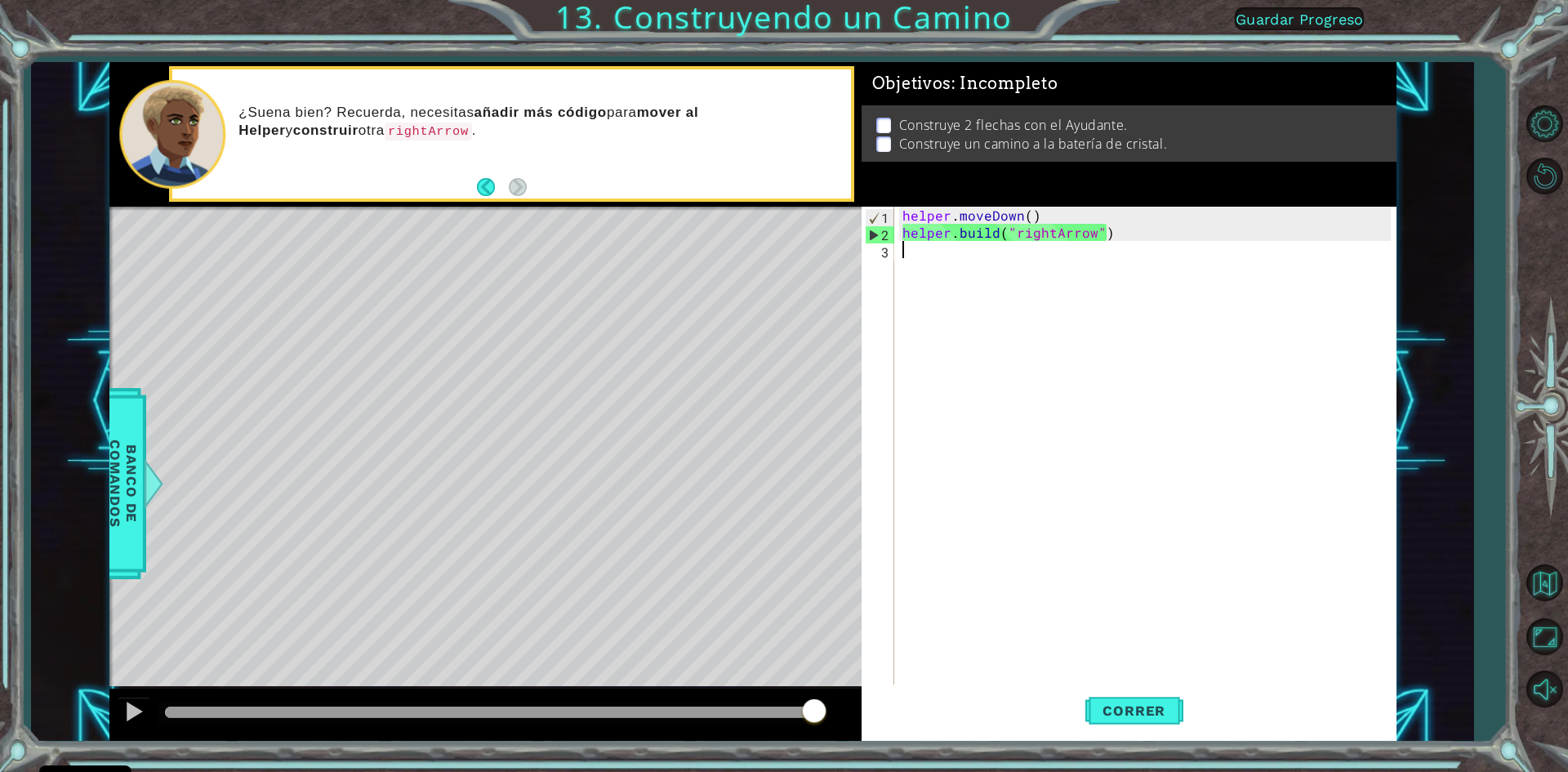
click at [926, 320] on div "helper . moveDown ( ) helper . build ( "rightArrow" )" at bounding box center [1149, 464] width 500 height 515
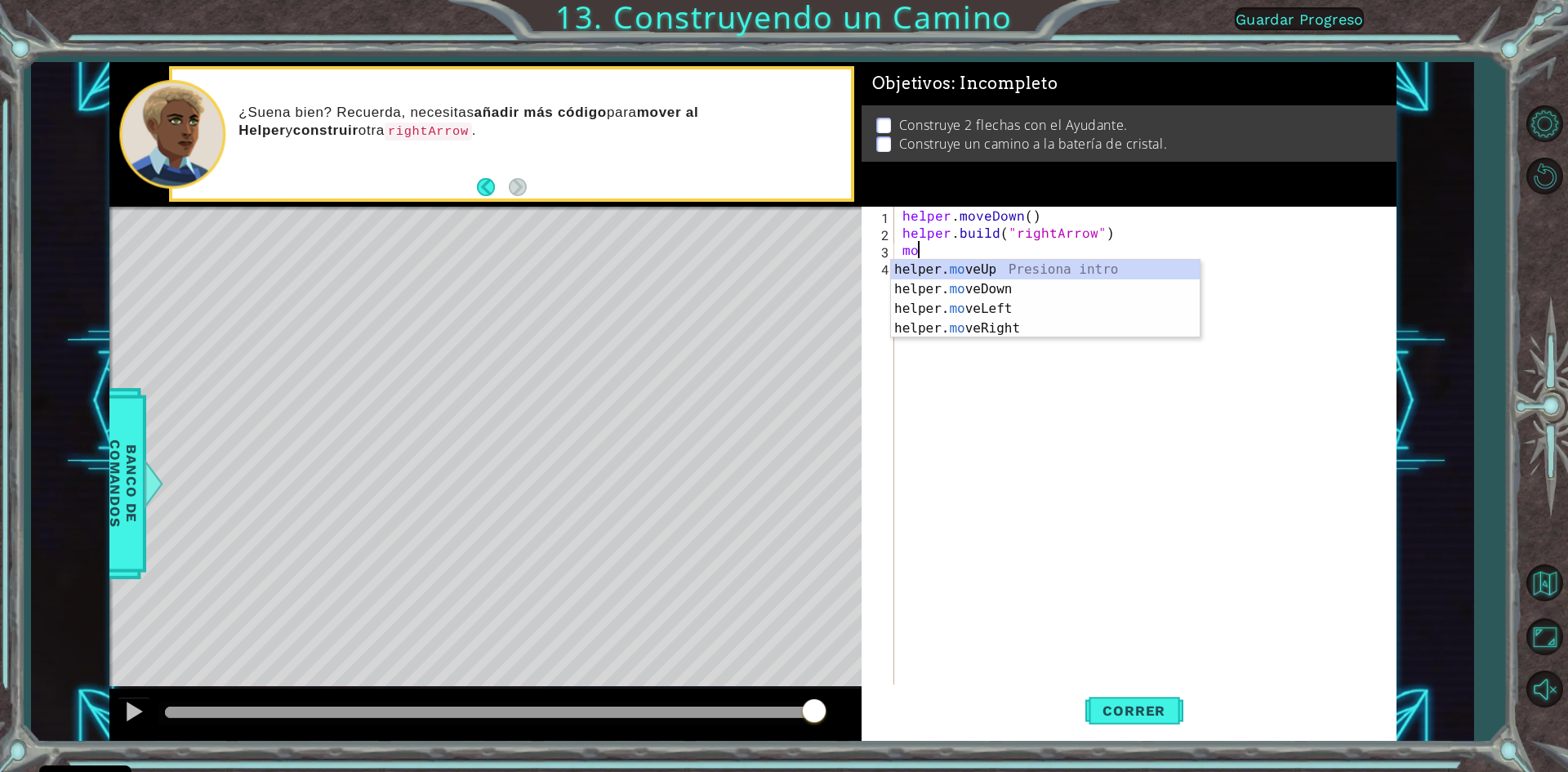
type textarea "move"
click at [1069, 340] on div "helper . moveDown ( ) helper . build ( "rightArrow" ) move" at bounding box center [1149, 464] width 500 height 515
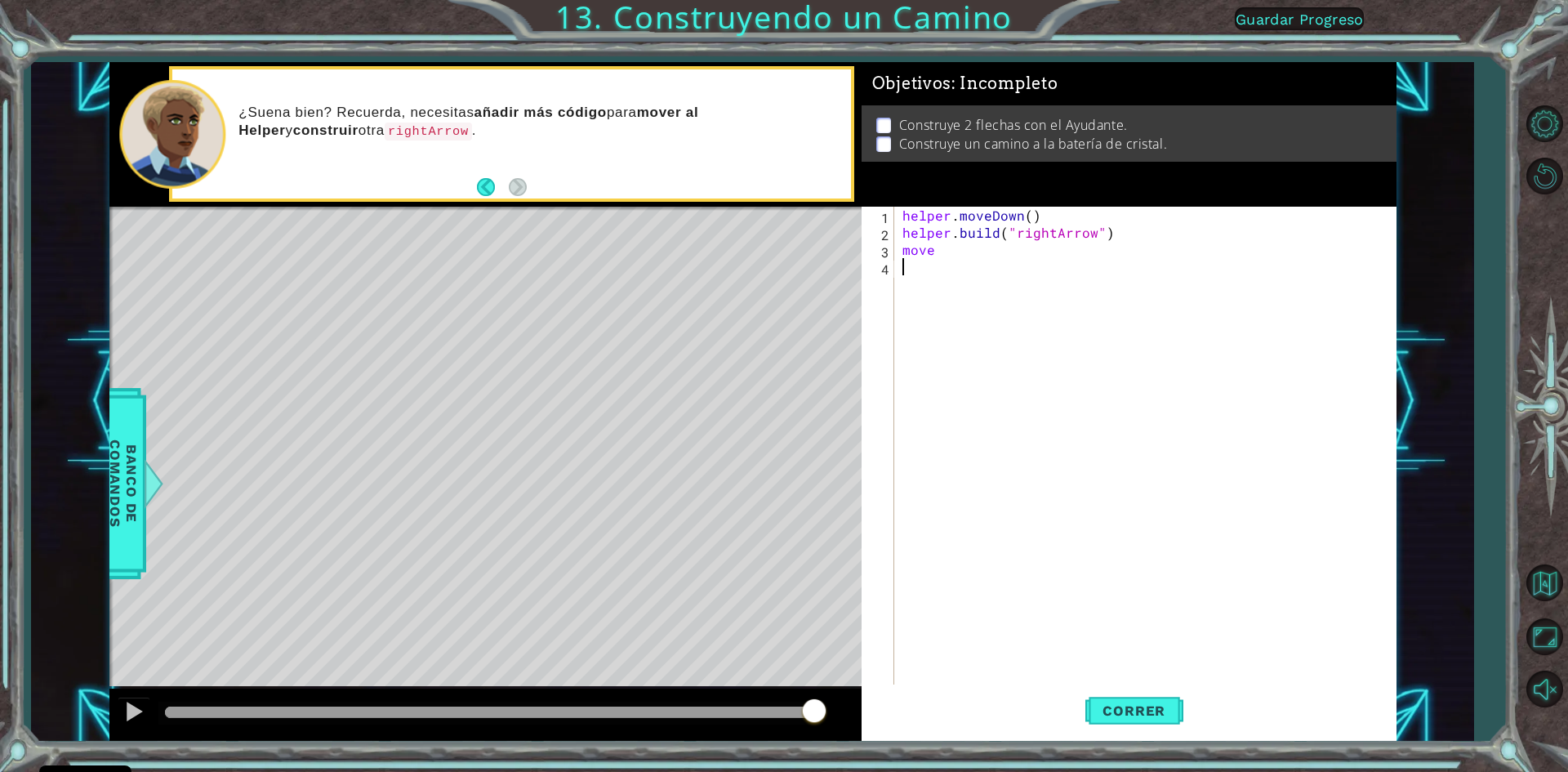
scroll to position [0, 0]
click at [944, 265] on div "helper . moveDown ( ) helper . build ( "rightArrow" ) move" at bounding box center [1149, 464] width 500 height 515
click at [811, 253] on div "1 ההההההההההההההההההההההההההההההההההההההההההההההההההההההההההההההההההההההההההההה…" at bounding box center [752, 402] width 1287 height 680
type textarea "move"
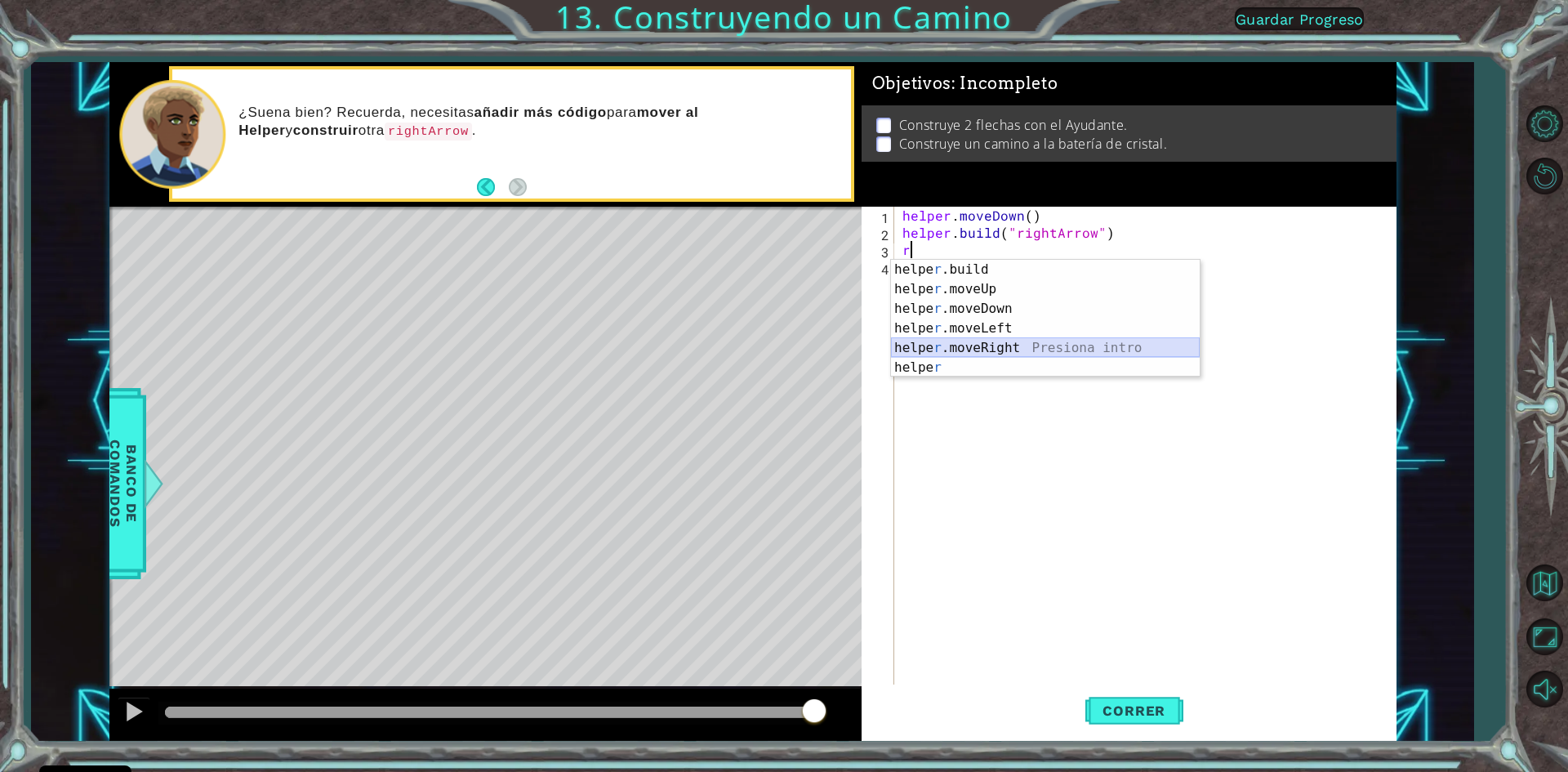
click at [948, 353] on div "helpe [PERSON_NAME]build Presiona intro helpe r .moveUp Presiona intro helpe r …" at bounding box center [1045, 338] width 309 height 157
type textarea "helper.moveRight(1)"
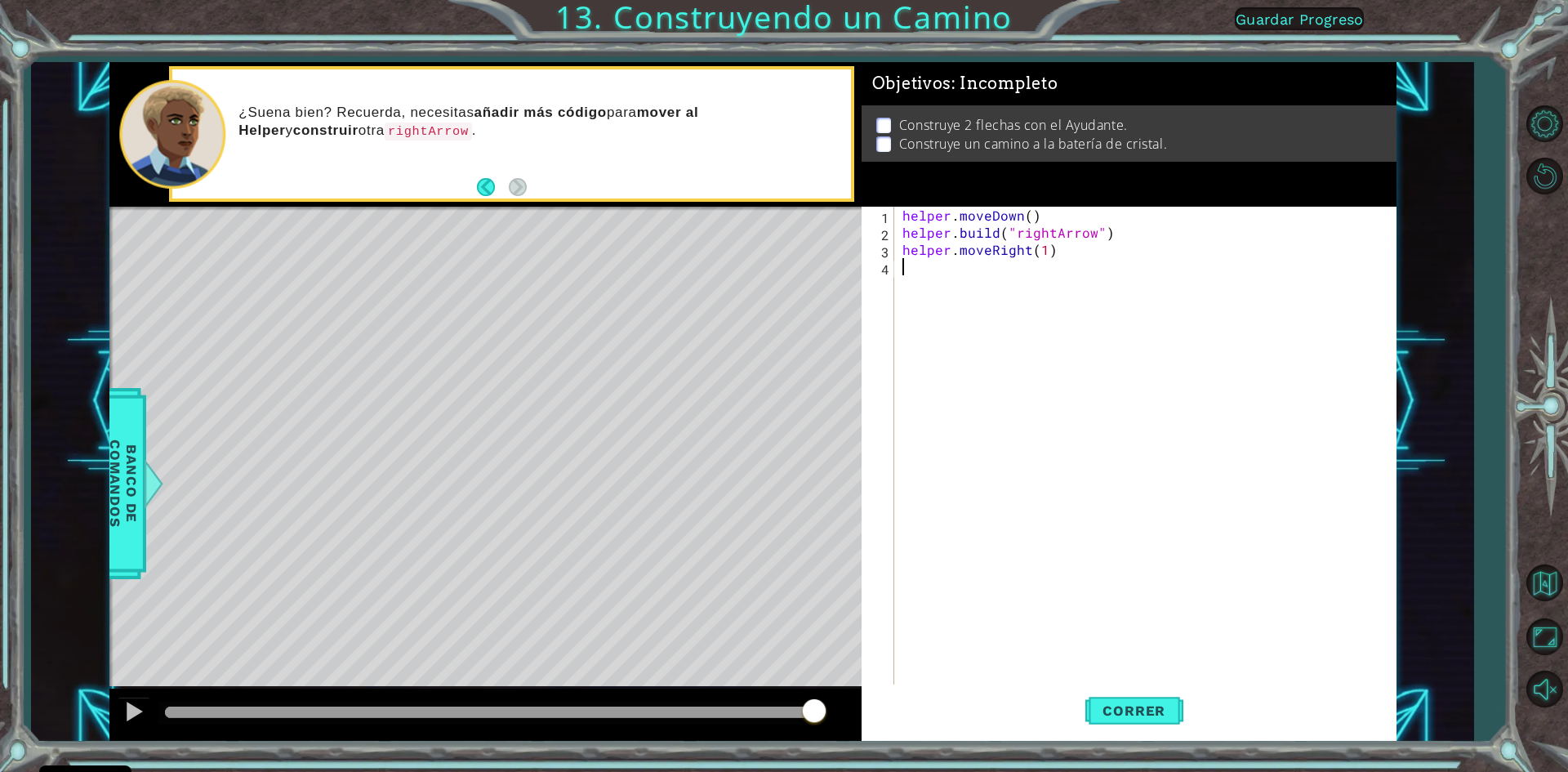
drag, startPoint x: 1053, startPoint y: 276, endPoint x: 990, endPoint y: 277, distance: 63.0
click at [990, 277] on div "helper . moveDown ( ) helper . build ( "rightArrow" ) helper . moveRight ( 1 )" at bounding box center [1149, 464] width 500 height 515
click at [1026, 215] on div "helper . moveDown ( ) helper . build ( "rightArrow" ) helper . moveRight ( 1 )" at bounding box center [1149, 464] width 500 height 515
click at [1174, 718] on span "Correr" at bounding box center [1133, 711] width 95 height 17
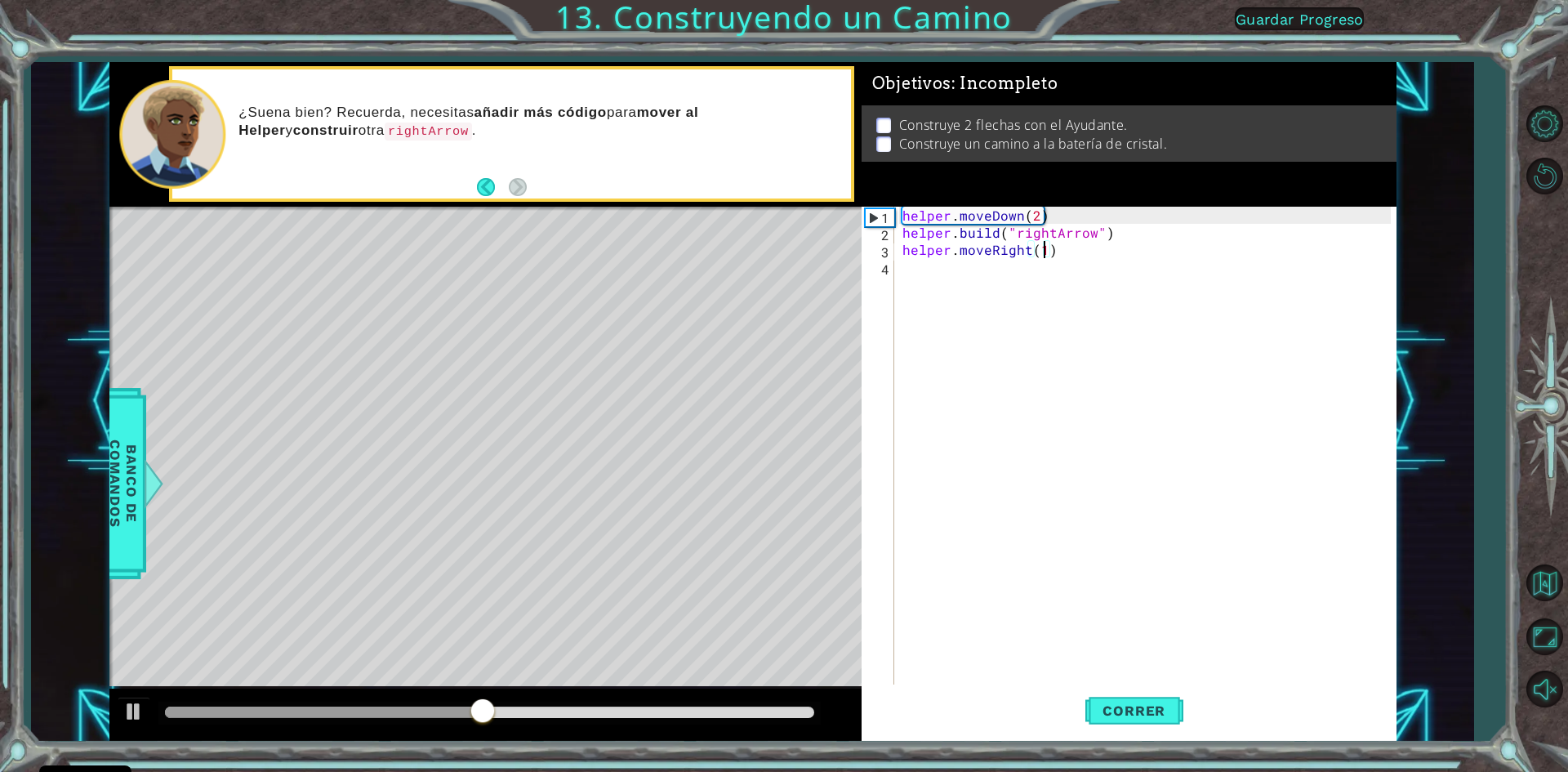
click at [1044, 249] on div "helper . moveDown ( 2 ) helper . build ( "rightArrow" ) helper . moveRight ( 1 )" at bounding box center [1149, 464] width 500 height 515
click at [1036, 251] on div "helper . moveDown ( 2 ) helper . build ( "rightArrow" ) helper . moveRight ( 1 )" at bounding box center [1149, 464] width 500 height 515
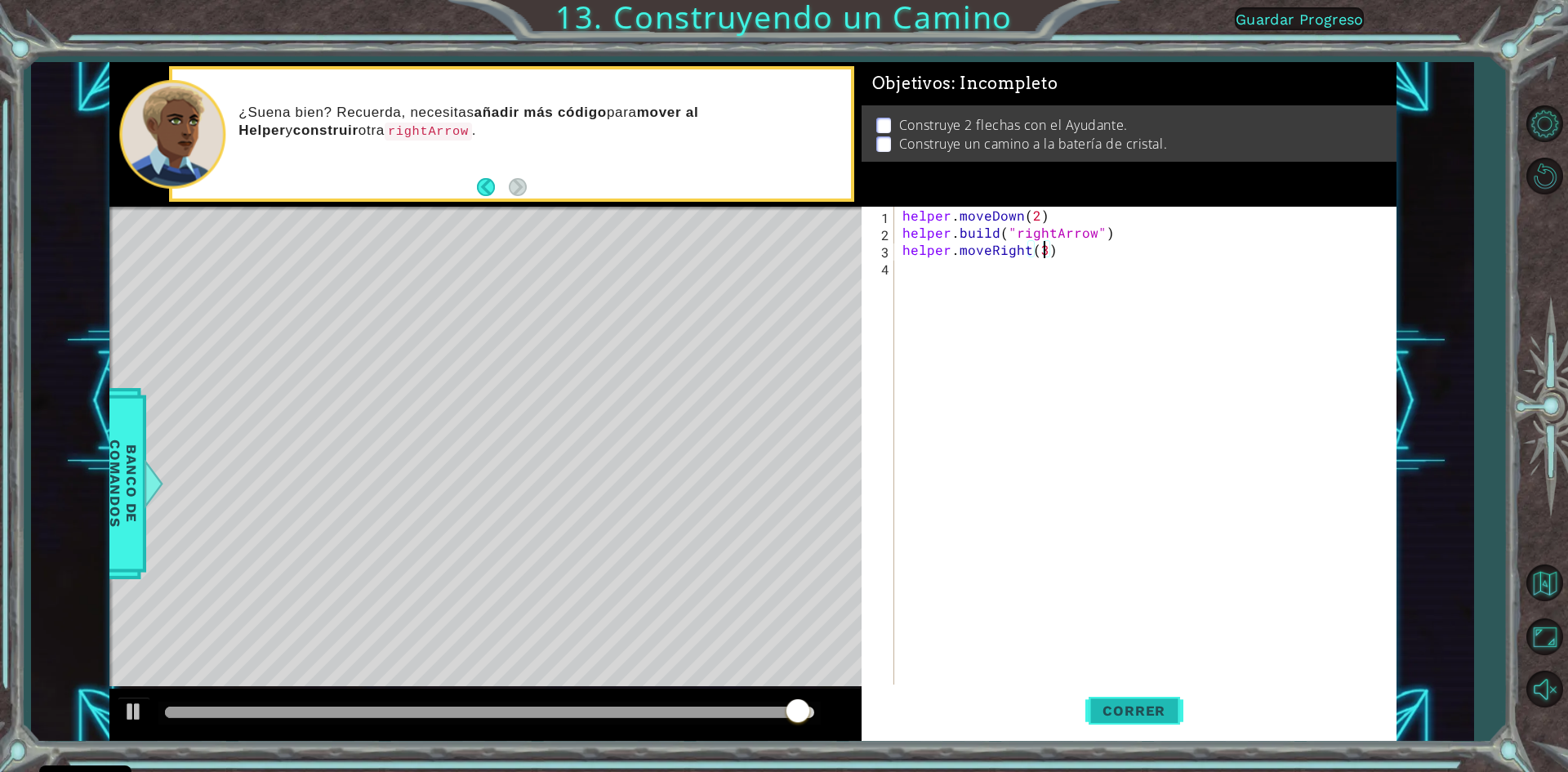
type textarea "helper.moveRight(3)"
click at [1109, 704] on span "Correr" at bounding box center [1133, 711] width 95 height 17
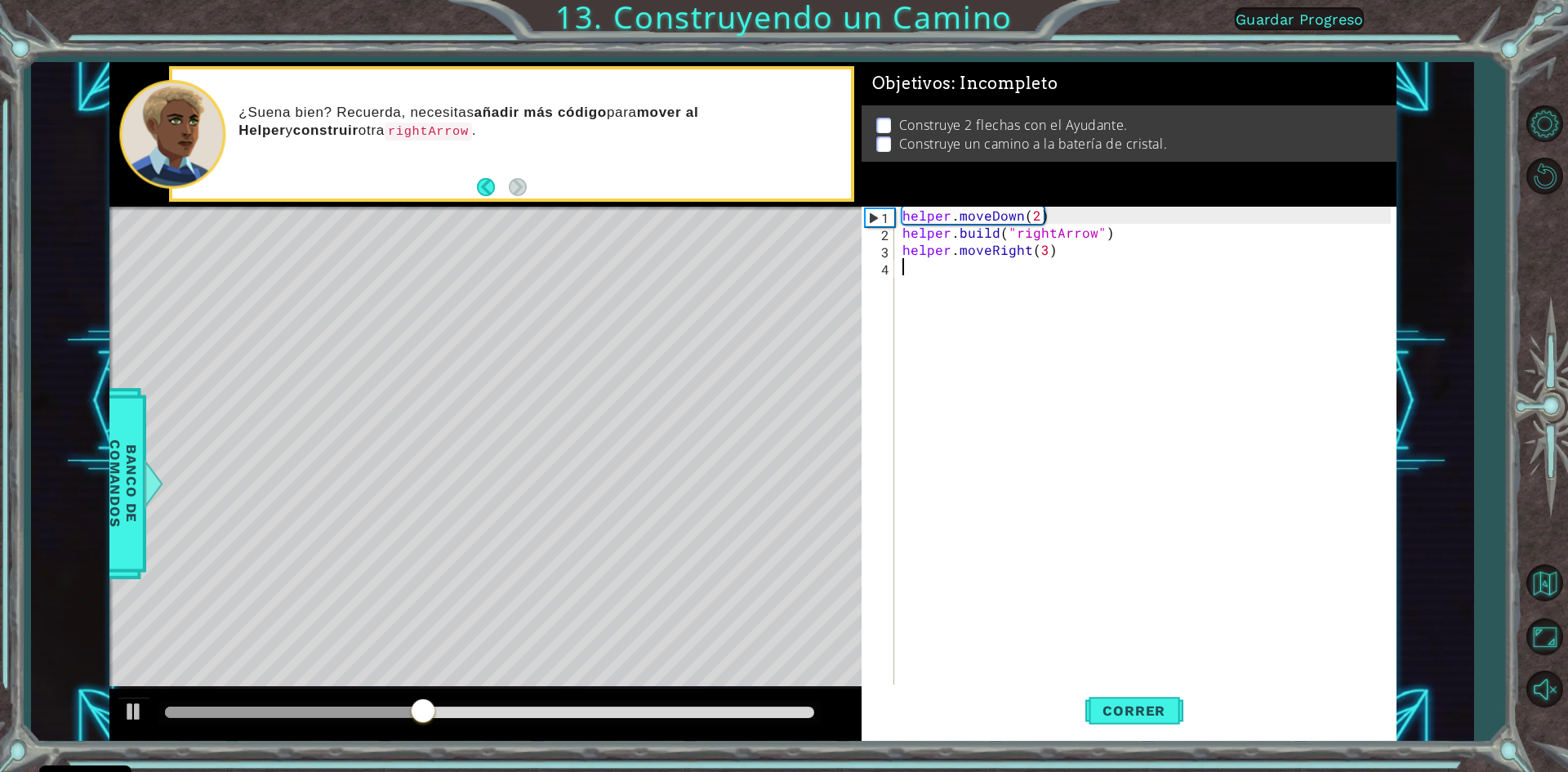
click at [959, 276] on div "helper . moveDown ( 2 ) helper . build ( "rightArrow" ) helper . moveRight ( 3 )" at bounding box center [1149, 464] width 500 height 515
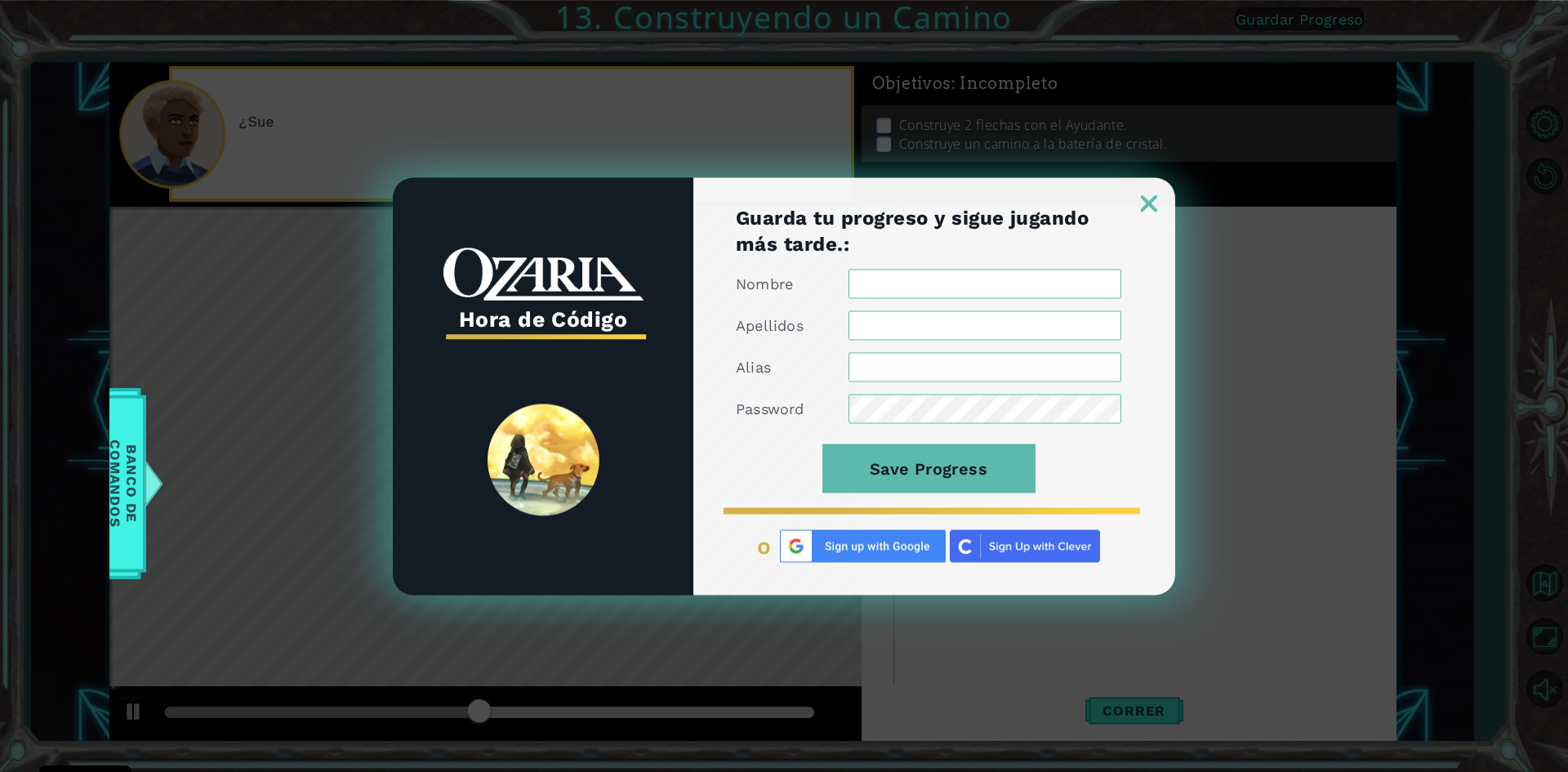
type input "[PERSON_NAME]"
click at [1180, 207] on div "Hora de Código Guarda tu progreso y sigue jugando más tarde.: Nombre Apellidos …" at bounding box center [784, 386] width 1568 height 772
click at [1164, 197] on link at bounding box center [1149, 193] width 52 height 13
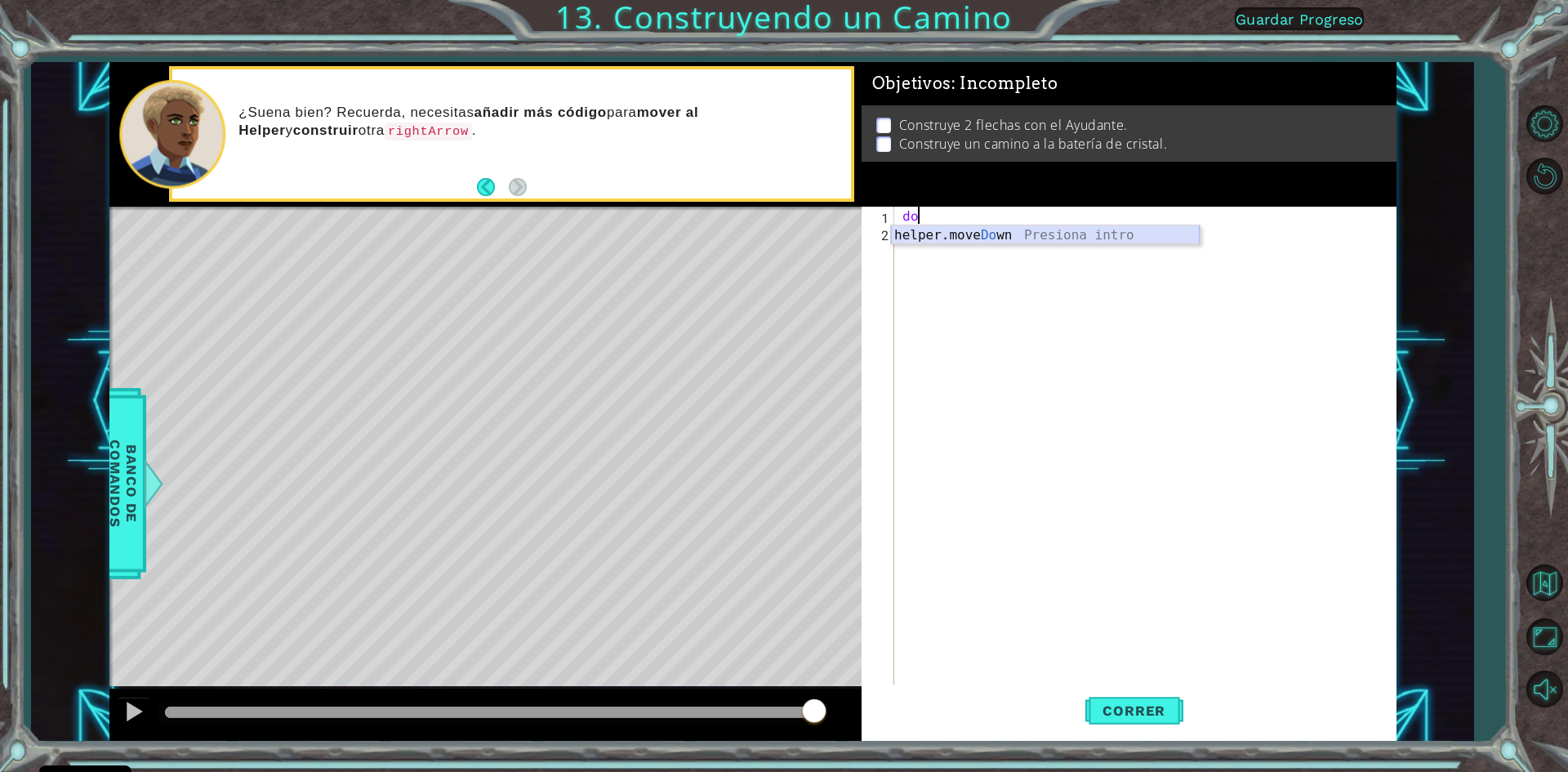
click at [922, 234] on div "helper.move Do wn Presiona intro" at bounding box center [1045, 255] width 309 height 59
type textarea "helper.moveDown(1)"
click at [936, 248] on div "helper . moveDown ( 1 )" at bounding box center [1149, 464] width 500 height 515
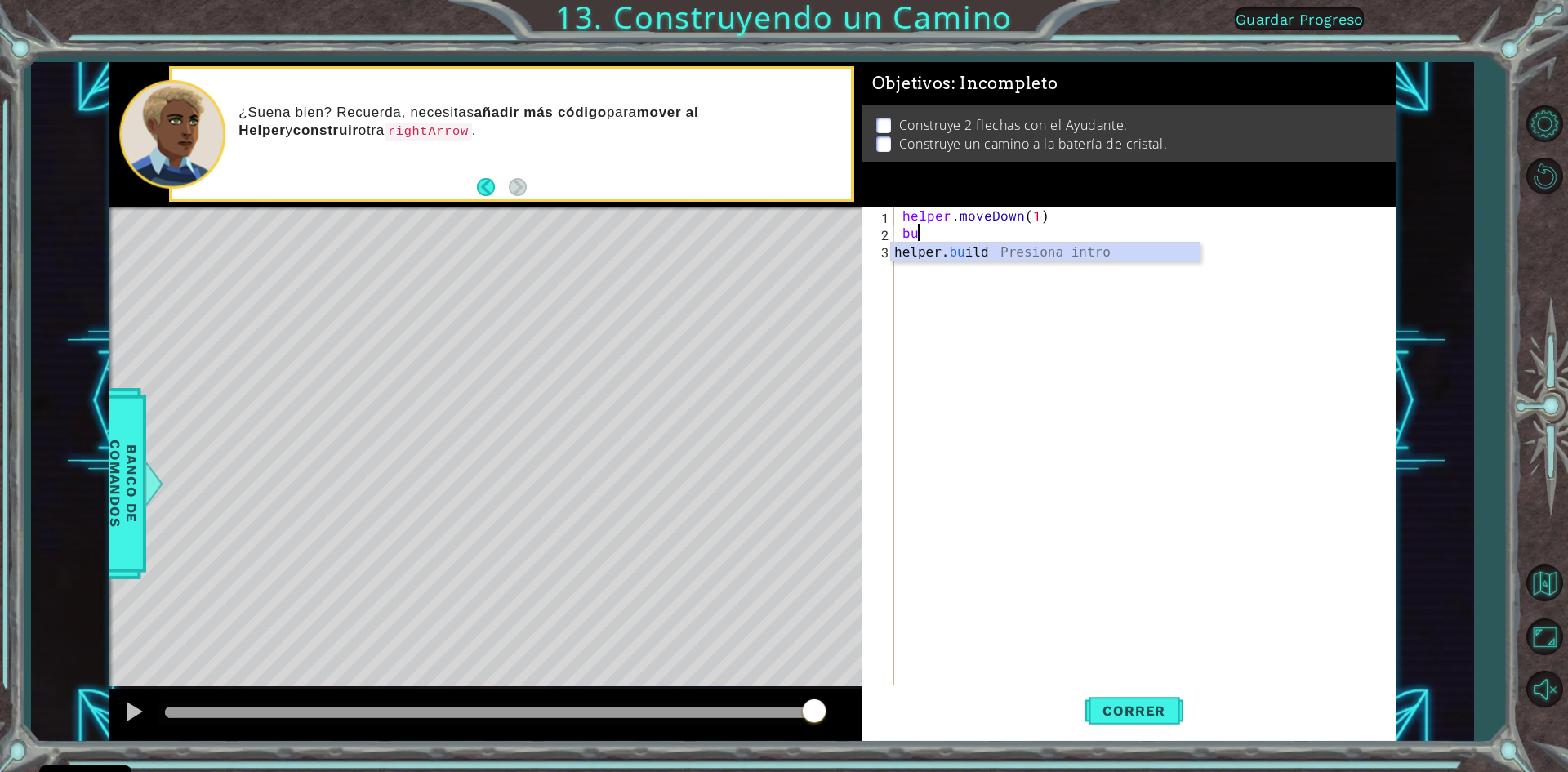
click at [936, 248] on div "helper. bu ild Presiona intro" at bounding box center [1045, 271] width 309 height 59
type textarea "[DOMAIN_NAME]("rightArrow")"
click at [918, 255] on div "helper . moveDown ( 1 ) helper . build ( "rightArrow" )" at bounding box center [1149, 464] width 500 height 515
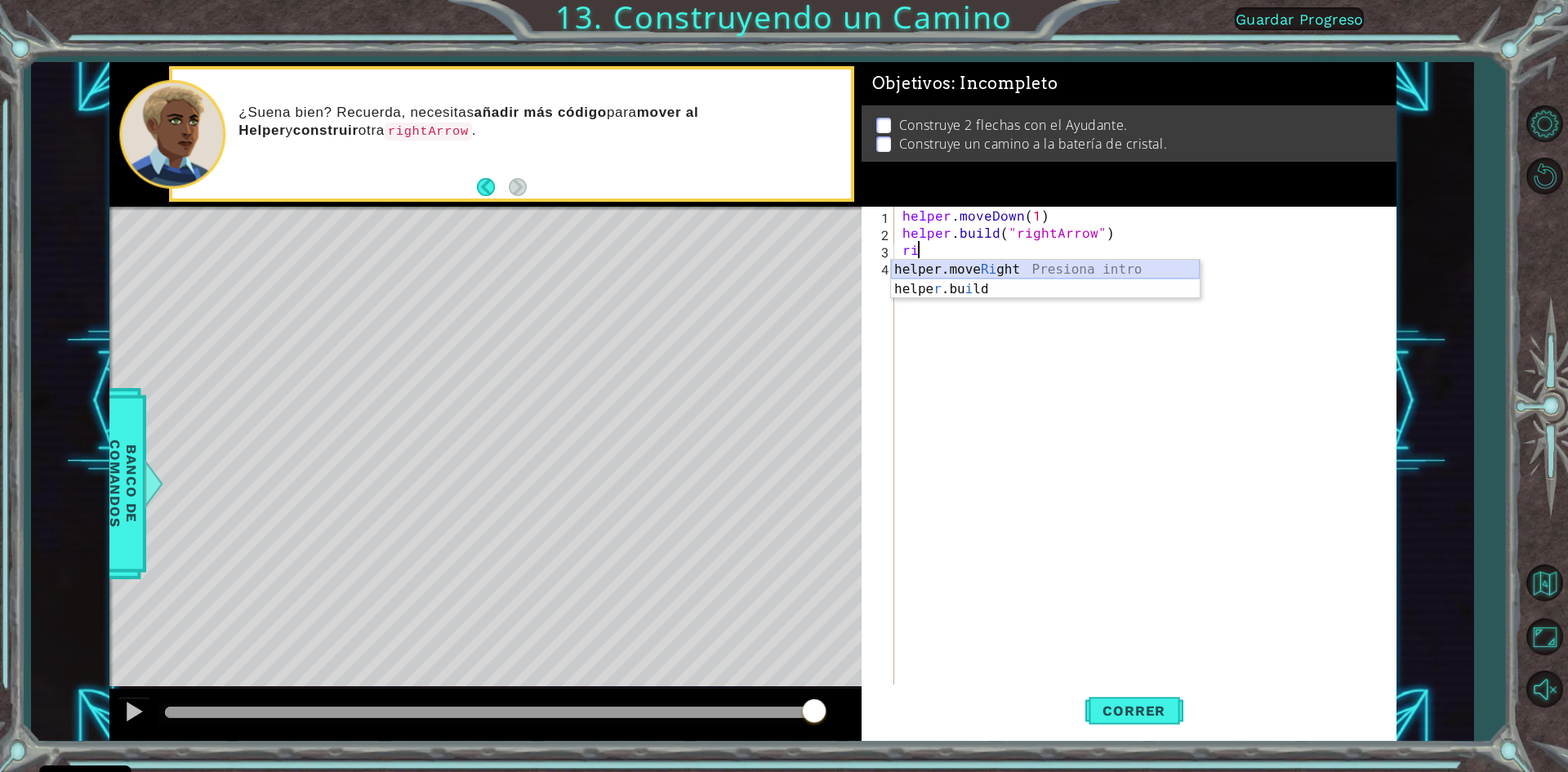
click at [957, 262] on div "helper.move Ri ght Presiona intro helpe r .bu i ld Presiona intro" at bounding box center [1045, 299] width 309 height 79
type textarea "helper.moveRight(3)"
click at [914, 283] on div "helper . moveDown ( 1 ) helper . build ( "rightArrow" ) helper . moveRight ( 3 )" at bounding box center [1149, 464] width 500 height 515
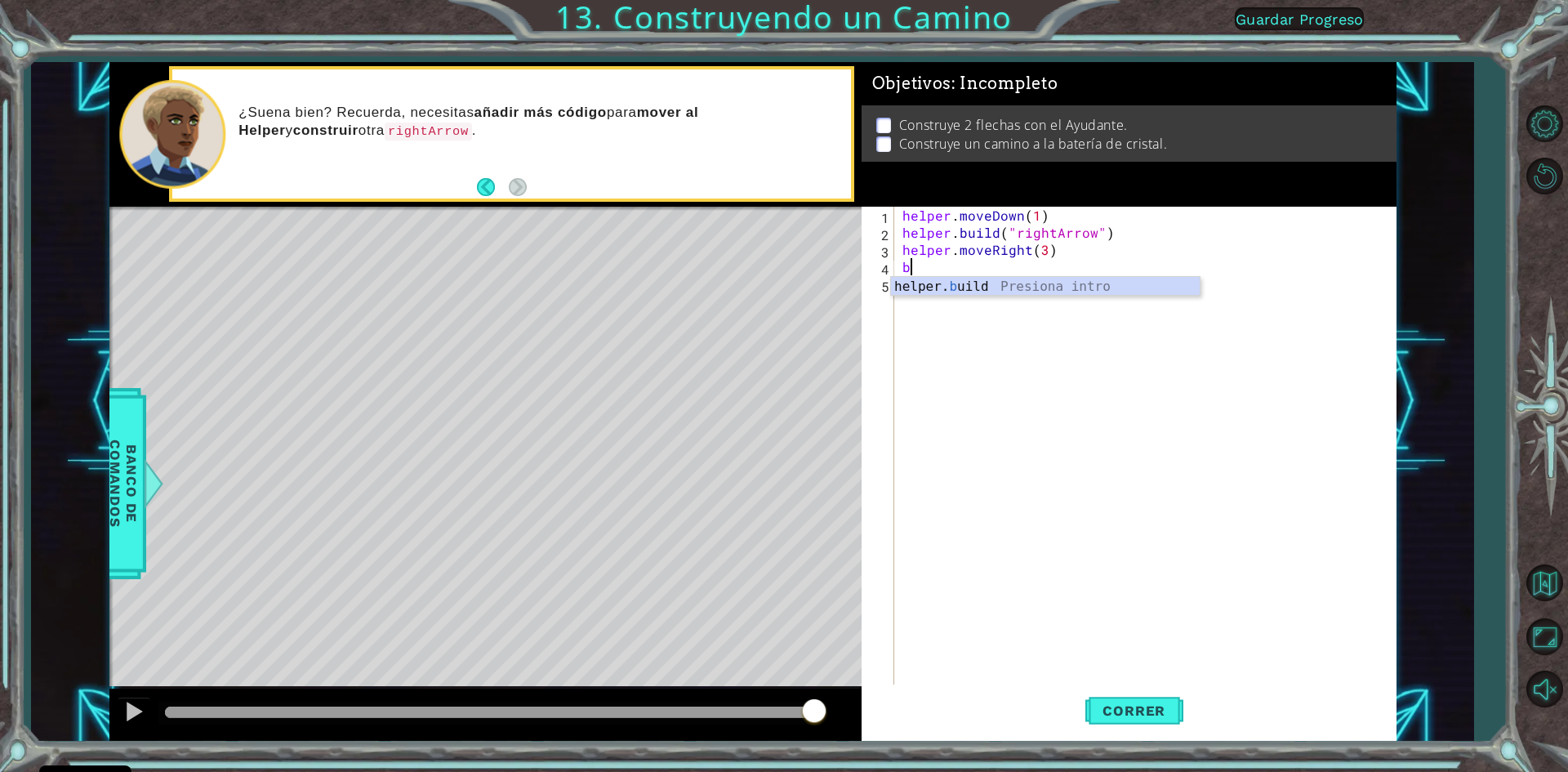
type textarea "[DOMAIN_NAME]("rightArrow")"
click at [922, 292] on div "helper . moveDown ( 1 ) helper . build ( "rightArrow" ) helper . moveRight ( 3 …" at bounding box center [1149, 464] width 500 height 515
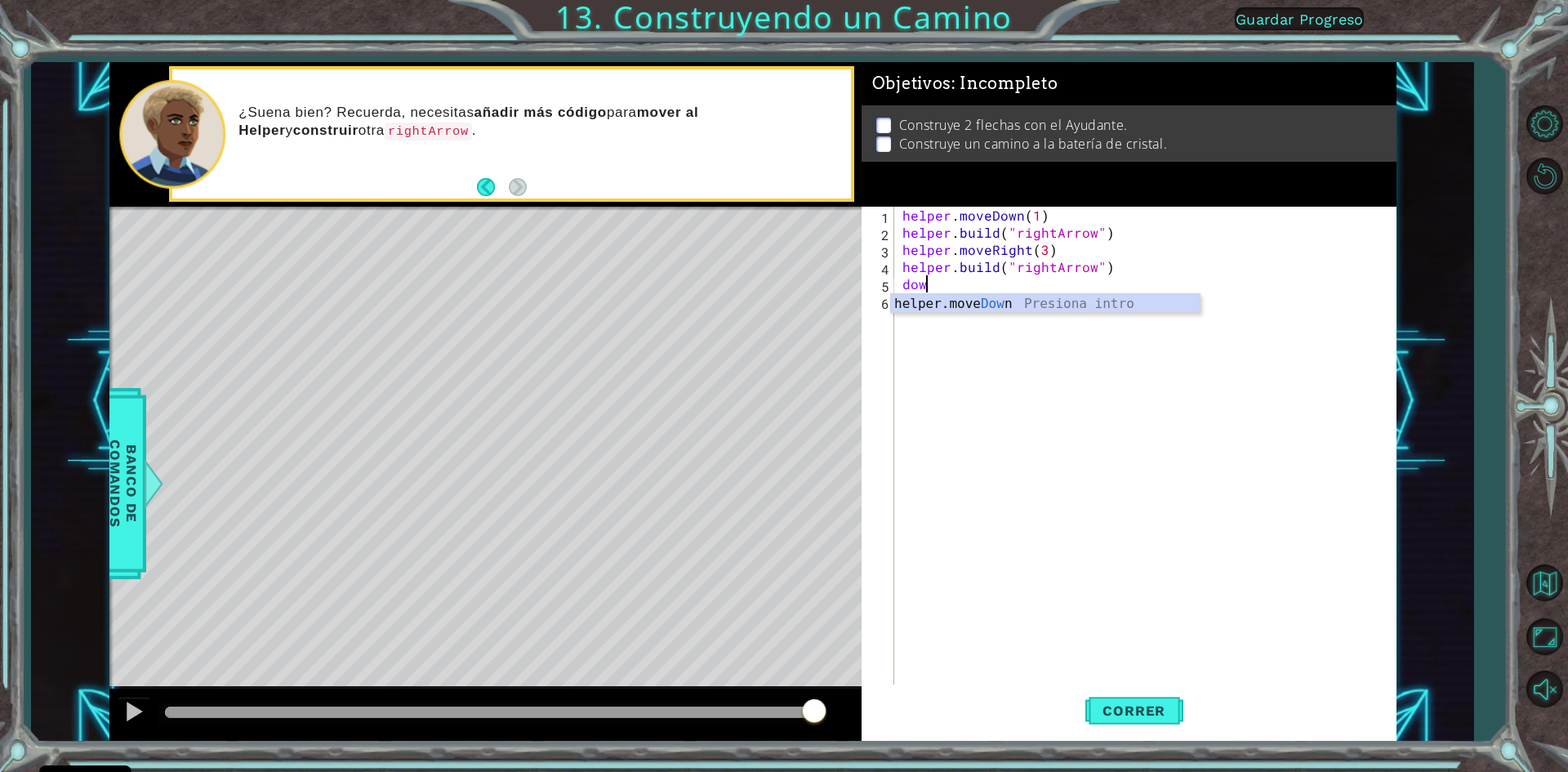
scroll to position [0, 1]
type textarea "helper.moveDown(1)"
click at [922, 292] on div "helper . moveDown ( 1 ) helper . build ( "rightArrow" ) helper . moveRight ( 3 …" at bounding box center [1149, 464] width 500 height 515
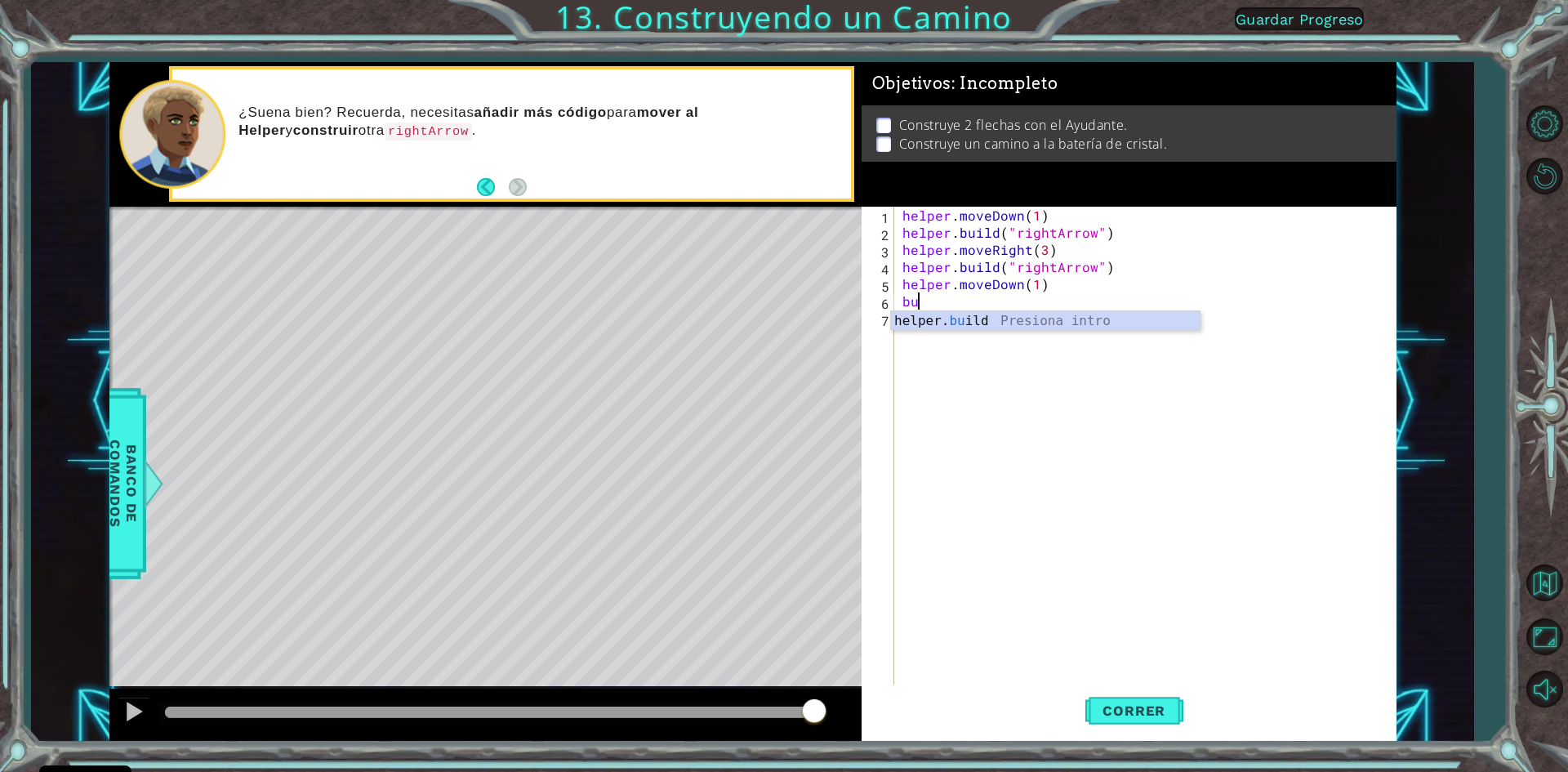
type textarea "bu9i"
click at [983, 337] on div "bu 9i Presiona intro helper. bu ild Presiona intro" at bounding box center [1045, 351] width 309 height 79
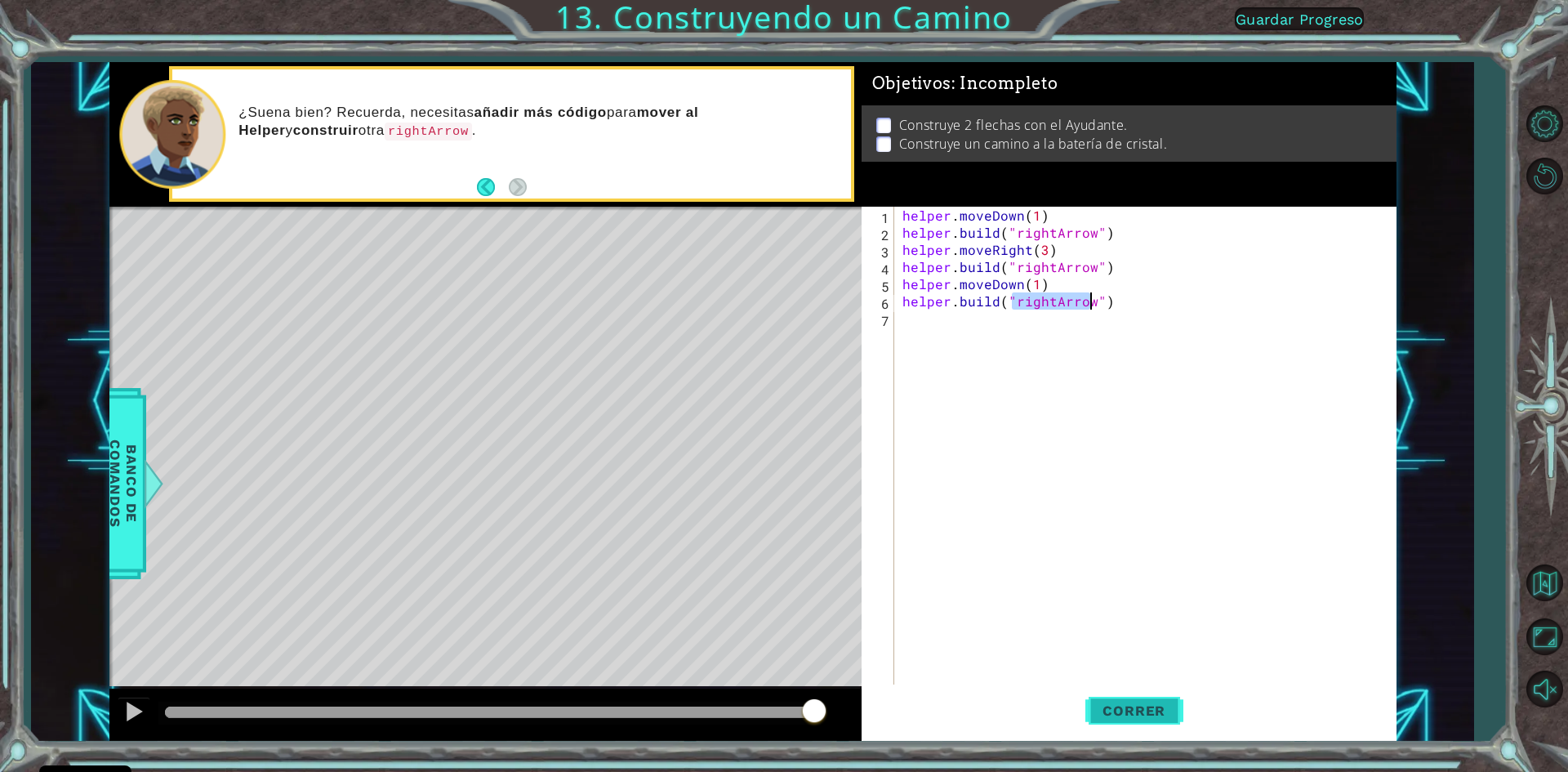
type textarea "[DOMAIN_NAME]("rightArrow")"
click at [1102, 697] on button "Correr" at bounding box center [1134, 711] width 98 height 53
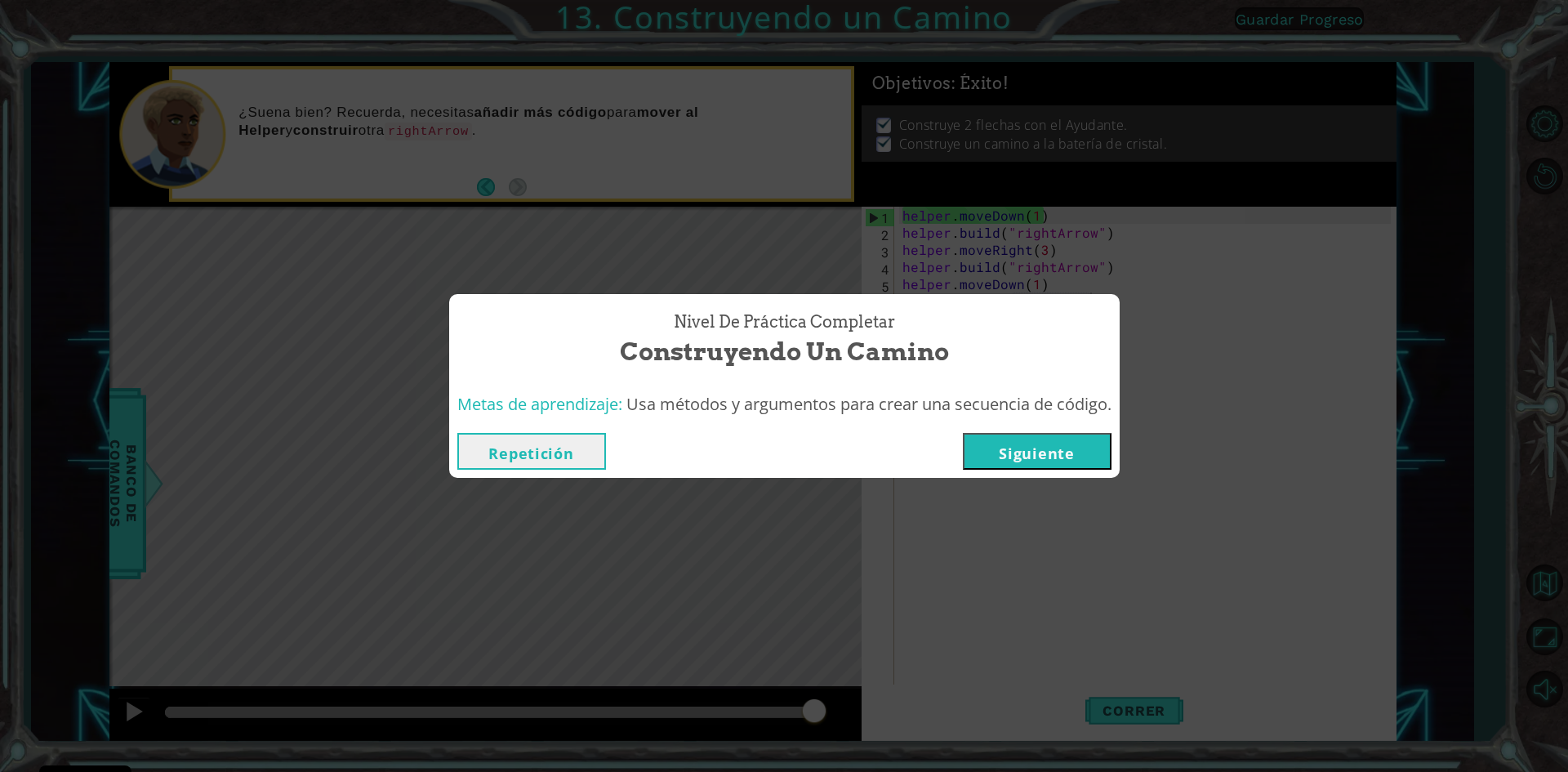
click at [1003, 439] on button "Siguiente" at bounding box center [1037, 452] width 149 height 37
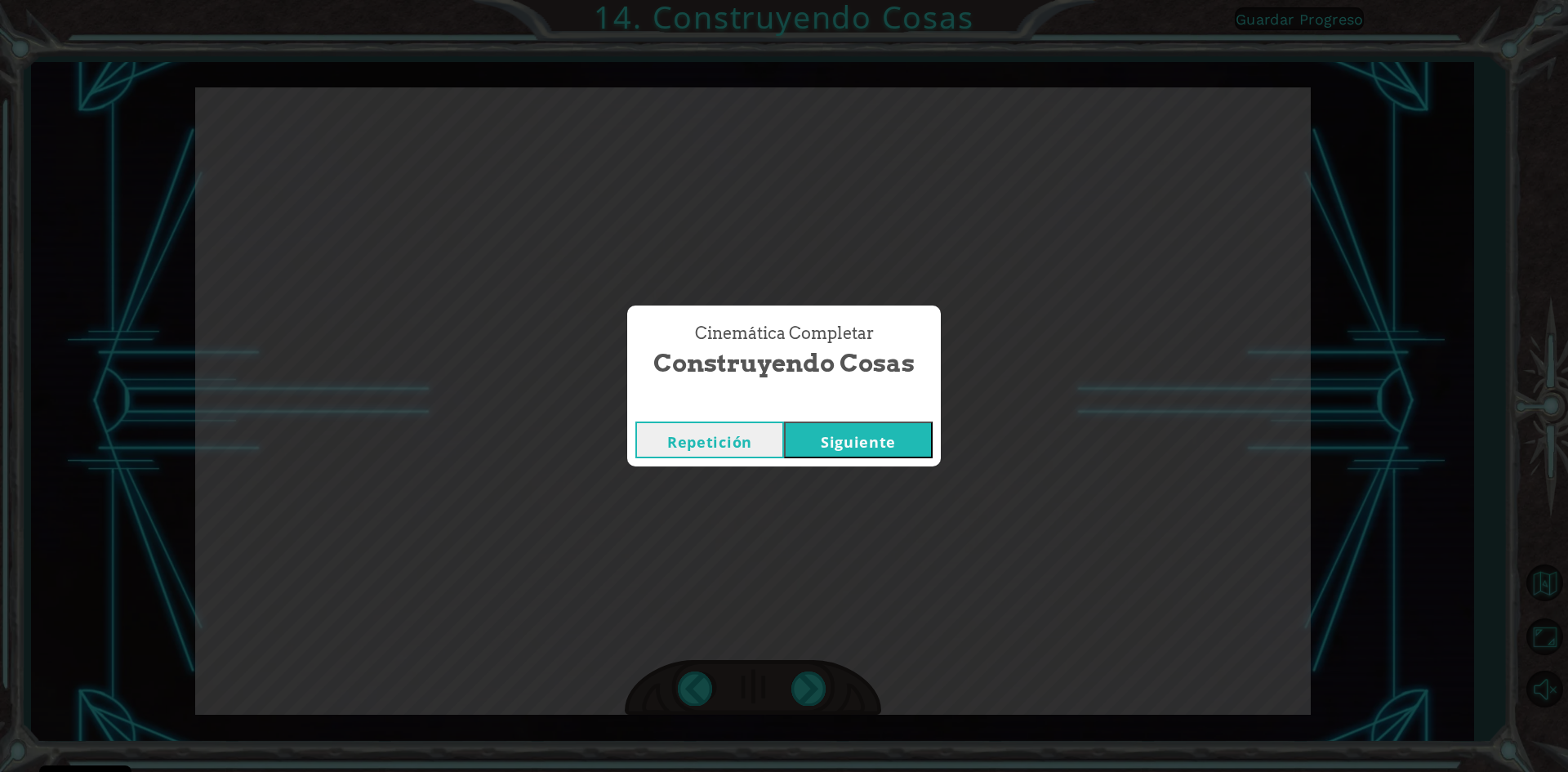
click at [873, 432] on button "Siguiente" at bounding box center [858, 440] width 149 height 37
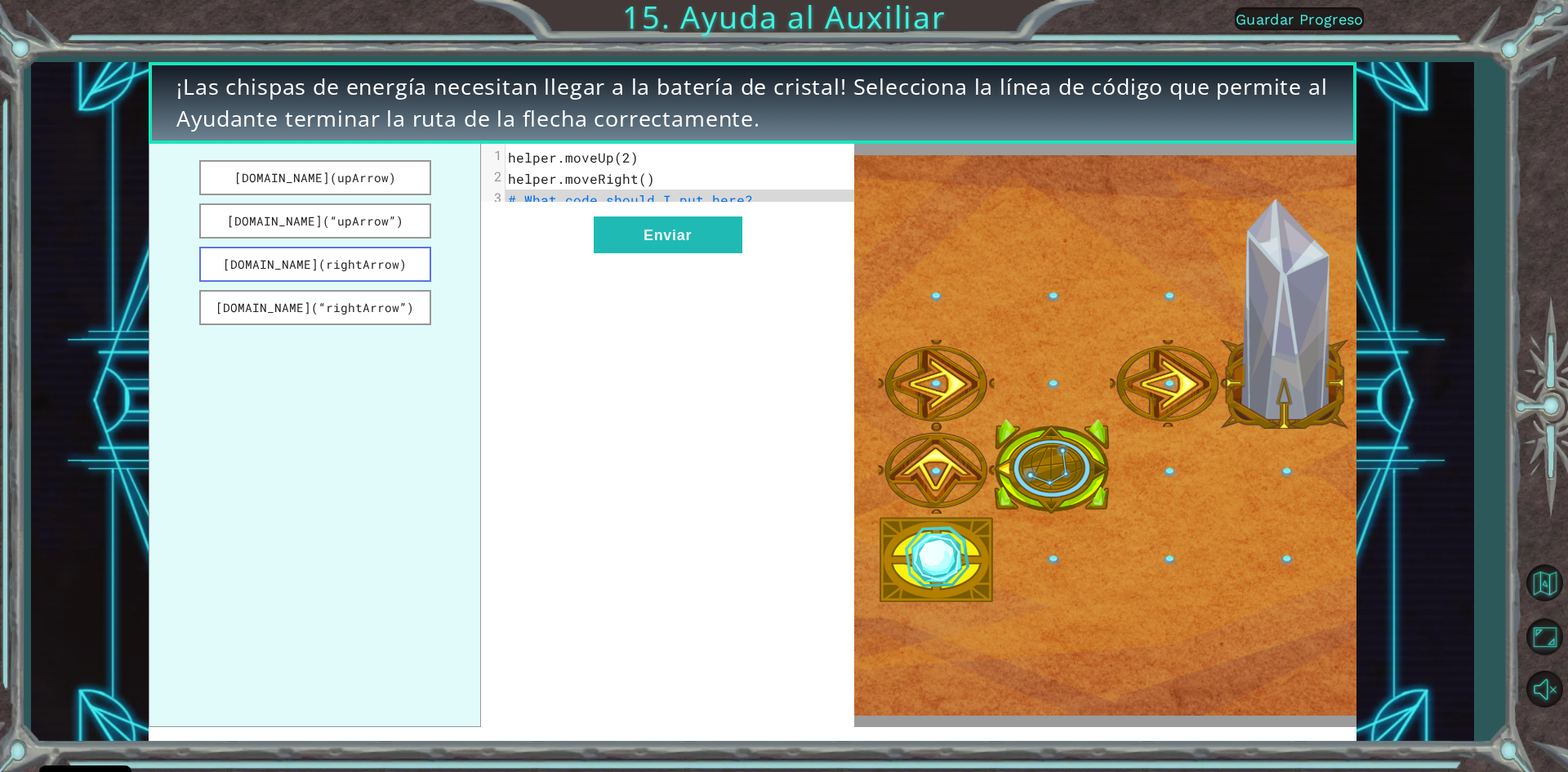
click at [406, 267] on button "[DOMAIN_NAME](rightArrow)" at bounding box center [315, 264] width 232 height 35
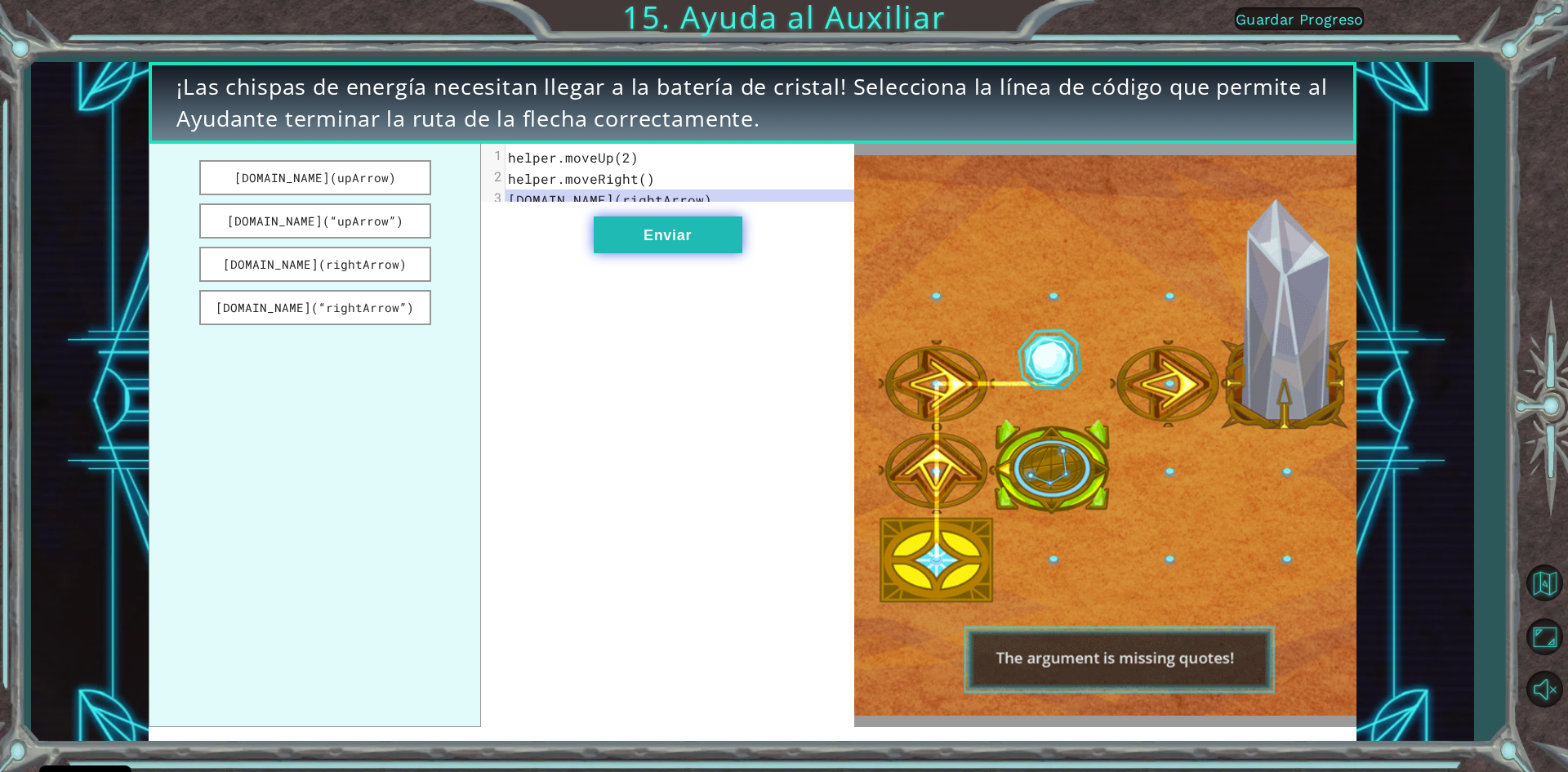
click at [619, 247] on button "Enviar" at bounding box center [668, 235] width 149 height 37
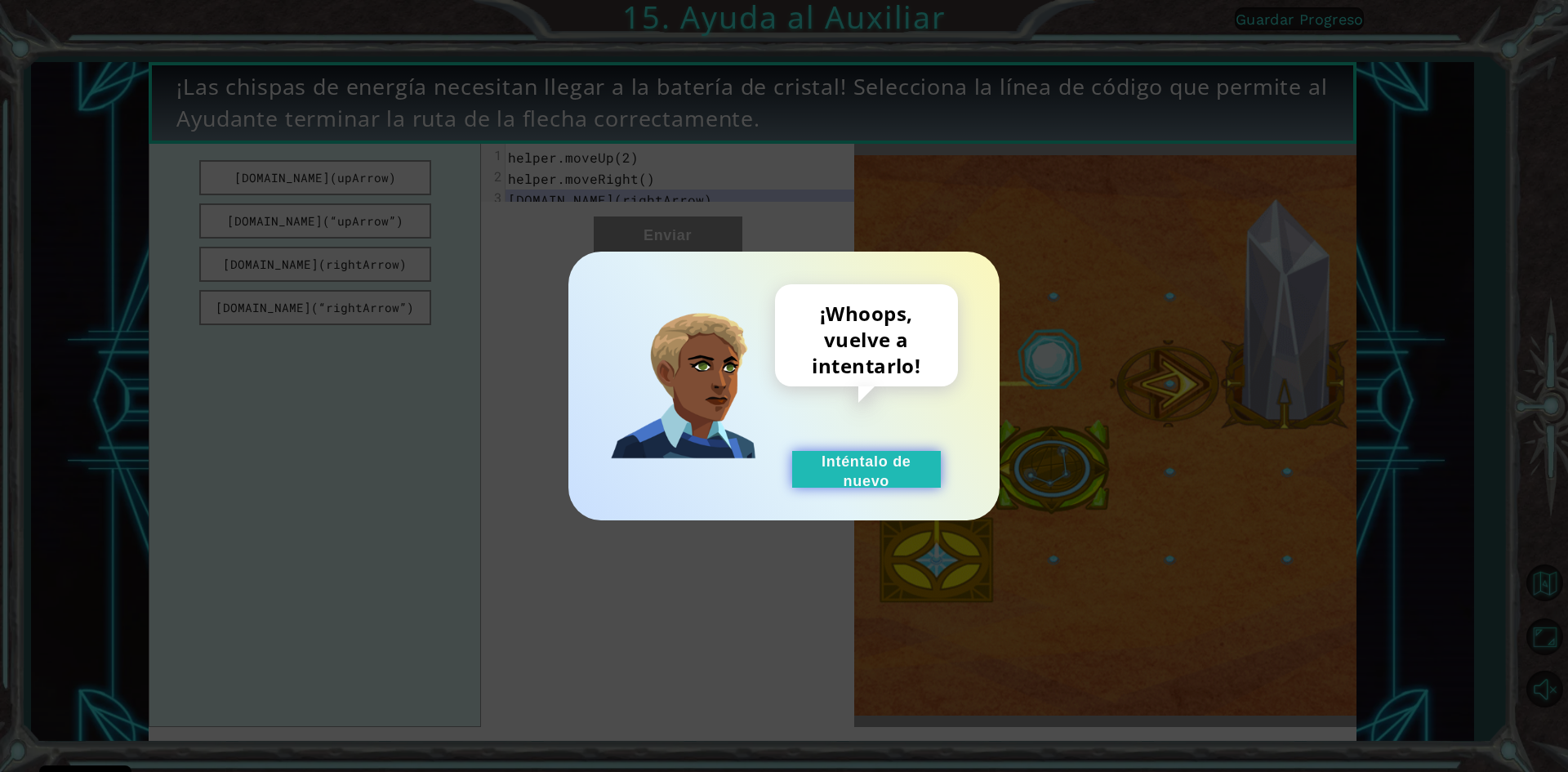
click at [820, 472] on button "Inténtalo de nuevo" at bounding box center [866, 469] width 149 height 37
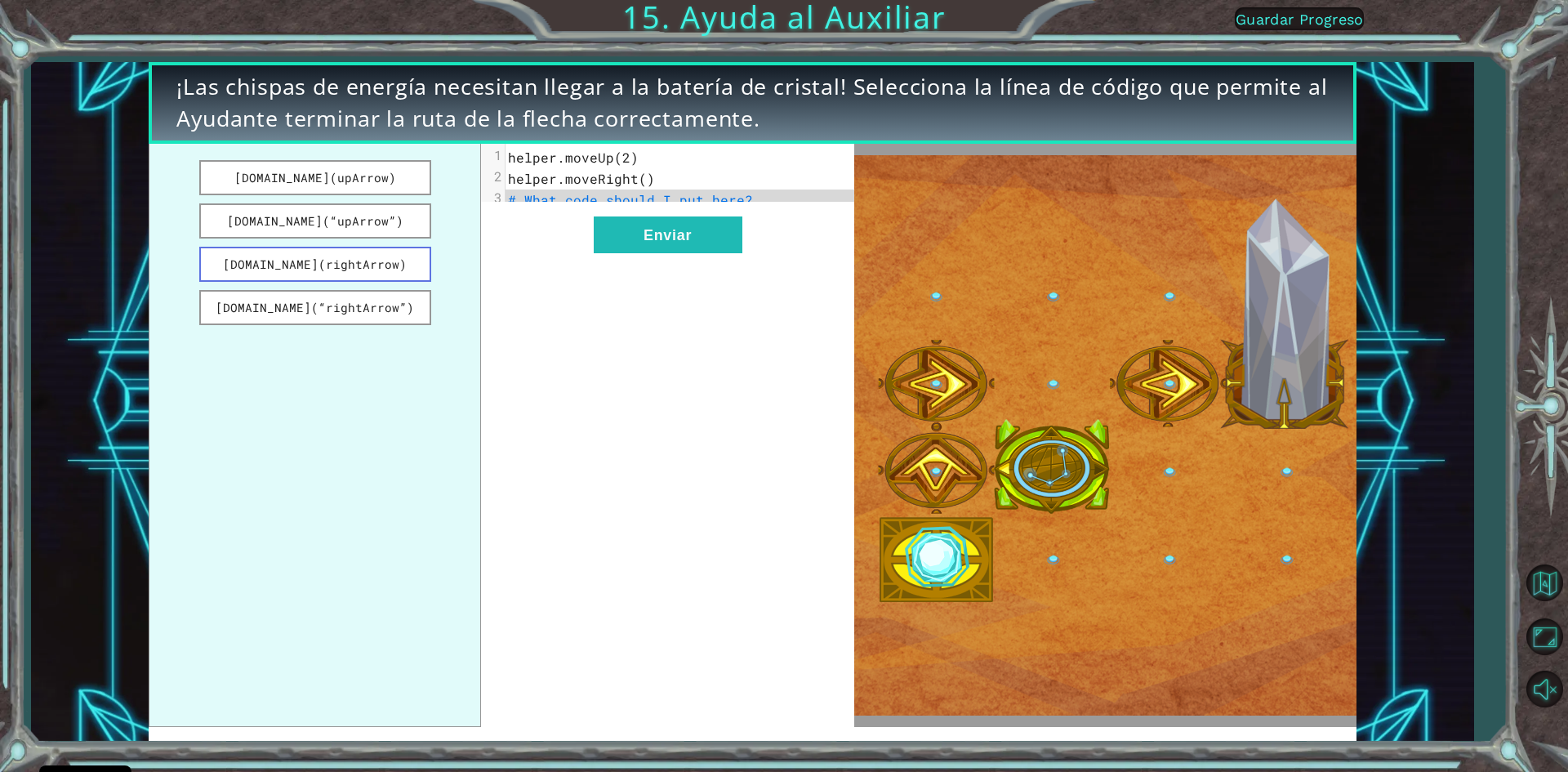
click at [387, 265] on button "[DOMAIN_NAME](rightArrow)" at bounding box center [315, 264] width 232 height 35
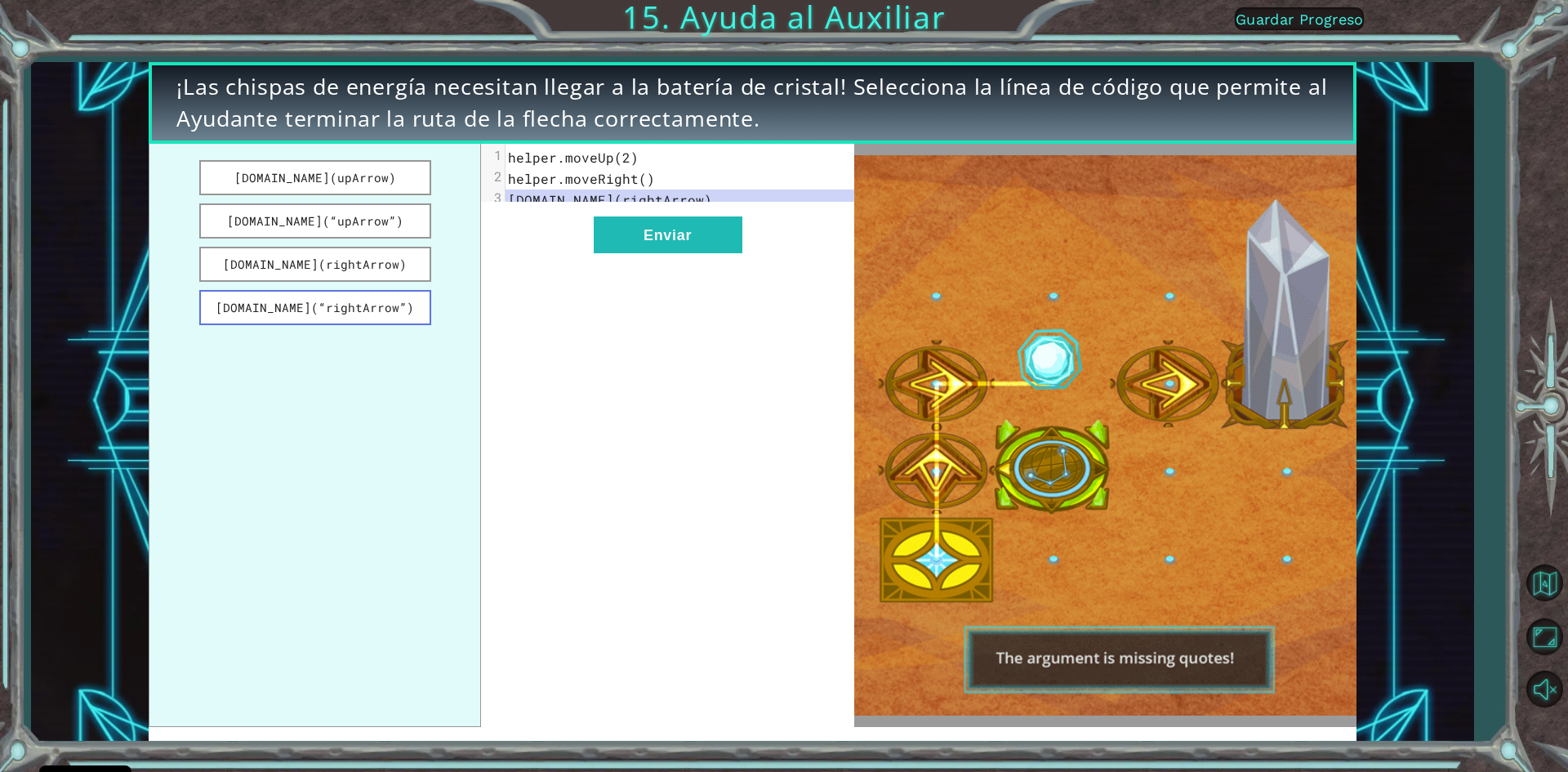
click at [403, 304] on button "[DOMAIN_NAME](“rightArrow”)" at bounding box center [315, 307] width 232 height 35
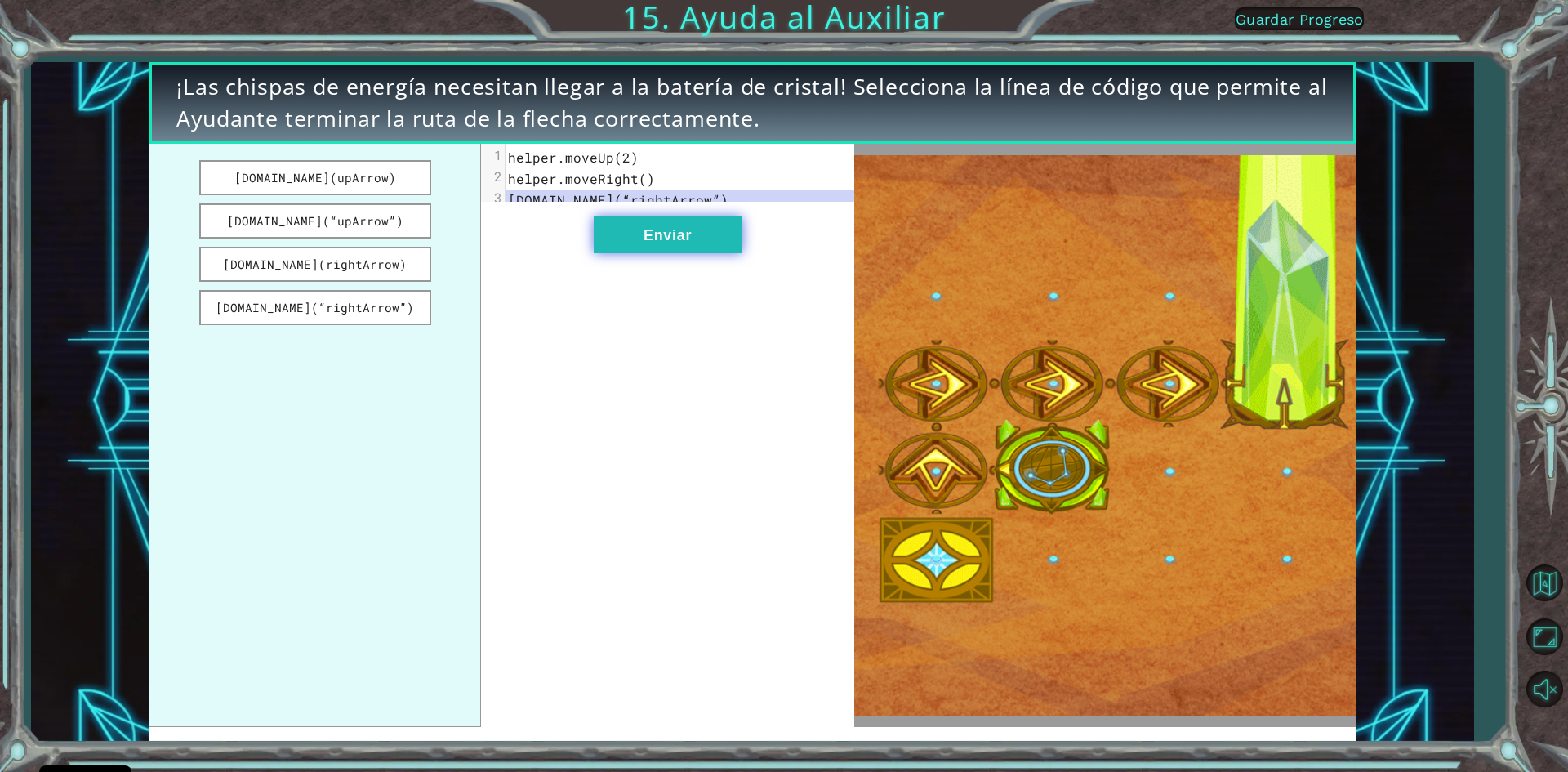
click at [647, 246] on button "Enviar" at bounding box center [668, 235] width 149 height 37
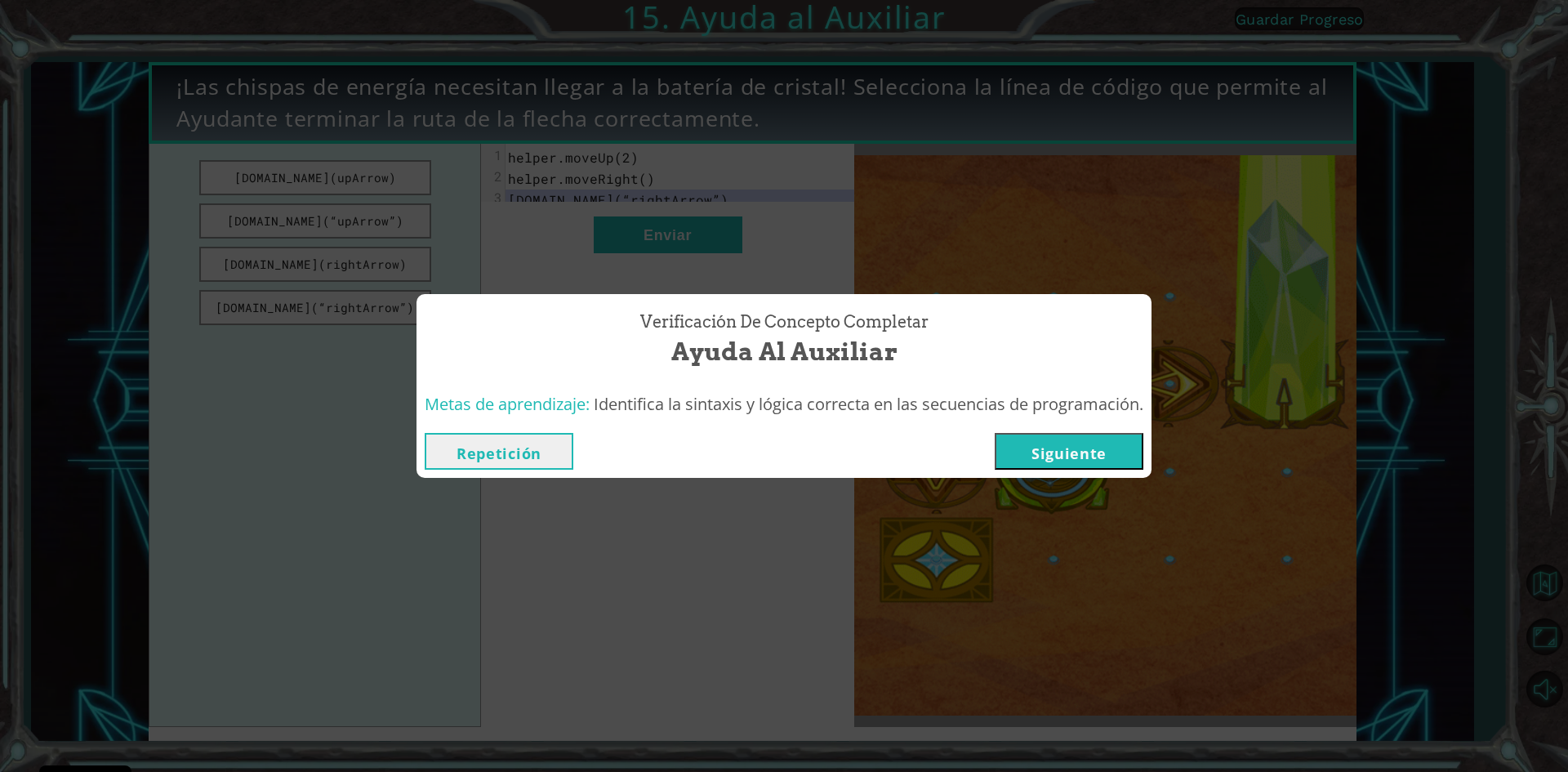
click at [1073, 441] on button "Siguiente" at bounding box center [1069, 452] width 149 height 37
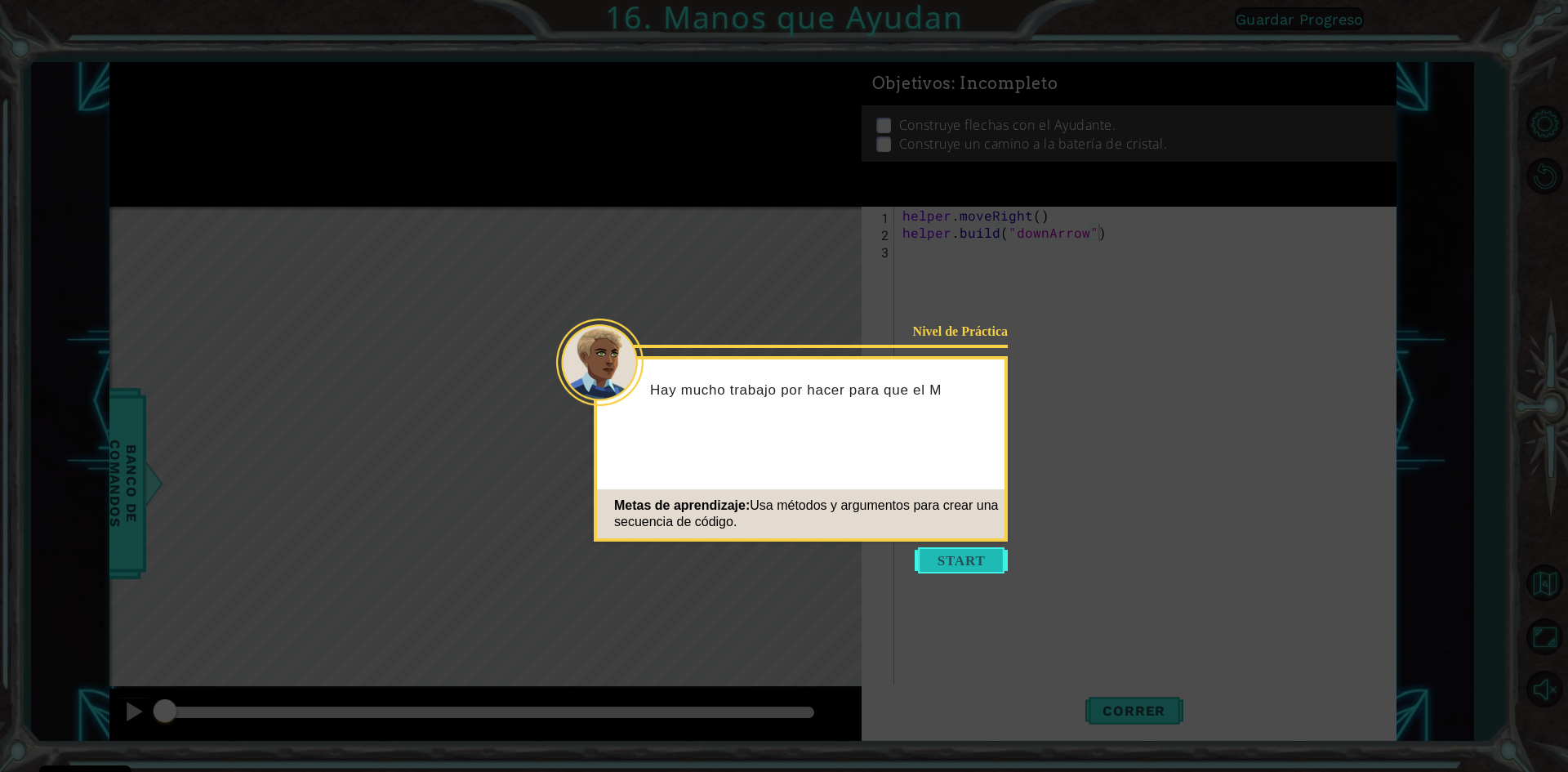
click at [931, 559] on button "Start" at bounding box center [961, 560] width 93 height 26
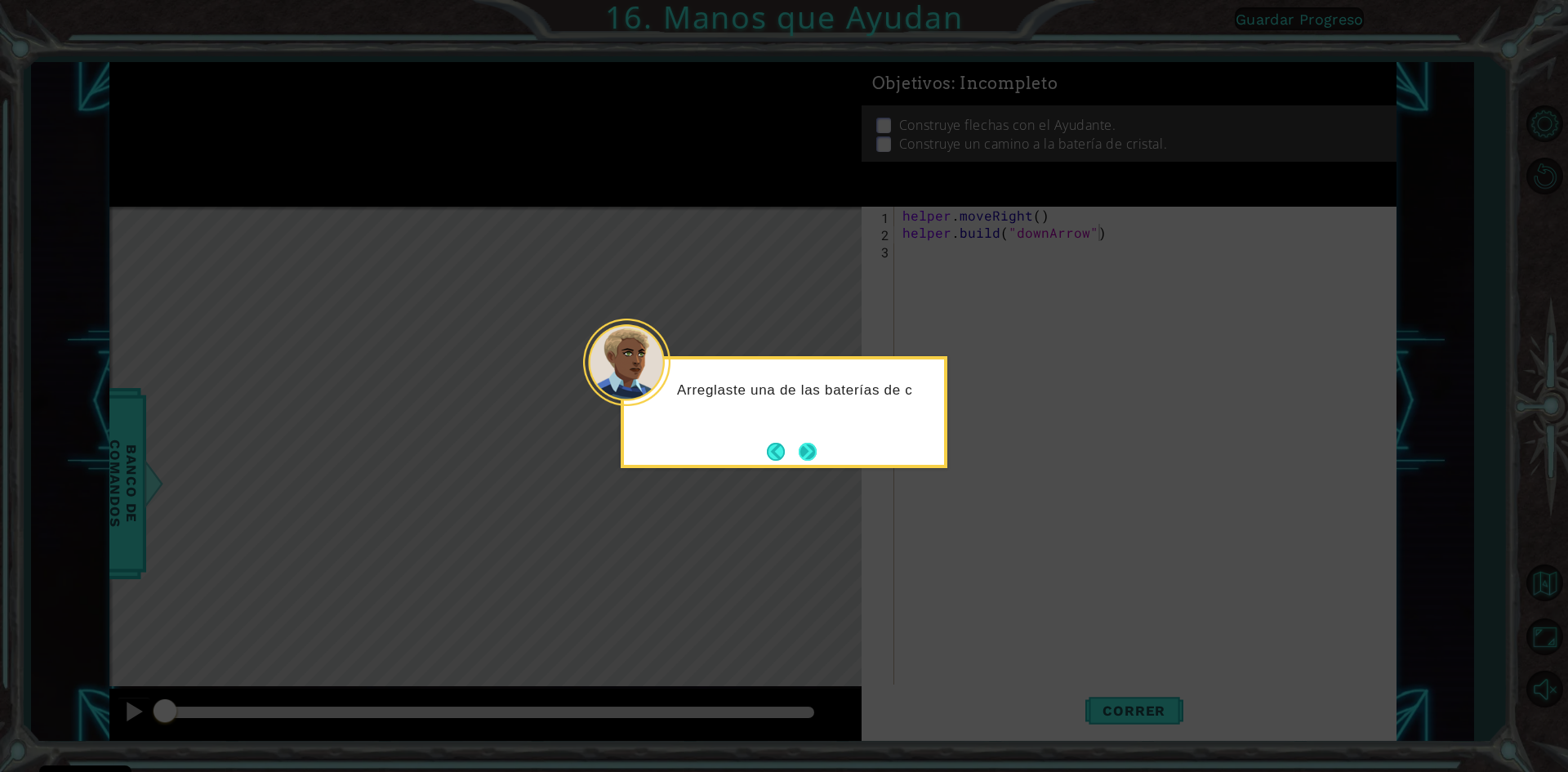
click at [808, 457] on button "Next" at bounding box center [807, 451] width 18 height 18
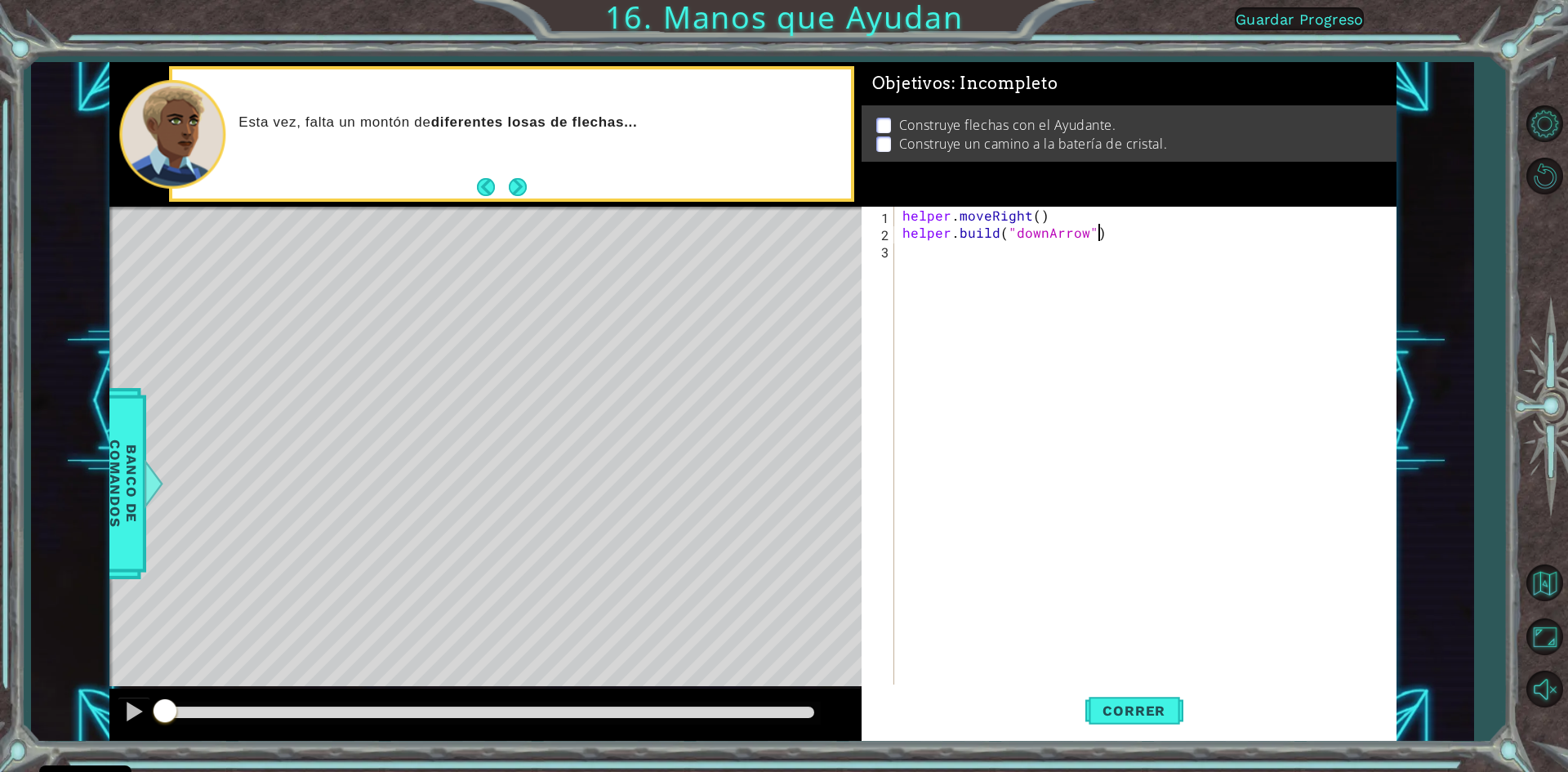
type textarea "helper.moveDown(1)"
click at [900, 288] on div "helper . moveRight ( ) helper . build ( "downArrow" ) helper . moveDown ( 1 )" at bounding box center [1149, 464] width 500 height 515
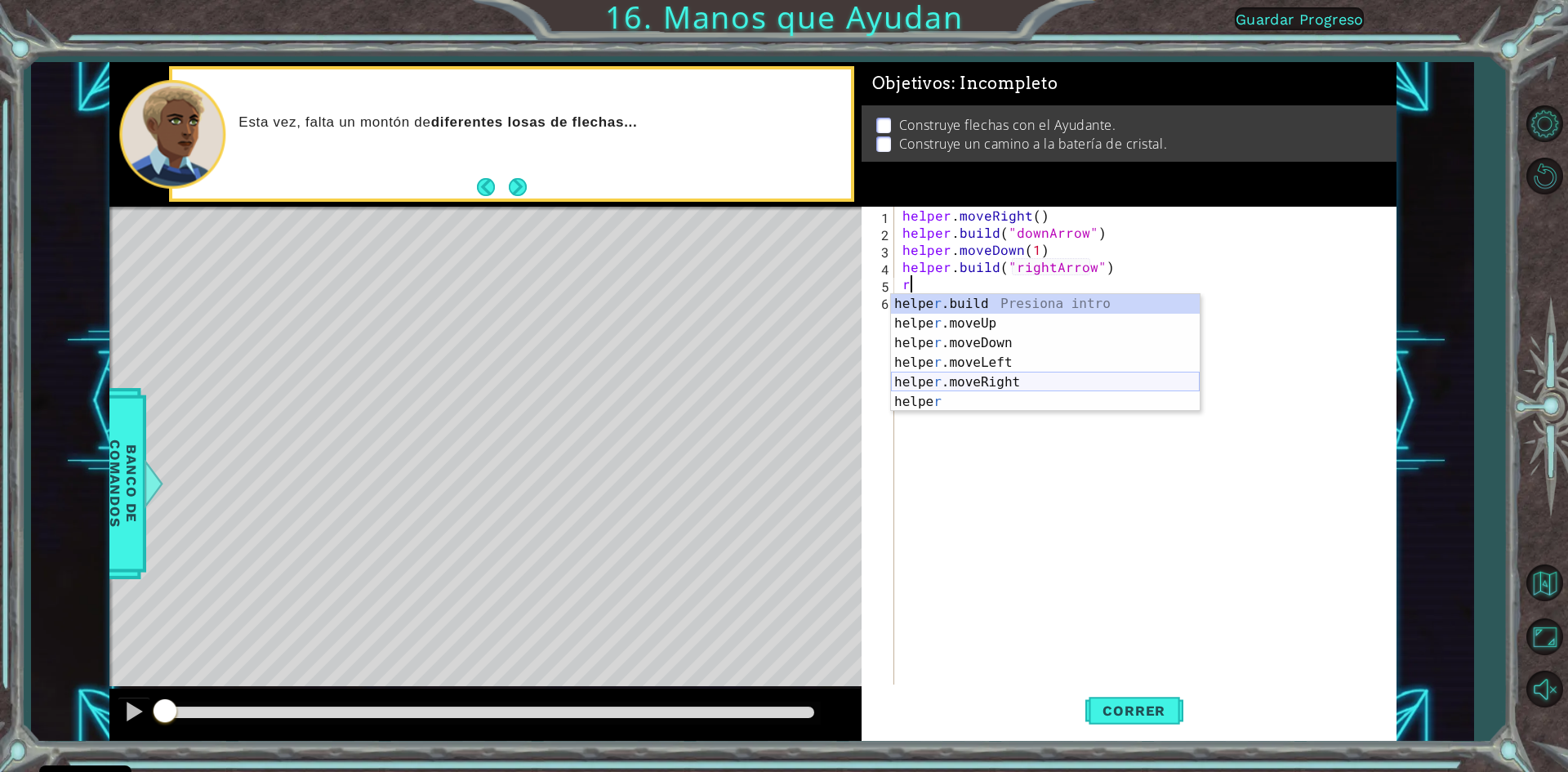
click at [1018, 380] on div "helpe [PERSON_NAME]build Presiona intro helpe r .moveUp Presiona intro helpe r …" at bounding box center [1045, 372] width 309 height 157
type textarea "helper.moveRight(1)"
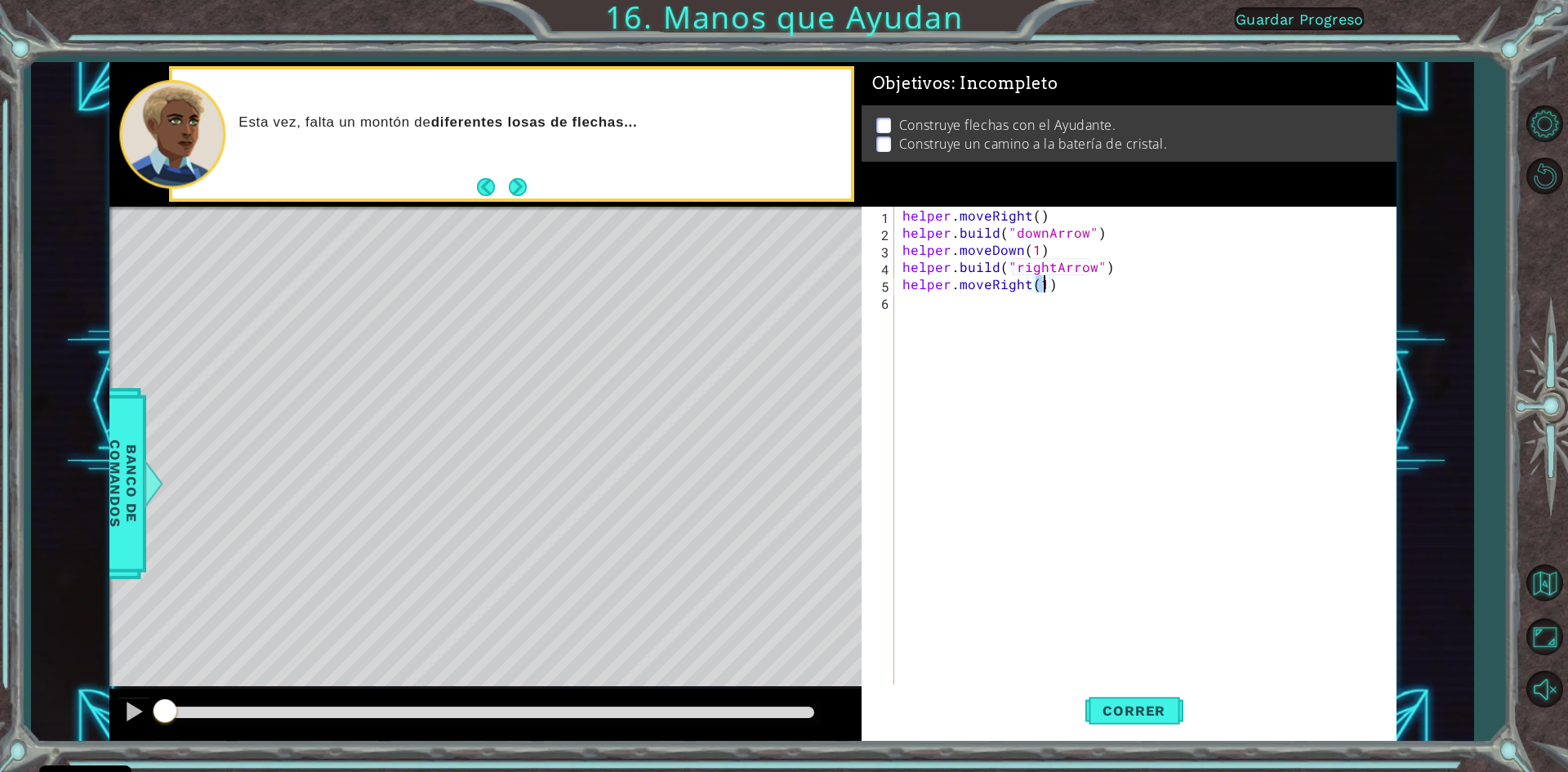
scroll to position [0, 8]
click at [913, 322] on div "helper . moveRight ( ) helper . build ( "downArrow" ) helper . moveDown ( 1 ) h…" at bounding box center [1149, 464] width 500 height 515
type textarea "[DOMAIN_NAME]("rightArrow")"
click at [913, 322] on div "helper . moveRight ( ) helper . build ( "downArrow" ) helper . moveDown ( 1 ) h…" at bounding box center [1149, 464] width 500 height 515
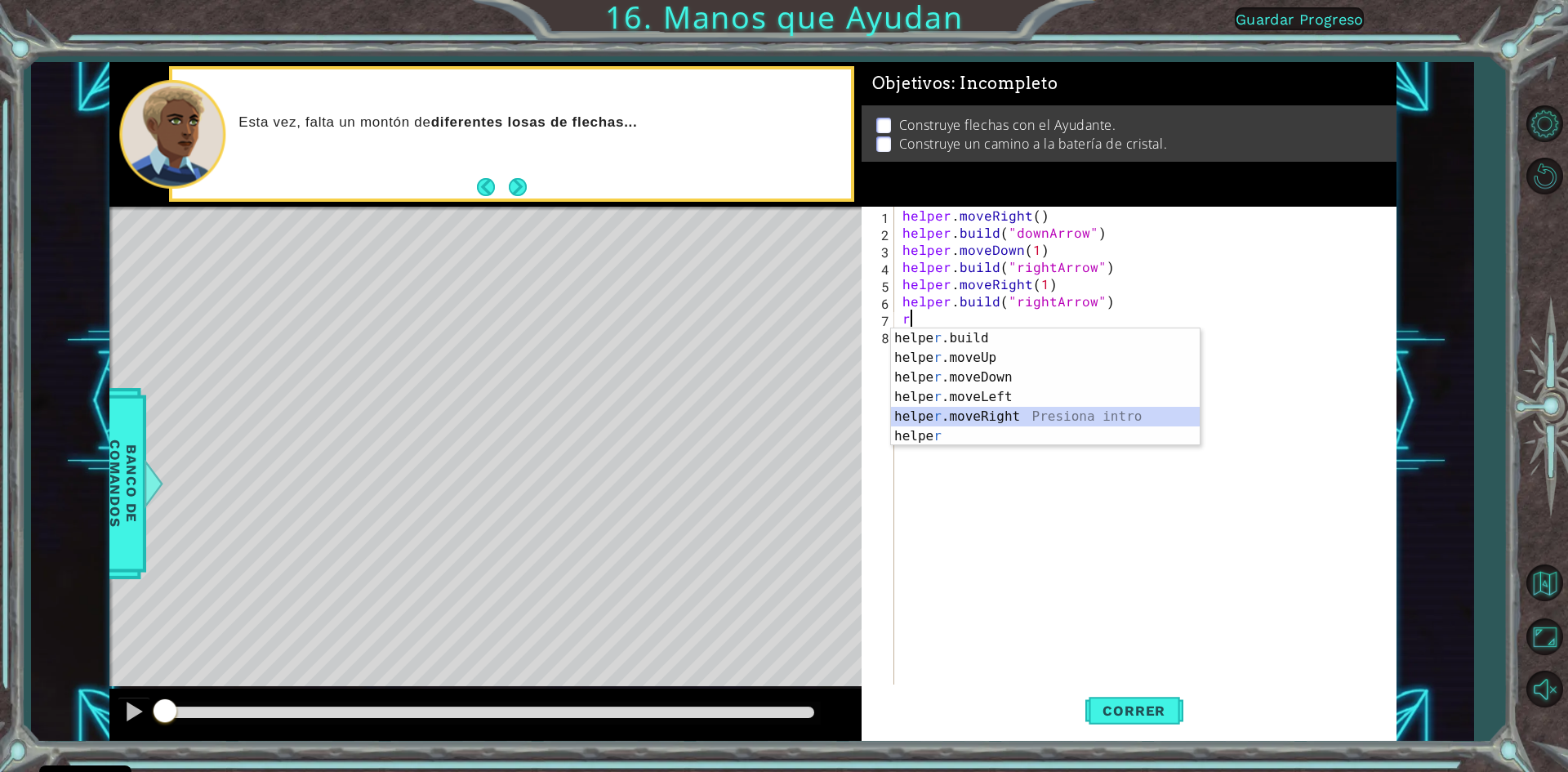
click at [945, 420] on div "helpe [PERSON_NAME]build Presiona intro helpe r .moveUp Presiona intro helpe r …" at bounding box center [1045, 406] width 309 height 157
type textarea "helper.moveRight(1)"
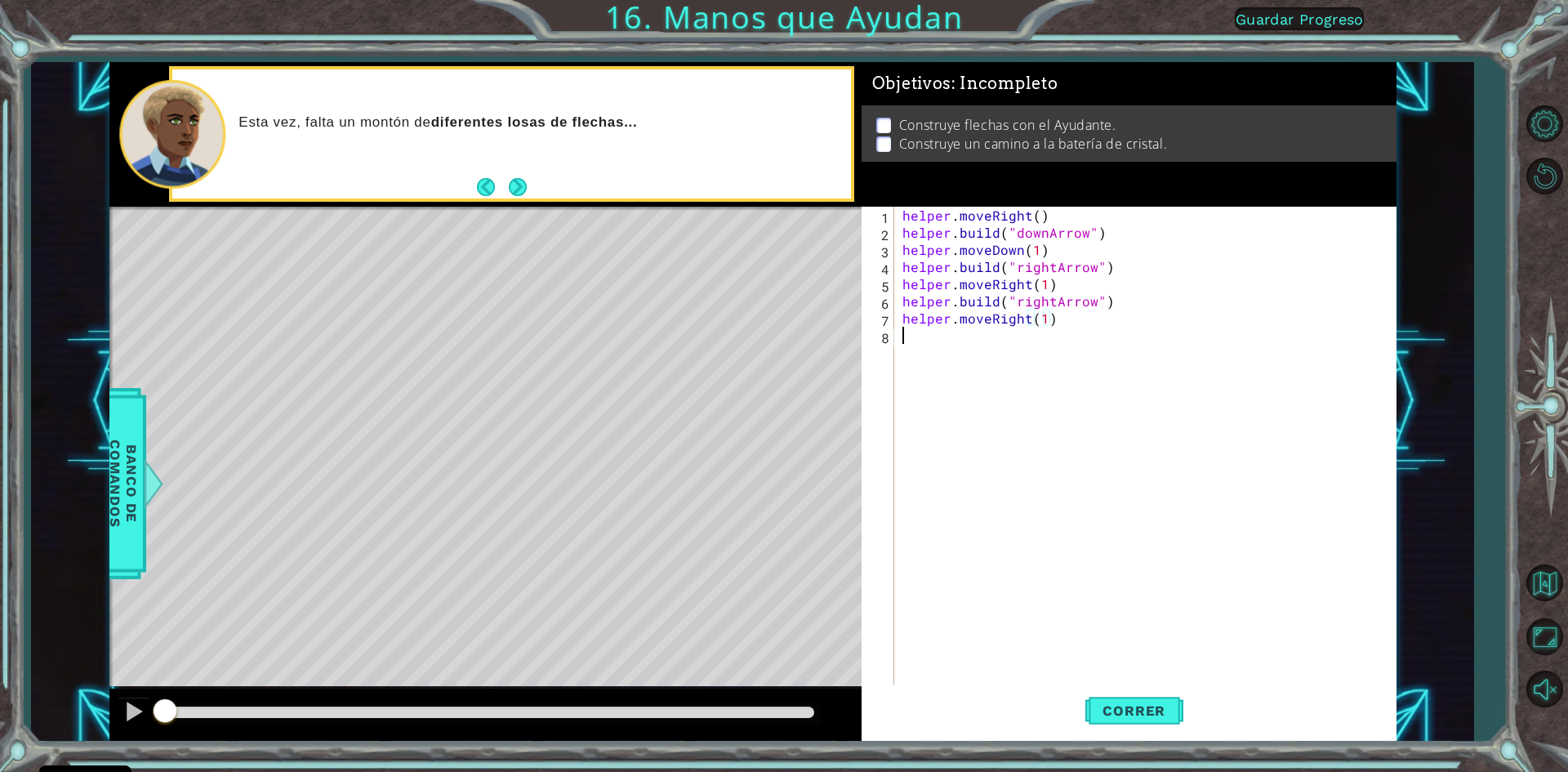
click at [925, 353] on div "helper . moveRight ( ) helper . build ( "downArrow" ) helper . moveDown ( 1 ) h…" at bounding box center [1149, 464] width 500 height 515
click at [1052, 329] on div "helper . moveRight ( ) helper . build ( "downArrow" ) helper . moveDown ( 1 ) h…" at bounding box center [1145, 446] width 492 height 481
type textarea "[DOMAIN_NAME]("upArrow")"
click at [942, 367] on div "helper . moveRight ( ) helper . build ( "downArrow" ) helper . moveDown ( 1 ) h…" at bounding box center [1149, 464] width 500 height 515
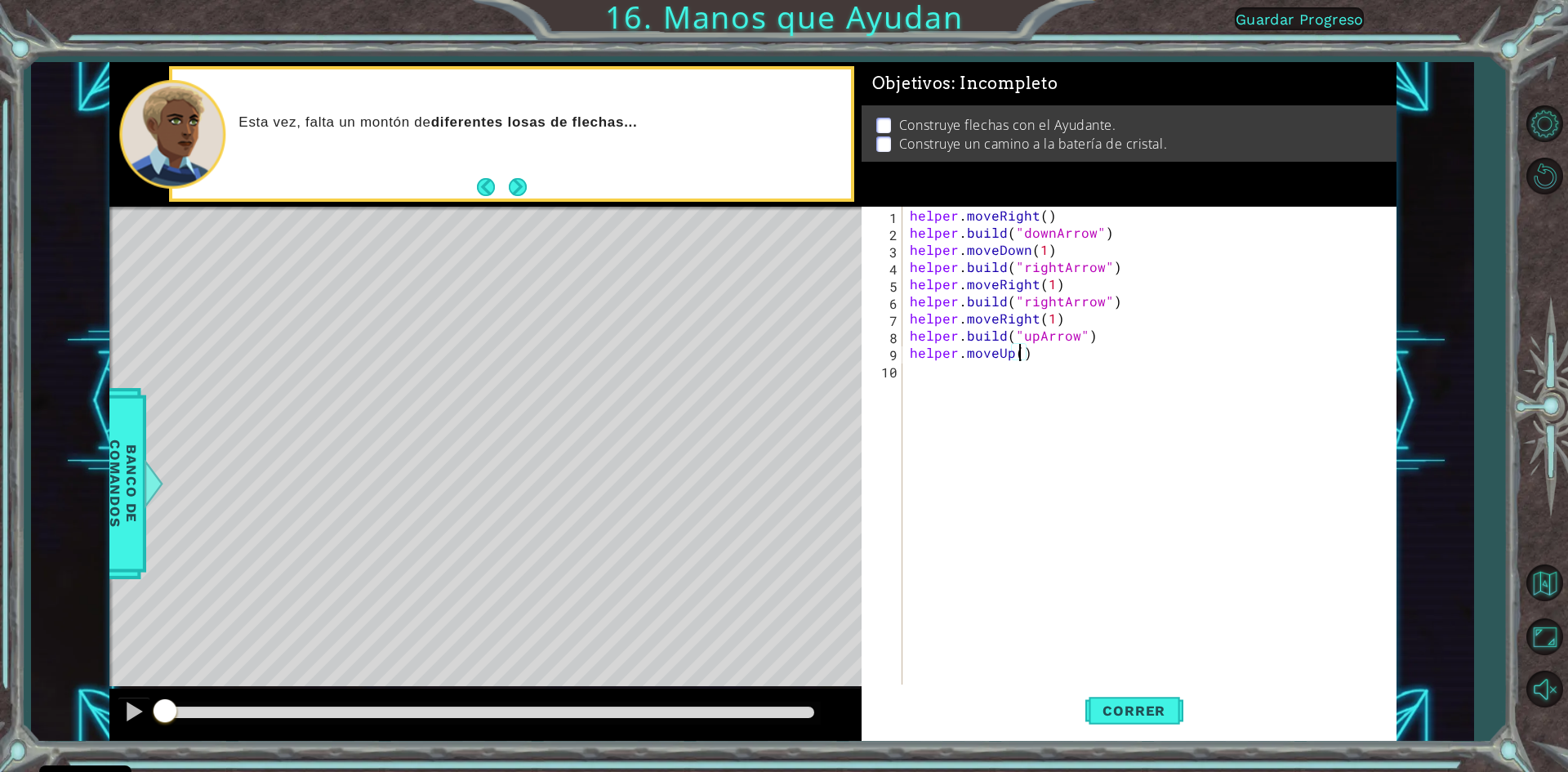
scroll to position [0, 6]
type textarea "helper.moveUp(3)"
click at [1175, 707] on span "Correr" at bounding box center [1133, 711] width 95 height 17
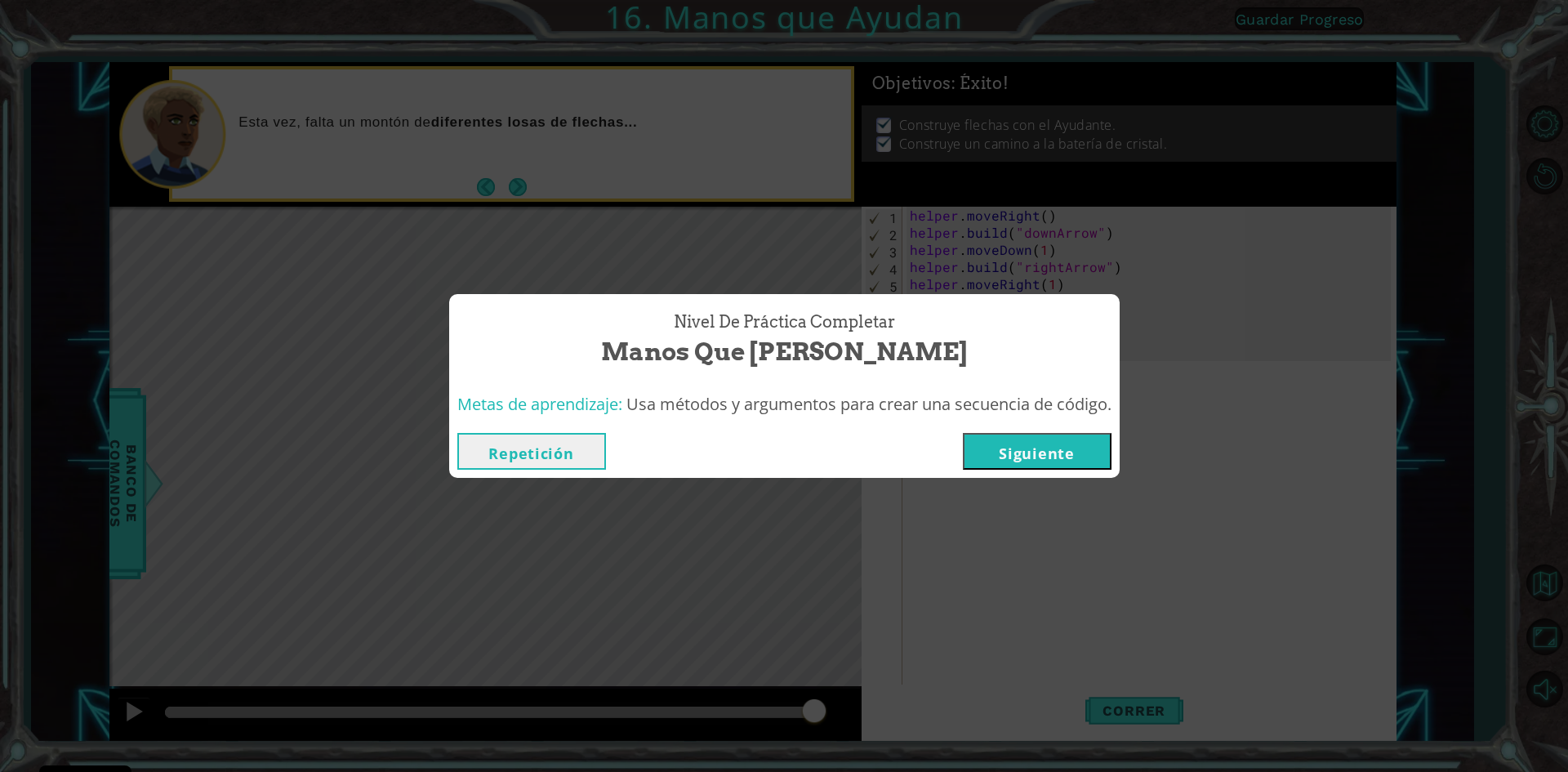
click at [1026, 455] on button "Siguiente" at bounding box center [1037, 452] width 149 height 37
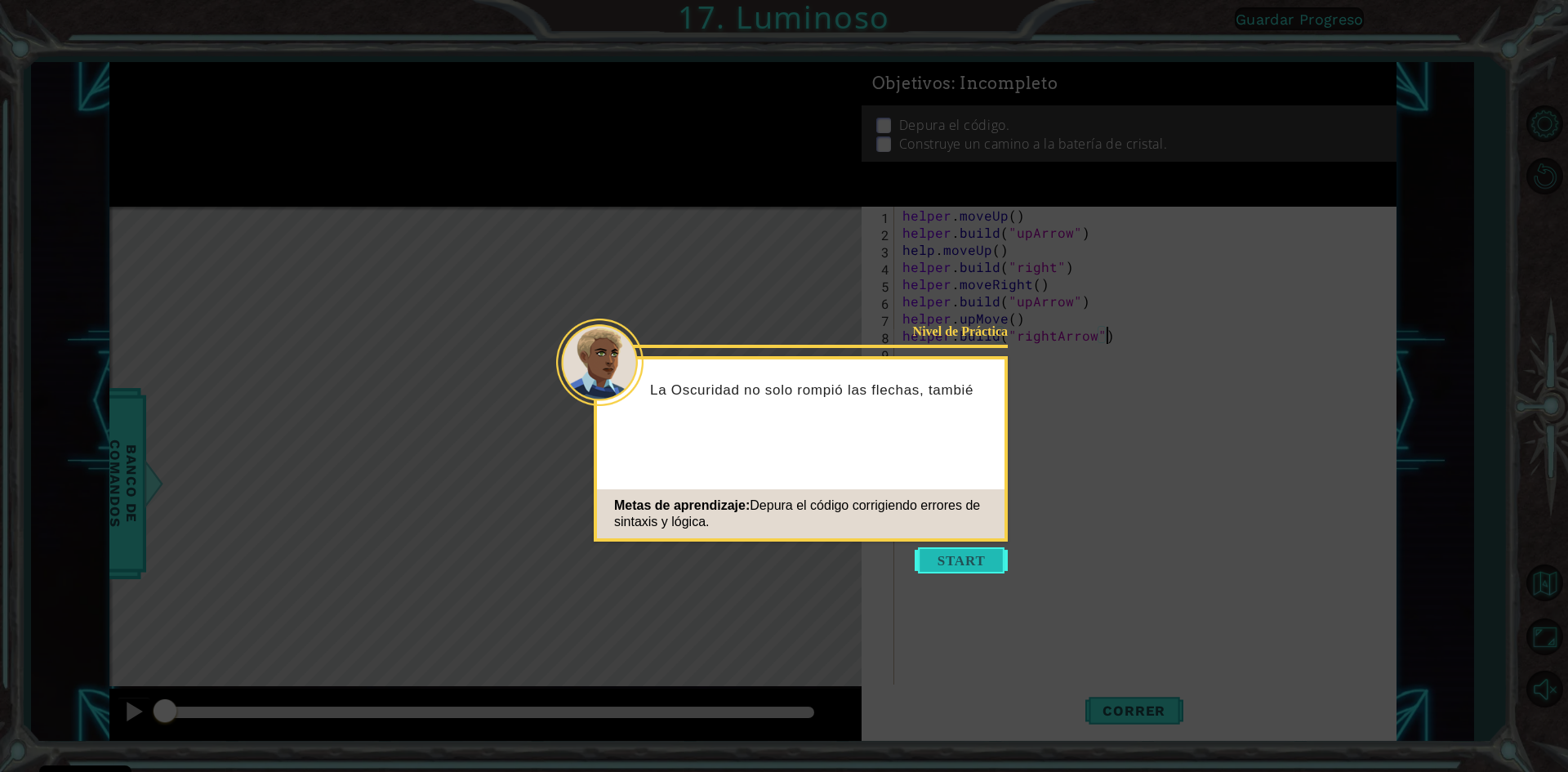
click at [948, 552] on button "Start" at bounding box center [961, 560] width 93 height 26
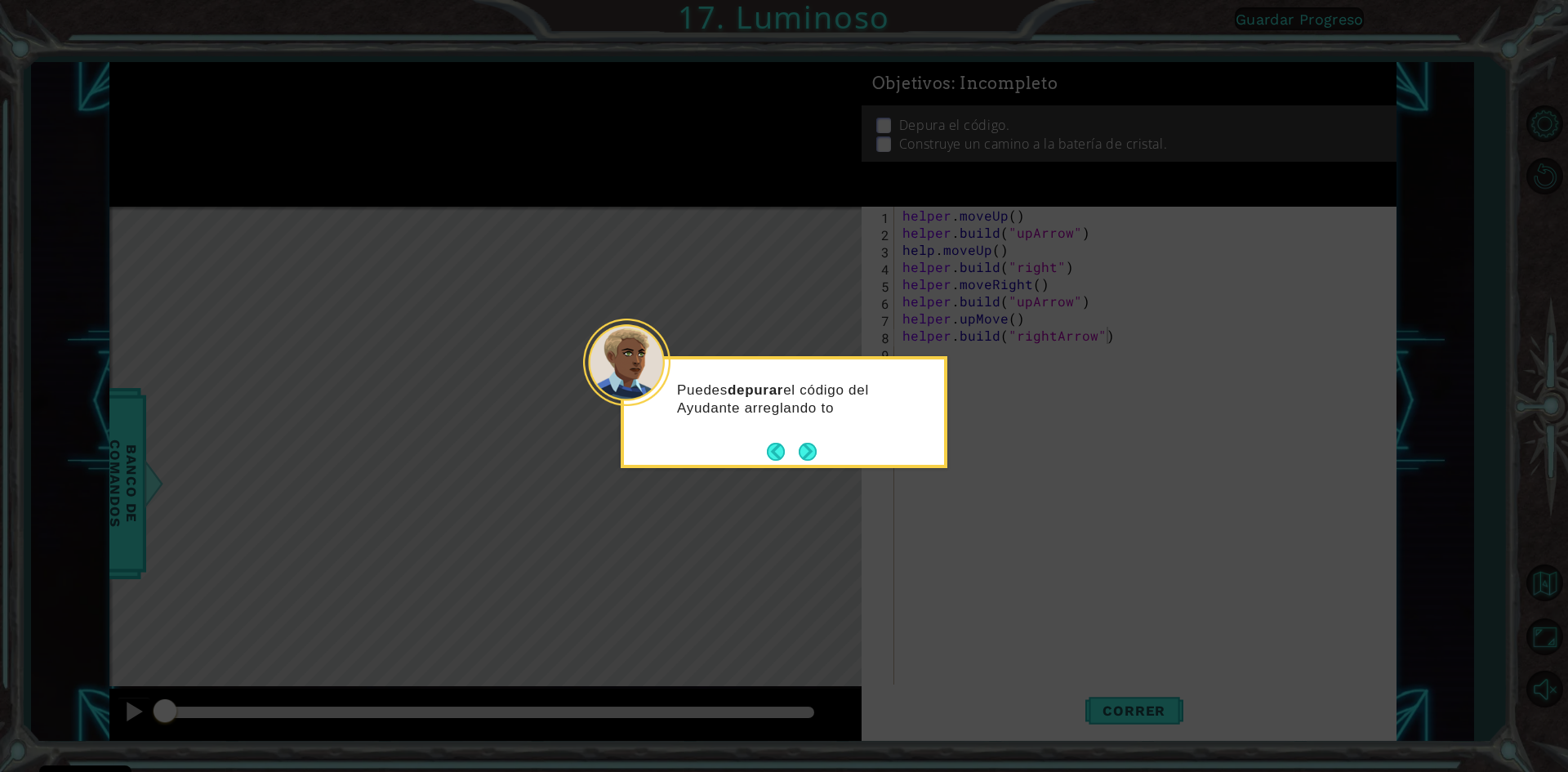
click at [821, 448] on div "Puedes depurar el código del Ayudante arreglando to" at bounding box center [783, 412] width 326 height 112
click at [815, 435] on p "Puedes depurar el código del Ayudante arreglando todos los errores." at bounding box center [805, 409] width 256 height 54
click at [820, 452] on div "Puedes depurar el código del Ayudante arreglando todos los errores." at bounding box center [784, 416] width 320 height 101
click at [814, 452] on button "Next" at bounding box center [808, 453] width 18 height 18
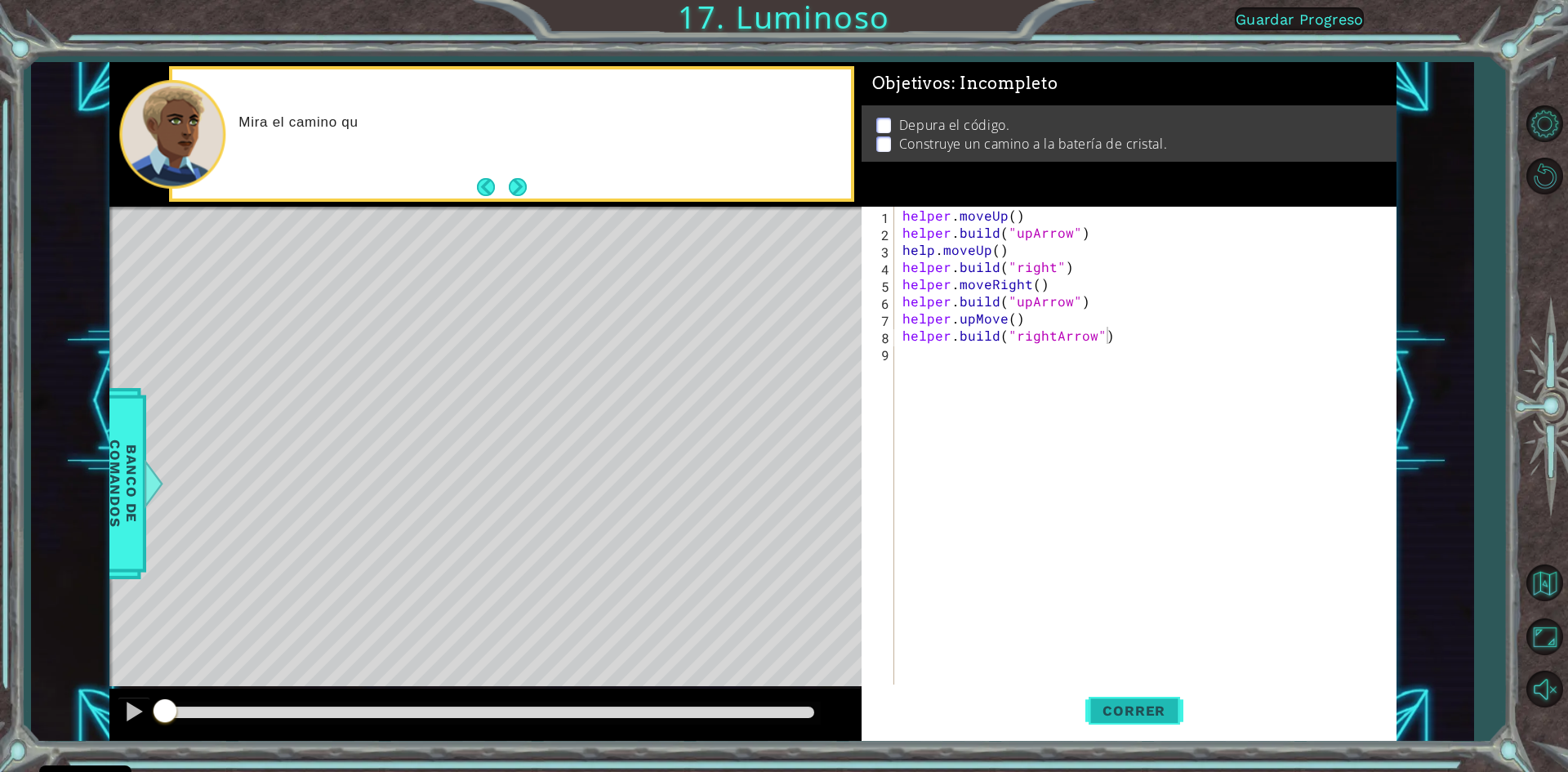
drag, startPoint x: 1126, startPoint y: 702, endPoint x: 1116, endPoint y: 703, distance: 10.0
click at [1120, 703] on button "Correr" at bounding box center [1134, 711] width 98 height 53
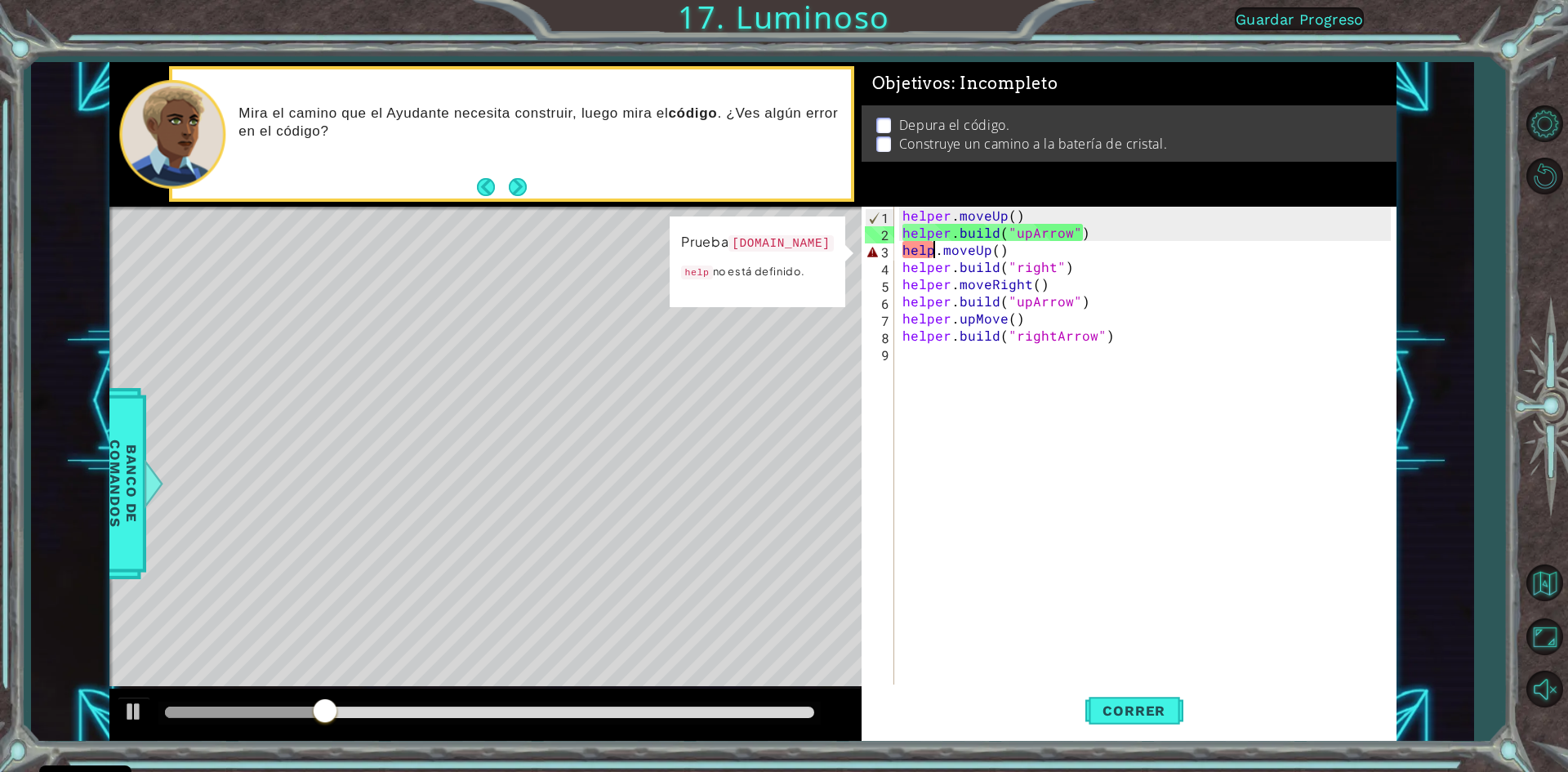
click at [934, 256] on div "helper . moveUp ( ) helper . build ( "upArrow" ) help . moveUp ( ) helper . bui…" at bounding box center [1149, 464] width 500 height 515
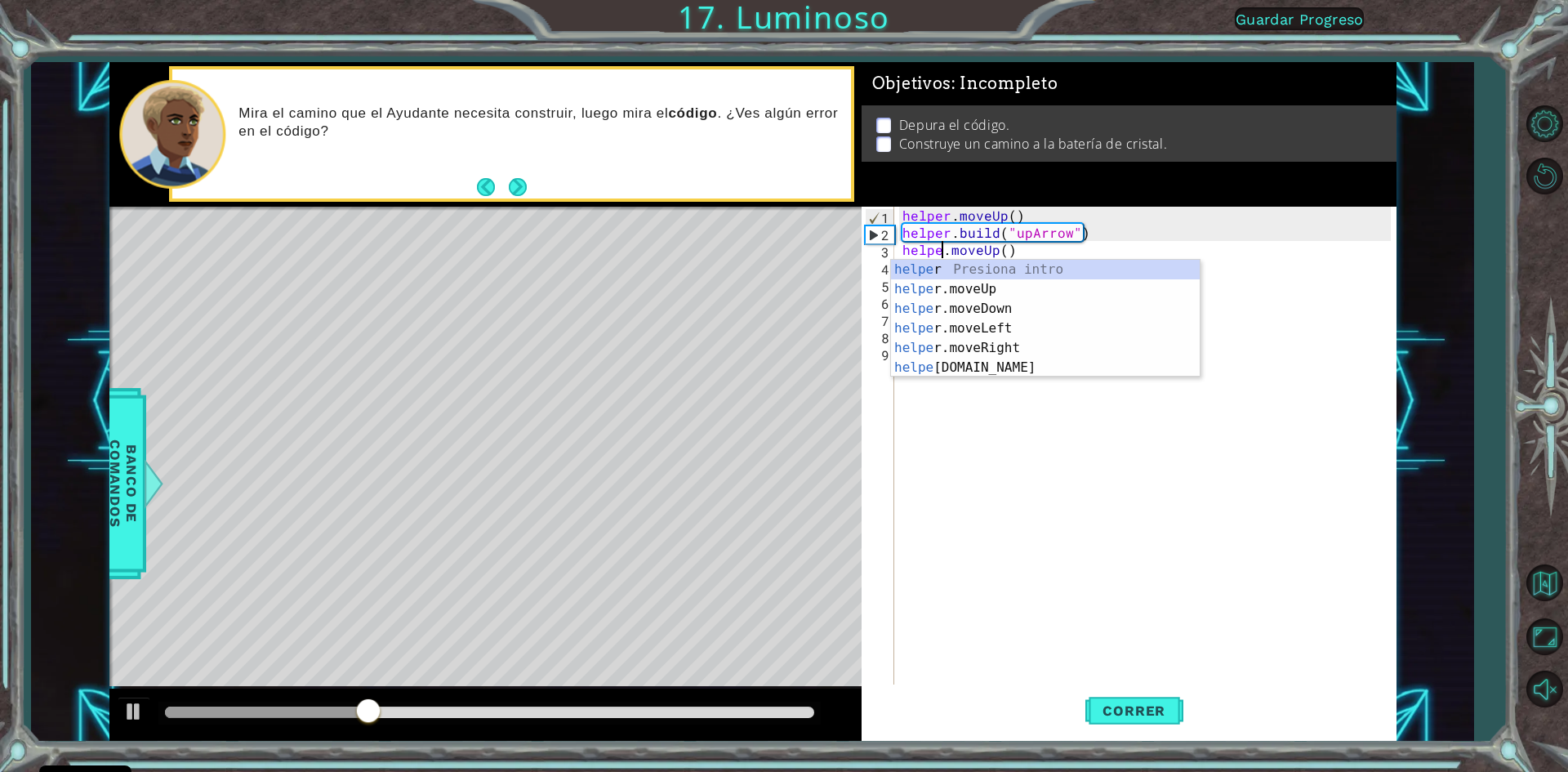
type textarea "helper.moveUp()"
click at [1061, 414] on div "helper . moveUp ( ) helper . build ( "upArrow" ) helper . moveUp ( ) helper . b…" at bounding box center [1149, 464] width 500 height 515
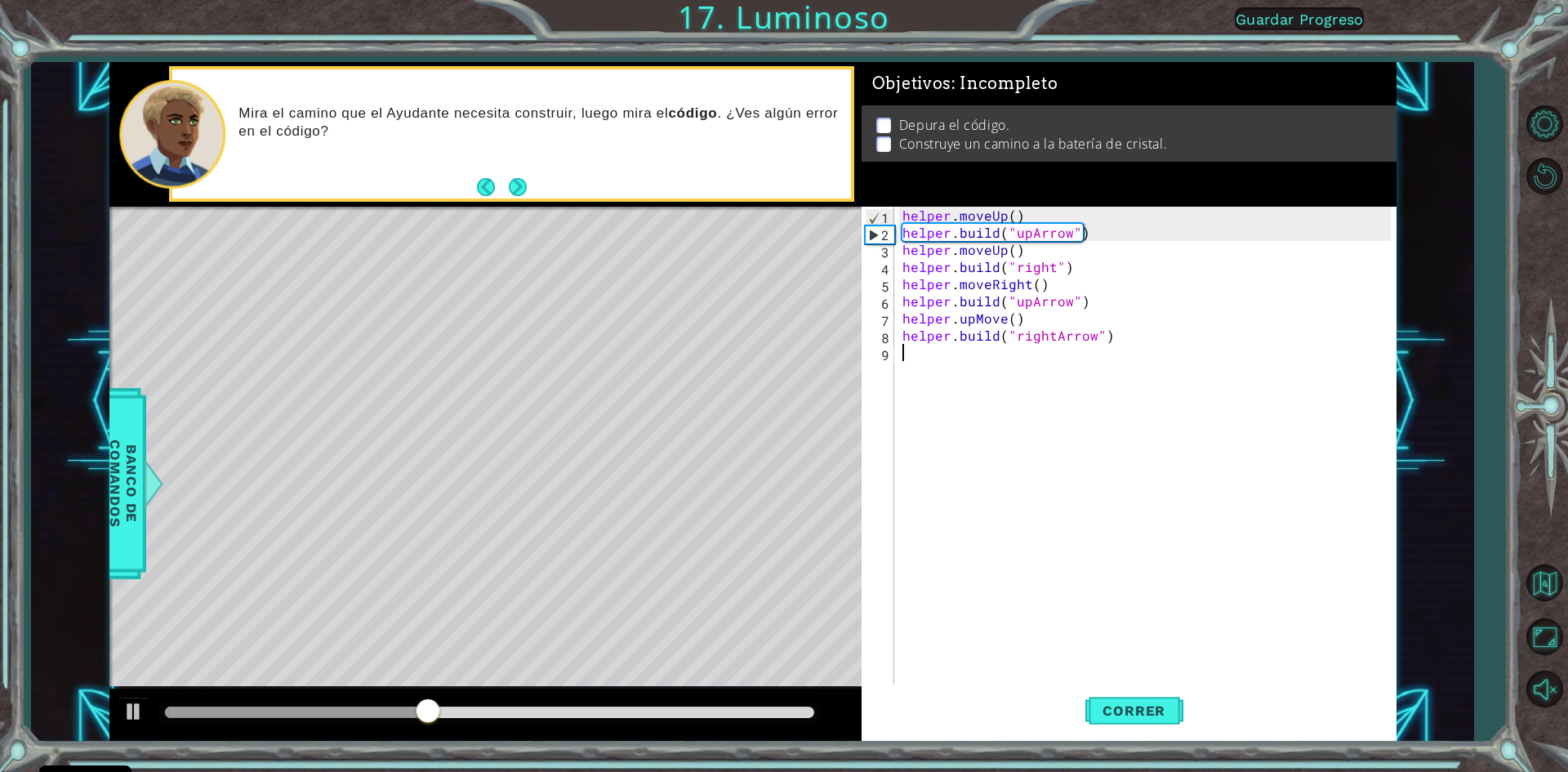
scroll to position [0, 0]
click at [1125, 713] on span "Correr" at bounding box center [1133, 711] width 95 height 17
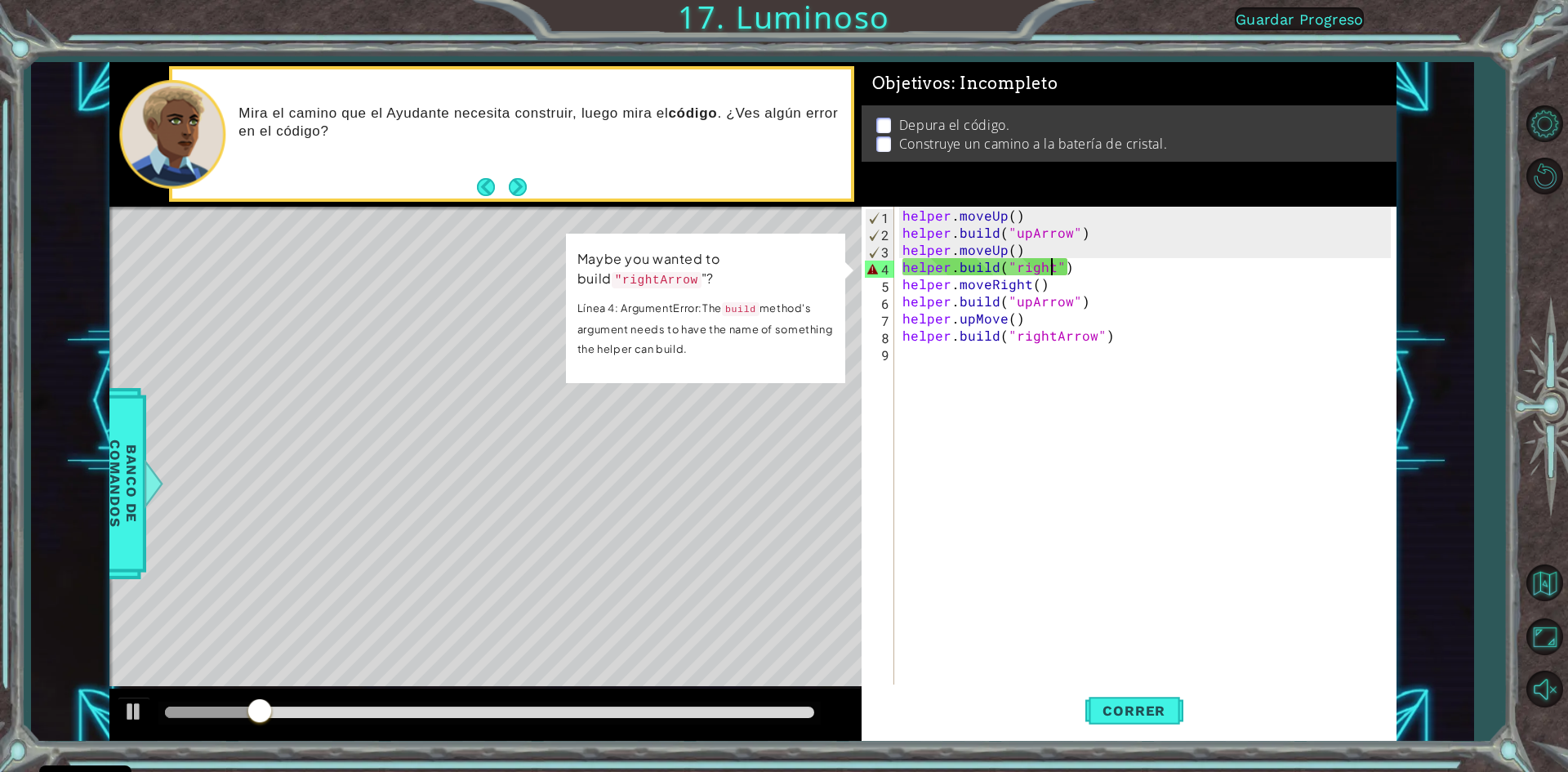
click at [1052, 264] on div "helper . moveUp ( ) helper . build ( "upArrow" ) helper . moveUp ( ) helper . b…" at bounding box center [1149, 464] width 500 height 515
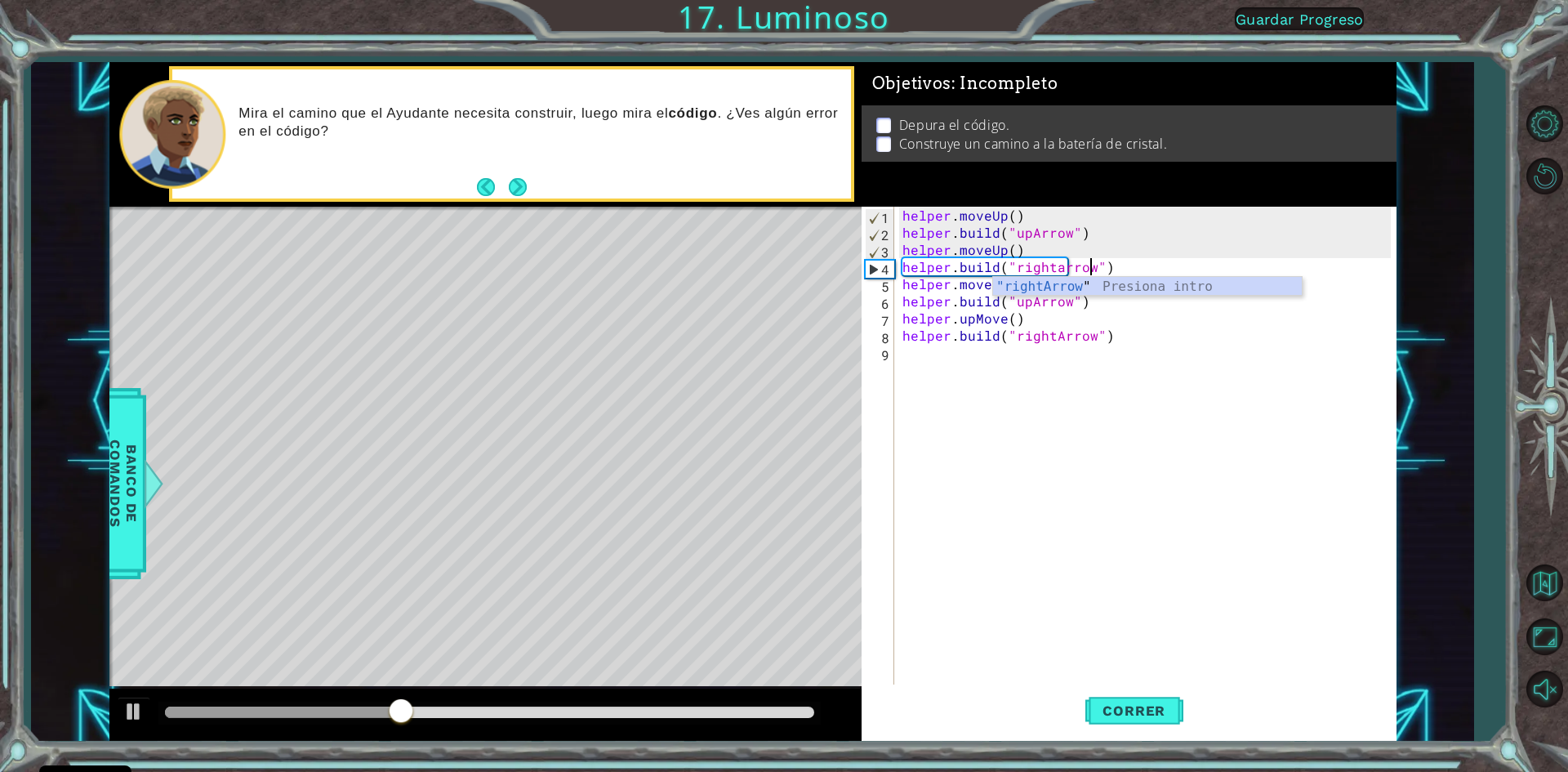
scroll to position [0, 11]
click at [1138, 714] on span "Correr" at bounding box center [1133, 711] width 95 height 17
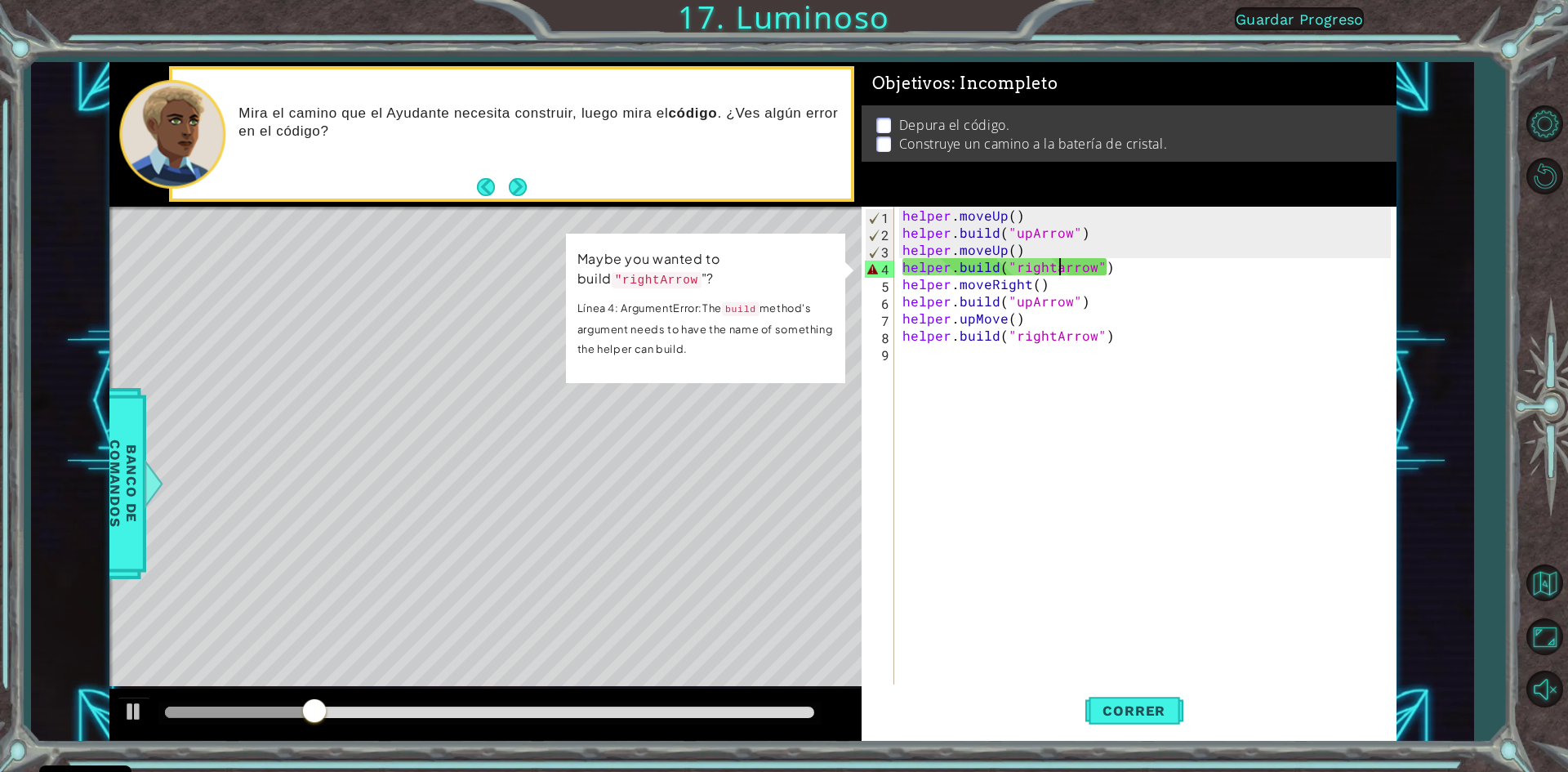
click at [1059, 270] on div "helper . moveUp ( ) helper . build ( "upArrow" ) helper . moveUp ( ) helper . b…" at bounding box center [1149, 464] width 500 height 515
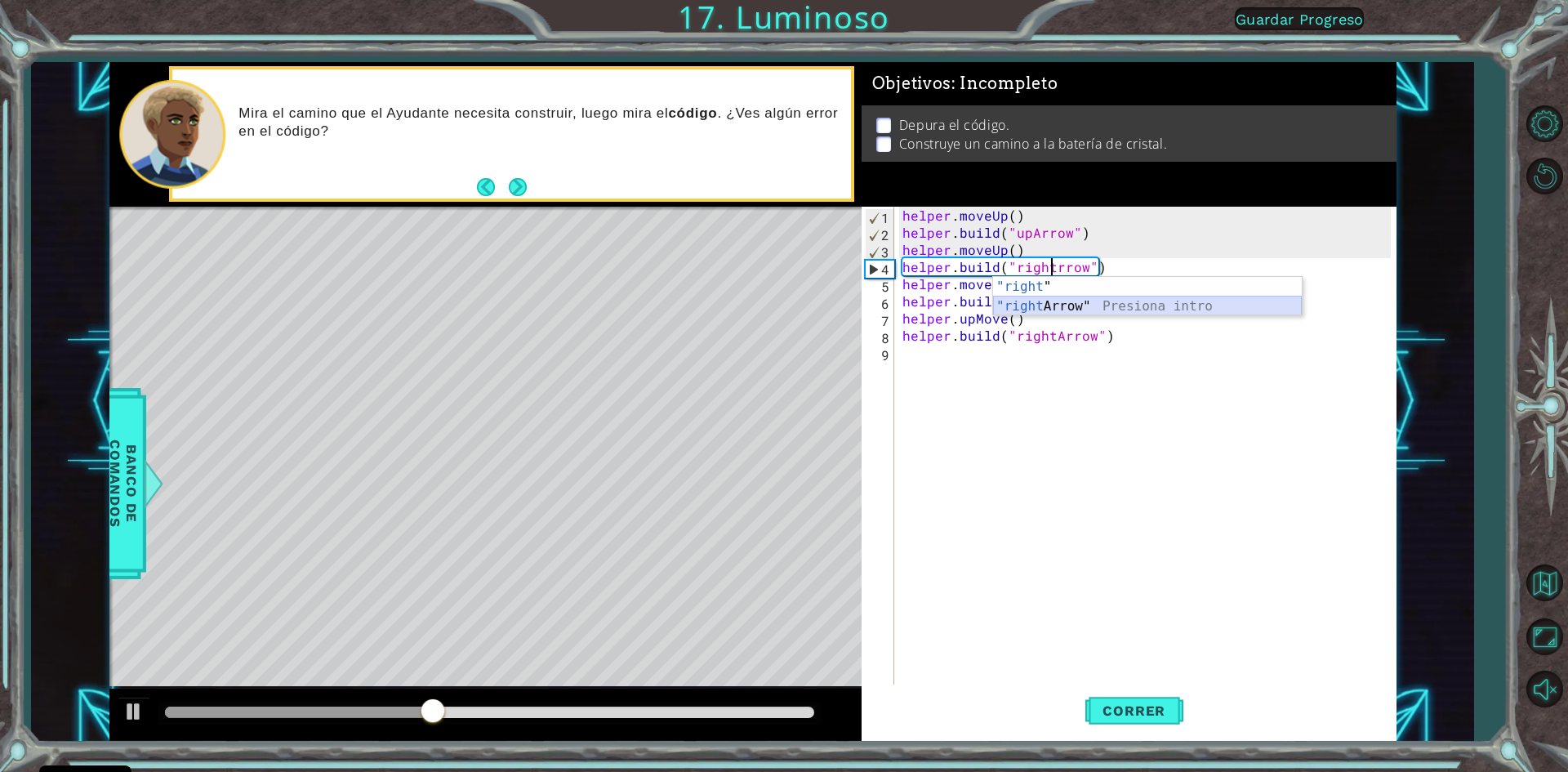
click at [1094, 304] on div ""right " Presiona intro "right Arrow" Presiona intro" at bounding box center [1147, 316] width 309 height 79
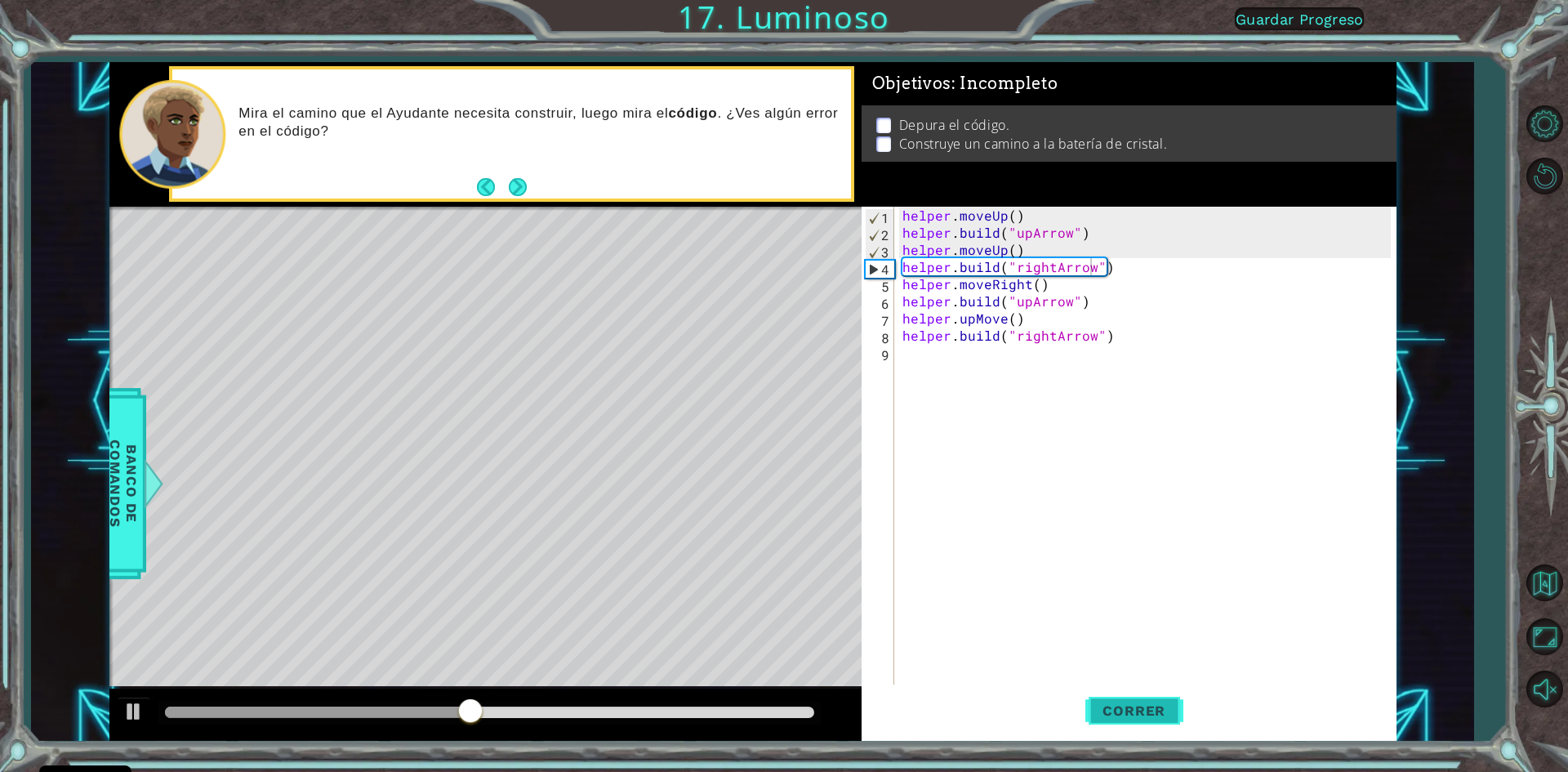
click at [1122, 718] on span "Correr" at bounding box center [1133, 711] width 95 height 17
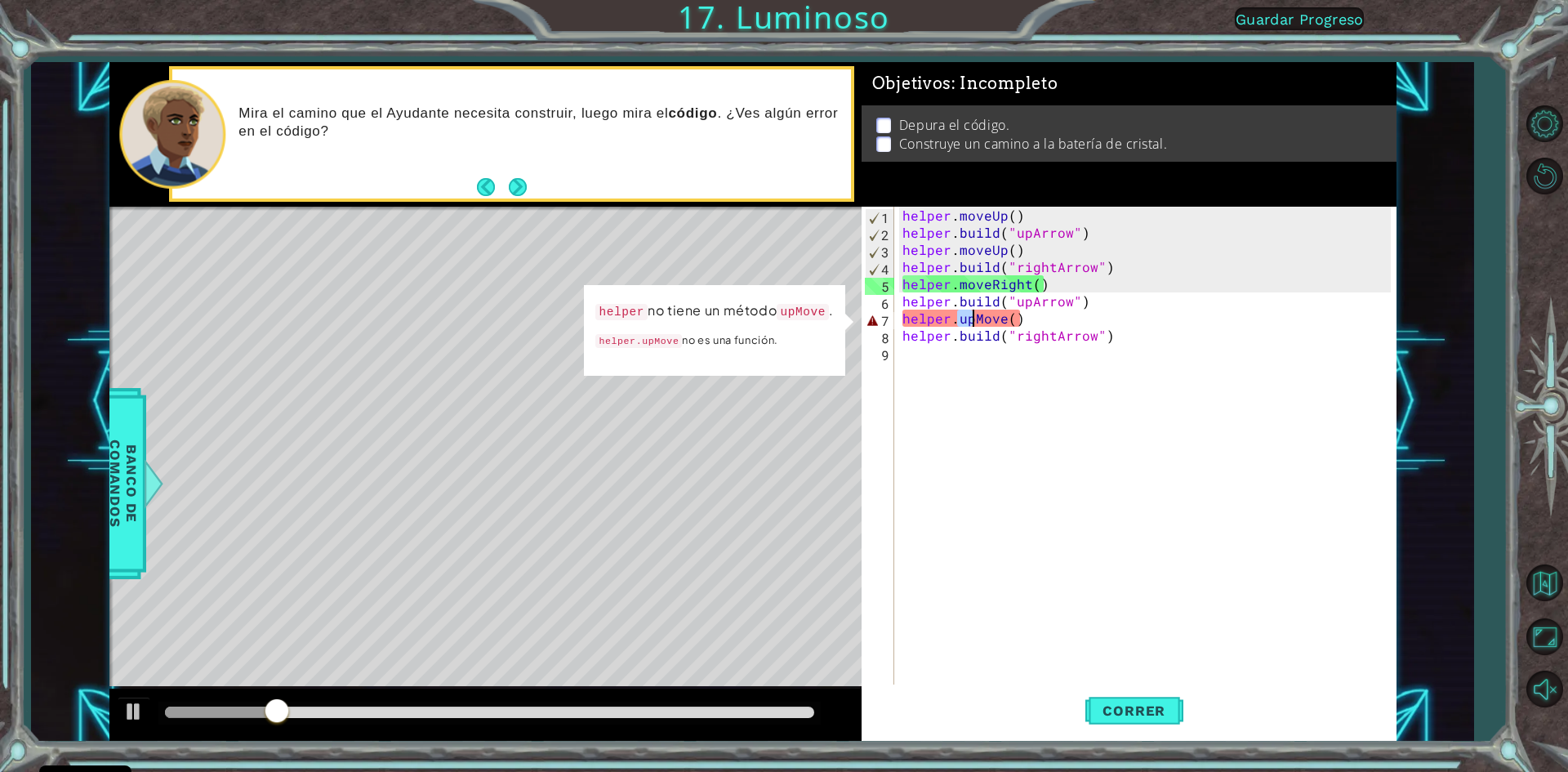
drag, startPoint x: 959, startPoint y: 317, endPoint x: 975, endPoint y: 319, distance: 16.1
click at [975, 319] on div "helper . moveUp ( ) helper . build ( "upArrow" ) helper . moveUp ( ) helper . b…" at bounding box center [1149, 464] width 500 height 515
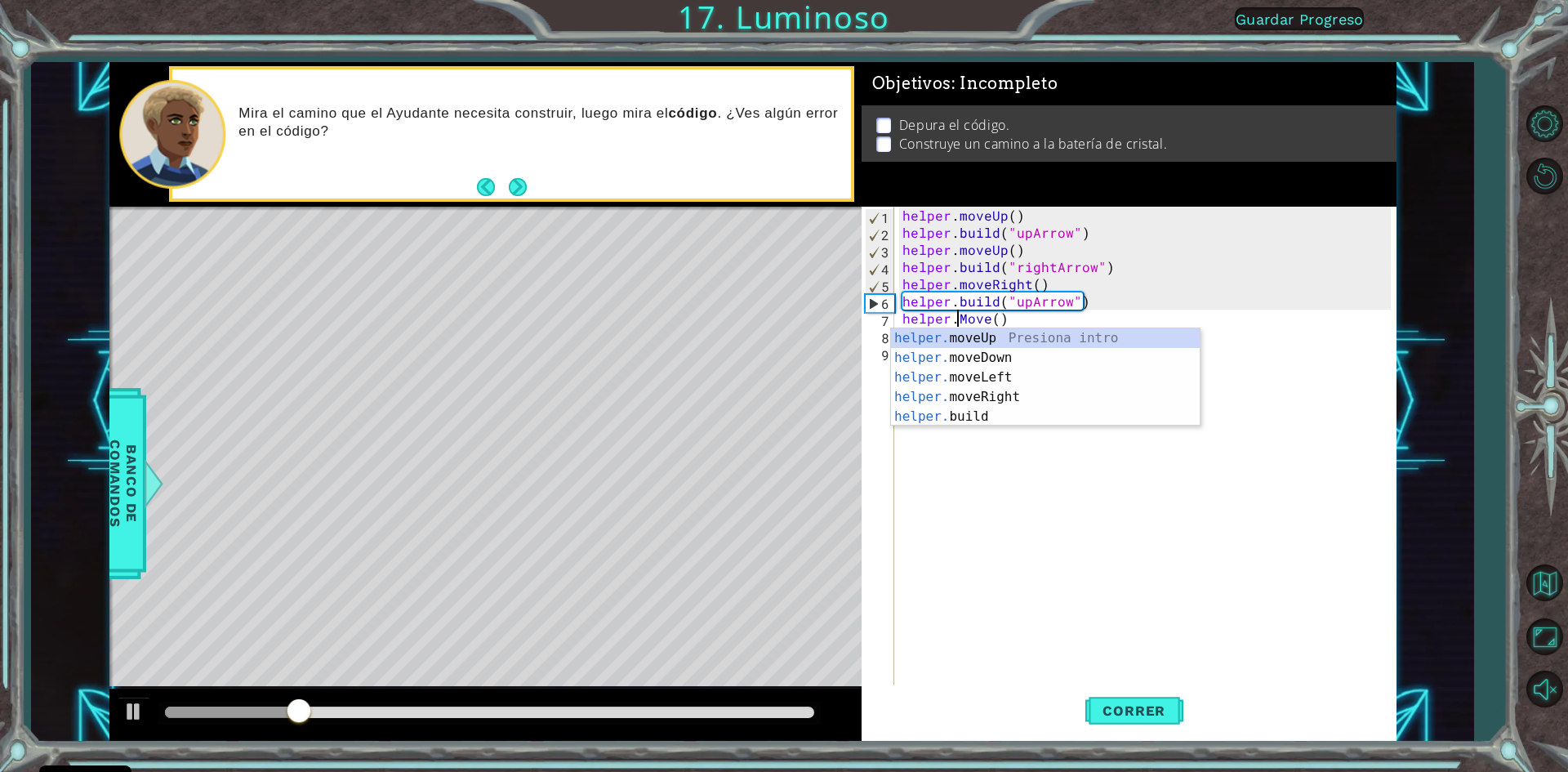
scroll to position [0, 6]
click at [977, 334] on div "helper. moveUp Presiona intro helper. moveDown Presiona intro helper. moveLeft …" at bounding box center [1045, 397] width 309 height 137
type textarea "helper.moveUp(1)"
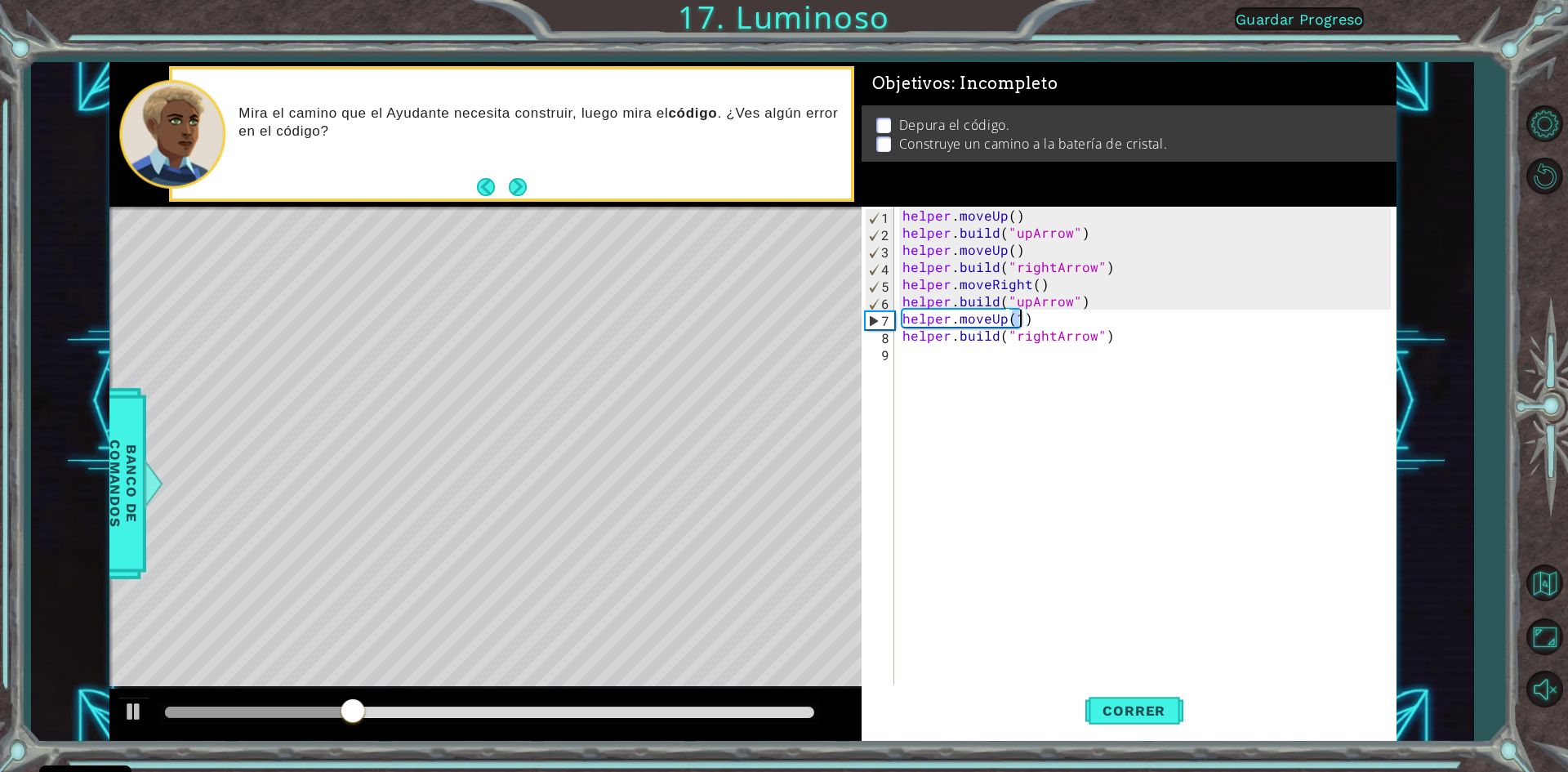
click at [1141, 364] on div "helper . moveUp ( ) helper . build ( "upArrow" ) helper . moveUp ( ) helper . b…" at bounding box center [1149, 464] width 500 height 515
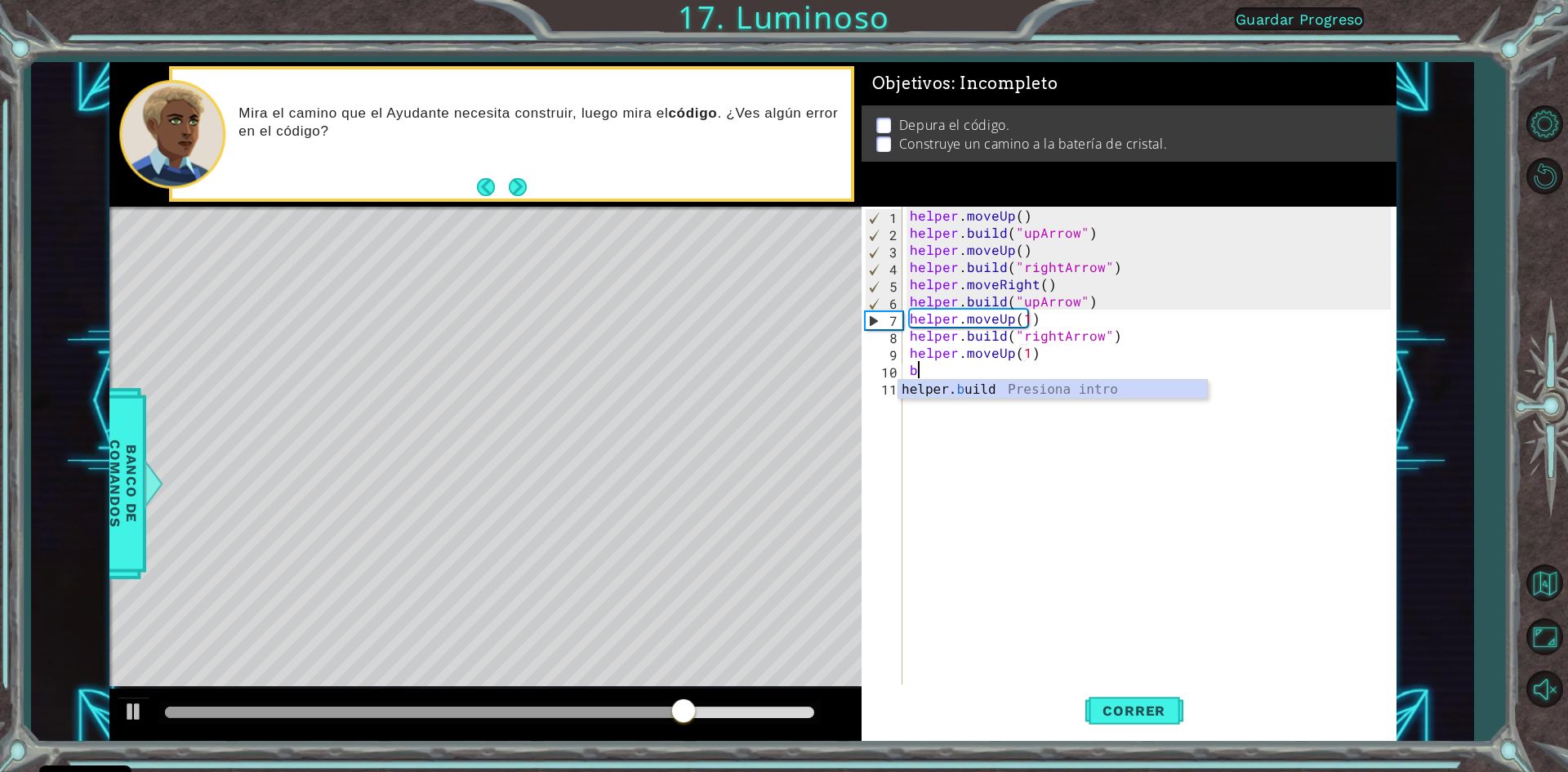
click at [942, 385] on div "helper. b uild Presiona intro" at bounding box center [1053, 409] width 309 height 59
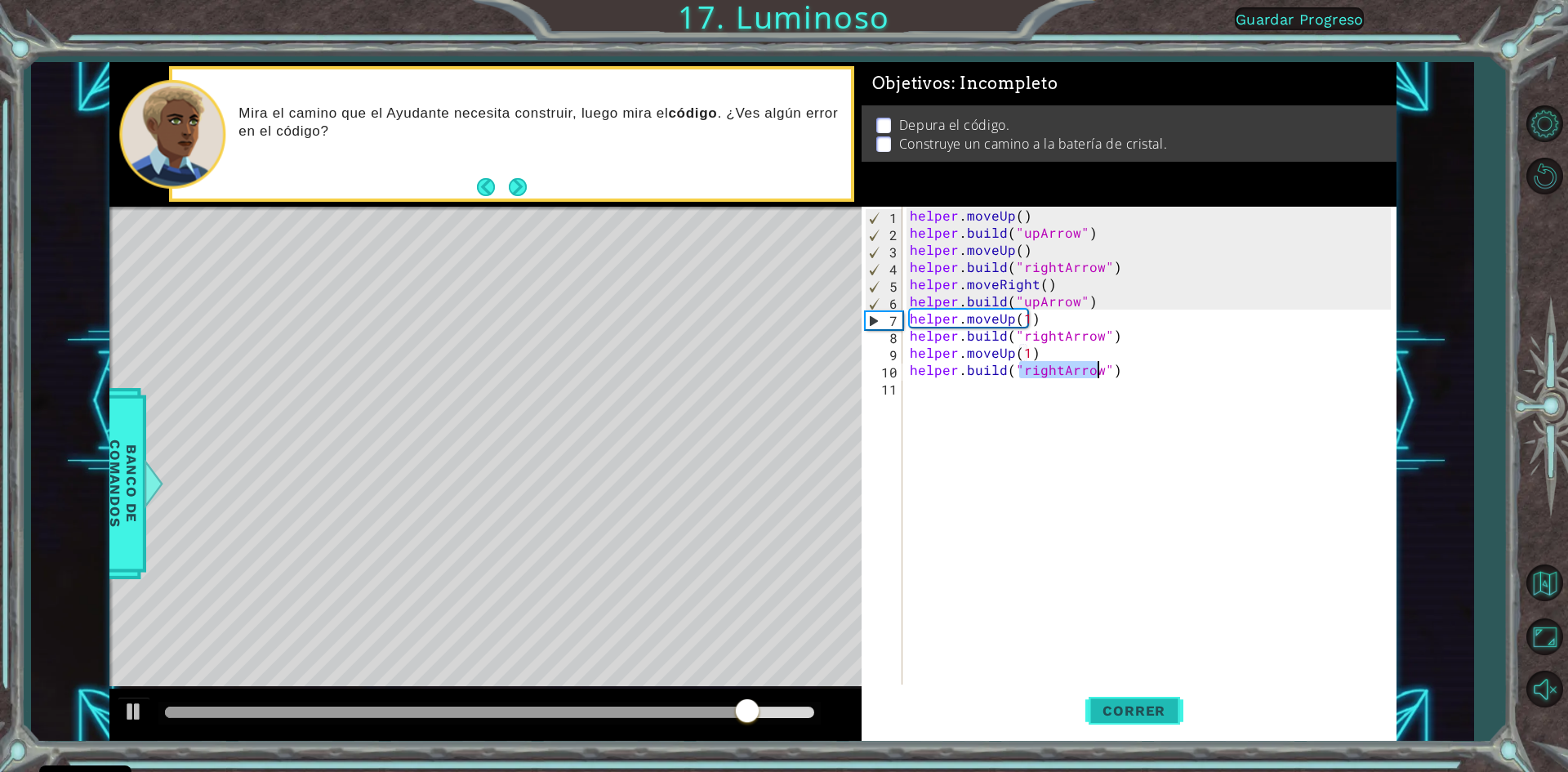
type textarea "[DOMAIN_NAME]("rightArrow")"
click at [1126, 717] on span "Correr" at bounding box center [1133, 711] width 95 height 17
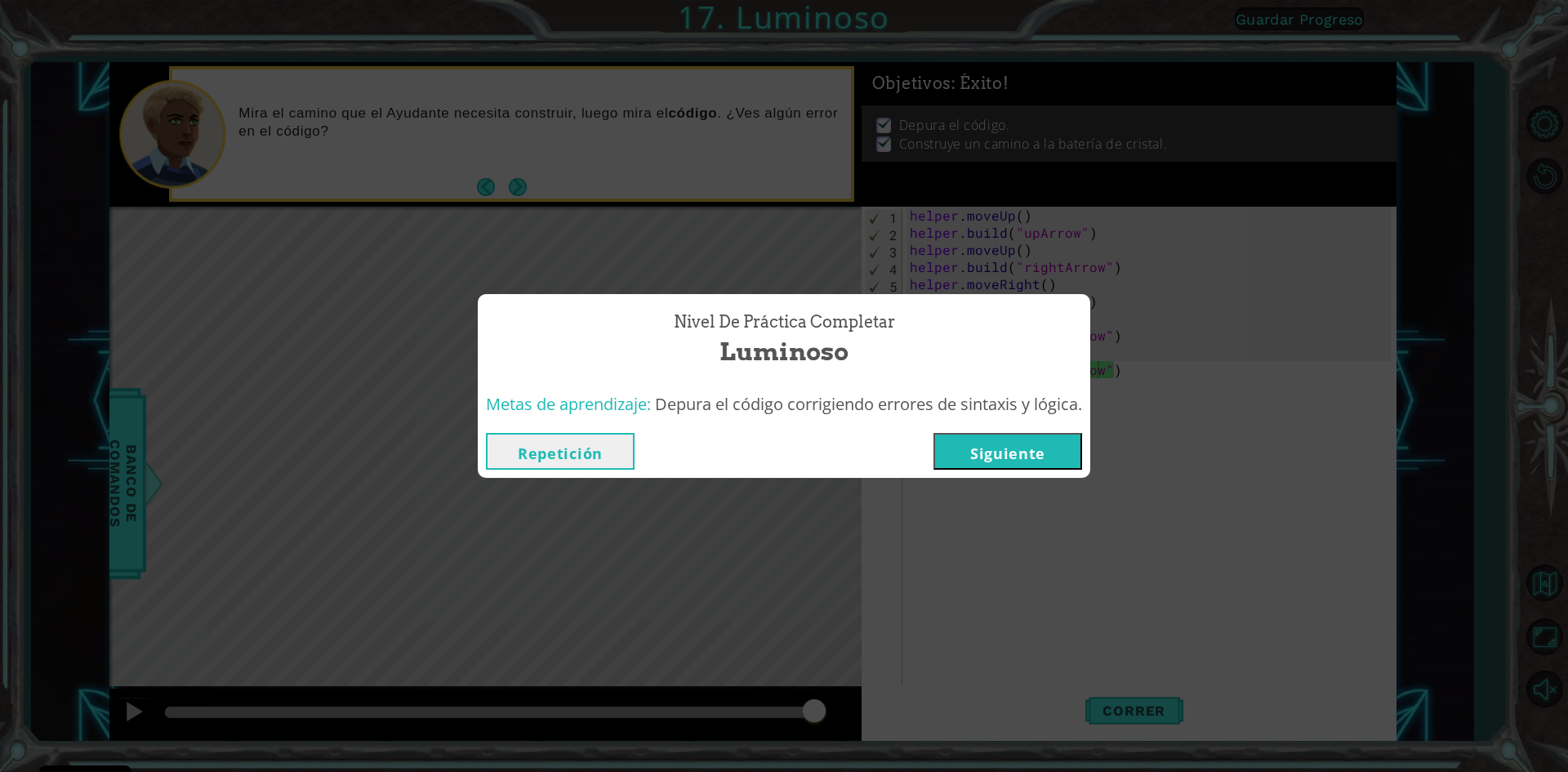
click at [1060, 461] on button "Siguiente" at bounding box center [1008, 452] width 149 height 37
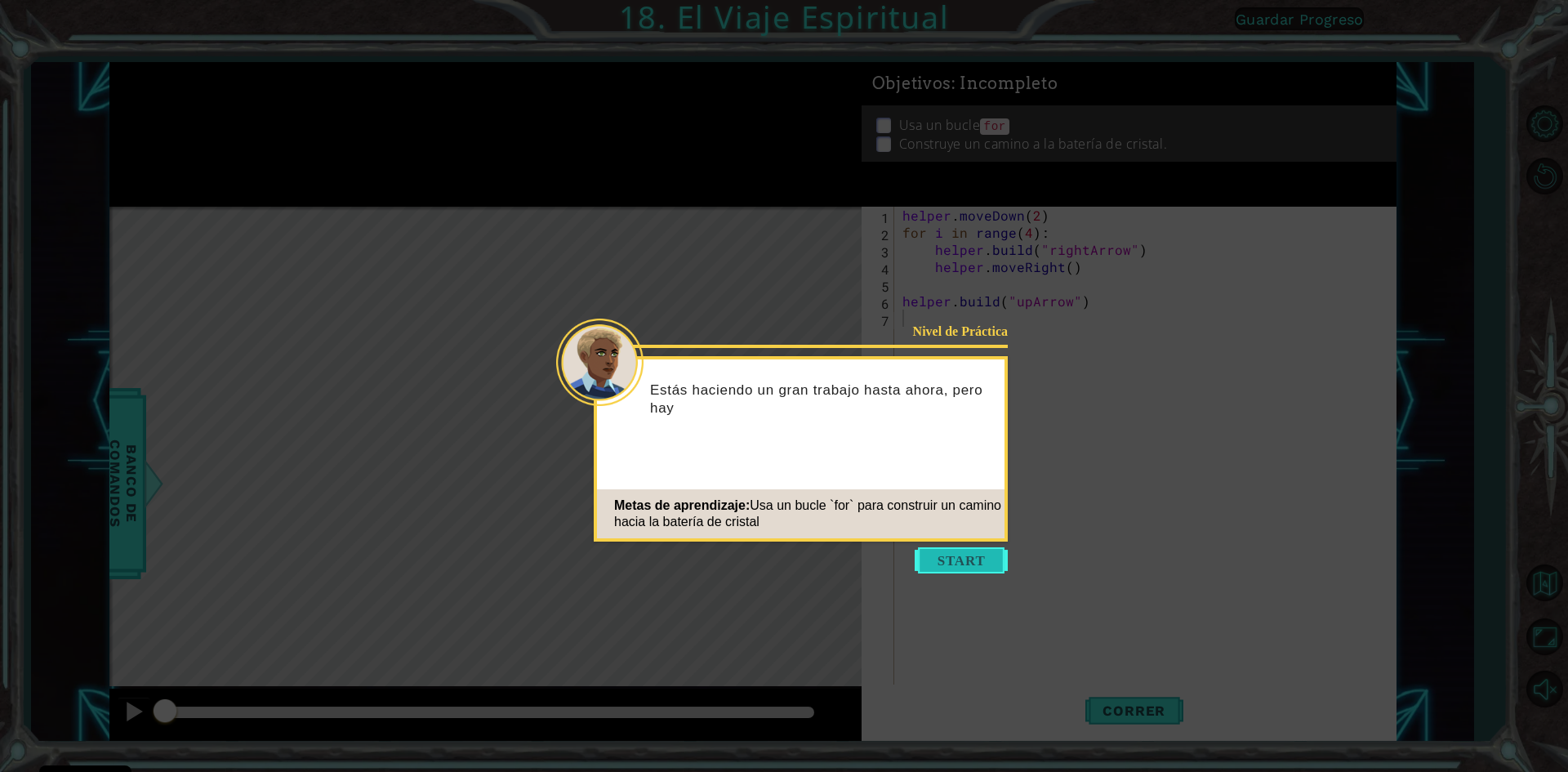
click at [975, 547] on button "Start" at bounding box center [961, 560] width 93 height 26
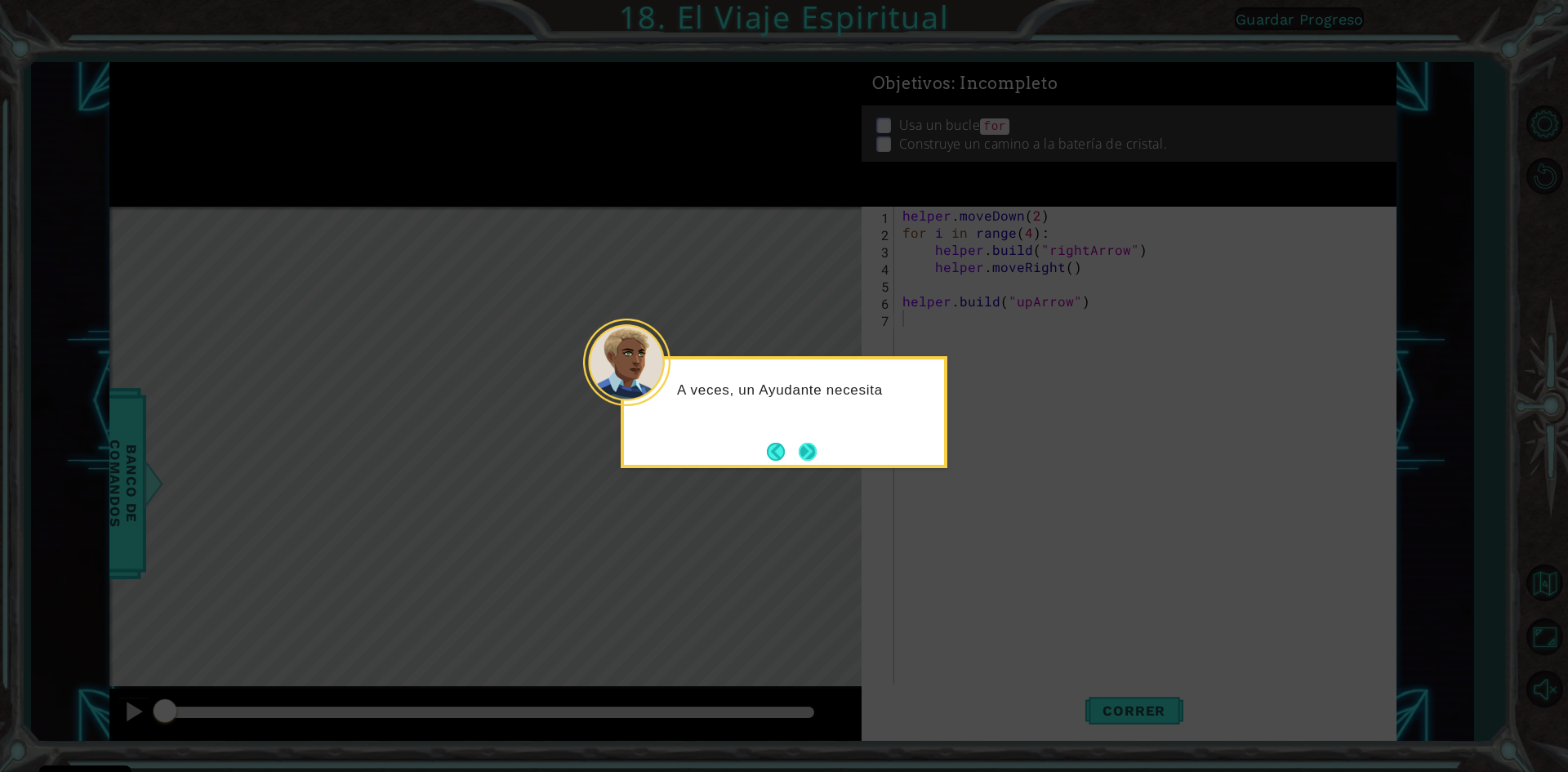
click at [808, 450] on button "Next" at bounding box center [808, 452] width 18 height 18
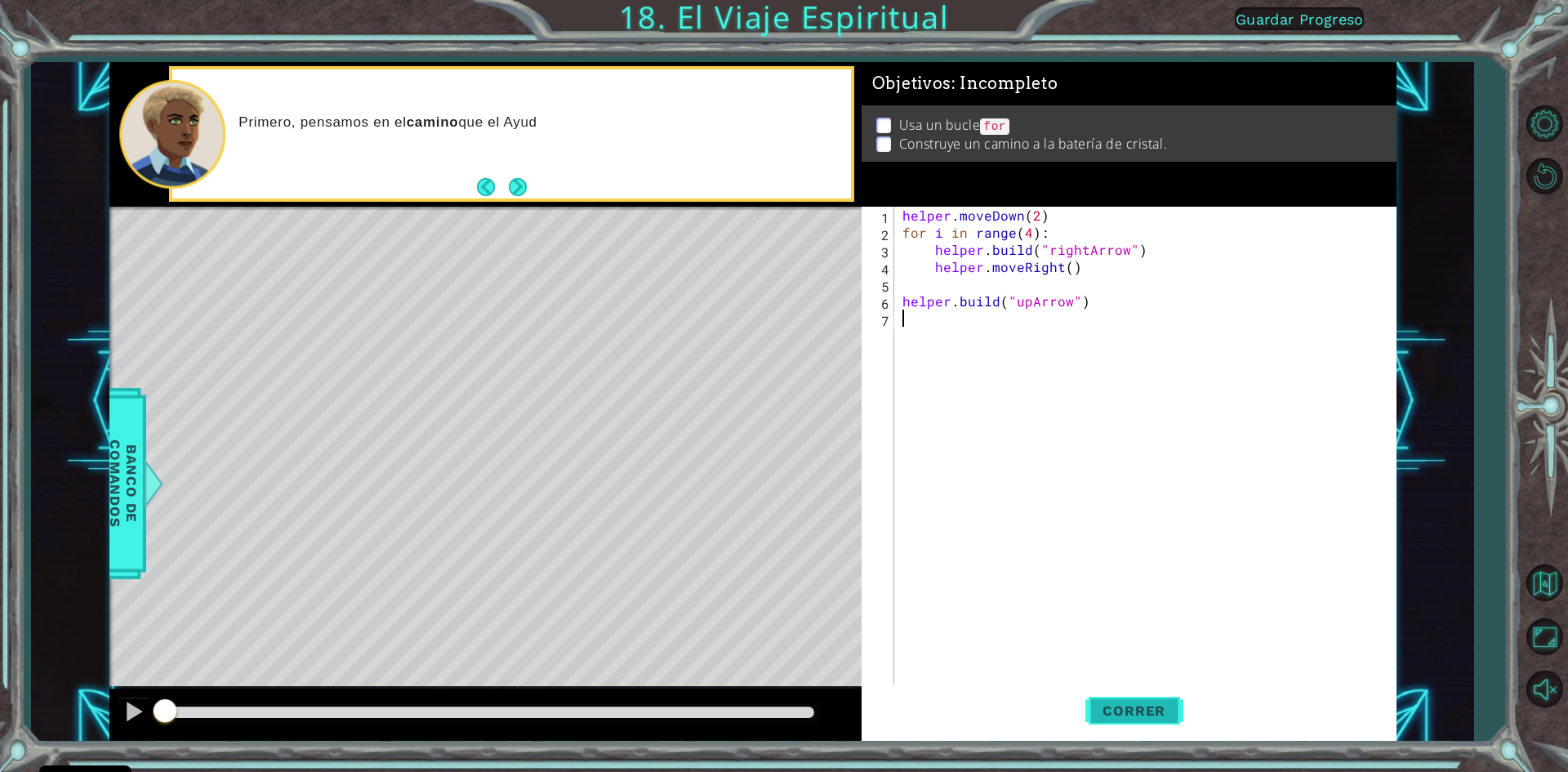
click at [1134, 705] on span "Correr" at bounding box center [1133, 711] width 95 height 17
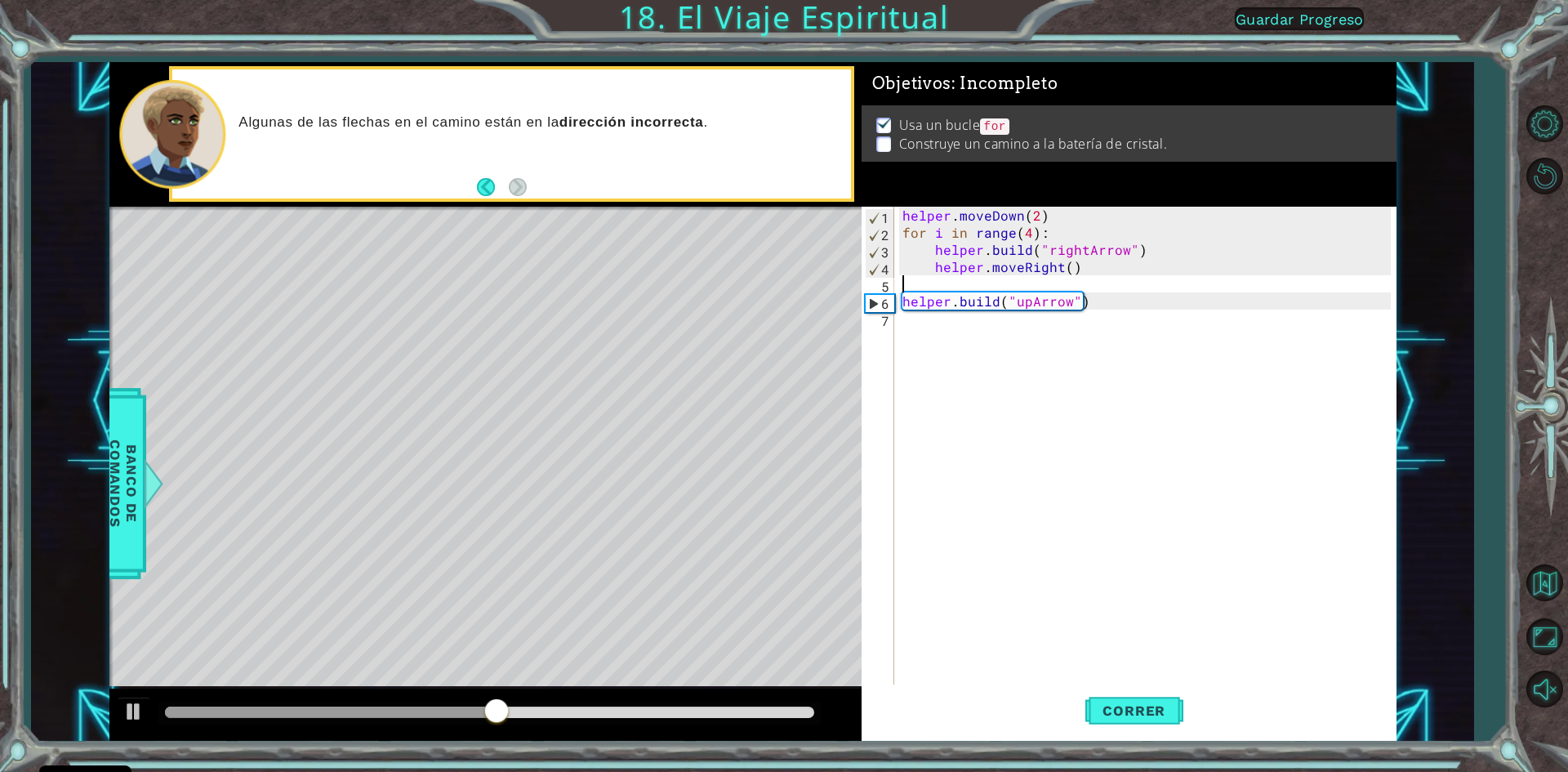
click at [911, 285] on div "helper . moveDown ( 2 ) for i in range ( 4 ) : helper . build ( "rightArrow" ) …" at bounding box center [1149, 464] width 500 height 515
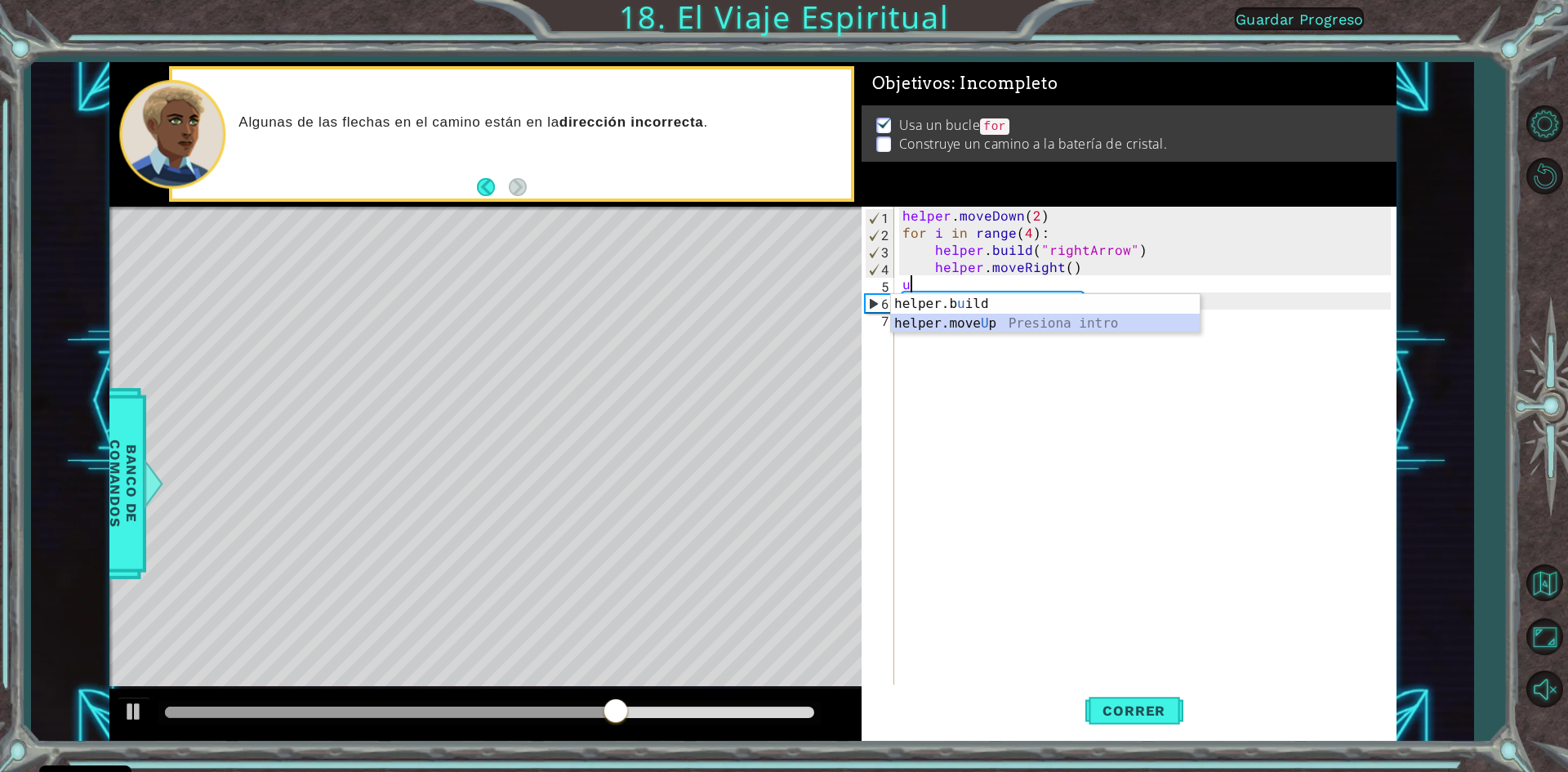
click at [968, 328] on div "helper.b u ild Presiona intro helper.move U p Presiona intro" at bounding box center [1045, 333] width 309 height 79
type textarea "helper.moveUp(1)"
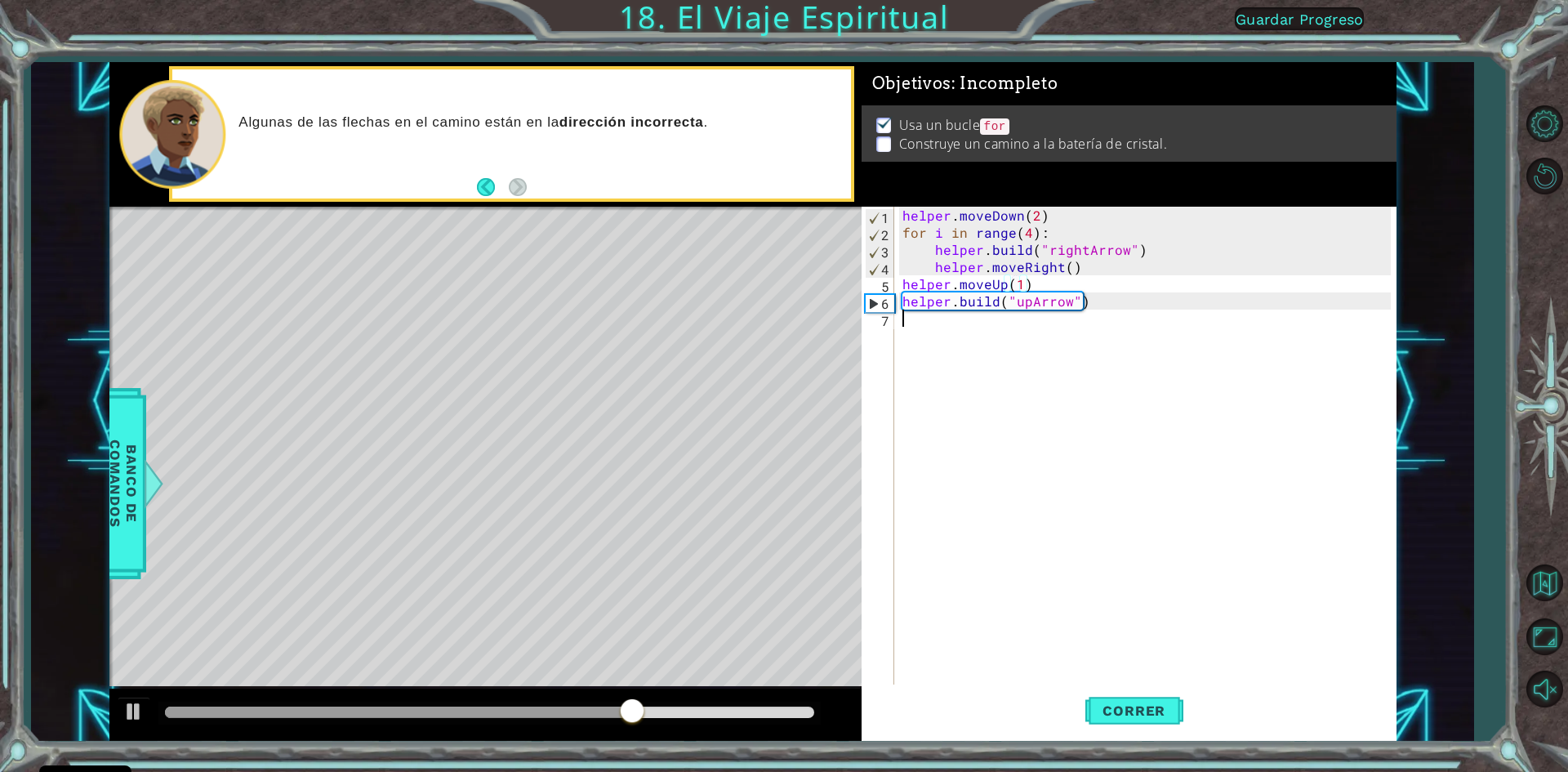
click at [1012, 440] on div "helper . moveDown ( 2 ) for i in range ( 4 ) : helper . build ( "rightArrow" ) …" at bounding box center [1149, 464] width 500 height 515
click at [1110, 712] on span "Correr" at bounding box center [1133, 711] width 95 height 17
drag, startPoint x: 1026, startPoint y: 286, endPoint x: 892, endPoint y: 277, distance: 134.3
click at [892, 277] on div "1 2 3 4 5 6 7 helper . moveDown ( 2 ) for i in range ( 4 ) : helper . build ( "…" at bounding box center [1126, 446] width 529 height 481
type textarea "helper.moveUp(1)"
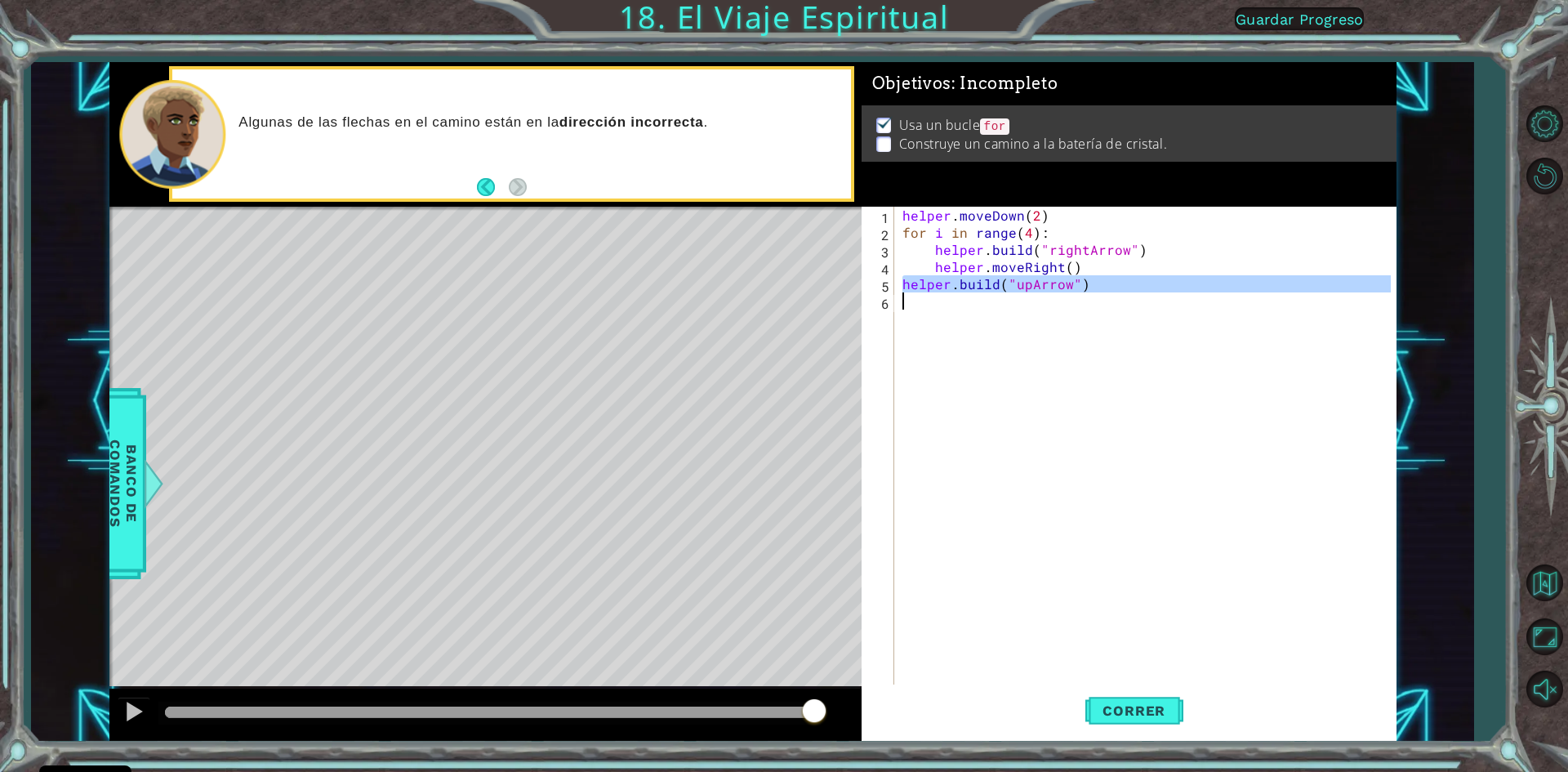
drag, startPoint x: 899, startPoint y: 289, endPoint x: 1055, endPoint y: 294, distance: 156.1
click at [1055, 294] on div "helper . moveDown ( 2 ) for i in range ( 4 ) : helper . build ( "rightArrow" ) …" at bounding box center [1145, 446] width 492 height 481
type textarea "[DOMAIN_NAME]("upArrow")"
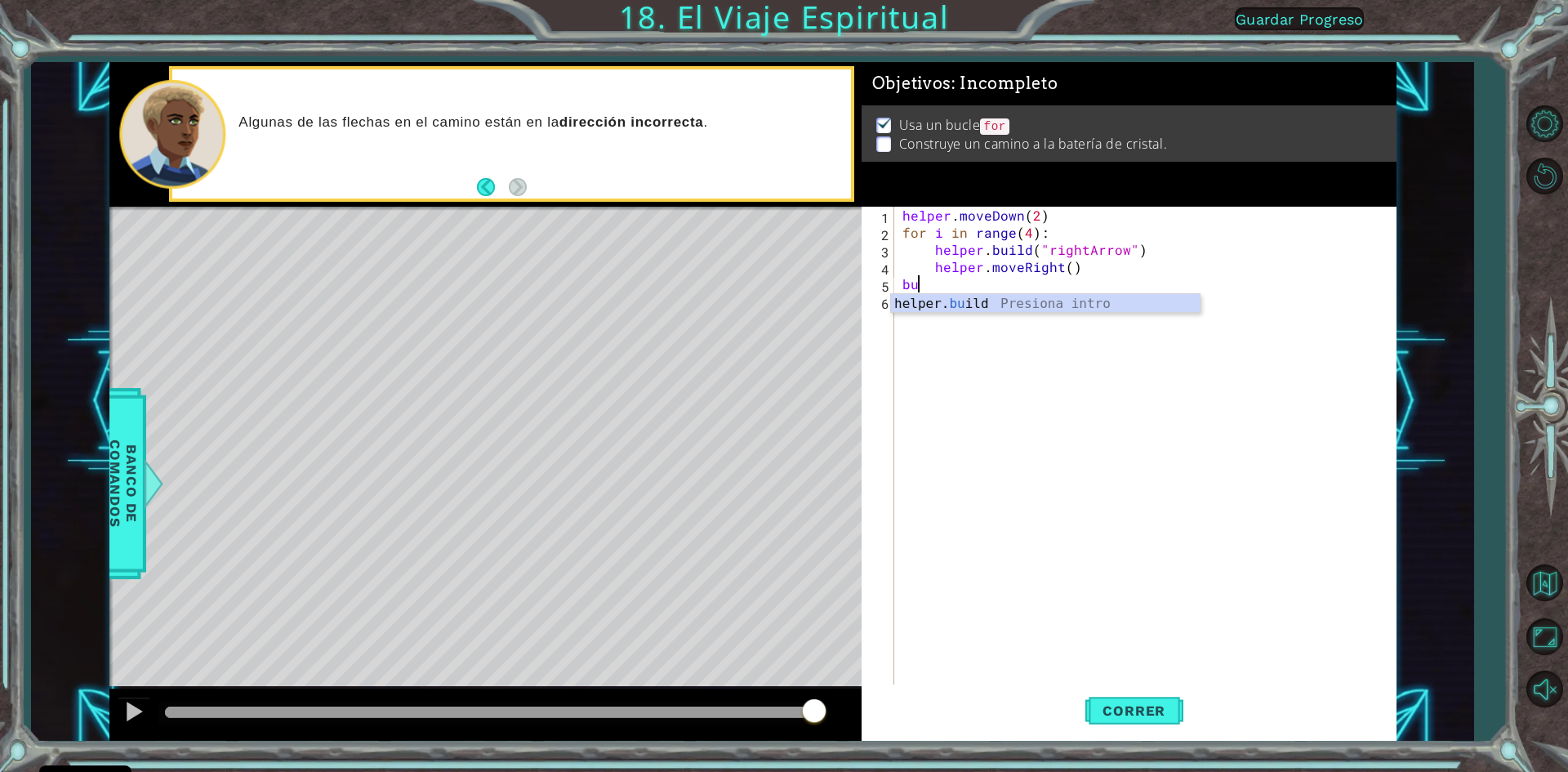
type textarea "[DOMAIN_NAME]("rightArrow")"
click at [1048, 292] on div "helper . moveDown ( 2 ) for i in range ( 4 ) : helper . build ( "rightArrow" ) …" at bounding box center [1149, 464] width 500 height 515
click at [1050, 288] on div "helper . moveDown ( 2 ) for i in range ( 4 ) : helper . build ( "rightArrow" ) …" at bounding box center [1149, 464] width 500 height 515
click at [1063, 298] on div "" upArrow" Presiona intro " rightArrow" Presiona intro" at bounding box center [1147, 333] width 309 height 79
type textarea "[DOMAIN_NAME]("upArrow")"
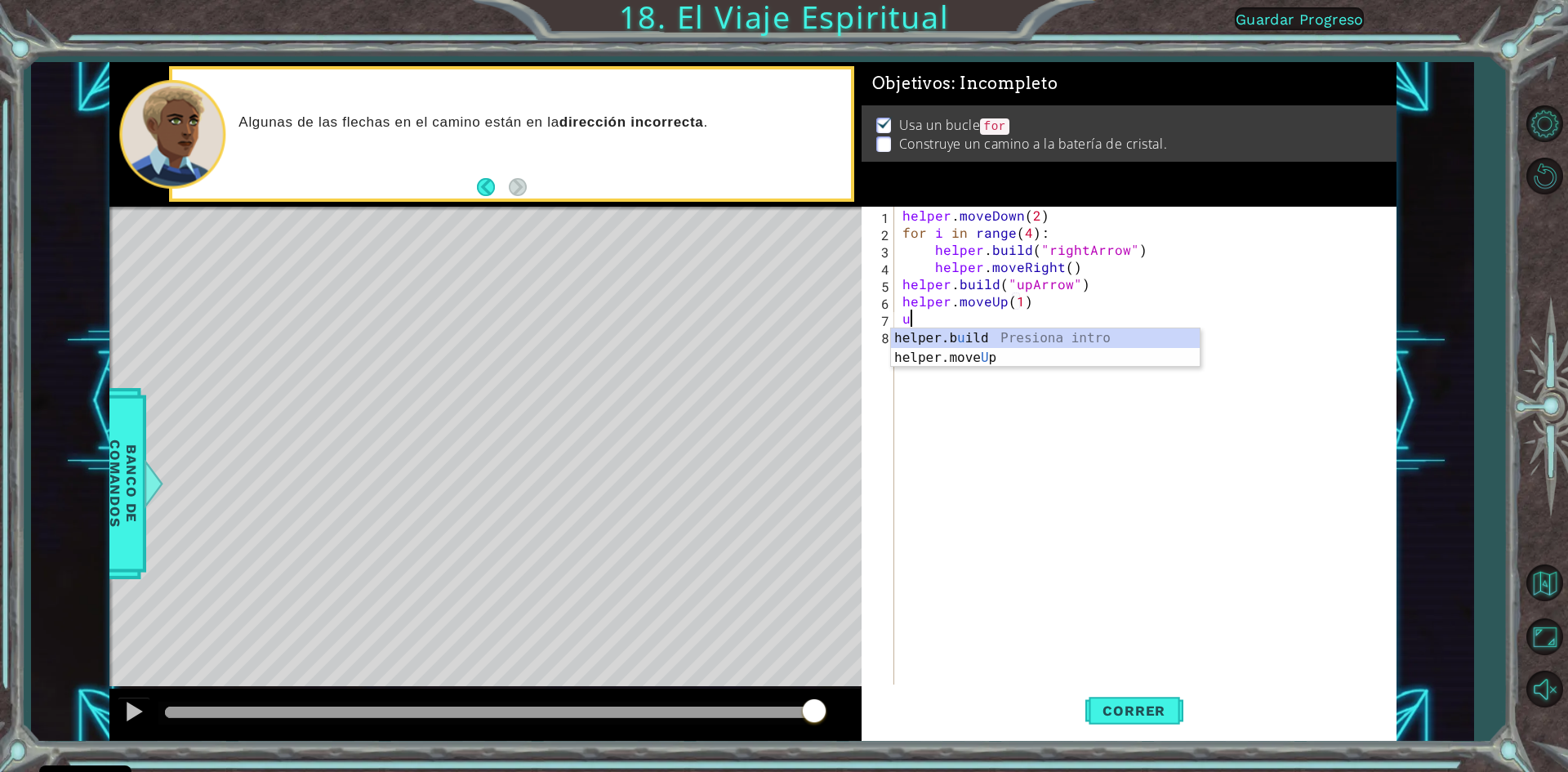
scroll to position [0, 7]
click at [1080, 337] on div "helper.b u ild Presiona intro helper.move U p Presiona intro" at bounding box center [1045, 368] width 309 height 79
click at [1051, 318] on div "helper . moveDown ( 2 ) for i in range ( 4 ) : helper . build ( "rightArrow" ) …" at bounding box center [1145, 446] width 492 height 481
click at [1082, 330] on div "" upArrow" Presiona intro " rightArrow" Presiona intro" at bounding box center [1147, 368] width 309 height 79
type textarea "[DOMAIN_NAME]("upArrow")"
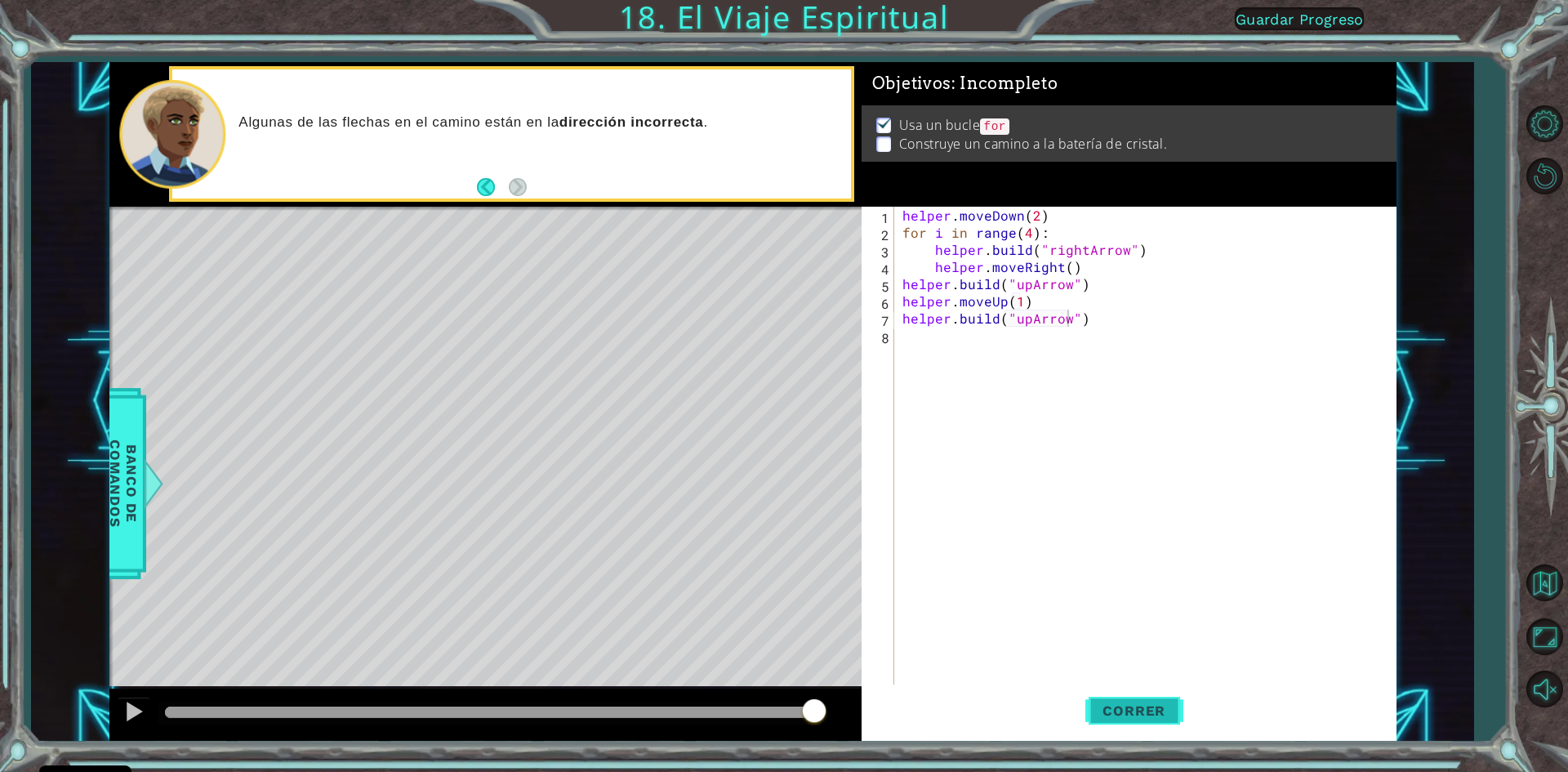
click at [1126, 705] on span "Correr" at bounding box center [1133, 711] width 95 height 17
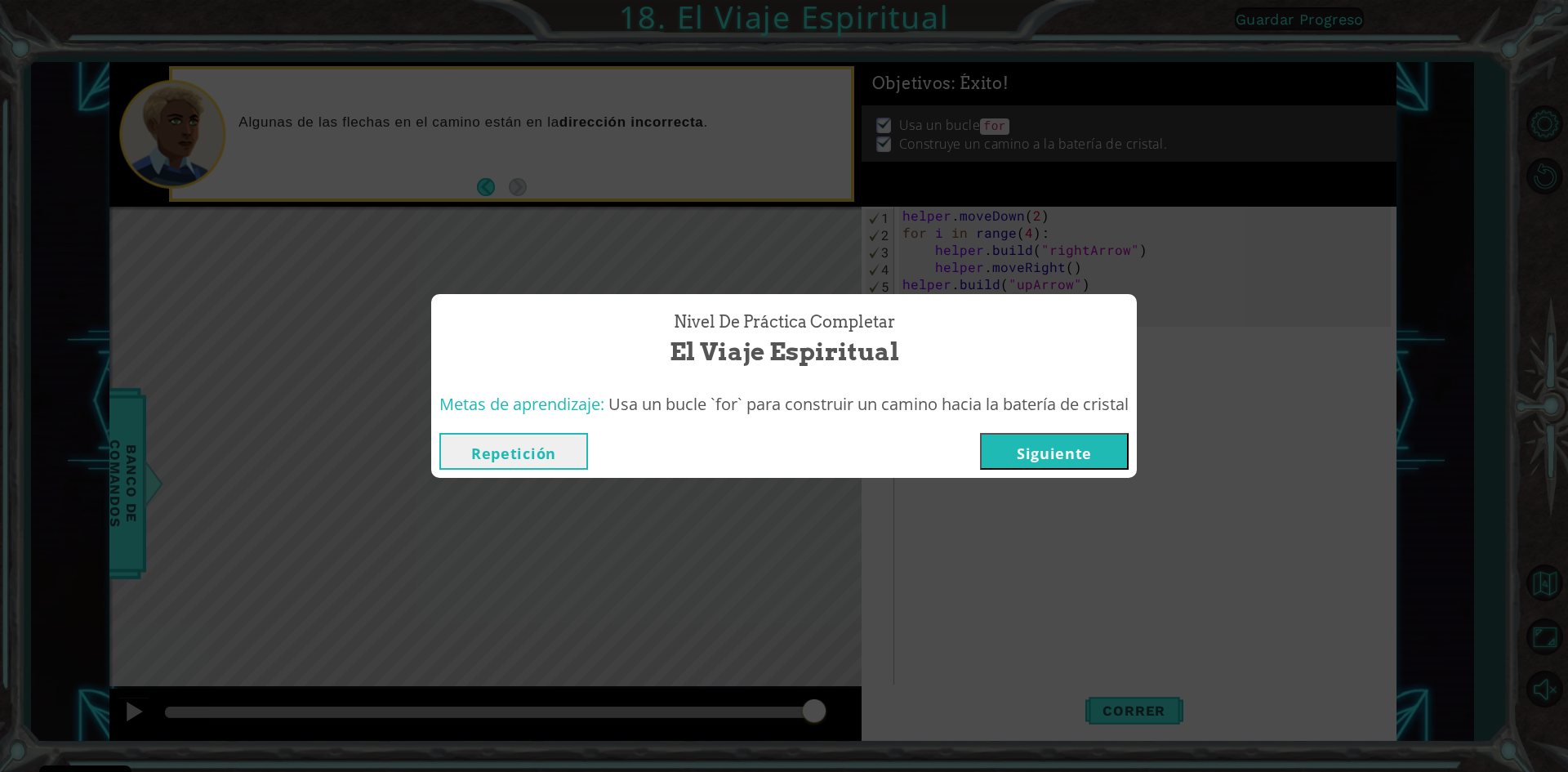
click at [1016, 460] on button "Siguiente" at bounding box center [1054, 452] width 149 height 37
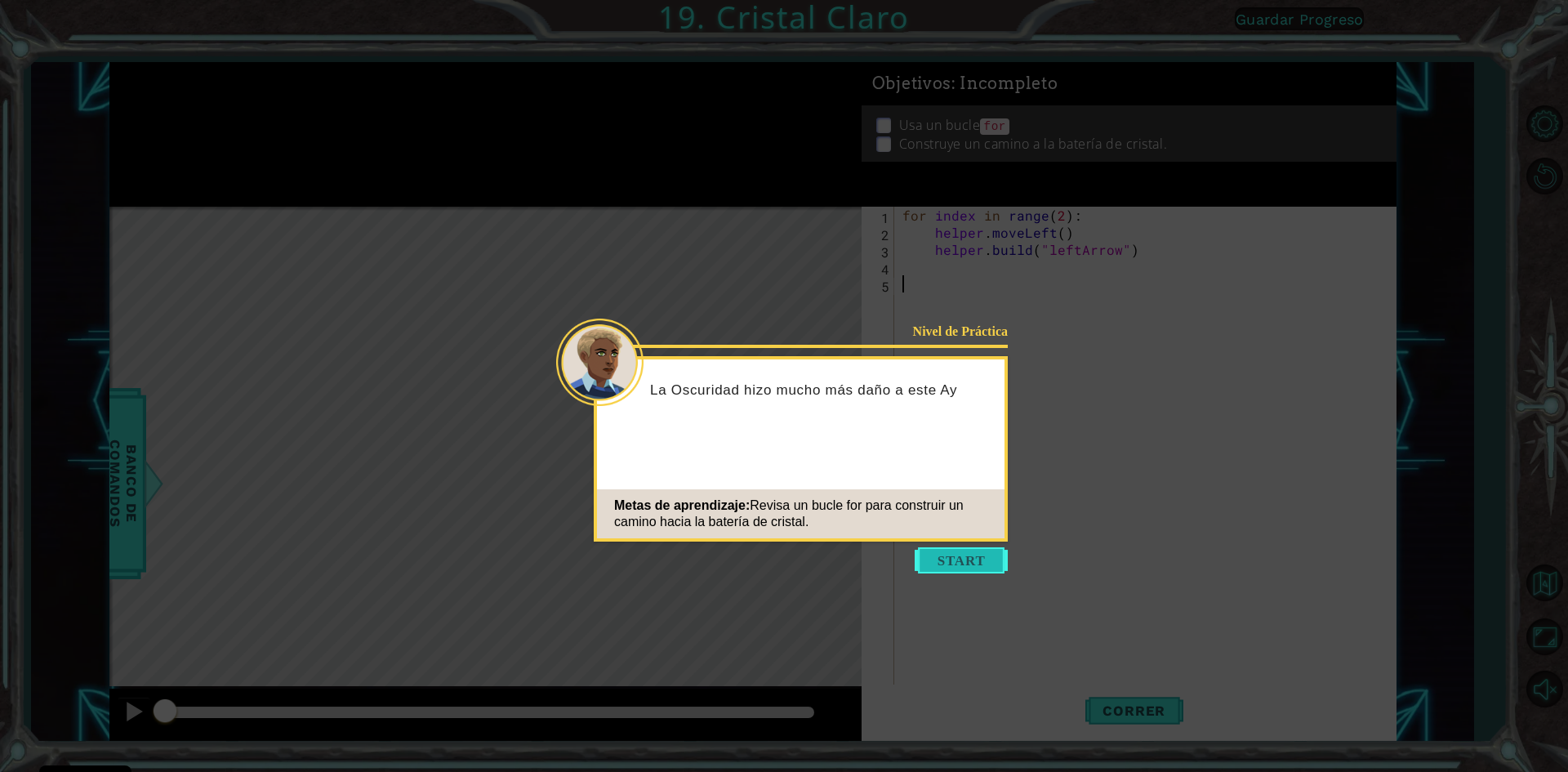
click at [963, 562] on button "Start" at bounding box center [961, 560] width 93 height 26
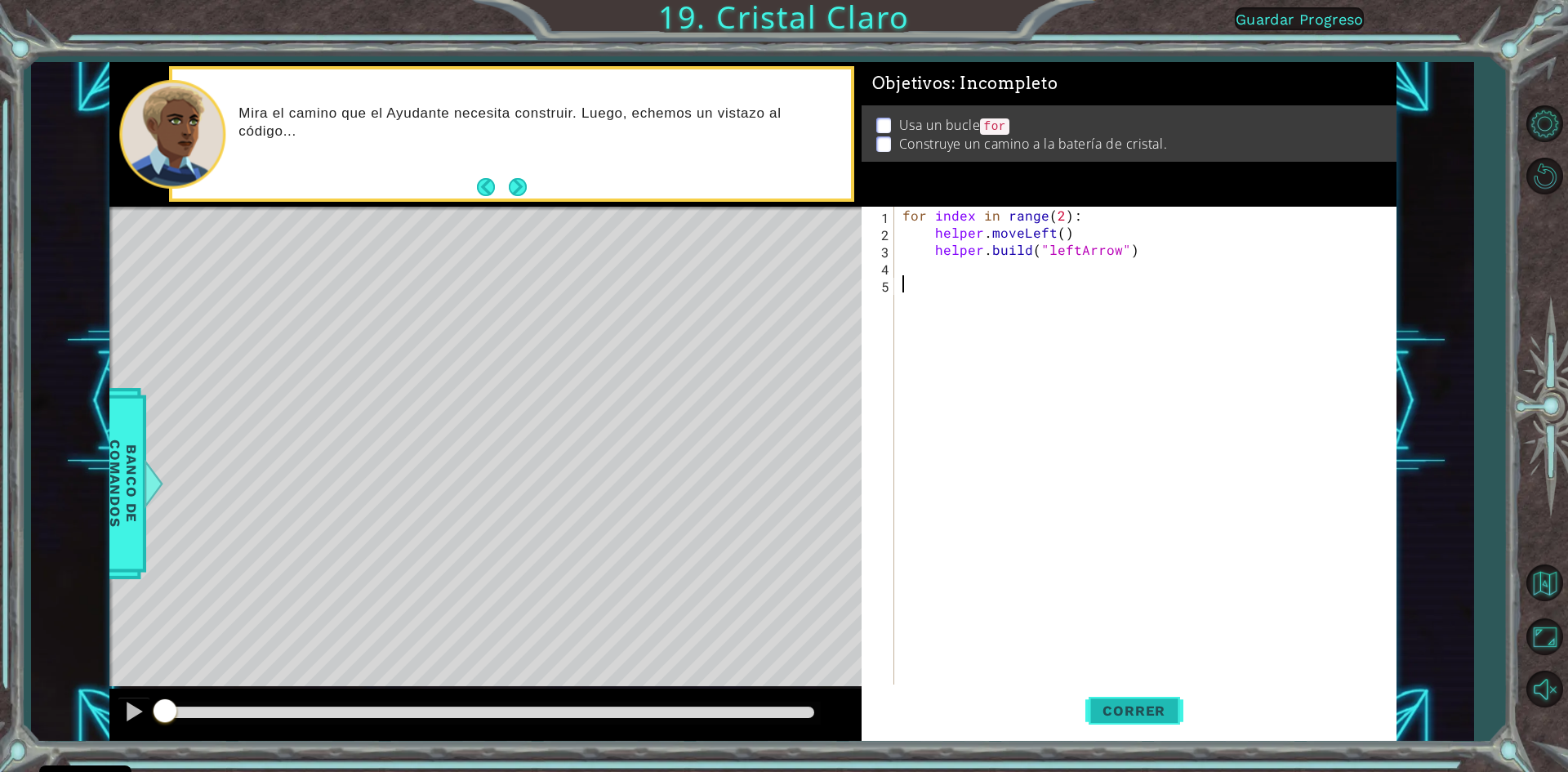
click at [1144, 705] on span "Correr" at bounding box center [1133, 711] width 95 height 17
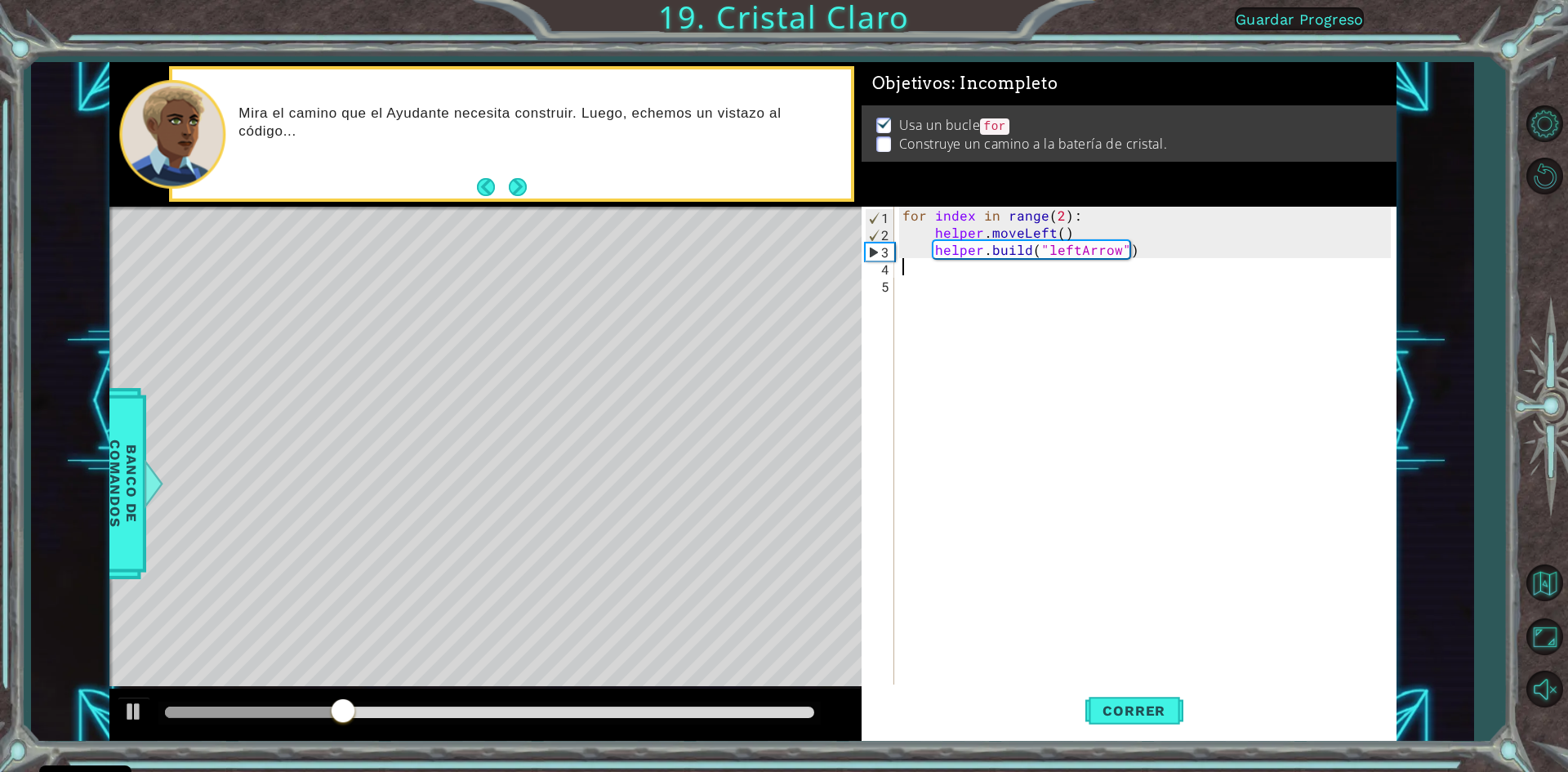
click at [911, 269] on div "for index in range ( 2 ) : helper . moveLeft ( ) helper . build ( "leftArrow" )" at bounding box center [1149, 464] width 500 height 515
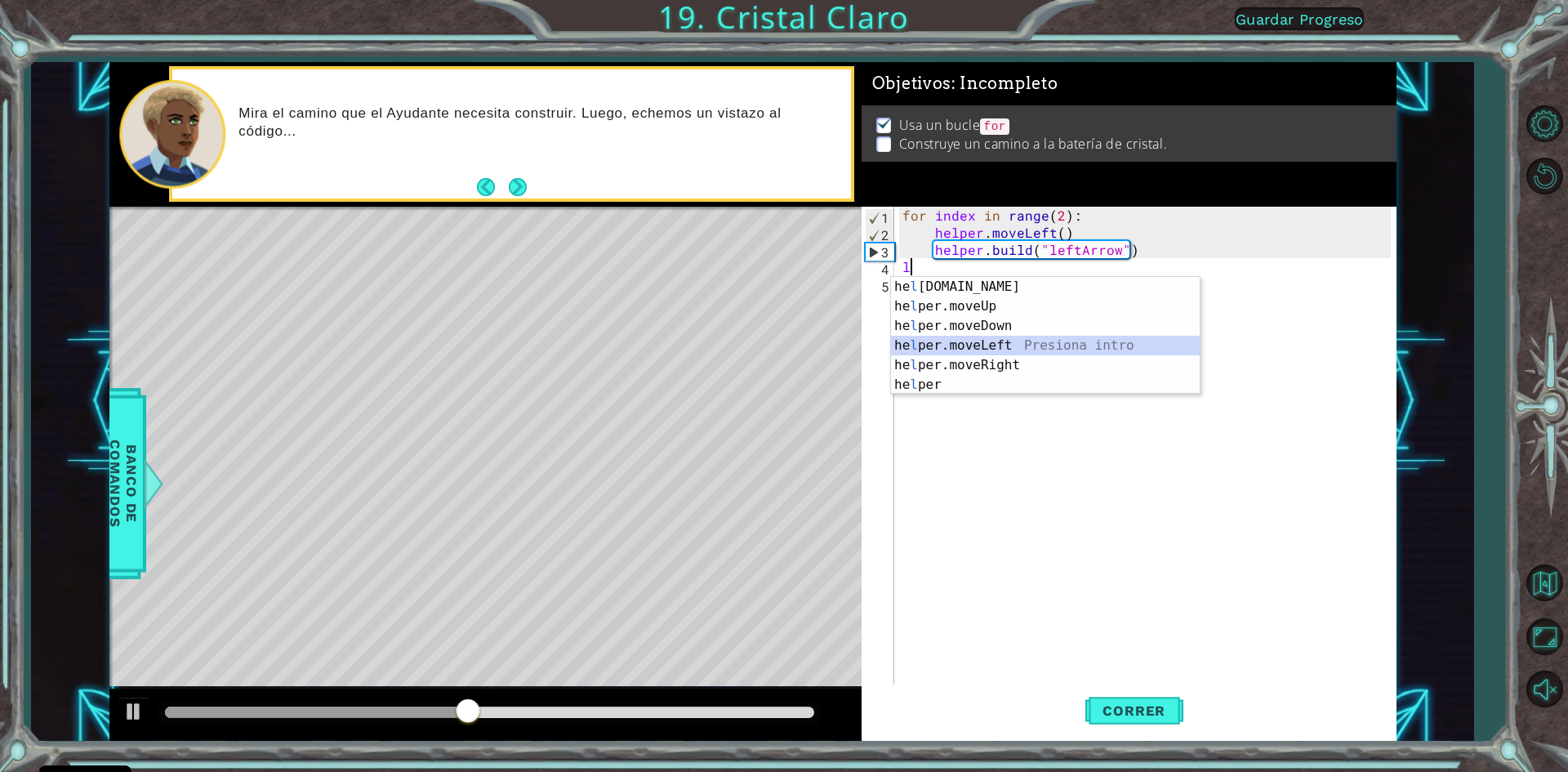
click at [962, 347] on div "he l [DOMAIN_NAME] Presiona intro he l per.moveUp Presiona intro he l per.moveD…" at bounding box center [1045, 354] width 309 height 157
type textarea "helper.moveLeft(1)"
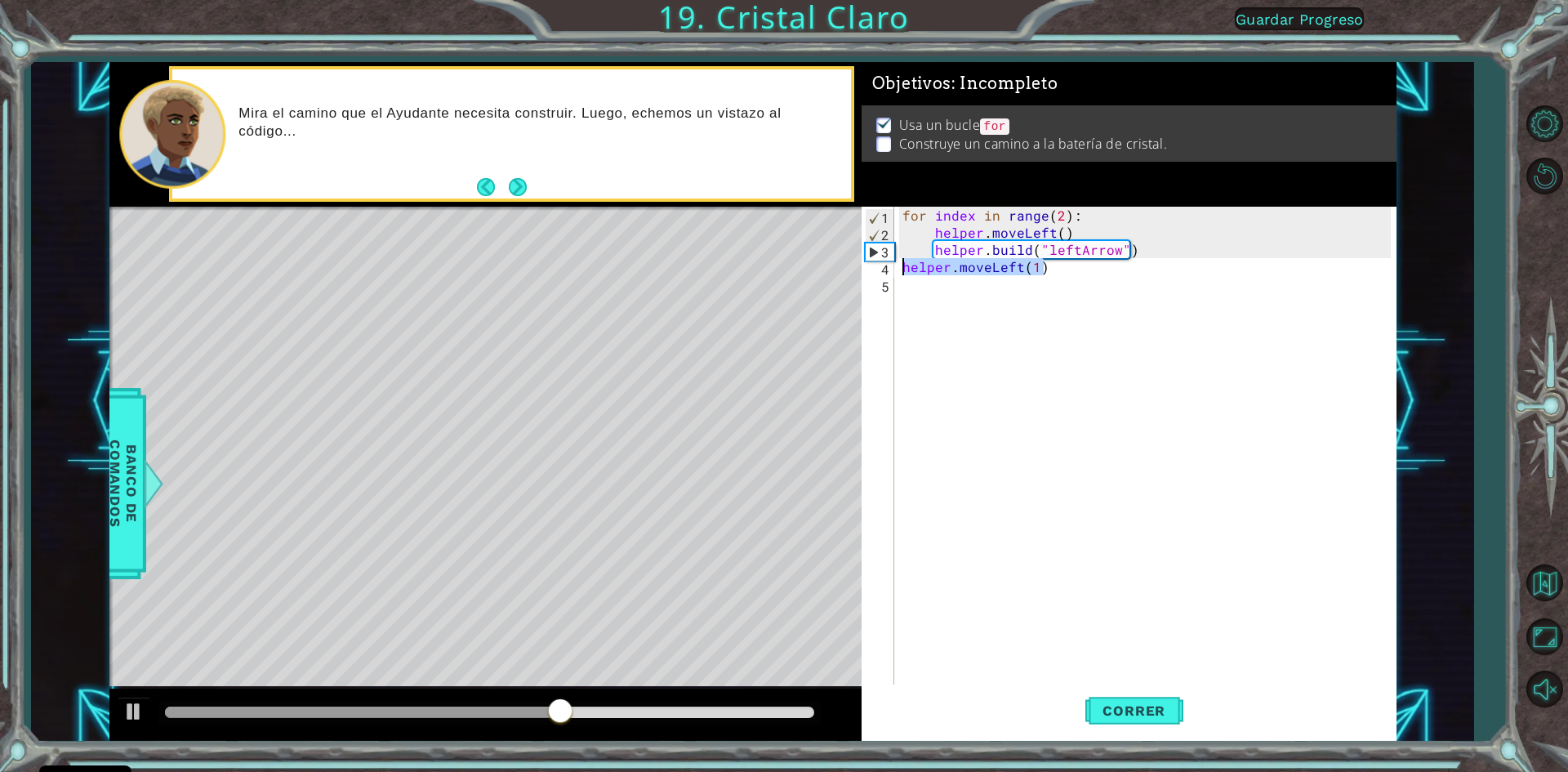
drag, startPoint x: 1036, startPoint y: 271, endPoint x: 896, endPoint y: 263, distance: 140.2
click at [896, 263] on div "helper.moveLeft(1) 1 2 3 4 5 for index in range ( 2 ) : helper . moveLeft ( ) h…" at bounding box center [1126, 446] width 529 height 481
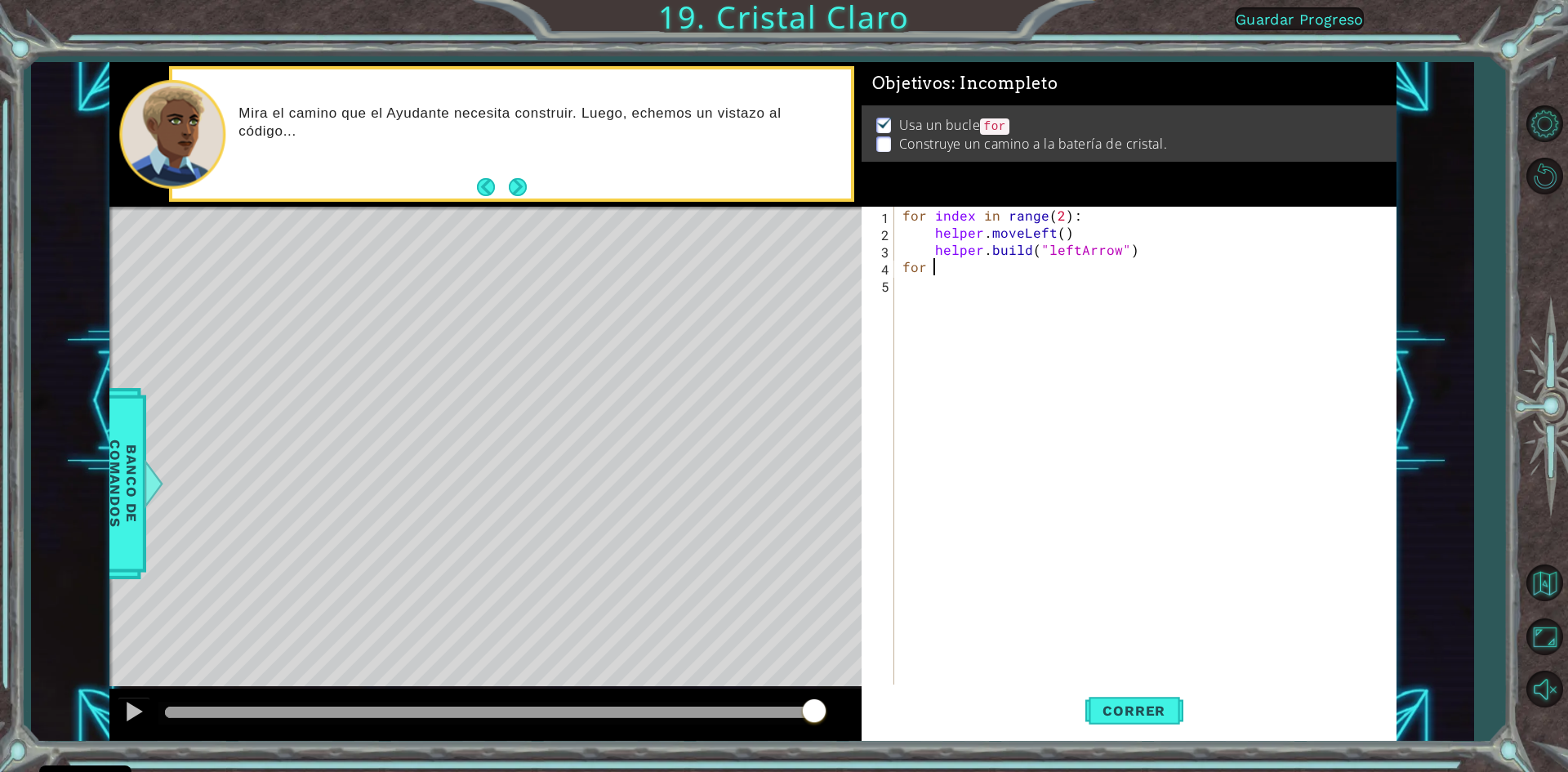
scroll to position [0, 2]
click at [1045, 291] on div "in dex Presiona intro" at bounding box center [1076, 305] width 309 height 59
click at [976, 269] on div "for index in range ( 2 ) : helper . moveLeft ( ) helper . build ( "leftArrow" )…" at bounding box center [1149, 464] width 500 height 515
type textarea "for index in range(2):"
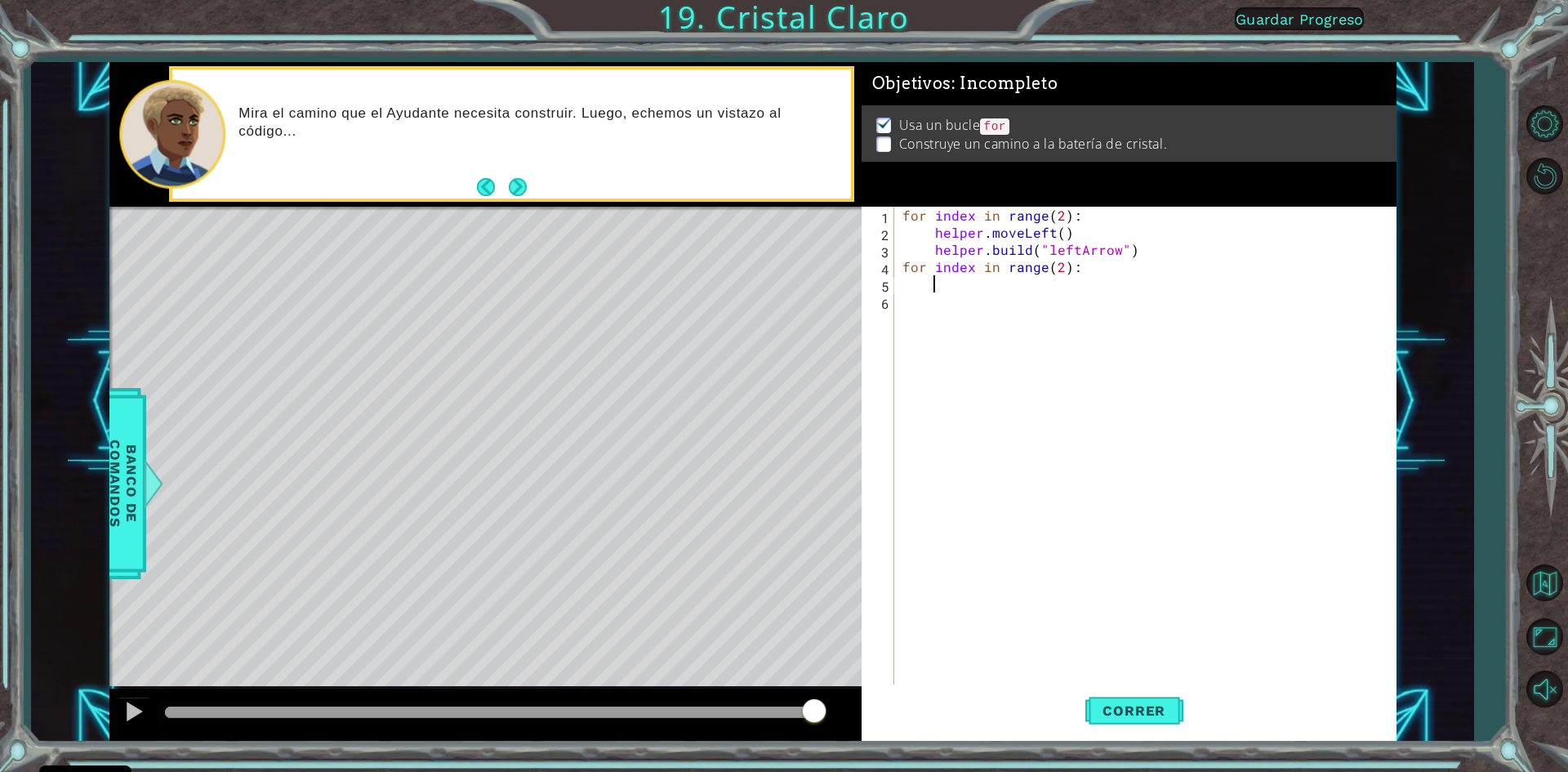
scroll to position [0, 2]
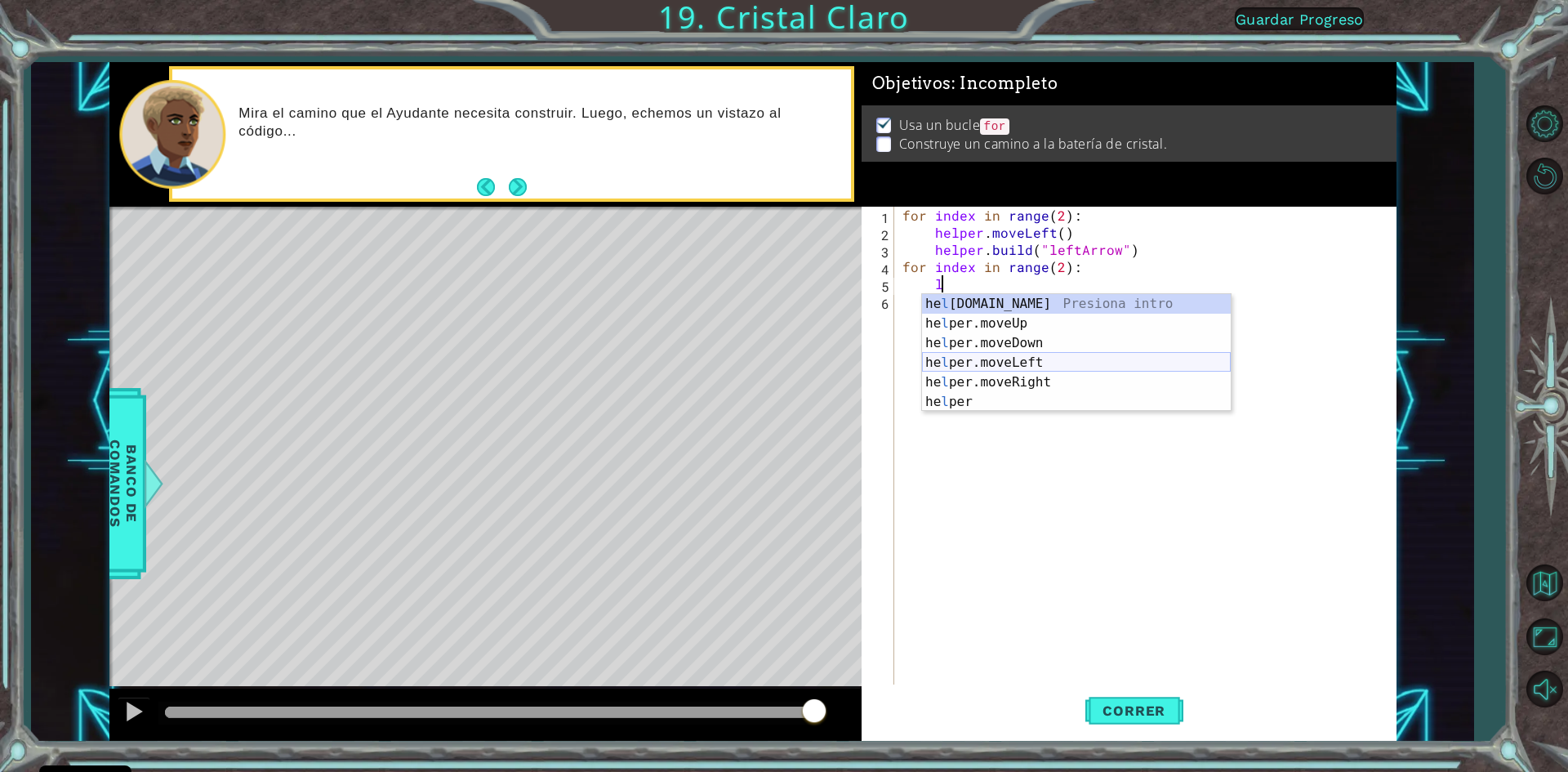
click at [1057, 361] on div "he l [DOMAIN_NAME] Presiona intro he l per.moveUp Presiona intro he l per.moveD…" at bounding box center [1076, 372] width 309 height 157
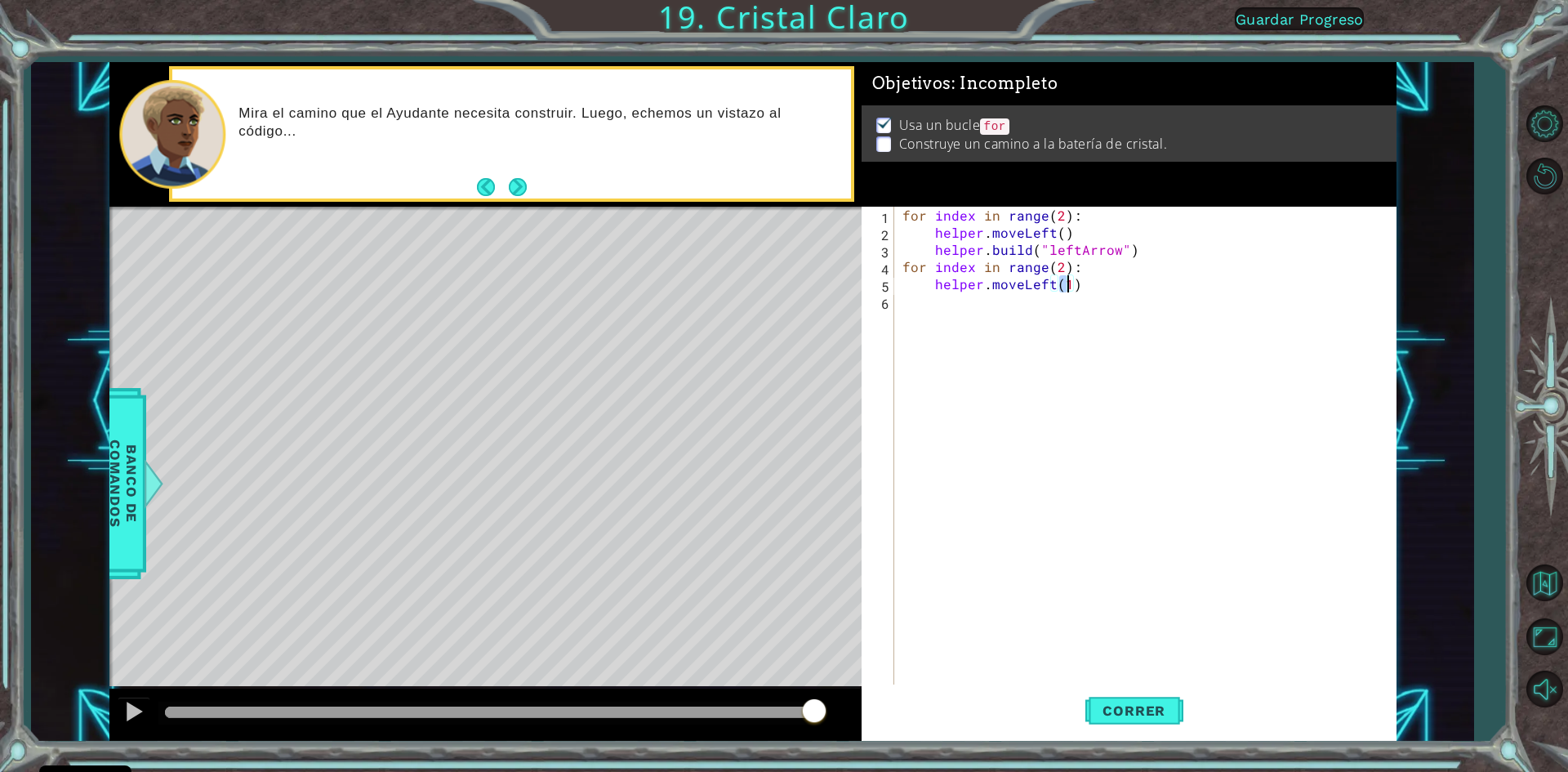
type textarea "helper.moveLeft()"
click at [1122, 316] on div "helper. b uild Presiona intro" at bounding box center [1076, 340] width 309 height 59
drag, startPoint x: 1042, startPoint y: 307, endPoint x: 1079, endPoint y: 300, distance: 37.7
click at [1079, 300] on div "for index in range ( 2 ) : helper . moveLeft ( ) helper . build ( "leftArrow" )…" at bounding box center [1149, 464] width 500 height 515
click at [1087, 324] on div "" leftArrow" Presiona intro" at bounding box center [1178, 340] width 309 height 59
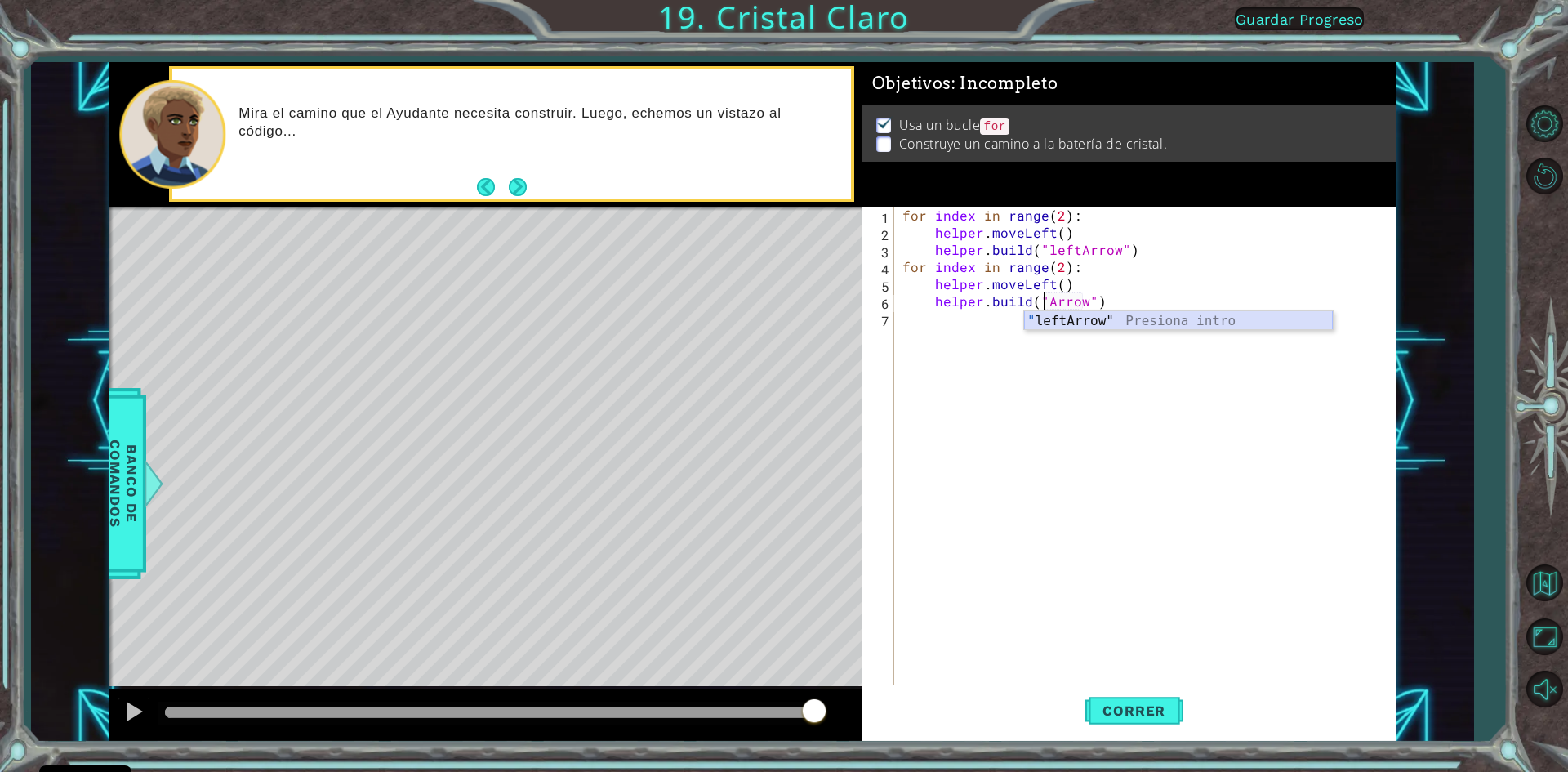
type textarea "[DOMAIN_NAME]("leftArrow")"
click at [1162, 699] on button "Correr" at bounding box center [1134, 711] width 98 height 53
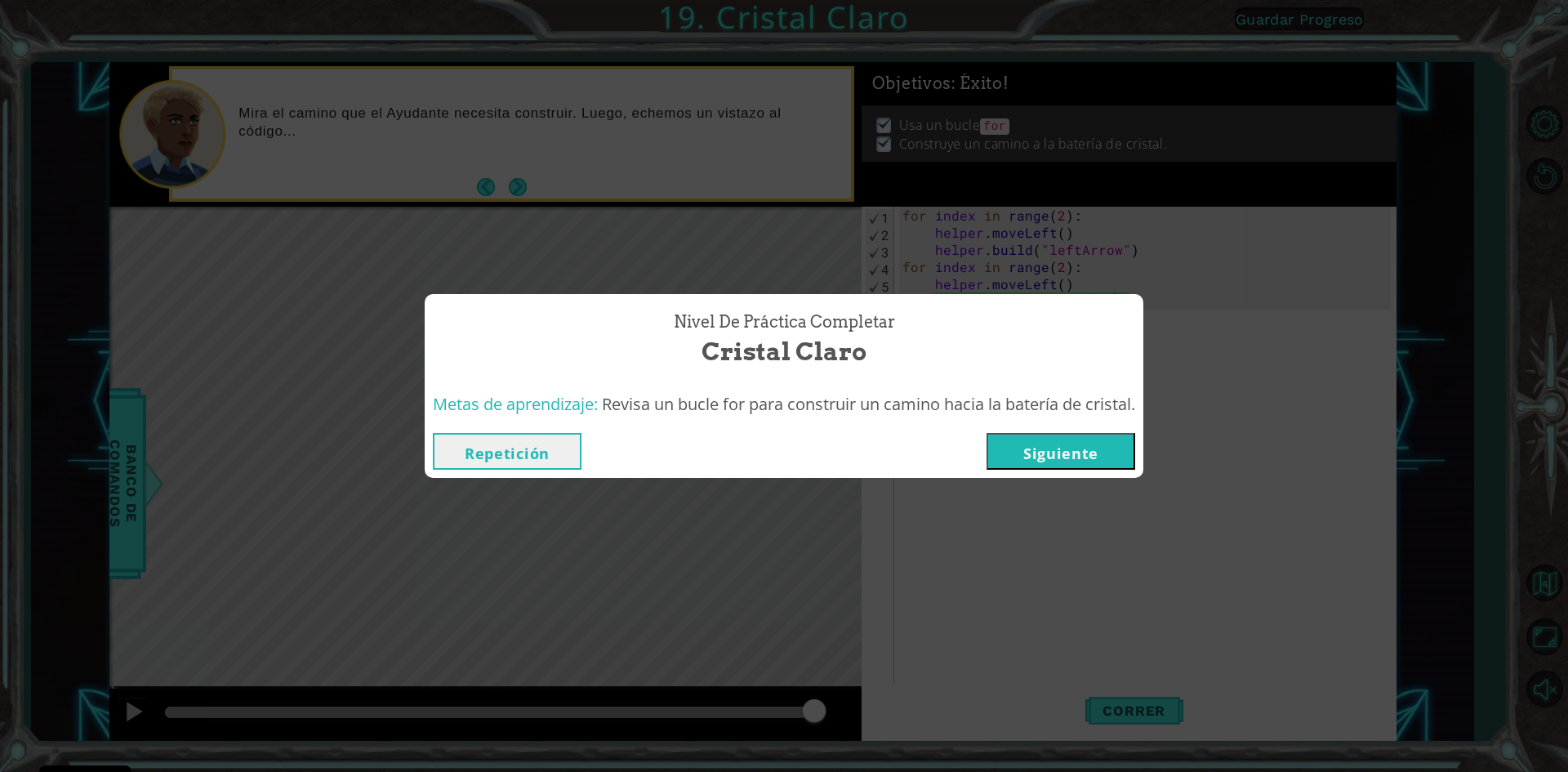
click at [1035, 447] on button "Siguiente" at bounding box center [1061, 452] width 149 height 37
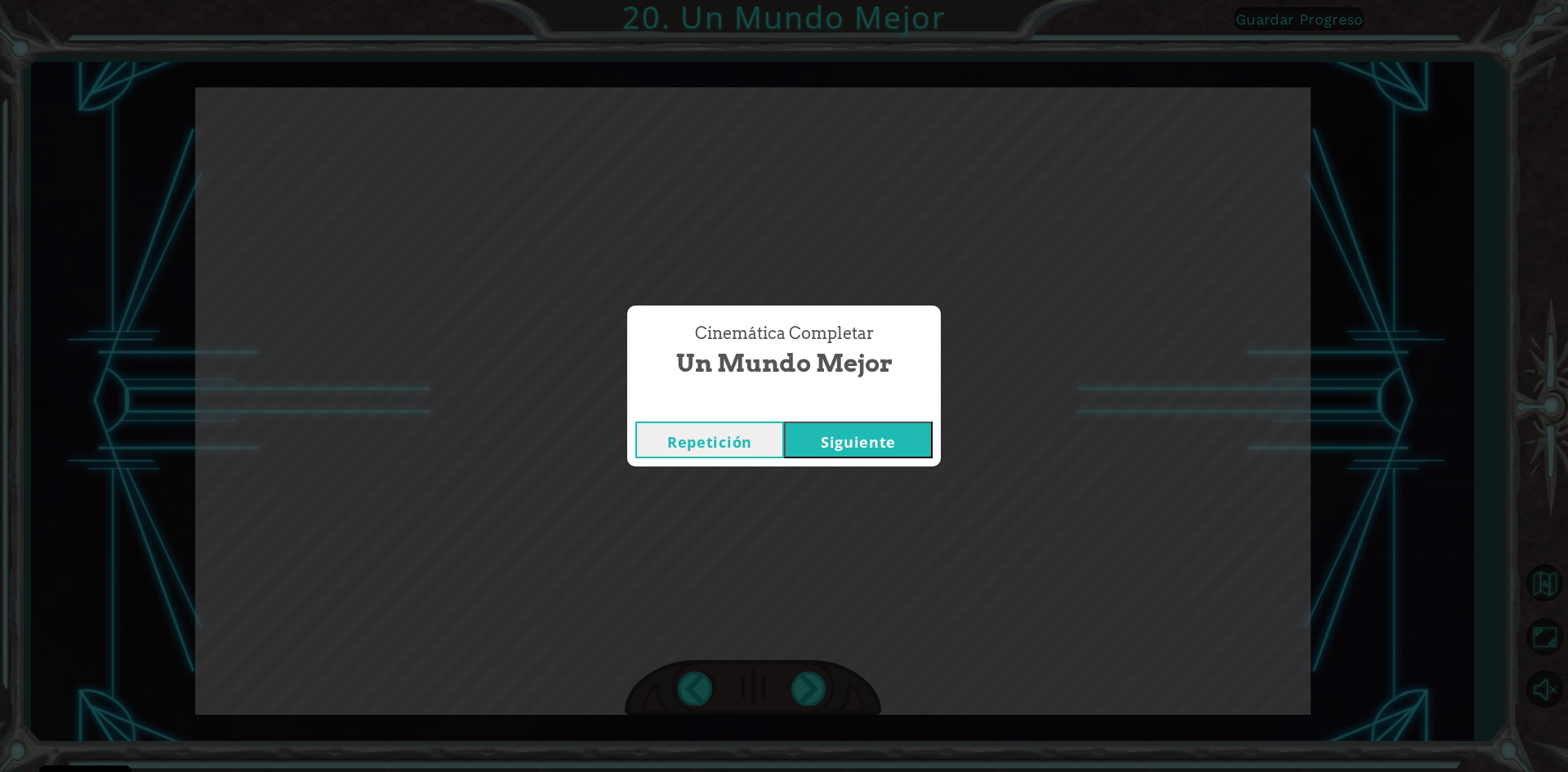
click at [877, 432] on button "Siguiente" at bounding box center [858, 440] width 149 height 37
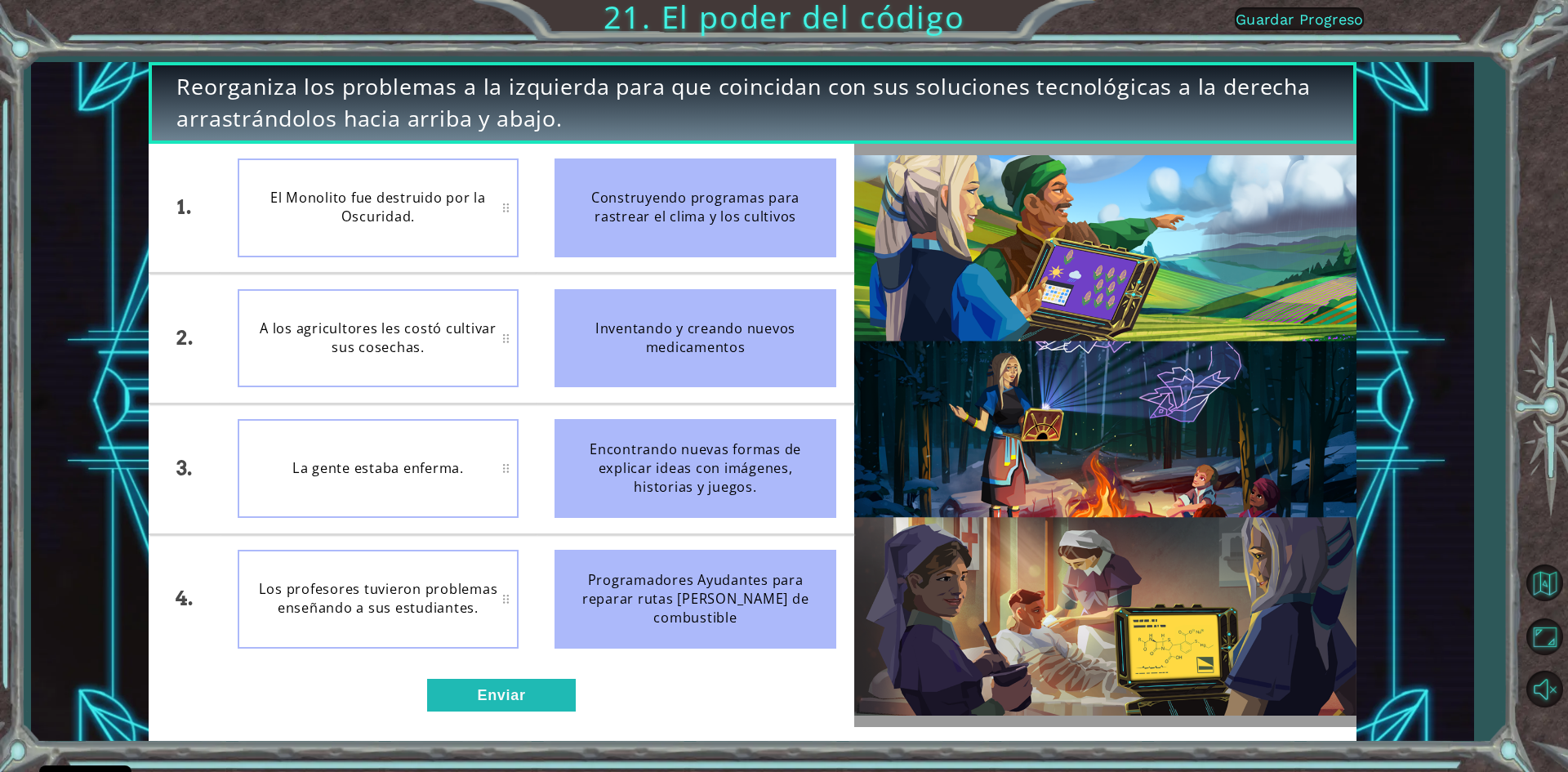
drag, startPoint x: 635, startPoint y: 210, endPoint x: 422, endPoint y: 263, distance: 219.5
click at [446, 256] on div "1. 2. 3. 4. El Monolito fue destruido por la Oscuridad. A los agricultores les …" at bounding box center [501, 404] width 705 height 521
drag, startPoint x: 662, startPoint y: 207, endPoint x: 633, endPoint y: 276, distance: 74.8
click at [634, 275] on ul "Construyendo programas para rastrear el clima y los cultivos Inventando y crean…" at bounding box center [695, 404] width 318 height 521
click at [497, 690] on button "Enviar" at bounding box center [501, 695] width 149 height 32
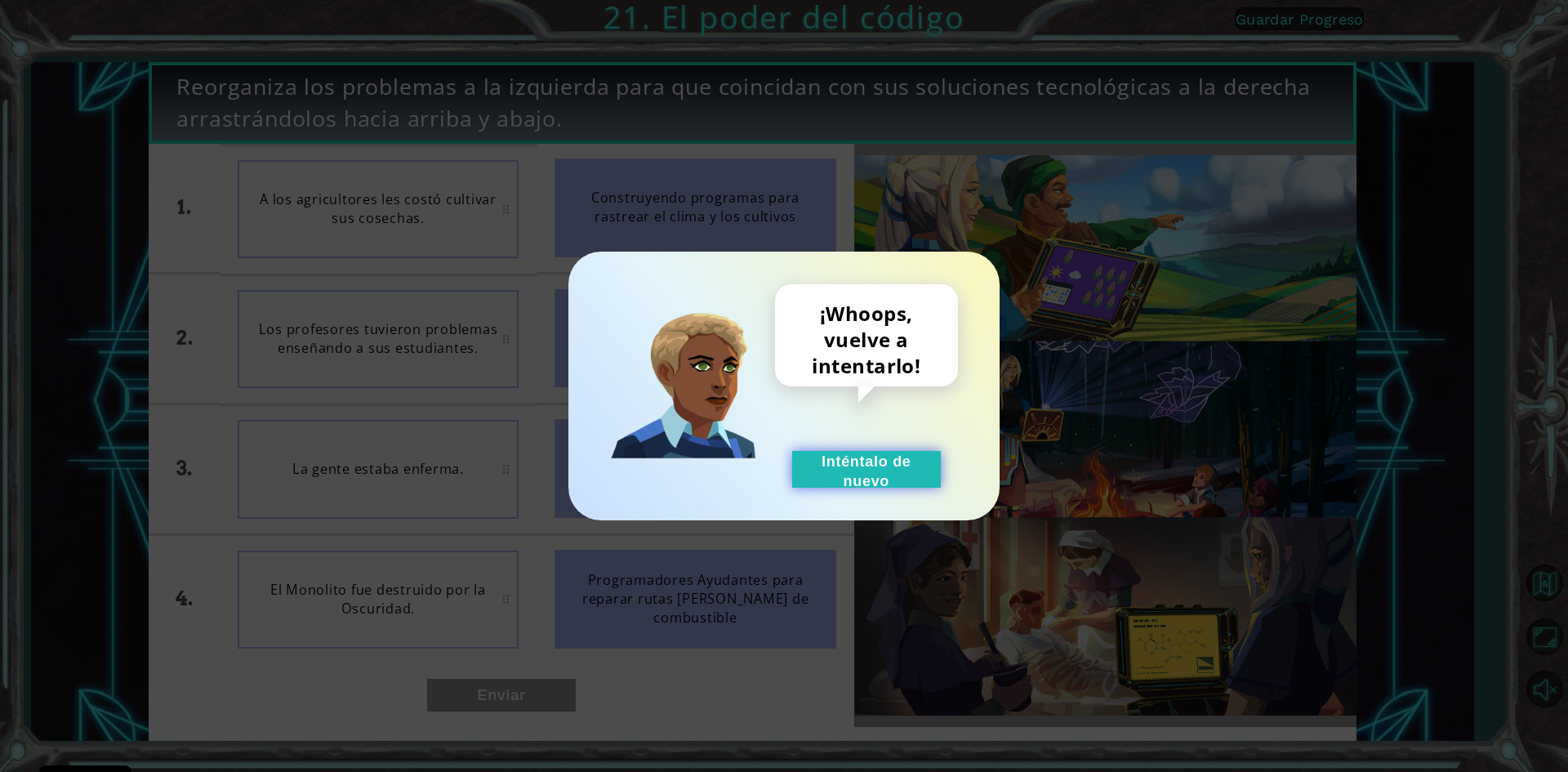
click at [921, 467] on button "Inténtalo de nuevo" at bounding box center [866, 469] width 149 height 37
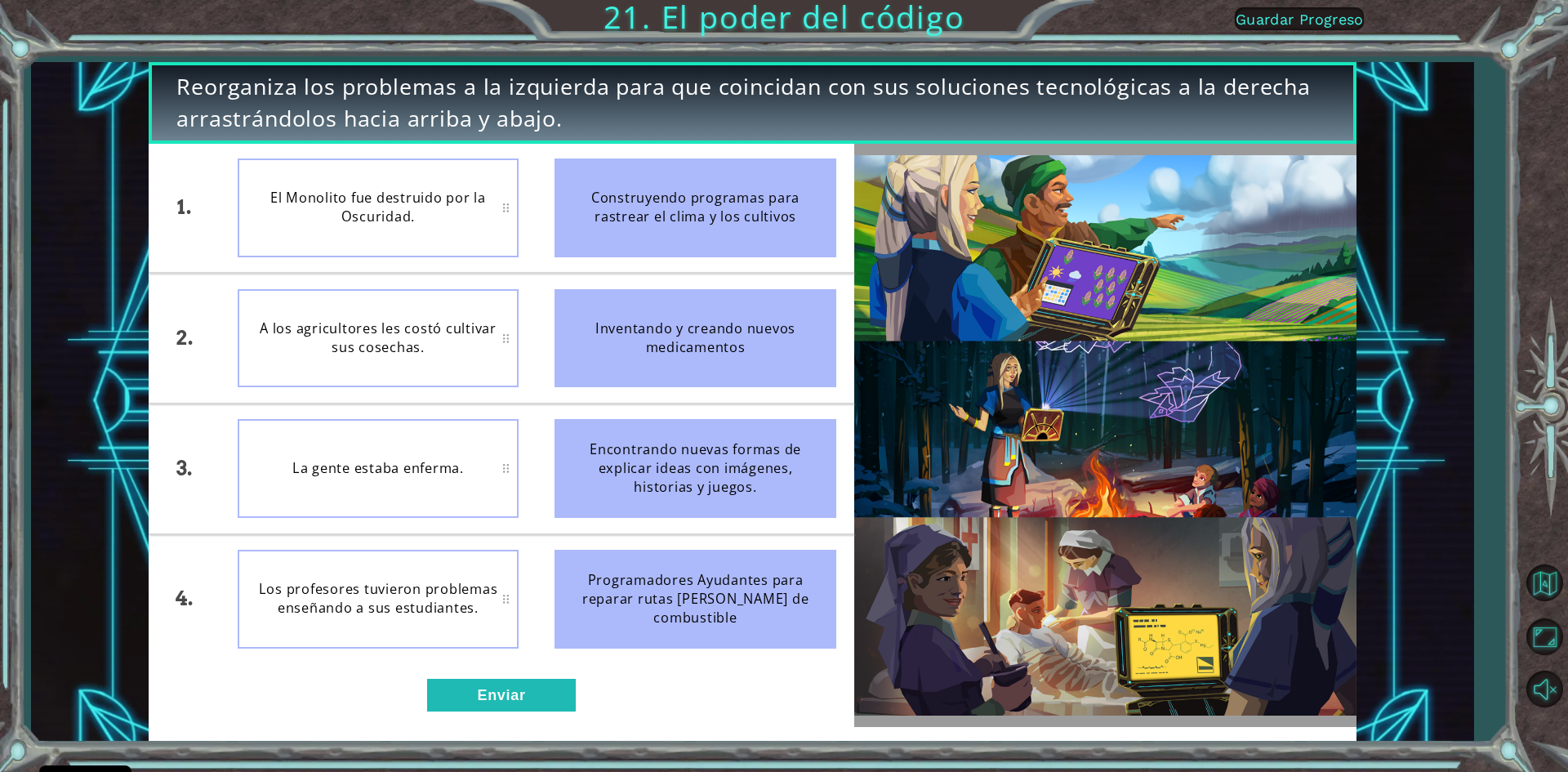
drag, startPoint x: 710, startPoint y: 365, endPoint x: 724, endPoint y: 486, distance: 121.8
click at [724, 486] on ul "Construyendo programas para rastrear el clima y los cultivos Inventando y crean…" at bounding box center [695, 404] width 318 height 521
click at [477, 697] on button "Enviar" at bounding box center [501, 695] width 149 height 32
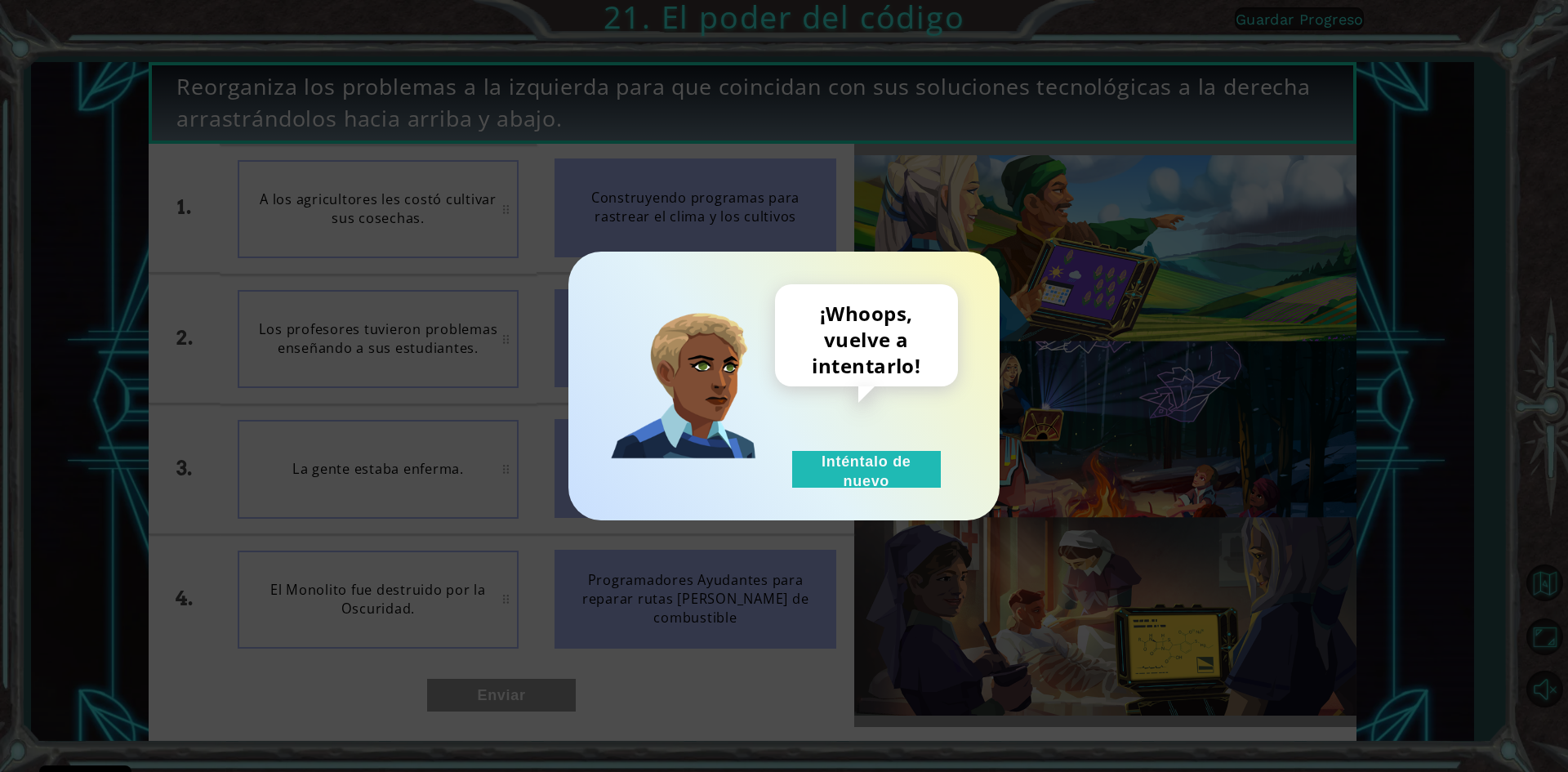
click at [910, 490] on div "¡Whoops, vuelve a intentarlo! Inténtalo de nuevo" at bounding box center [784, 385] width 431 height 269
click at [900, 481] on button "Inténtalo de nuevo" at bounding box center [866, 469] width 149 height 37
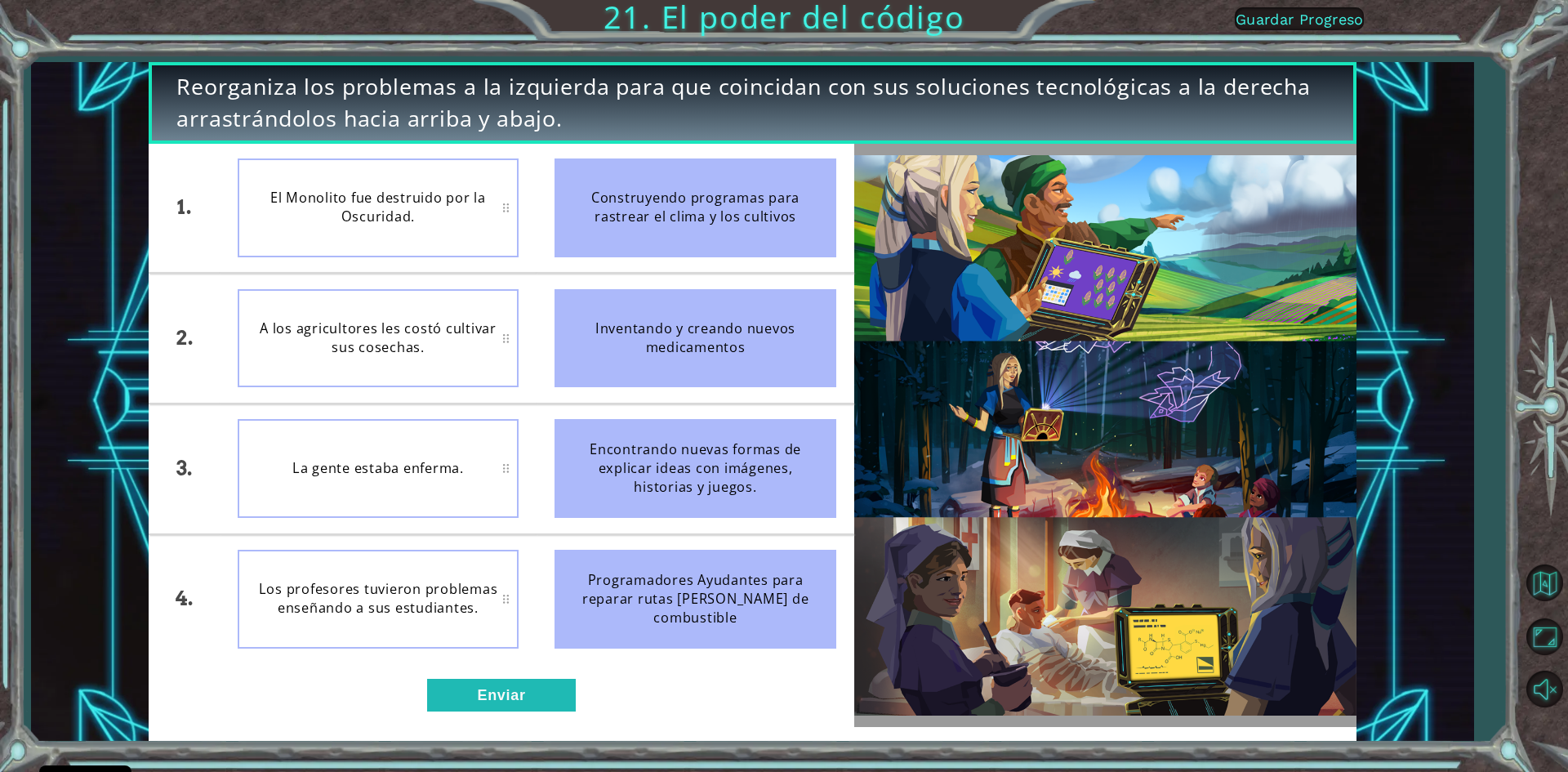
drag, startPoint x: 687, startPoint y: 623, endPoint x: 508, endPoint y: 620, distance: 179.0
click at [508, 620] on div "1. 2. 3. 4. El Monolito fue destruido por la Oscuridad. A los agricultores les …" at bounding box center [501, 404] width 705 height 521
click at [511, 206] on div "A los agricultores les costó cultivar sus cosechas." at bounding box center [379, 207] width 282 height 99
click at [500, 202] on div "A los agricultores les costó cultivar sus cosechas." at bounding box center [379, 207] width 282 height 99
click at [512, 214] on div "A los agricultores les costó cultivar sus cosechas." at bounding box center [379, 207] width 282 height 99
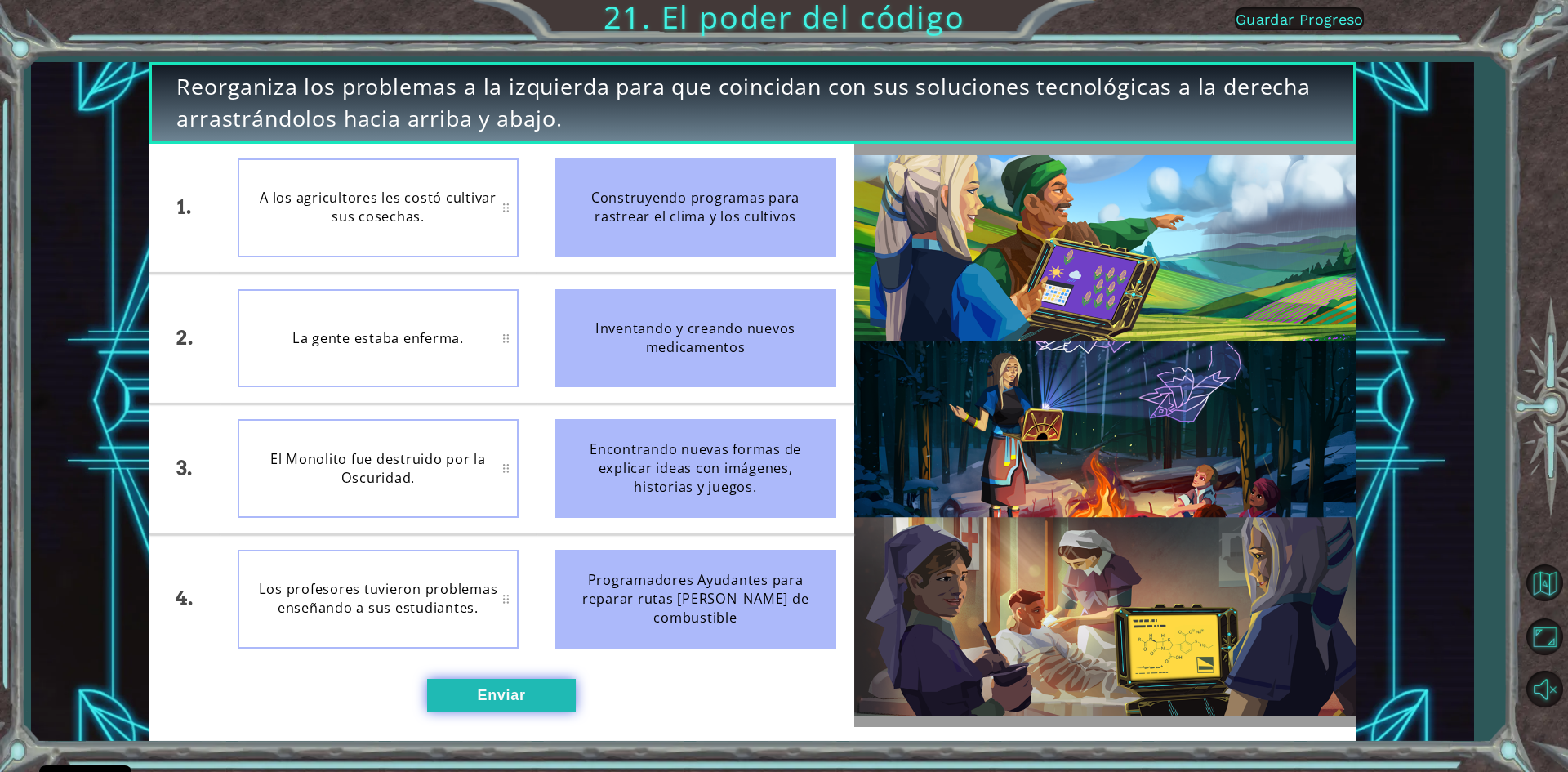
click at [508, 694] on button "Enviar" at bounding box center [501, 695] width 149 height 32
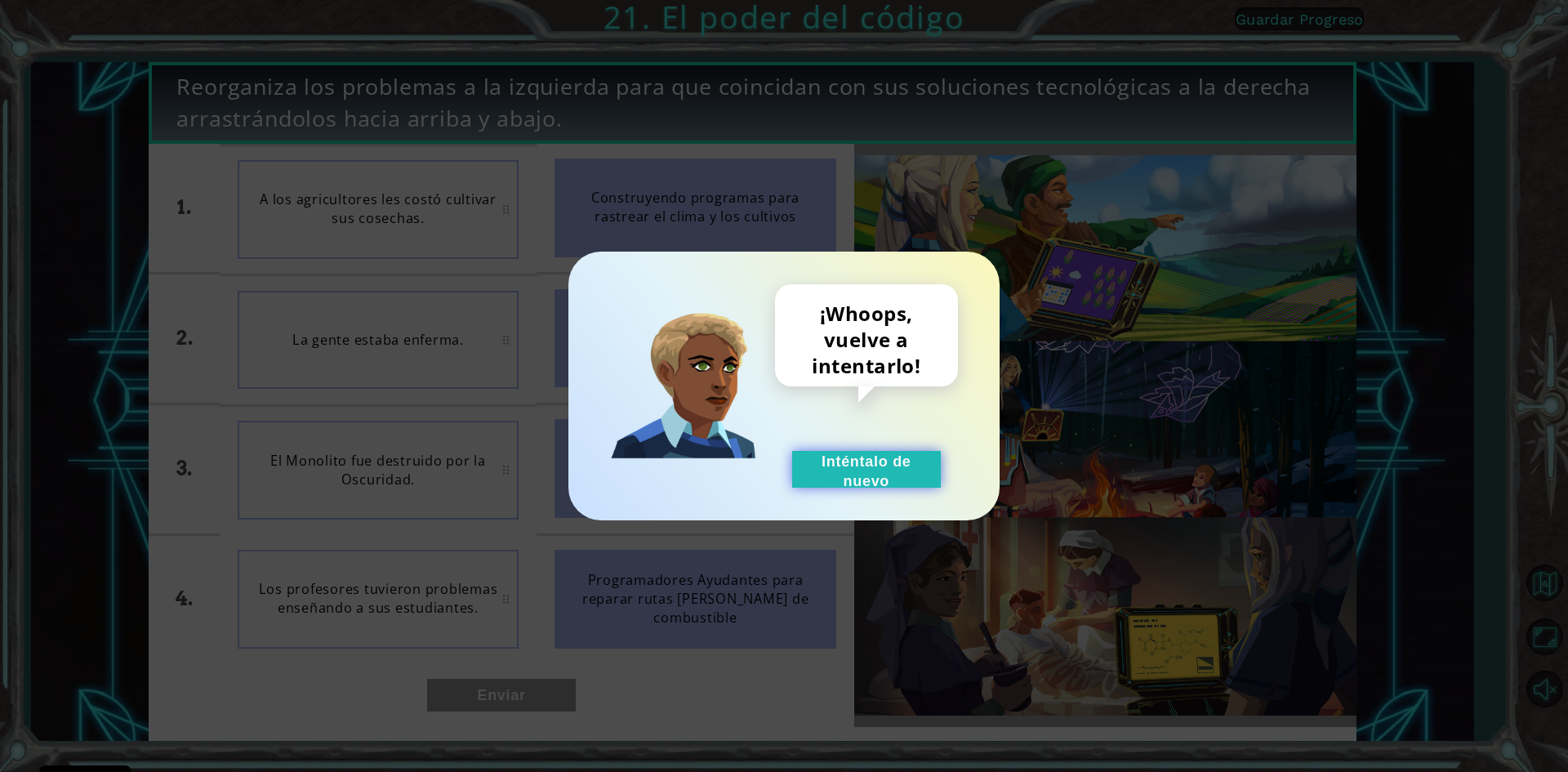
click at [864, 472] on button "Inténtalo de nuevo" at bounding box center [866, 469] width 149 height 37
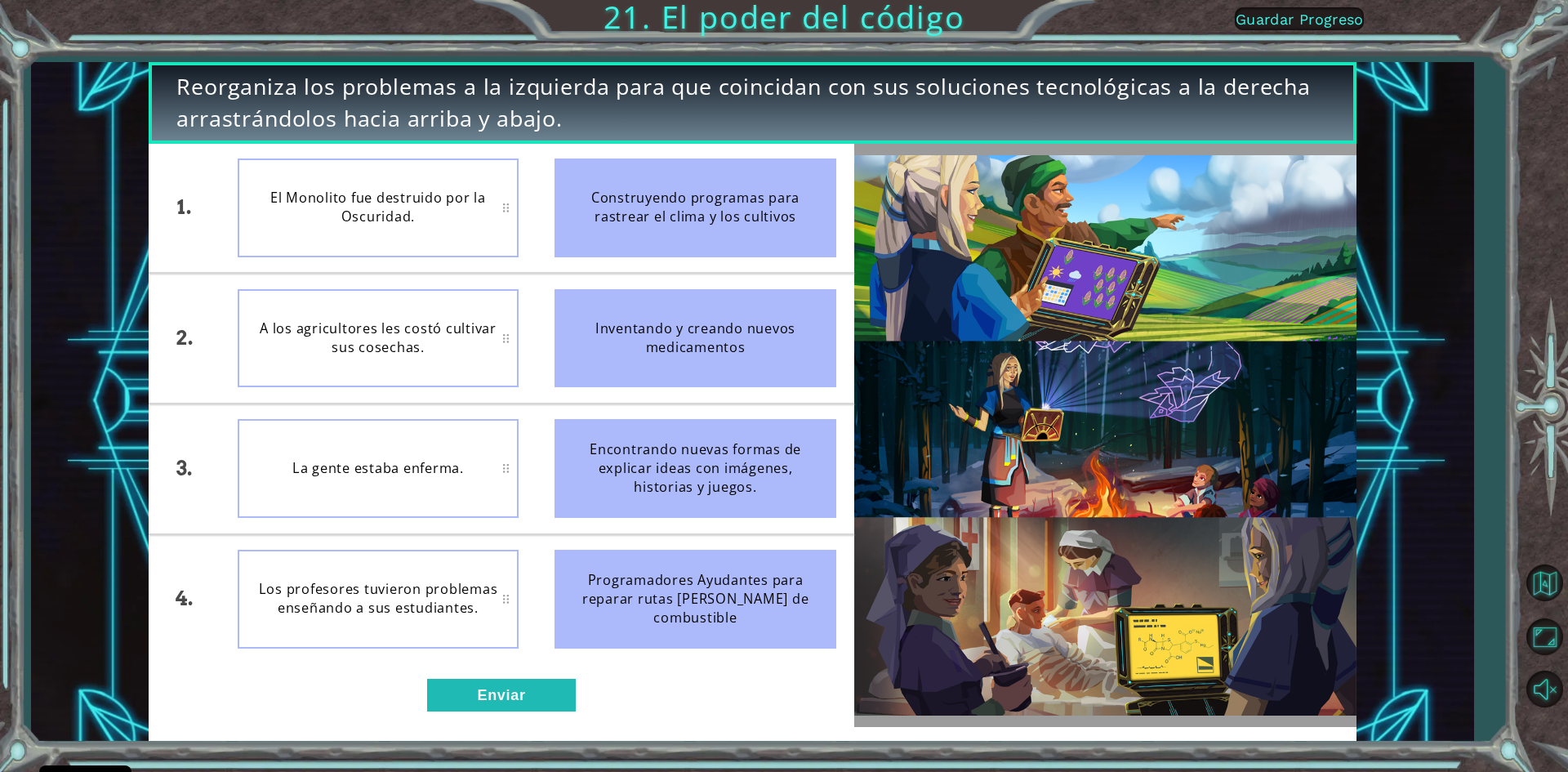
drag, startPoint x: 750, startPoint y: 335, endPoint x: 787, endPoint y: 493, distance: 162.3
click at [787, 493] on ul "Construyendo programas para rastrear el clima y los cultivos Inventando y crean…" at bounding box center [695, 404] width 318 height 521
click at [290, 282] on li "A los agricultores les costó cultivar sus cosechas." at bounding box center [378, 338] width 318 height 129
drag, startPoint x: 598, startPoint y: 179, endPoint x: 458, endPoint y: 235, distance: 150.8
click at [459, 235] on div "1. 2. 3. 4. El Monolito fue destruido por la Oscuridad. A los agricultores les …" at bounding box center [501, 404] width 705 height 521
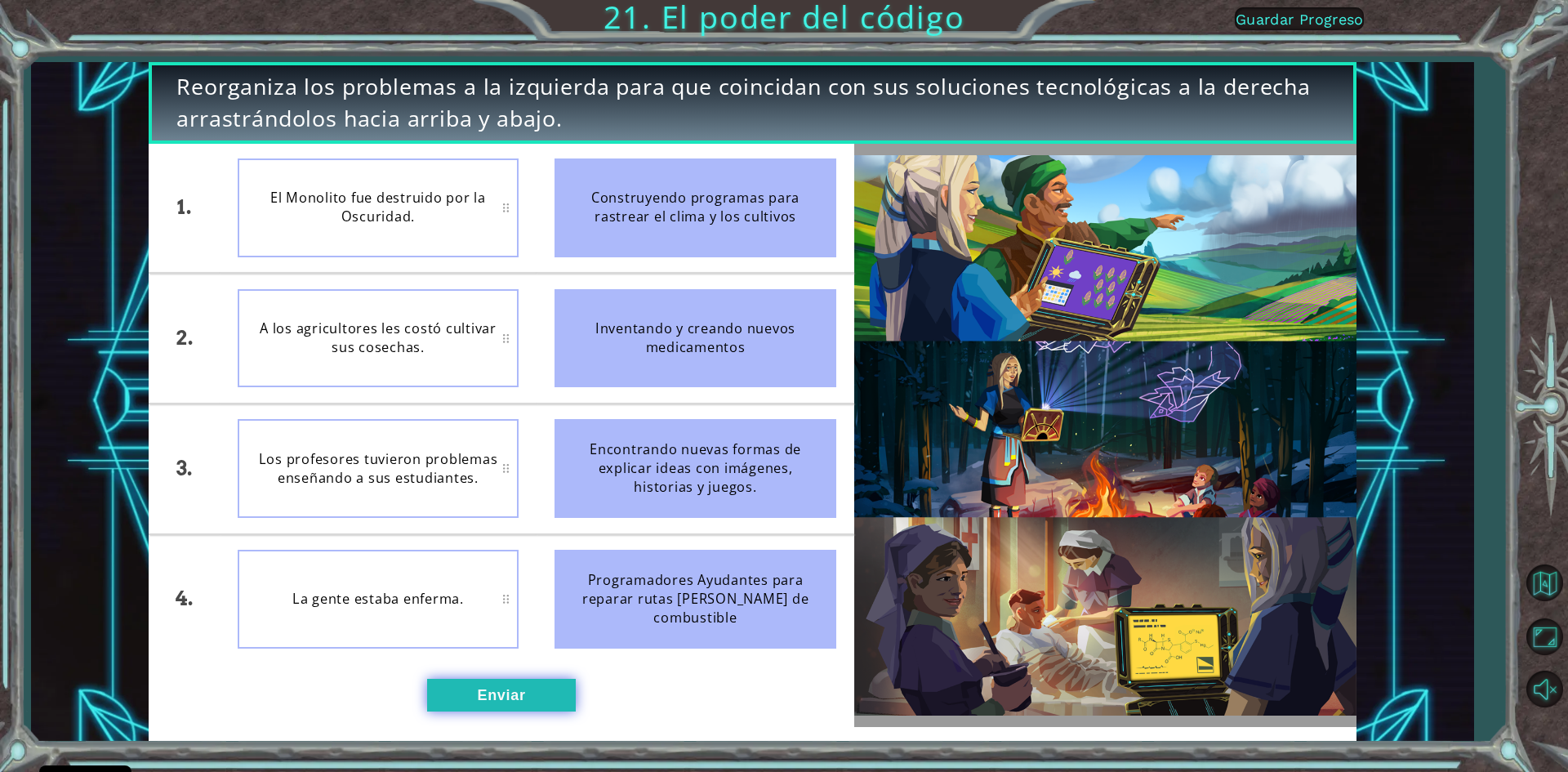
click at [542, 691] on button "Enviar" at bounding box center [501, 695] width 149 height 32
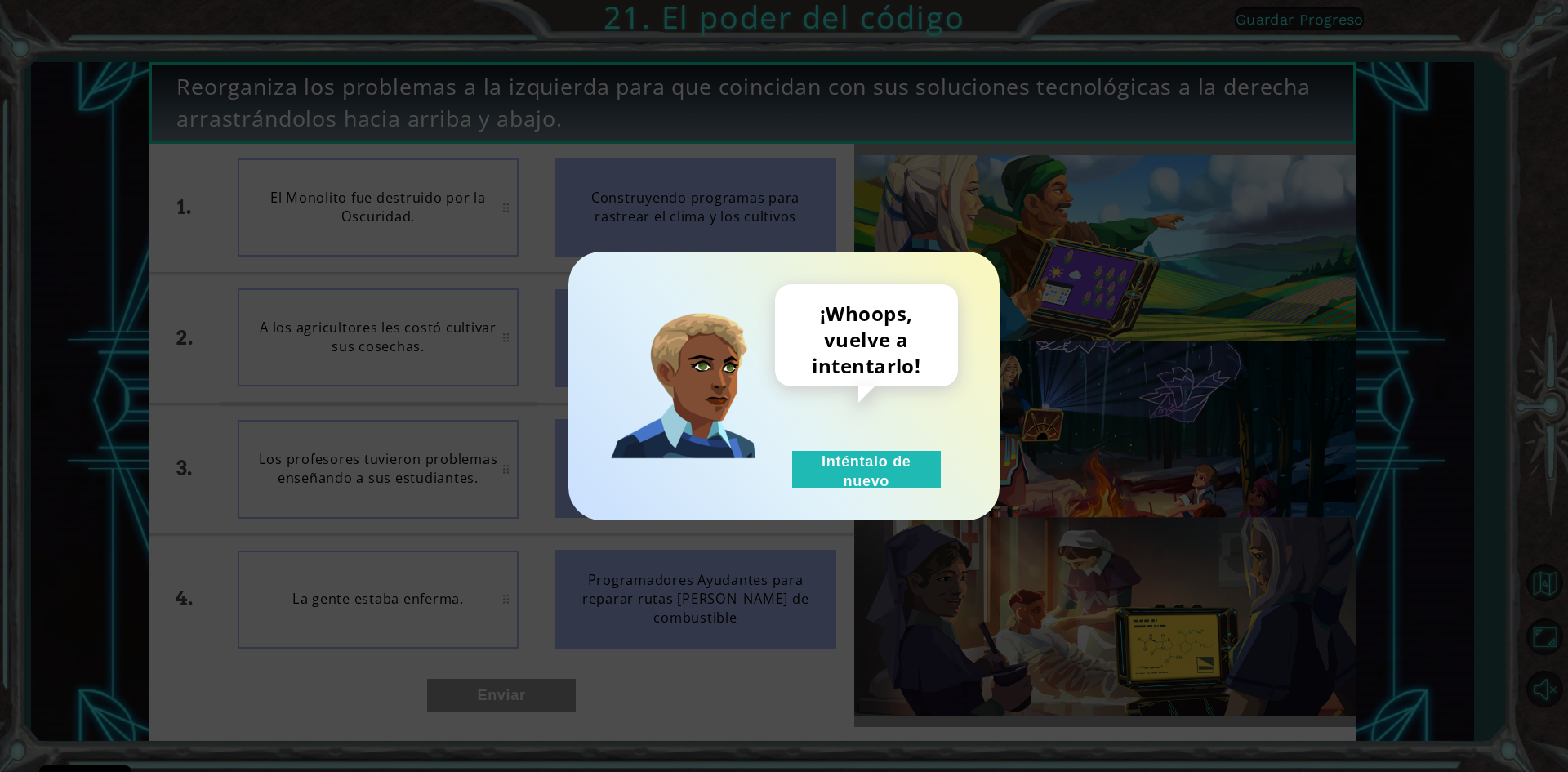
click at [542, 691] on div "¡Whoops, vuelve a intentarlo! Inténtalo de nuevo" at bounding box center [784, 386] width 1568 height 772
drag, startPoint x: 867, startPoint y: 453, endPoint x: 528, endPoint y: 740, distance: 444.2
click at [858, 468] on button "Inténtalo de nuevo" at bounding box center [866, 469] width 149 height 37
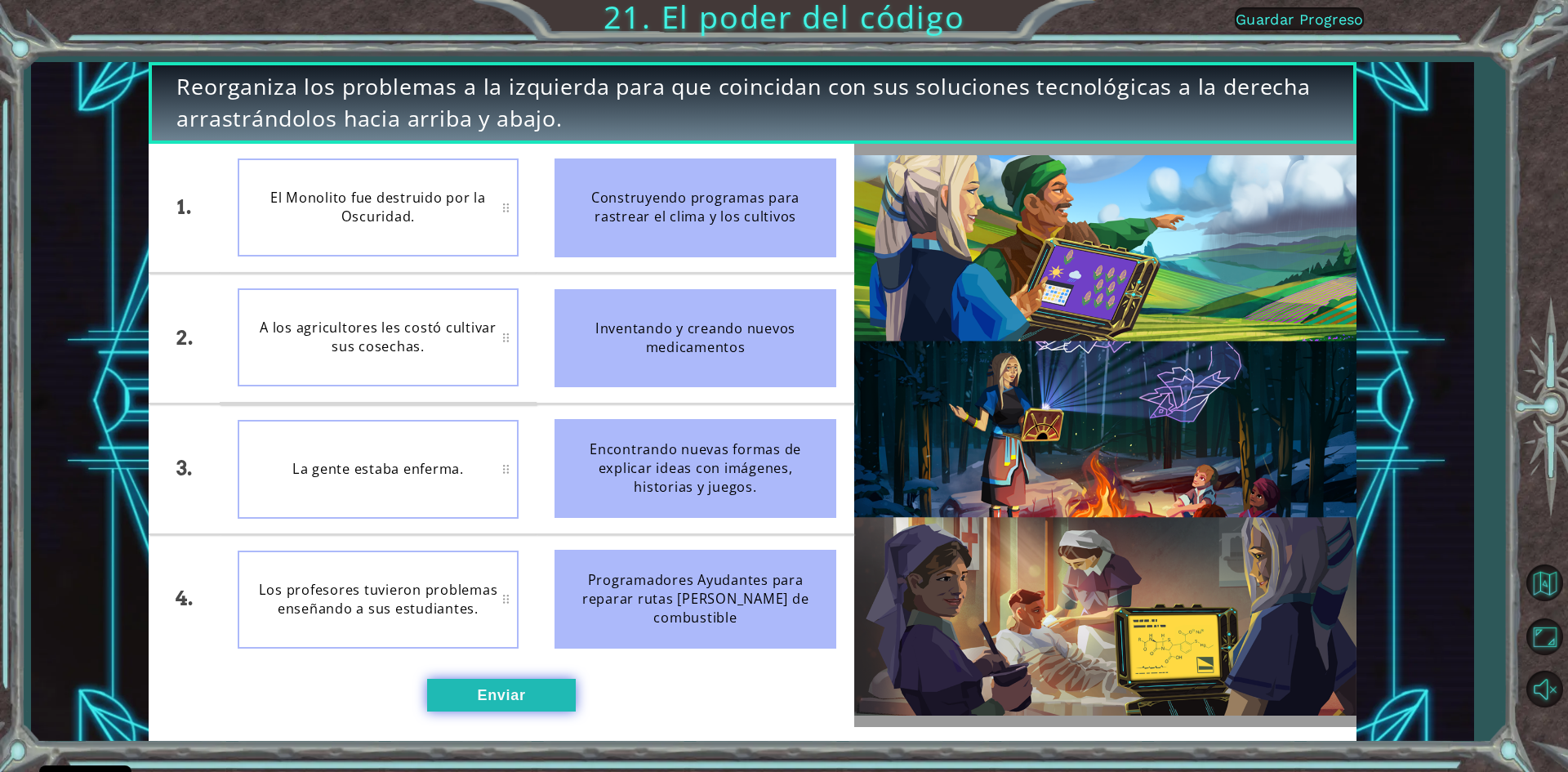
click at [525, 705] on button "Enviar" at bounding box center [501, 695] width 149 height 32
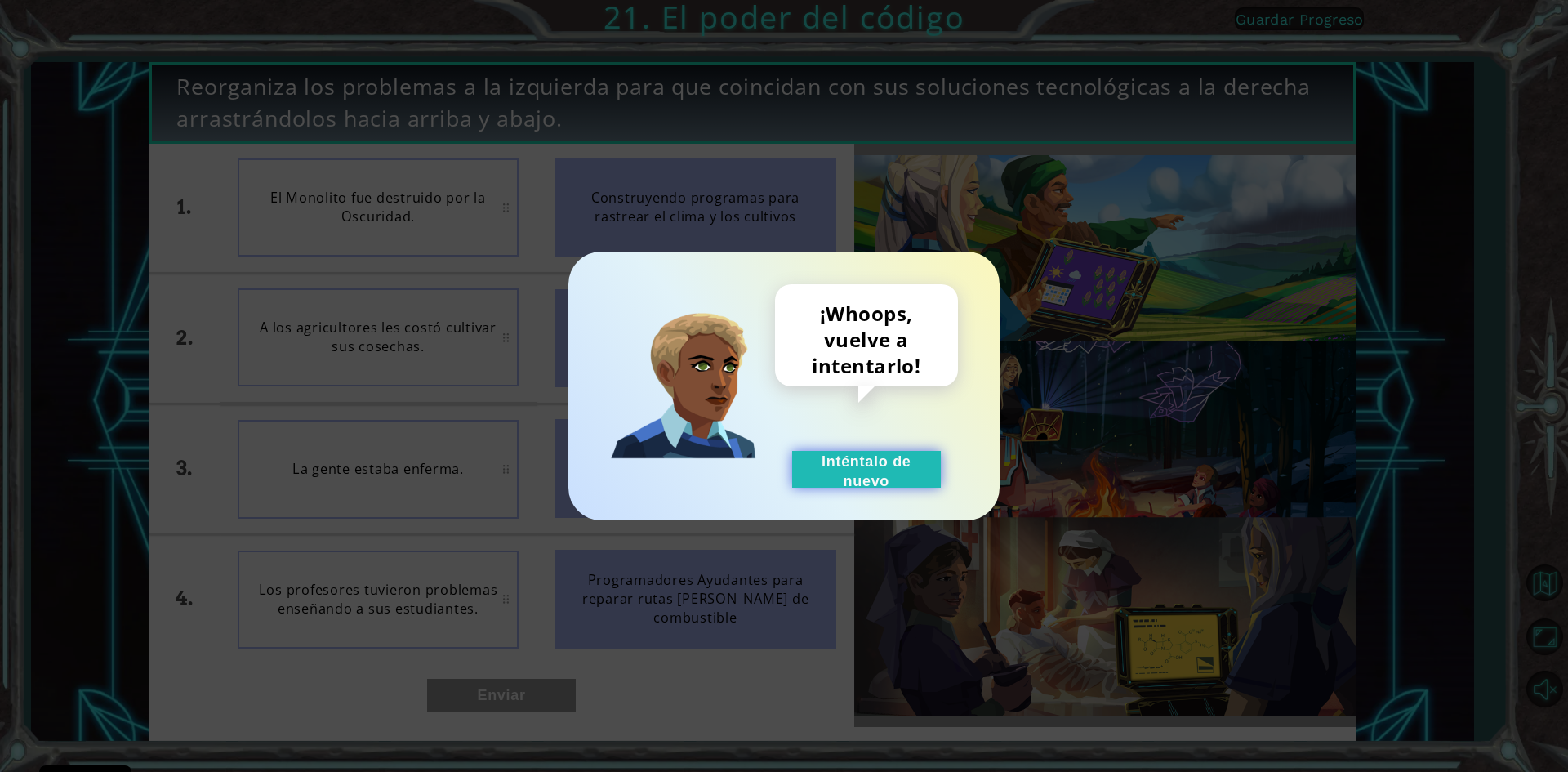
click at [865, 468] on button "Inténtalo de nuevo" at bounding box center [866, 469] width 149 height 37
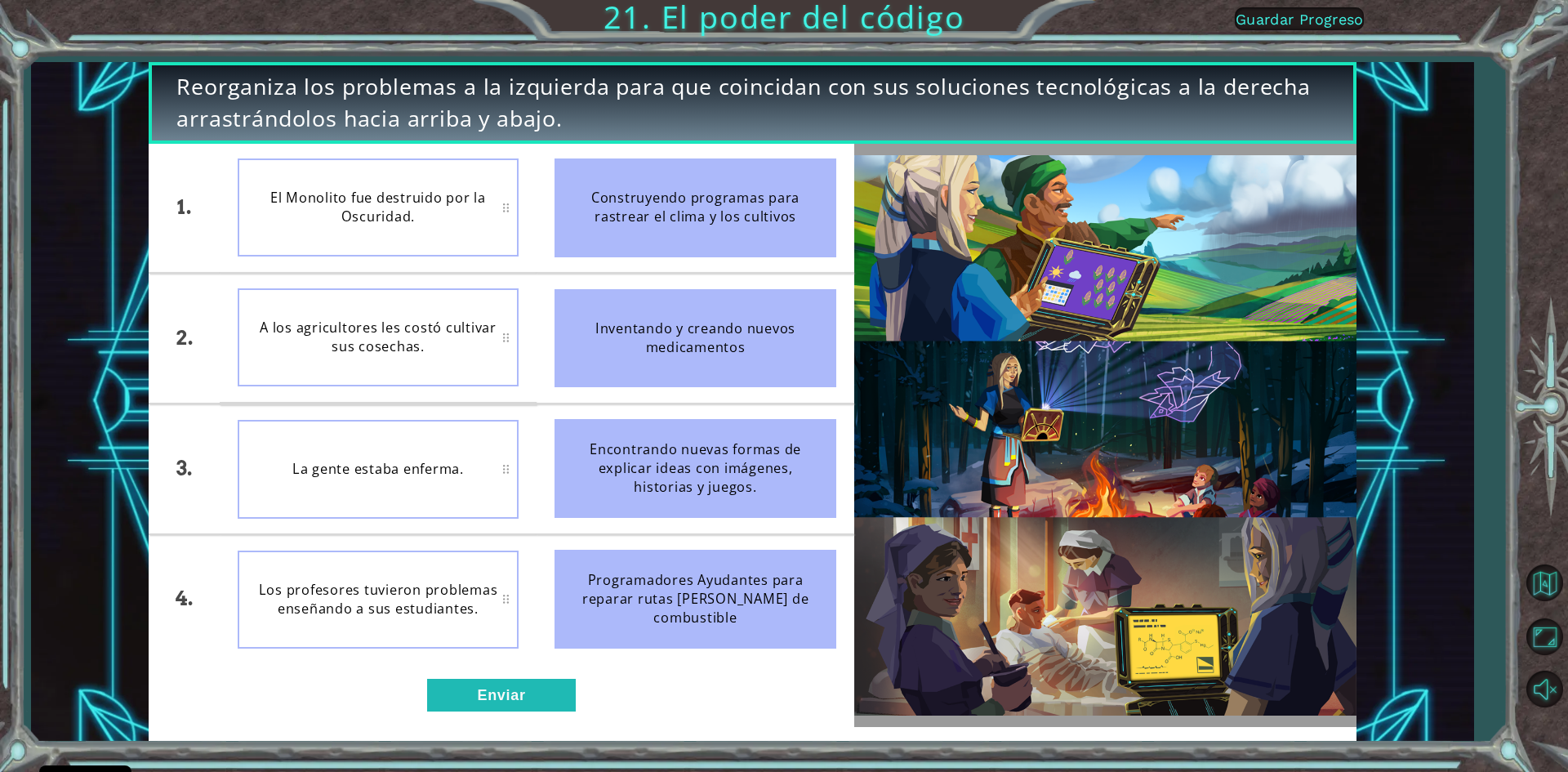
click at [1312, 11] on span "Guardar Progreso" at bounding box center [1299, 19] width 129 height 18
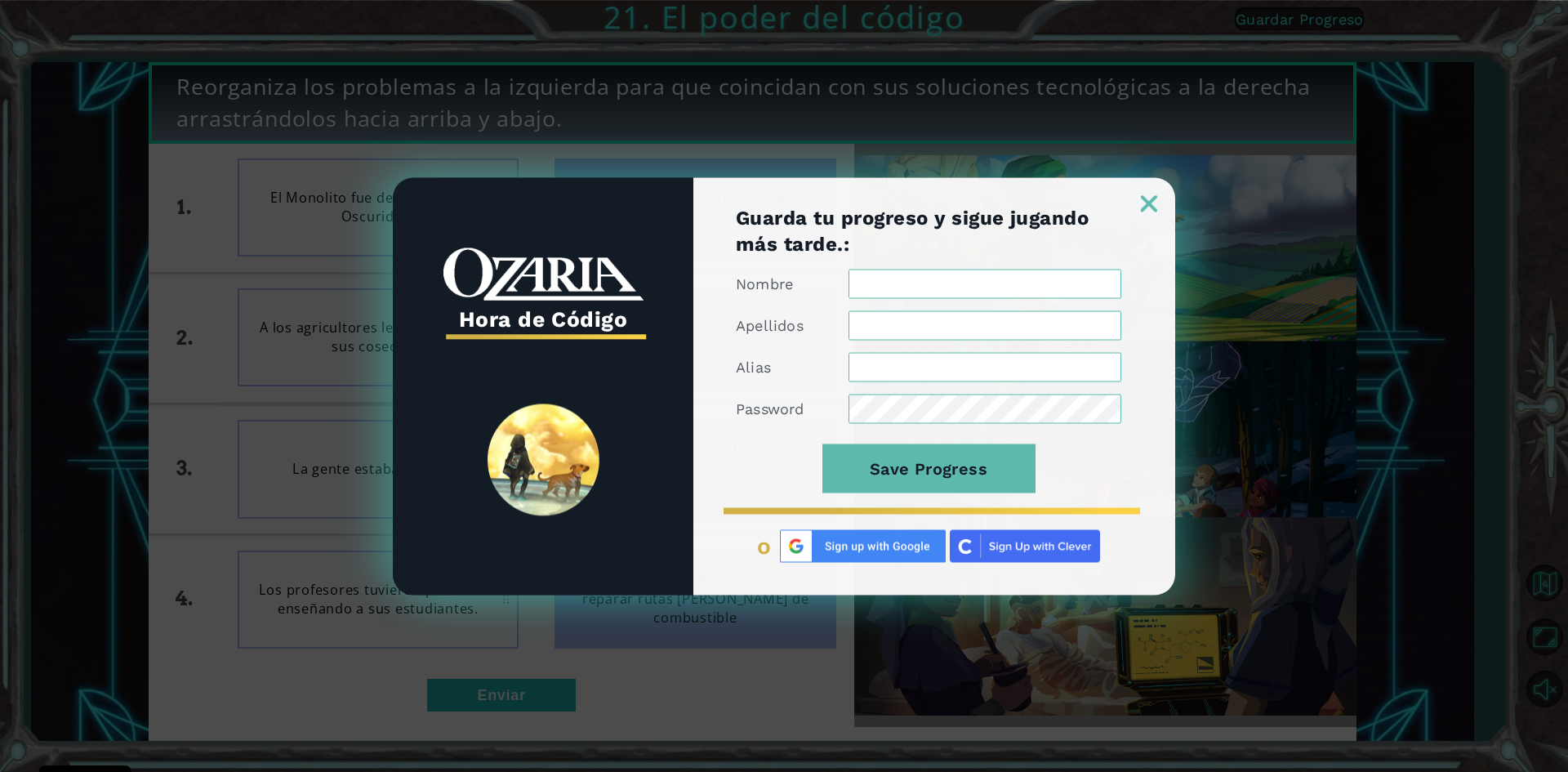
type input "[PERSON_NAME]"
click at [1150, 214] on div "Guarda tu progreso y sigue jugando más tarde.: Nombre Apellidos Alias [PERSON_N…" at bounding box center [934, 399] width 482 height 390
click at [1144, 198] on img at bounding box center [1149, 203] width 17 height 17
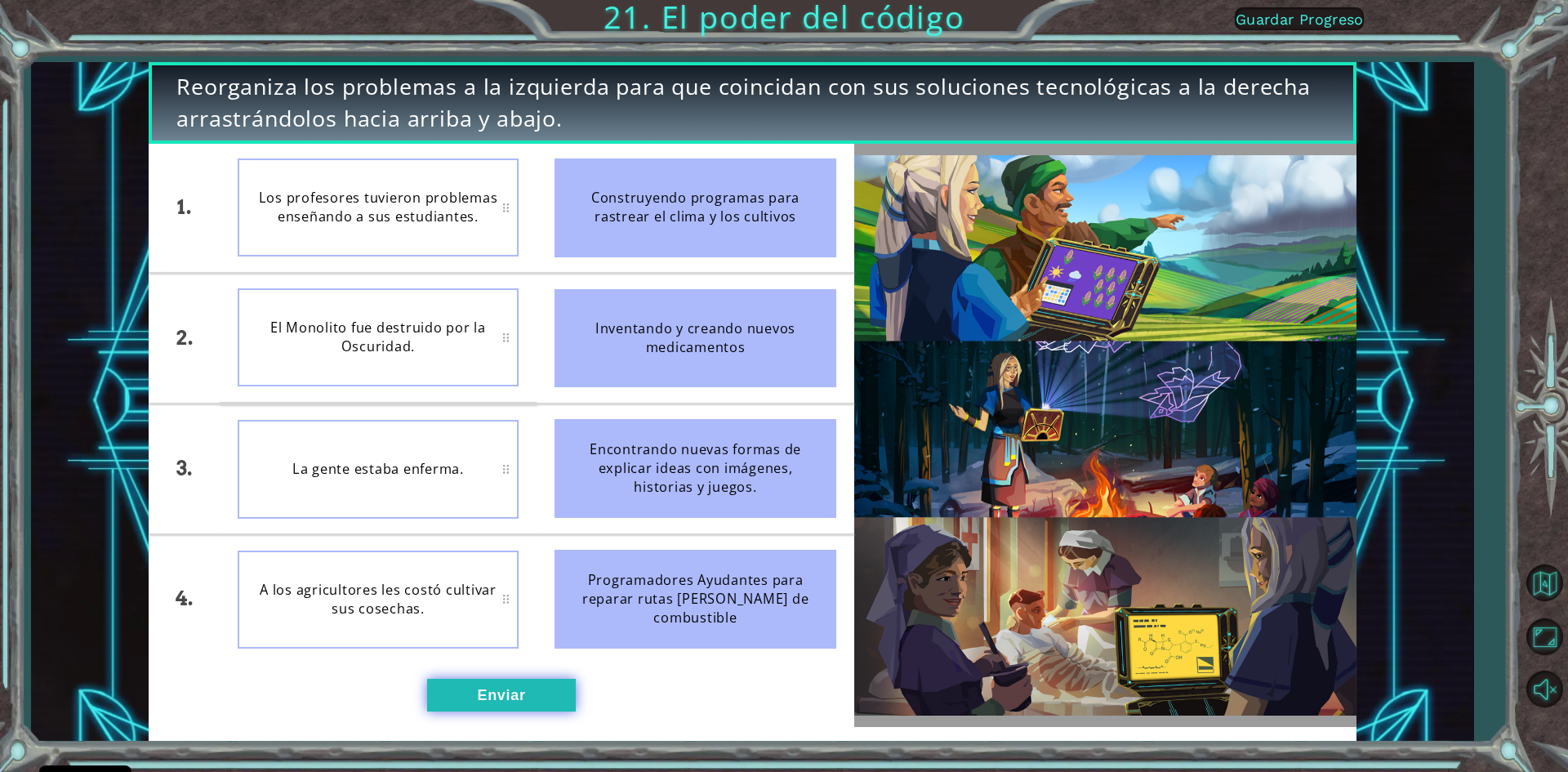
click at [531, 696] on button "Enviar" at bounding box center [501, 695] width 149 height 32
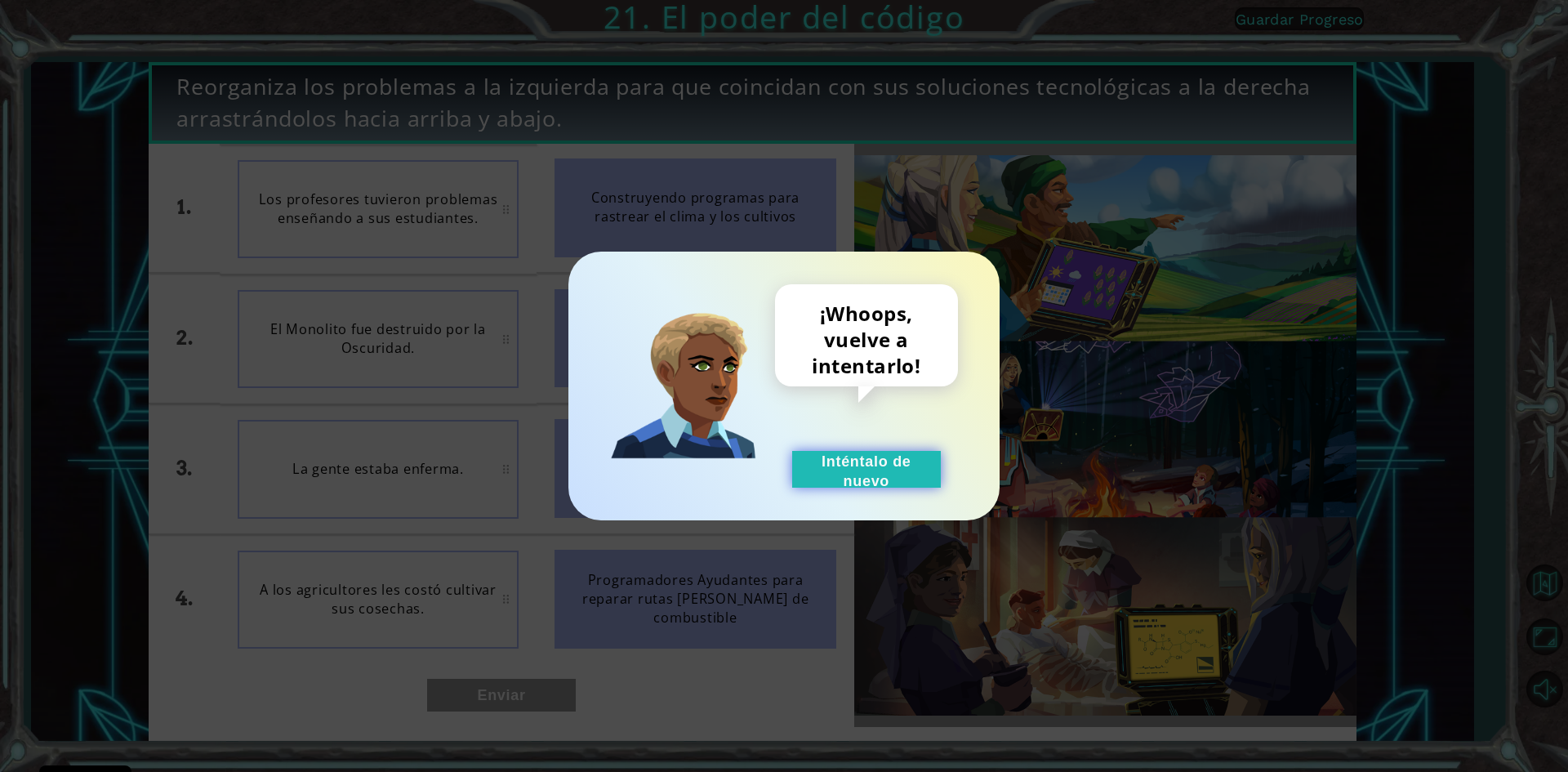
click at [901, 453] on button "Inténtalo de nuevo" at bounding box center [866, 469] width 149 height 37
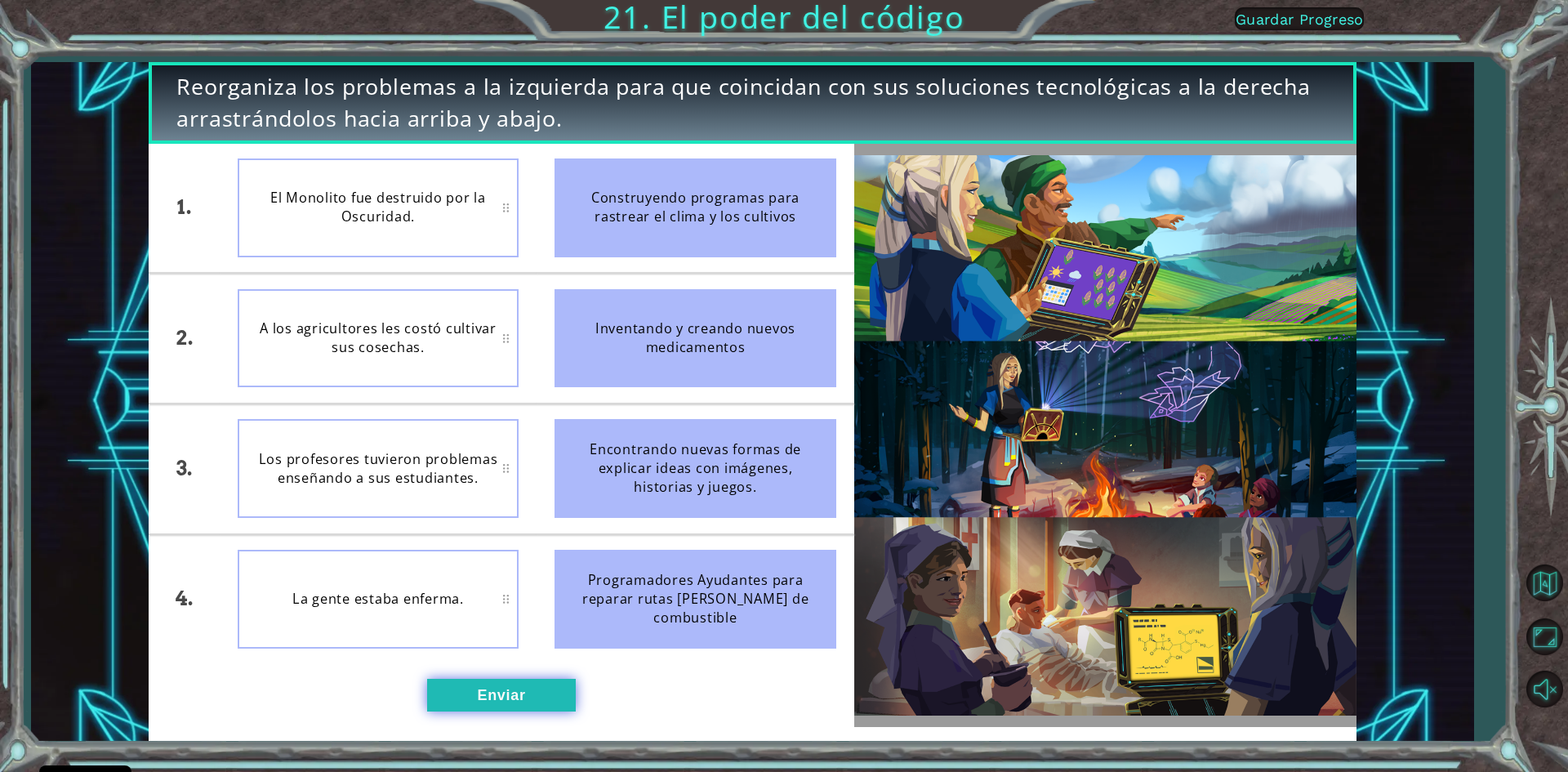
click at [556, 705] on button "Enviar" at bounding box center [501, 695] width 149 height 32
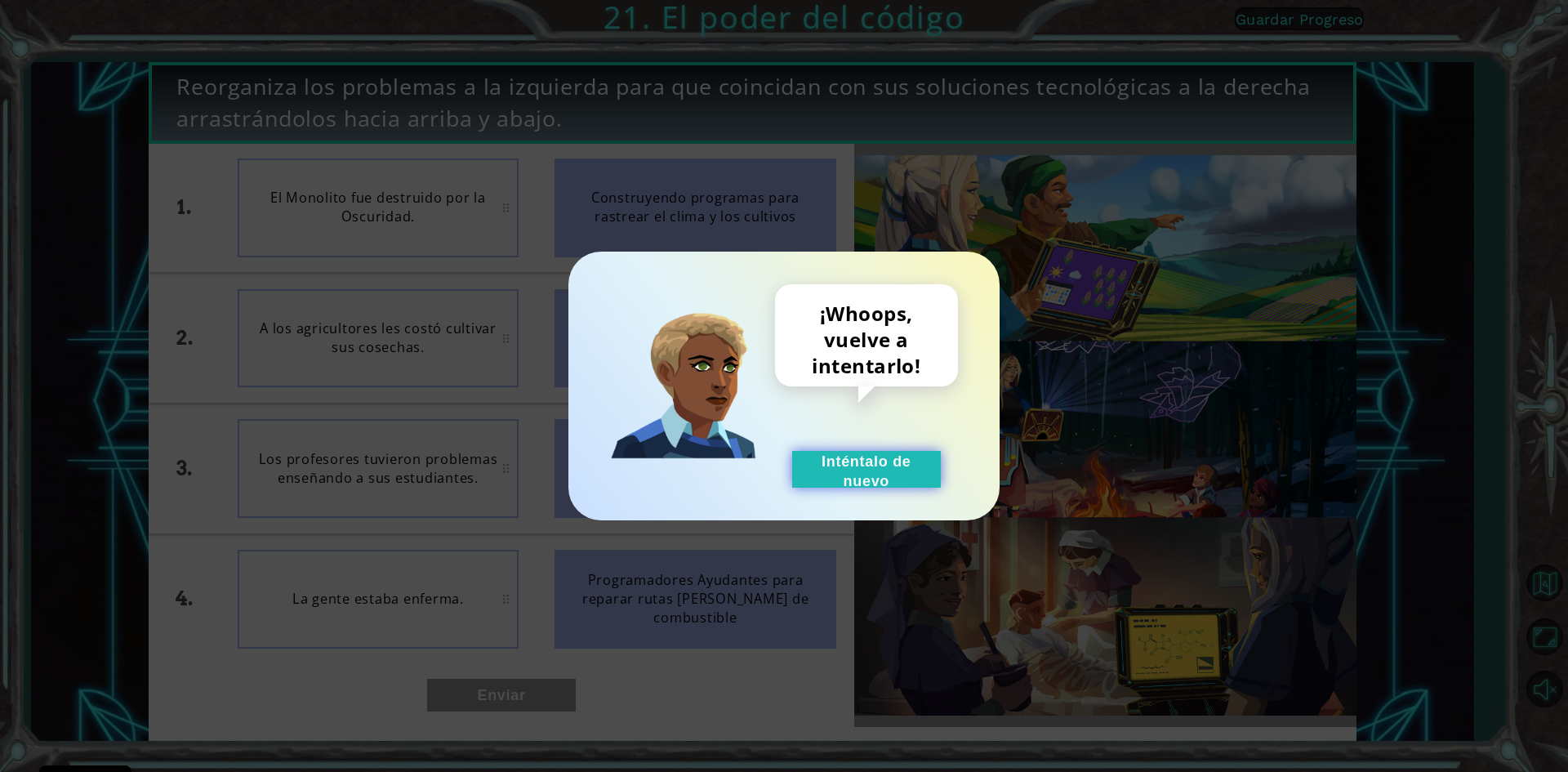
click at [935, 460] on button "Inténtalo de nuevo" at bounding box center [866, 469] width 149 height 37
